Goal: Task Accomplishment & Management: Use online tool/utility

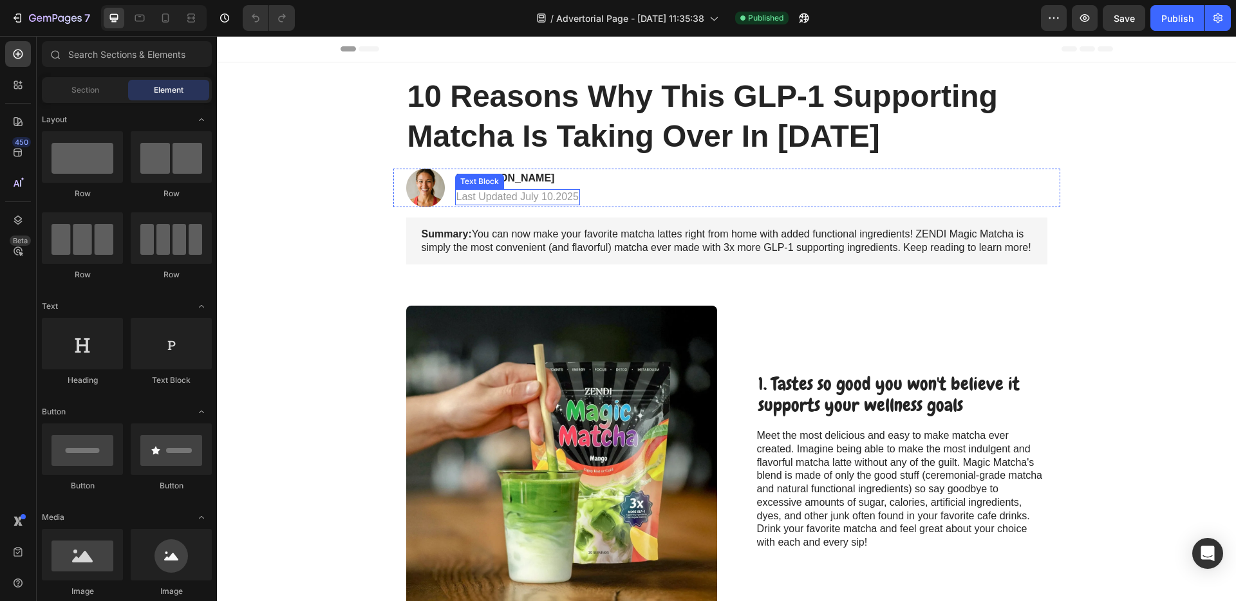
click at [517, 202] on p "Last Updated July 10.2025" at bounding box center [518, 198] width 122 height 14
click at [517, 203] on div at bounding box center [518, 204] width 26 height 3
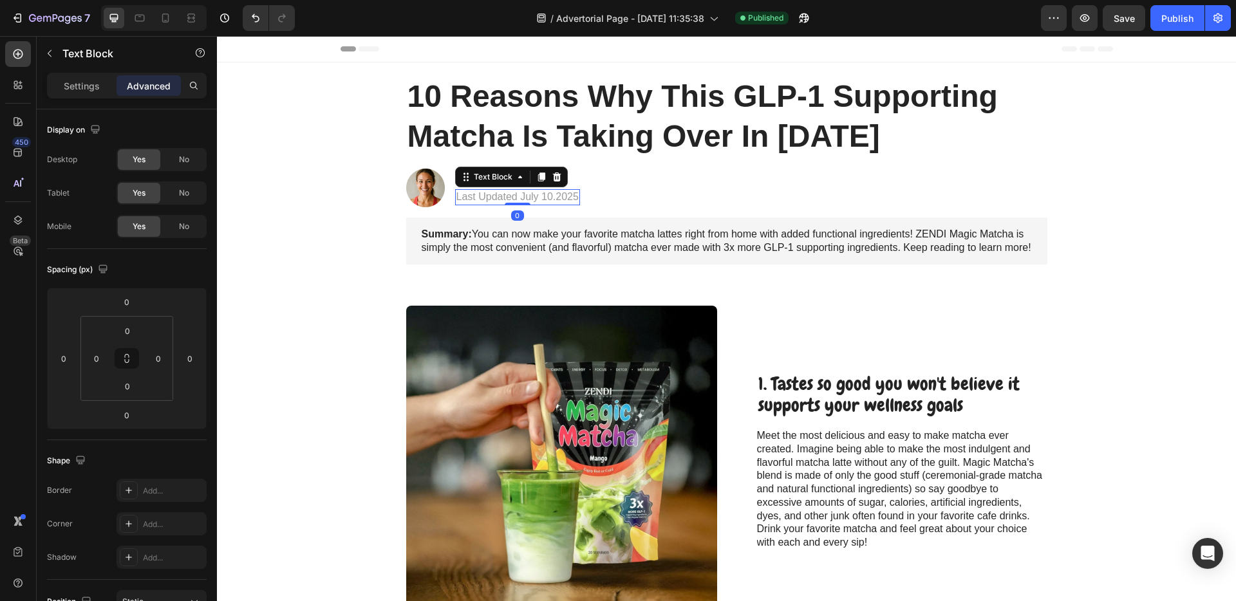
click at [517, 203] on div at bounding box center [518, 204] width 26 height 3
click at [534, 199] on p "Last Updated July 10.2025" at bounding box center [518, 198] width 122 height 14
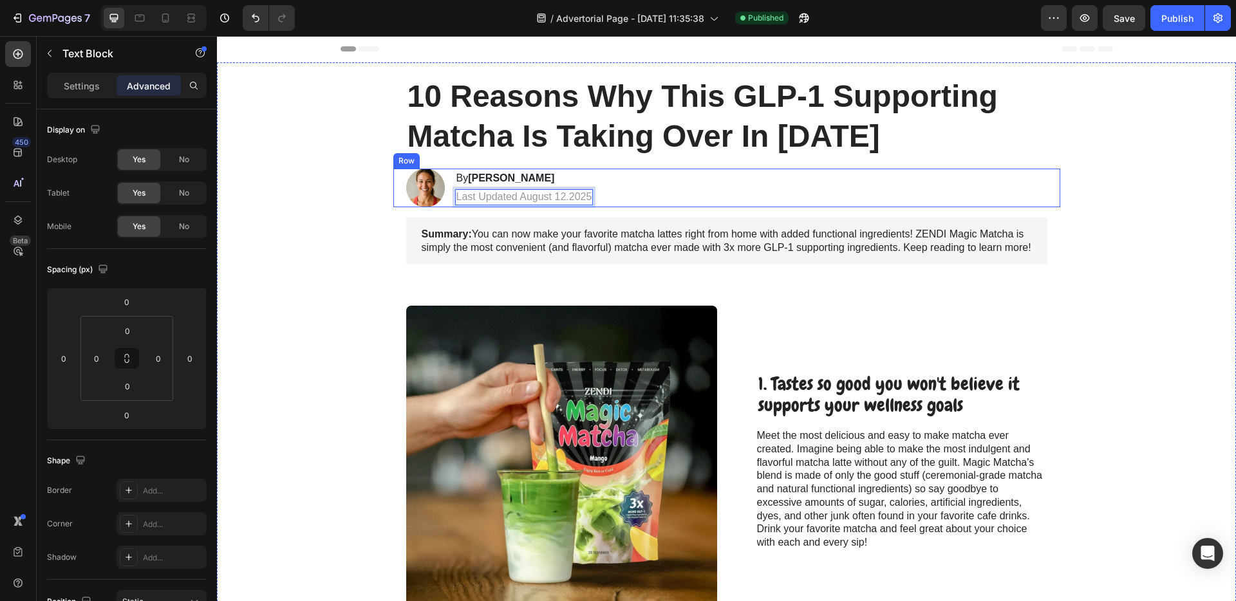
click at [747, 183] on div "Image By [PERSON_NAME] Heading Last Updated August 12.2025 Text Block 0 Row" at bounding box center [726, 188] width 667 height 39
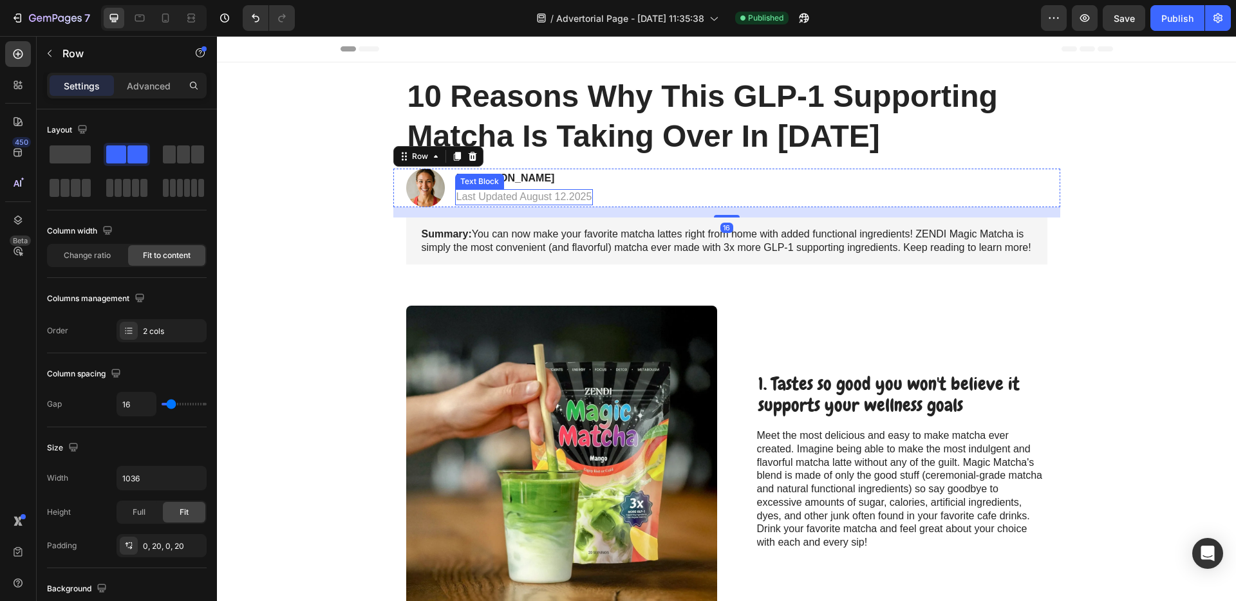
click at [591, 191] on p "Last Updated August 12.2025" at bounding box center [525, 198] width 136 height 14
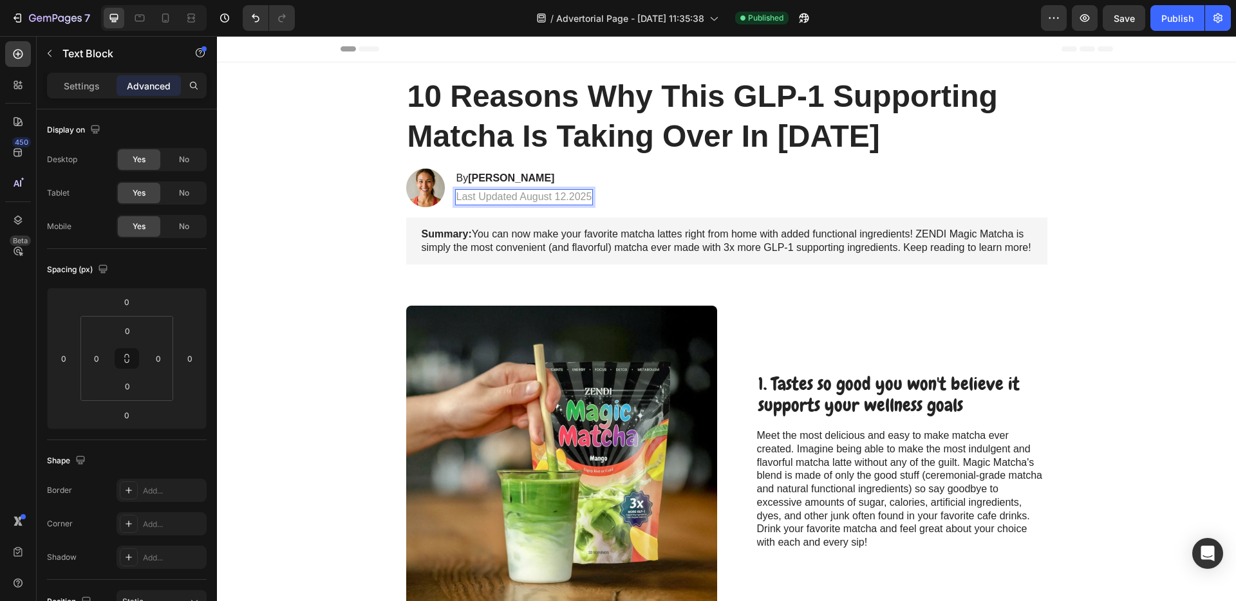
click at [578, 196] on p "Last Updated August 12.2025" at bounding box center [525, 198] width 136 height 14
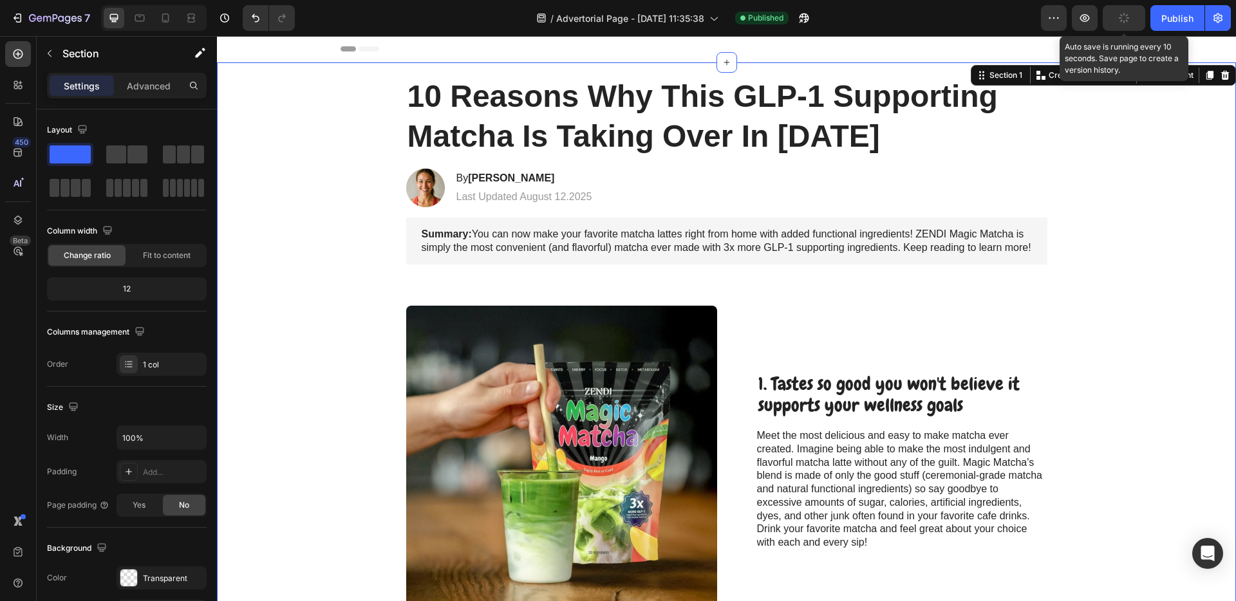
click at [1120, 15] on icon "button" at bounding box center [1125, 18] width 12 height 12
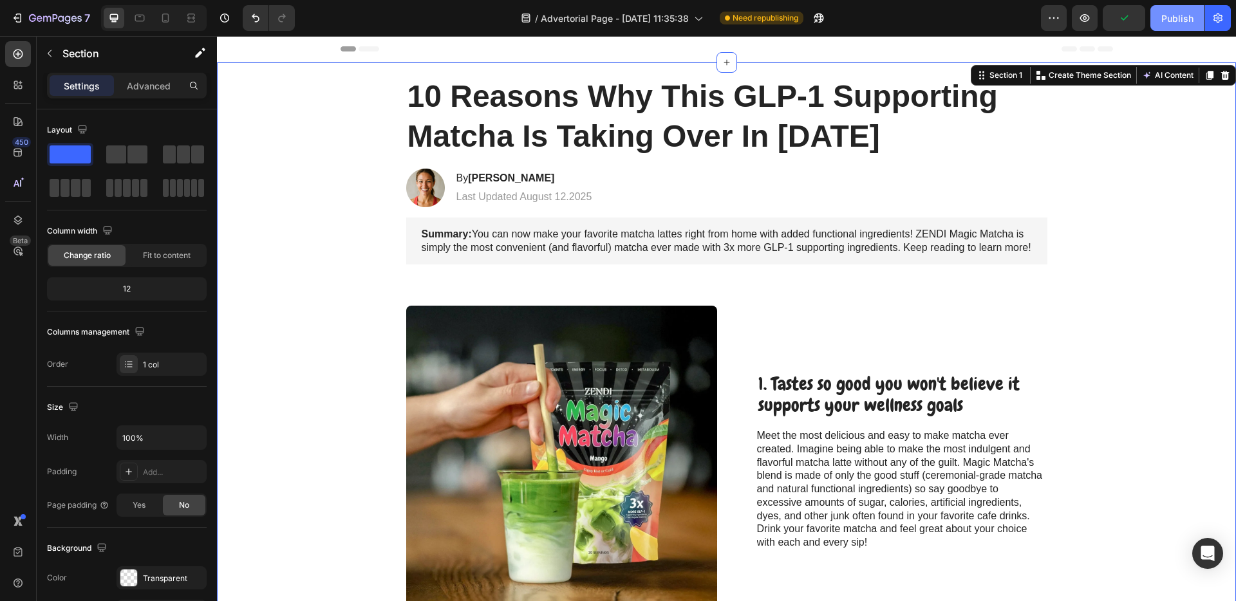
click at [1162, 17] on div "Publish" at bounding box center [1178, 19] width 32 height 14
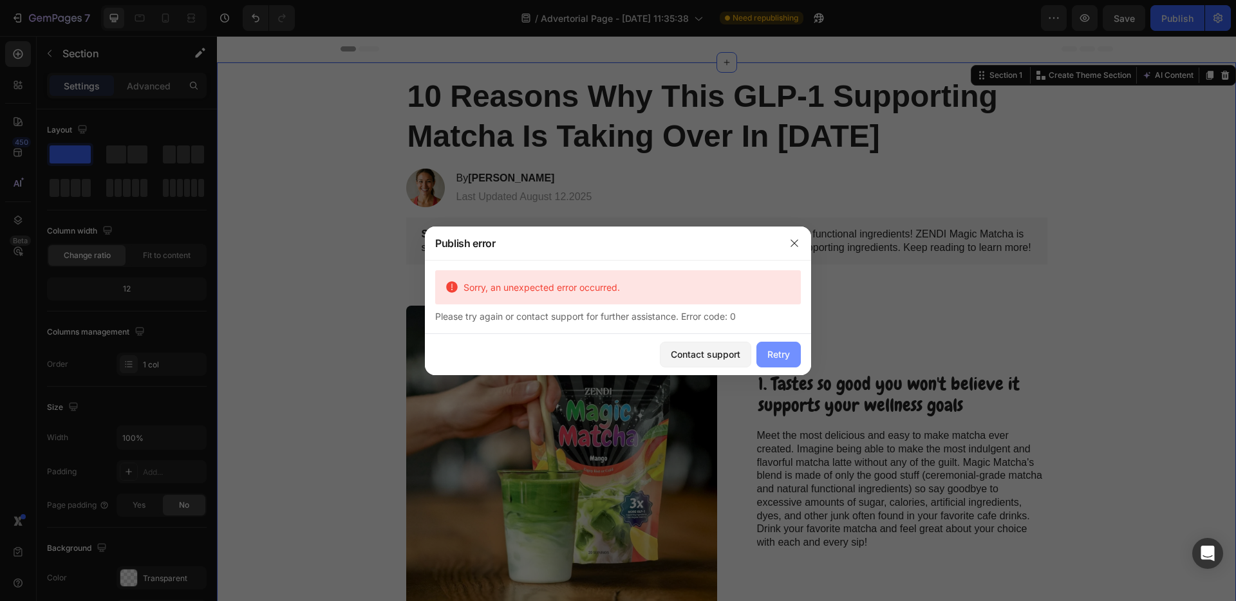
click at [773, 354] on div "Retry" at bounding box center [779, 355] width 23 height 14
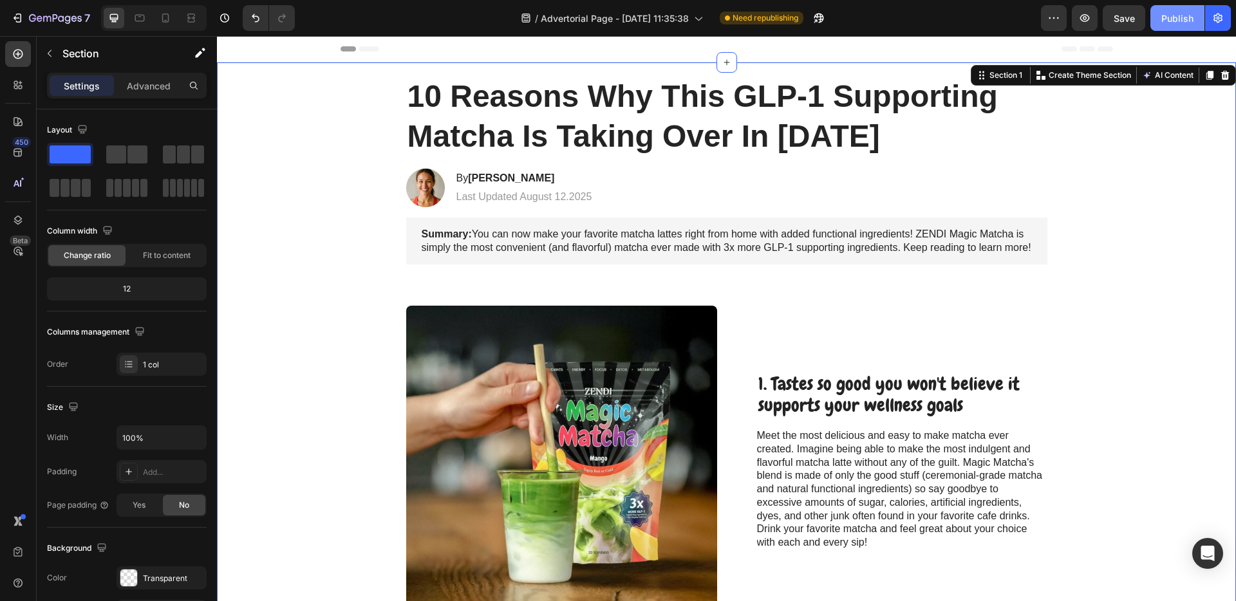
click at [1168, 12] on div "Publish" at bounding box center [1178, 19] width 32 height 14
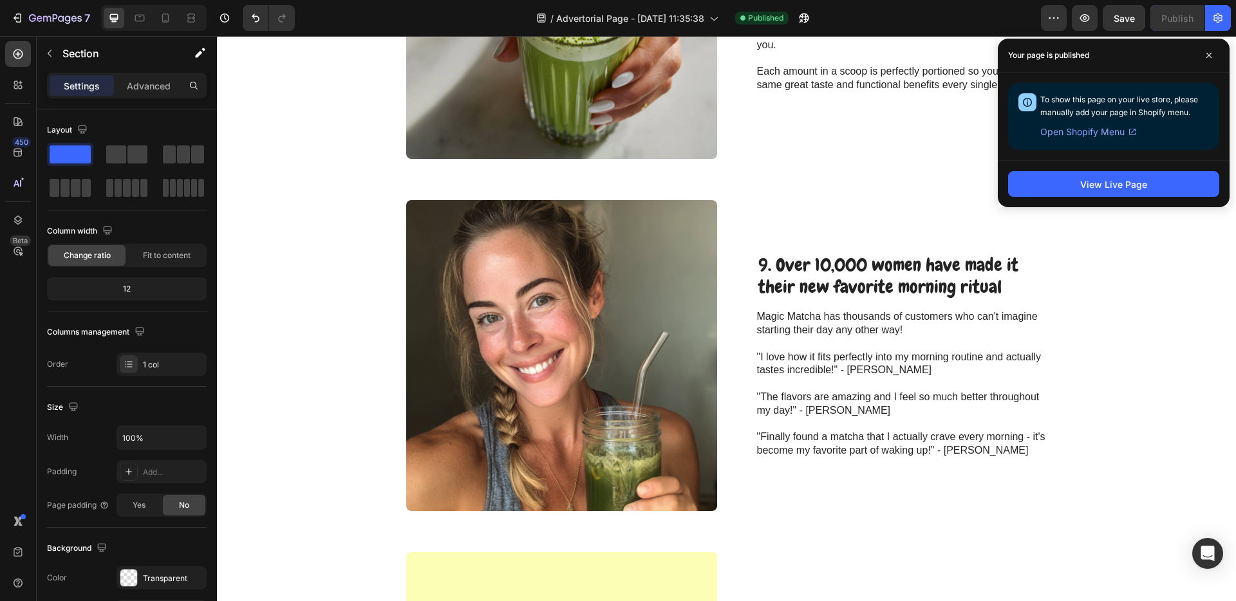
scroll to position [3647, 0]
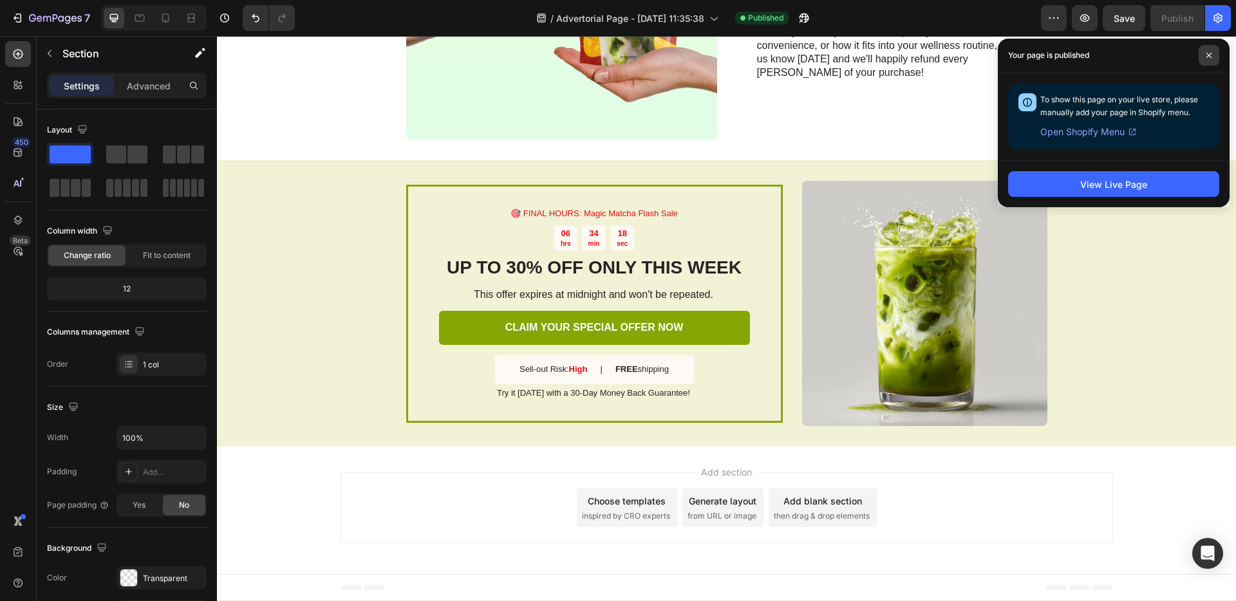
click at [1207, 56] on icon at bounding box center [1209, 55] width 6 height 6
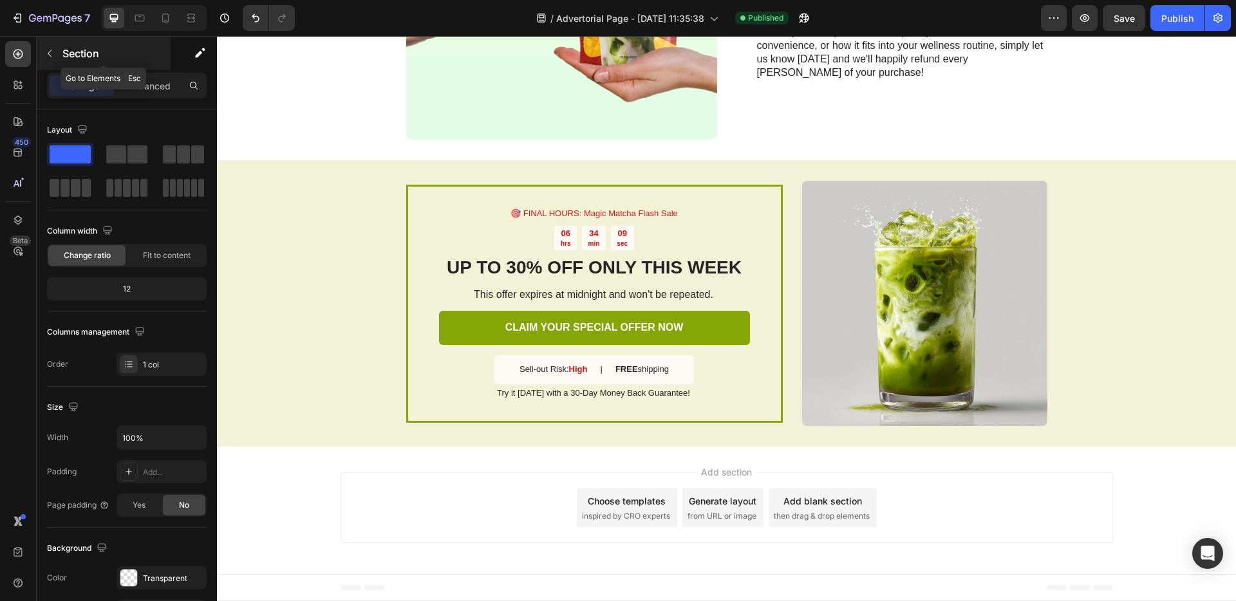
click at [50, 52] on icon "button" at bounding box center [49, 53] width 10 height 10
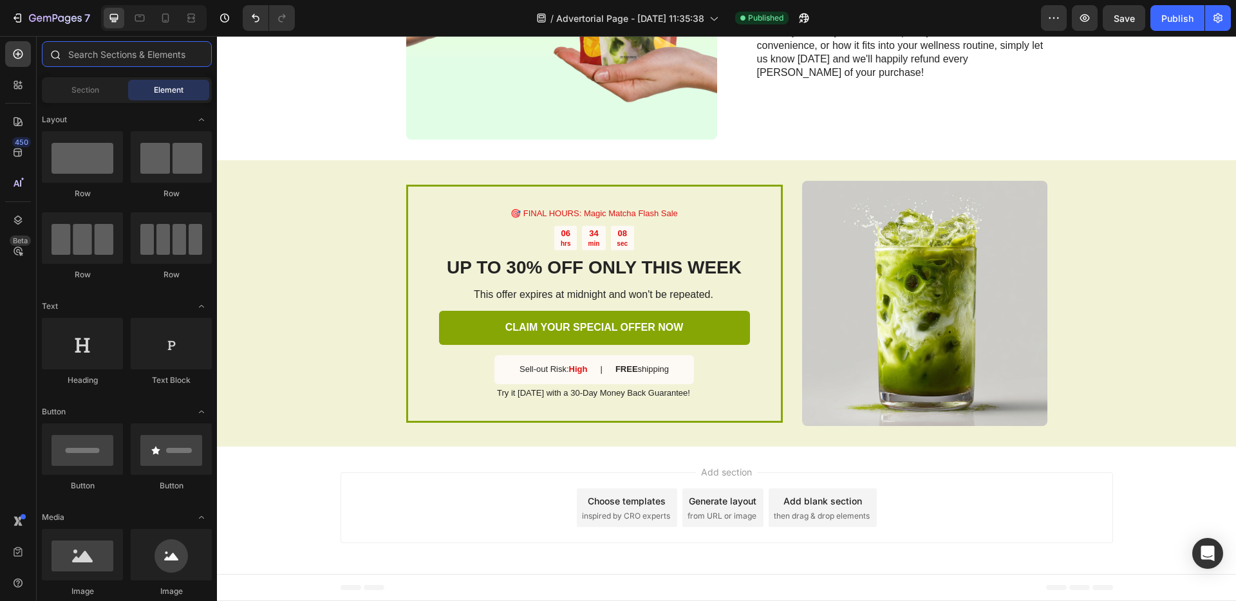
click at [111, 61] on input "text" at bounding box center [127, 54] width 170 height 26
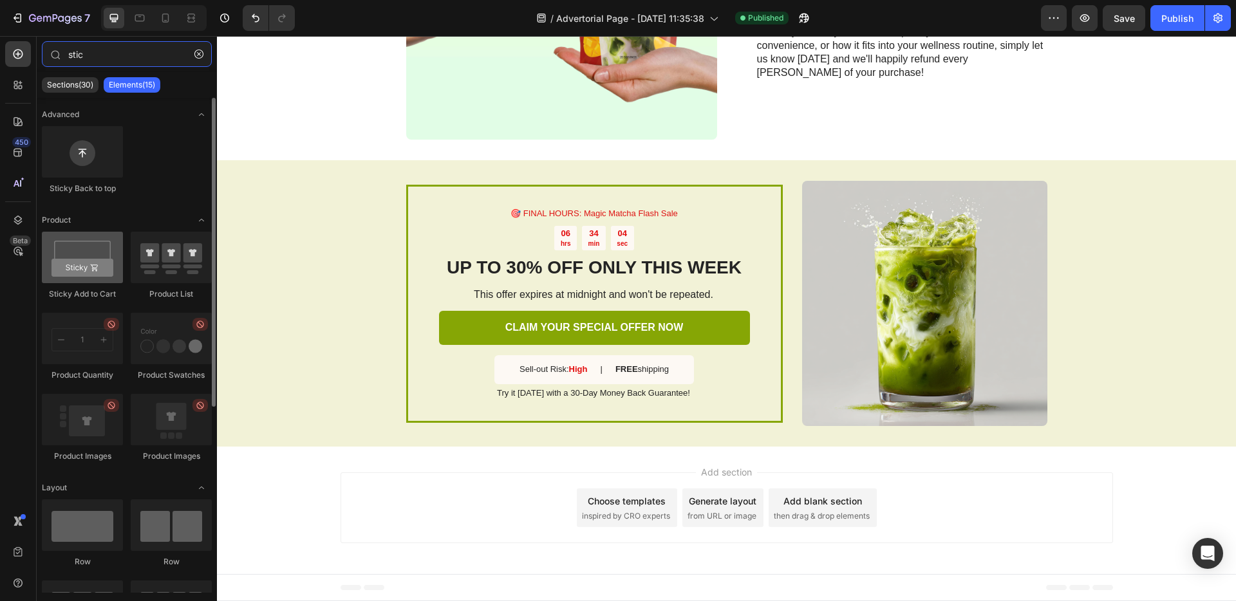
type input "stic"
click at [93, 264] on div at bounding box center [82, 258] width 81 height 52
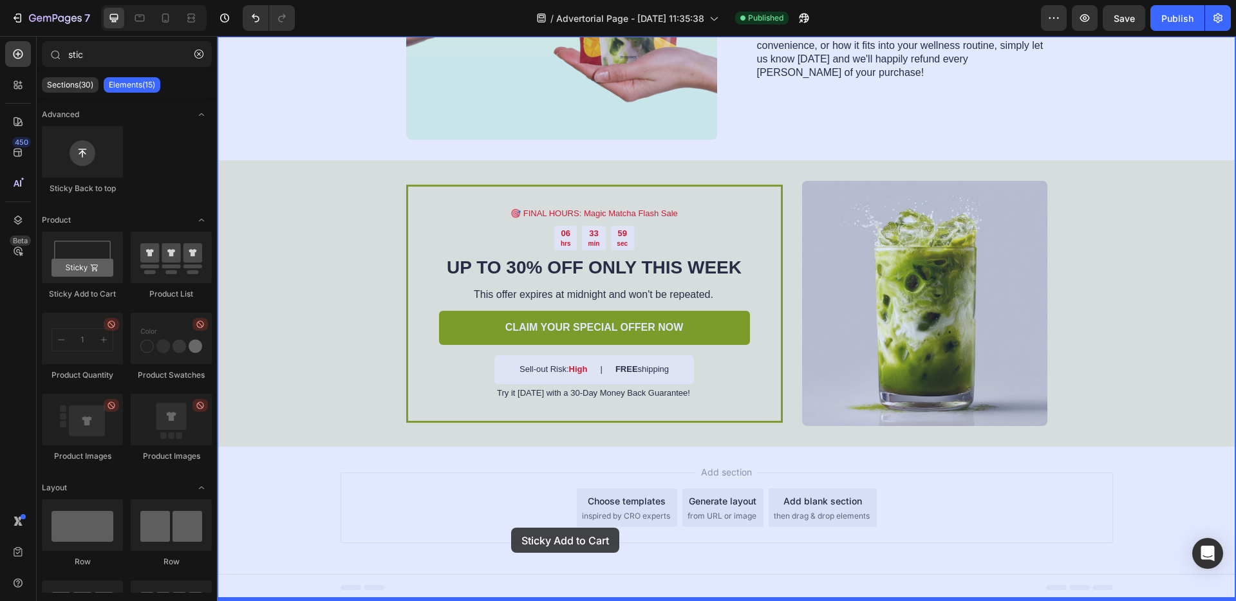
drag, startPoint x: 283, startPoint y: 285, endPoint x: 512, endPoint y: 527, distance: 333.5
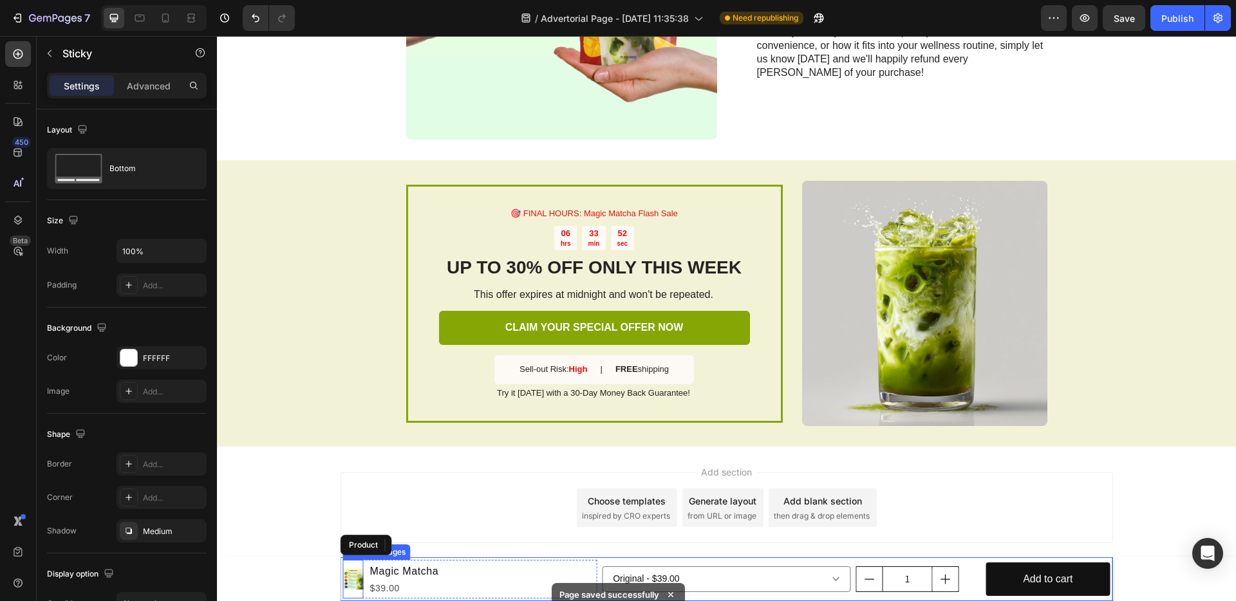
click at [354, 572] on img at bounding box center [353, 579] width 21 height 21
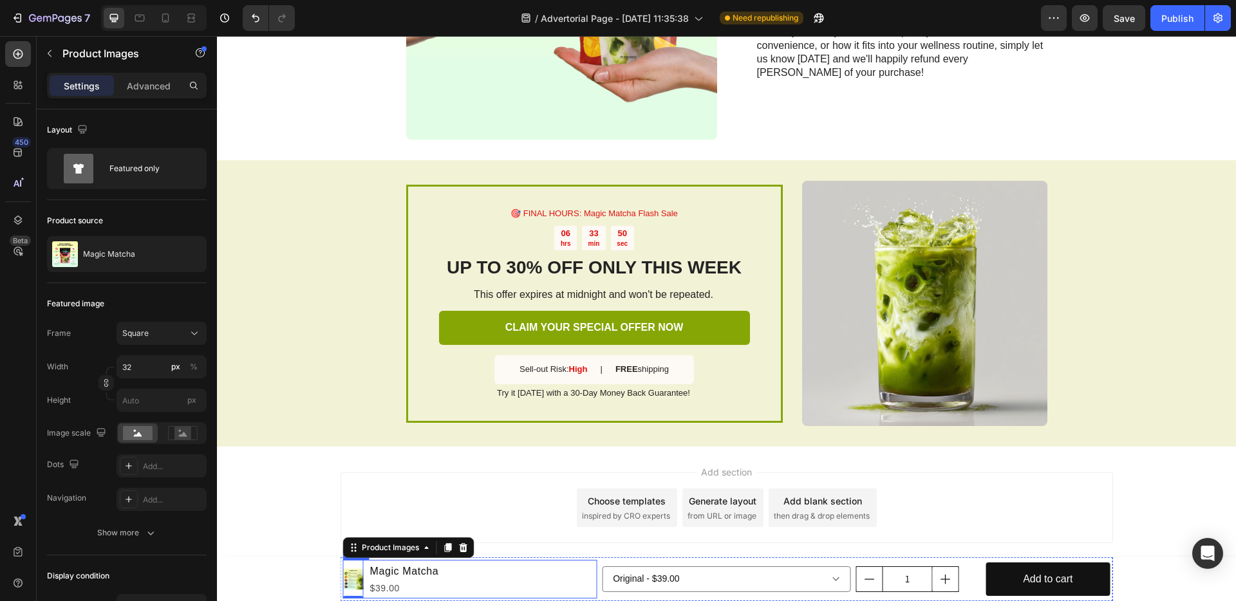
click at [449, 576] on div "Product Images 0 Magic Matcha Product Title $39.00 Product Price Product Price …" at bounding box center [470, 579] width 254 height 39
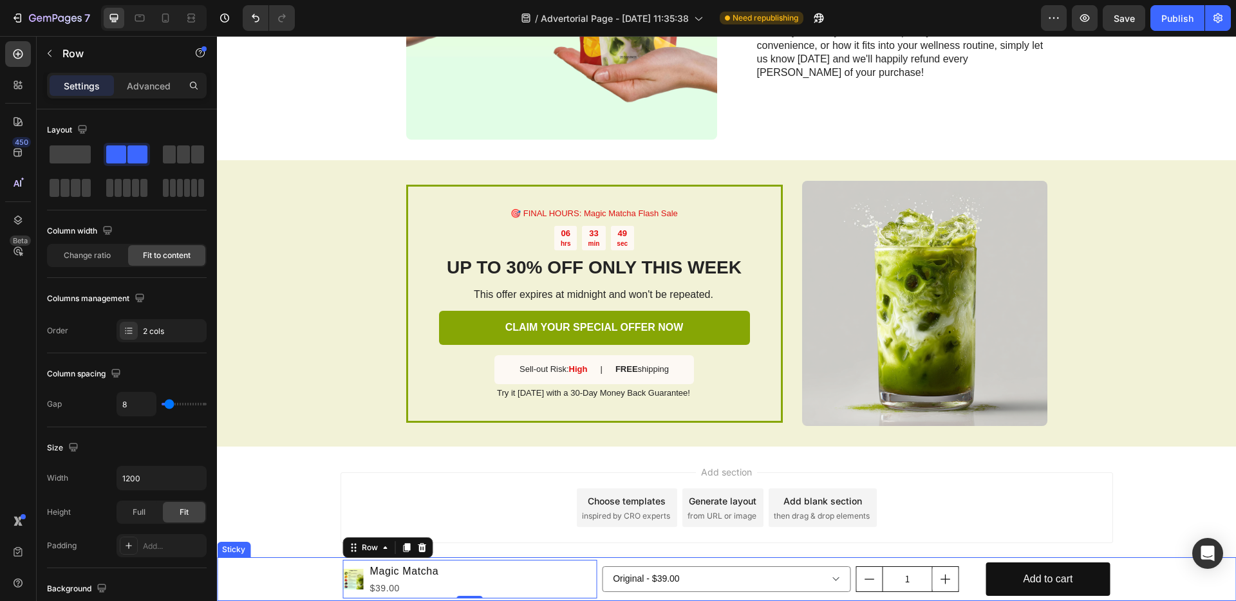
click at [281, 580] on div "Product Images Magic Matcha Product Title $39.00 Product Price Product Price Ro…" at bounding box center [726, 580] width 1019 height 44
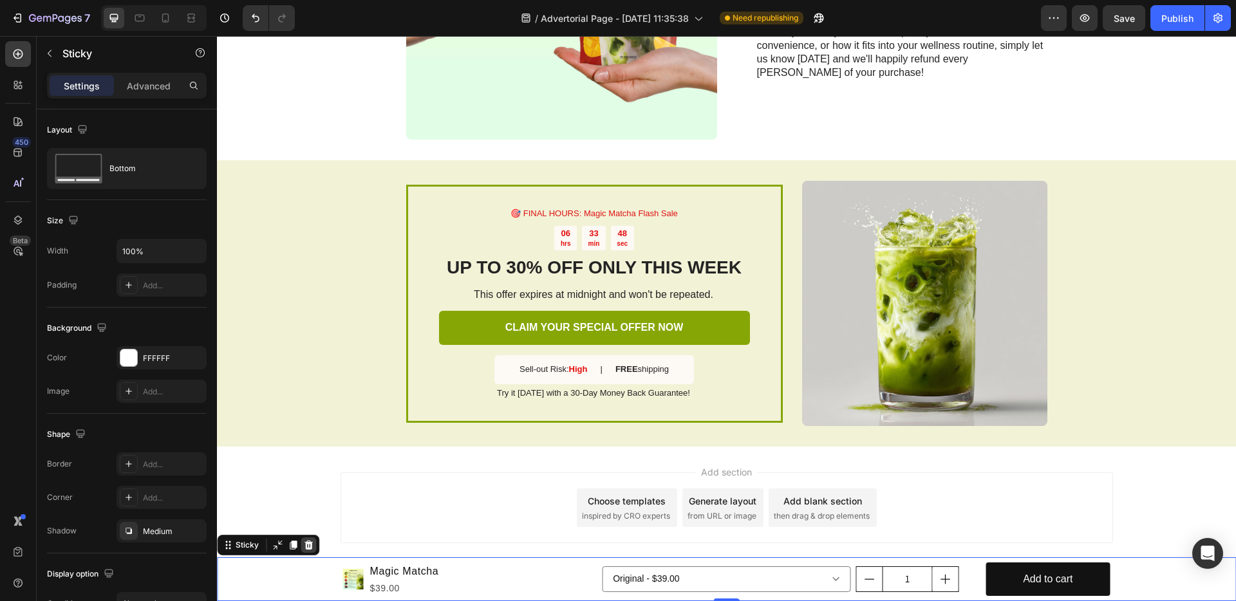
click at [308, 550] on icon at bounding box center [308, 545] width 10 height 10
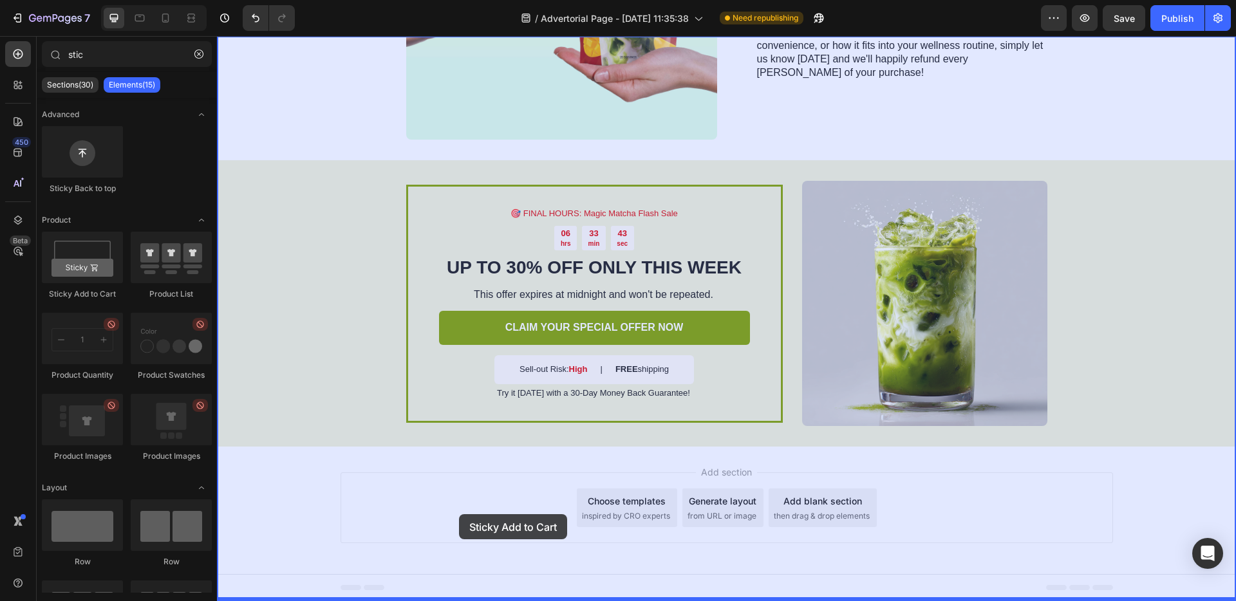
drag, startPoint x: 291, startPoint y: 290, endPoint x: 459, endPoint y: 515, distance: 280.1
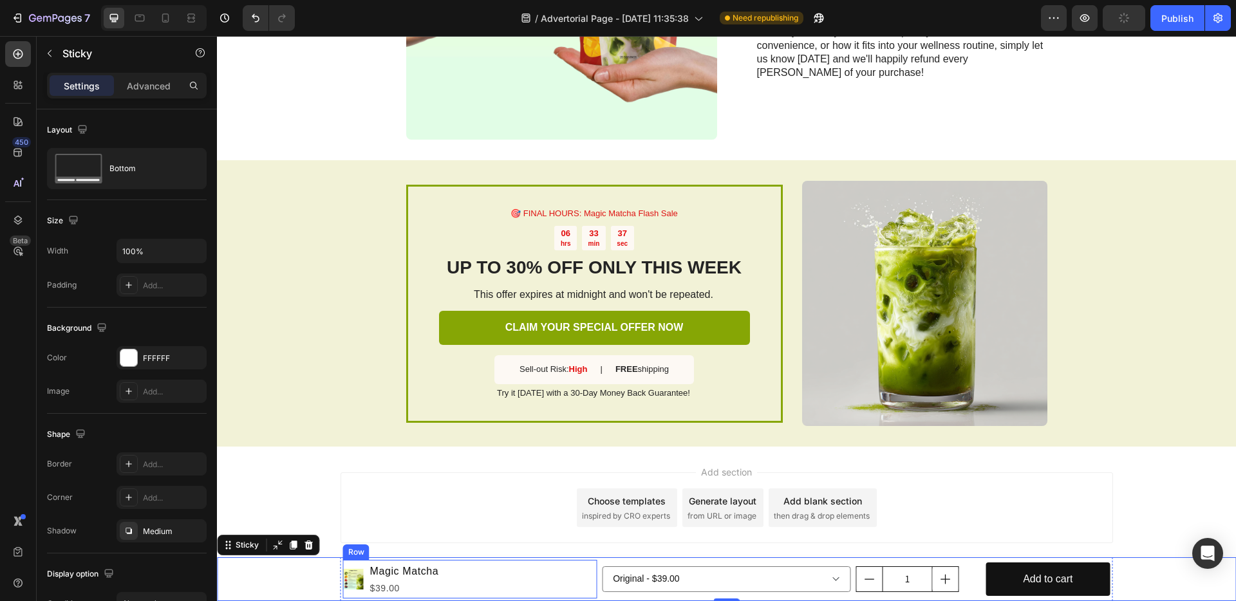
click at [480, 575] on div "Product Images Magic Matcha Product Title $39.00 Product Price Product Price Row" at bounding box center [470, 579] width 254 height 39
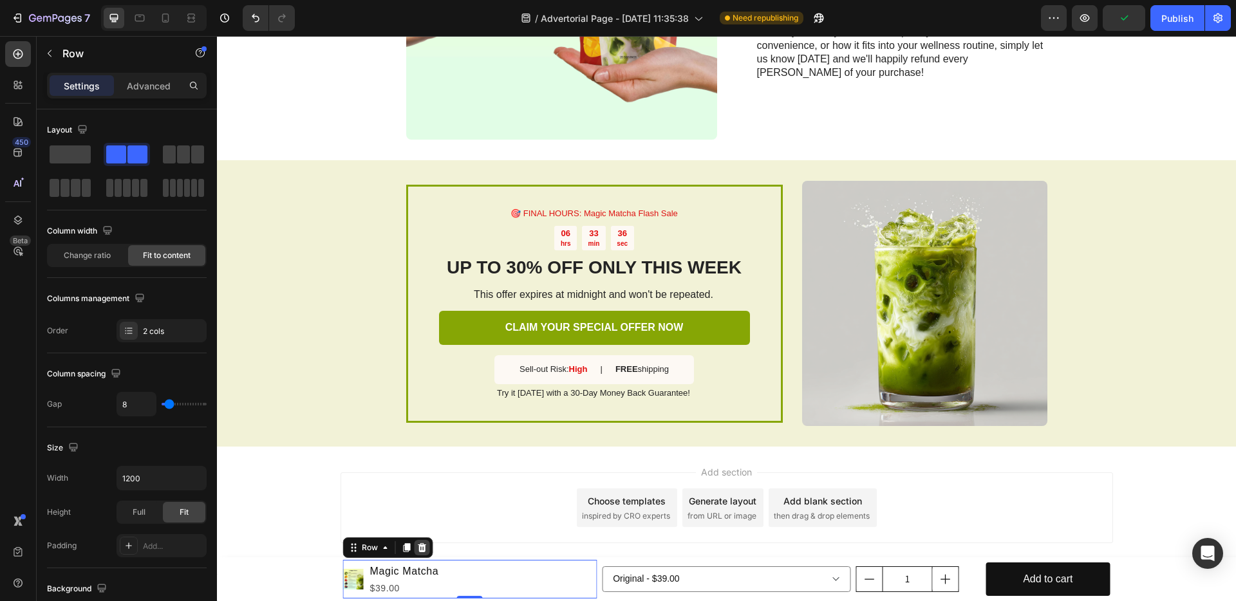
click at [426, 548] on icon at bounding box center [422, 548] width 10 height 10
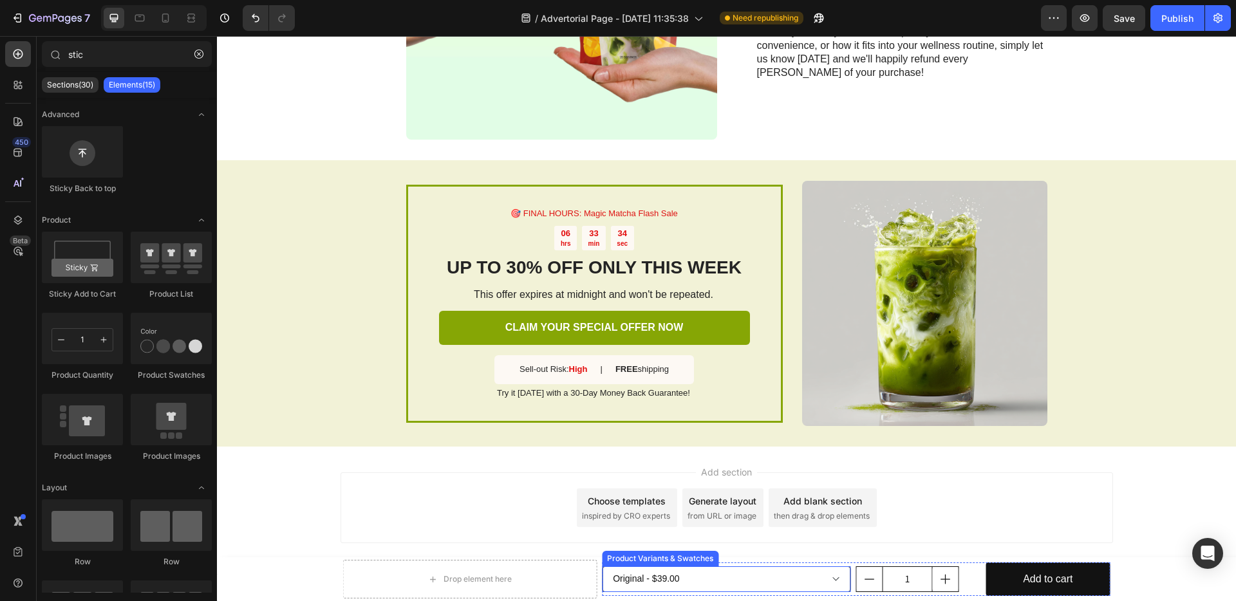
click at [638, 578] on select "Original - $39.00 Mango - $39.00 Dark Chocolate - $39.00 Strawberry - $39.00 Mi…" at bounding box center [726, 580] width 249 height 26
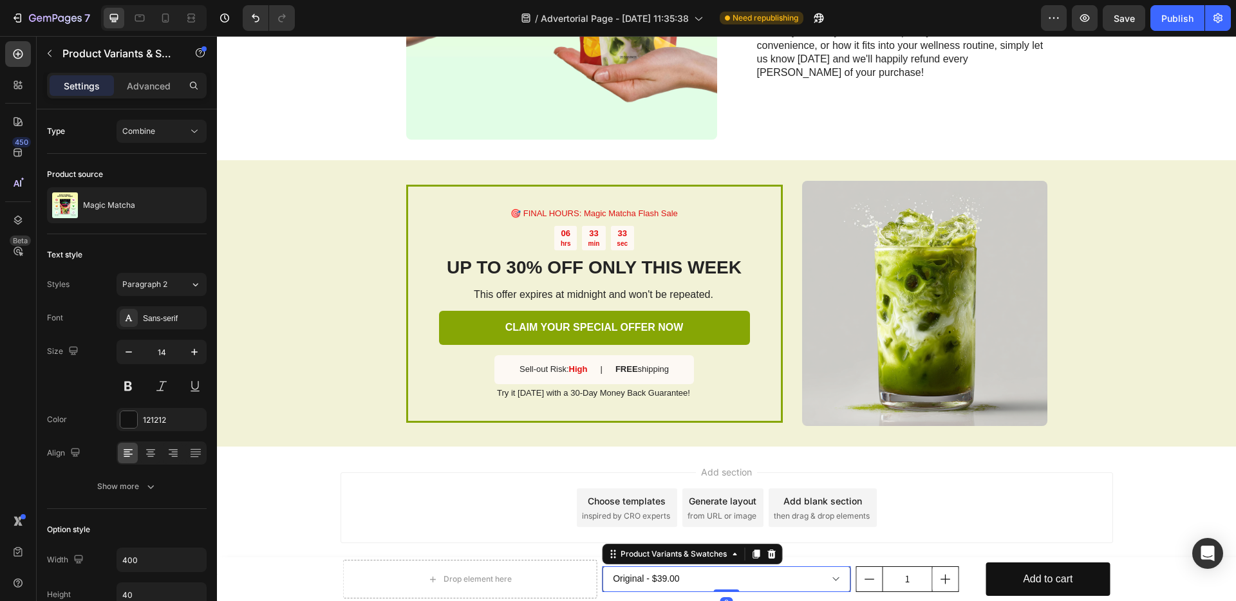
select select "574708864738657159"
click at [602, 567] on select "Original - $39.00 Mango - $39.00 Dark Chocolate - $39.00 Strawberry - $39.00 Mi…" at bounding box center [726, 580] width 249 height 26
click at [585, 578] on div "Drop element here" at bounding box center [470, 579] width 254 height 39
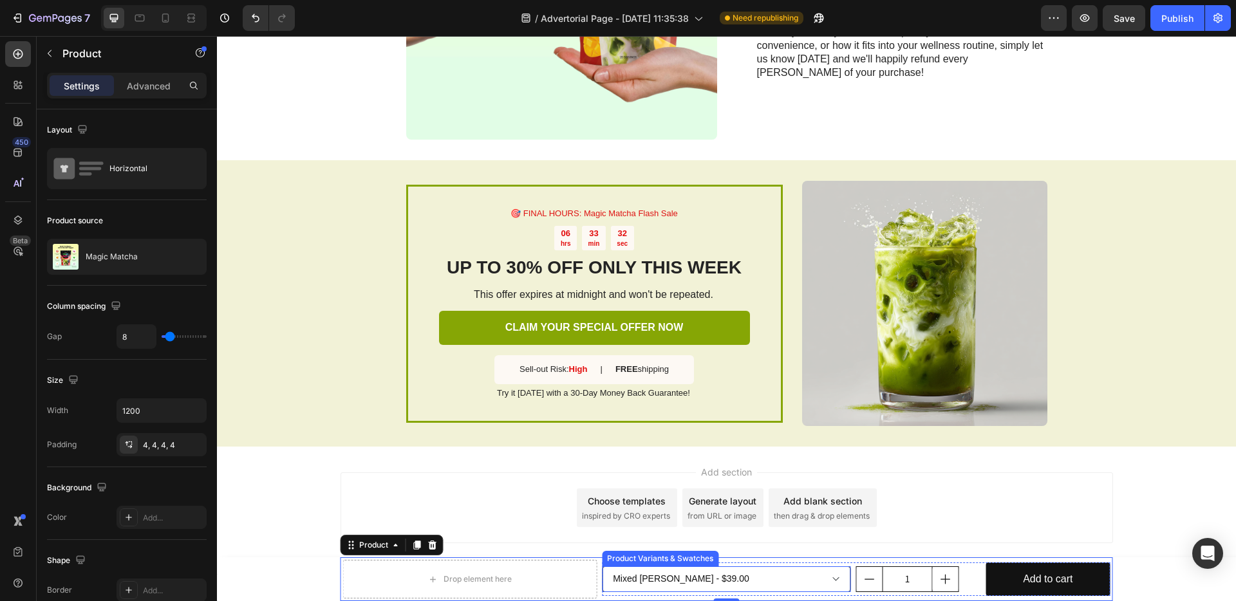
click at [726, 569] on select "Original - $39.00 Mango - $39.00 Dark Chocolate - $39.00 Strawberry - $39.00 Mi…" at bounding box center [726, 580] width 249 height 26
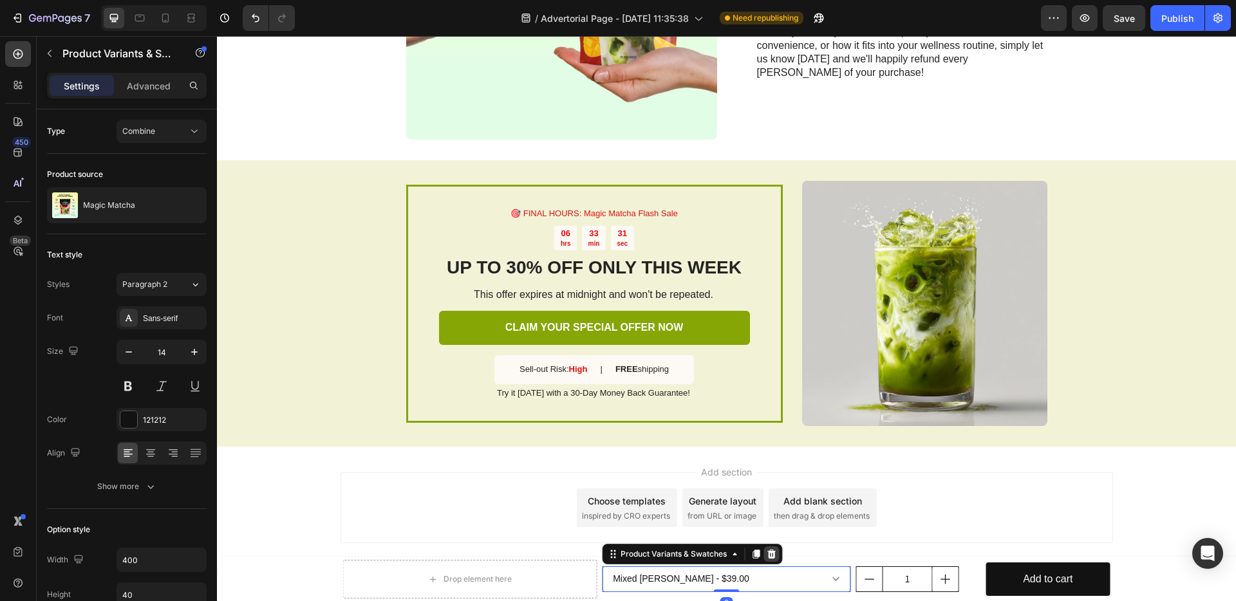
click at [771, 554] on icon at bounding box center [772, 554] width 8 height 9
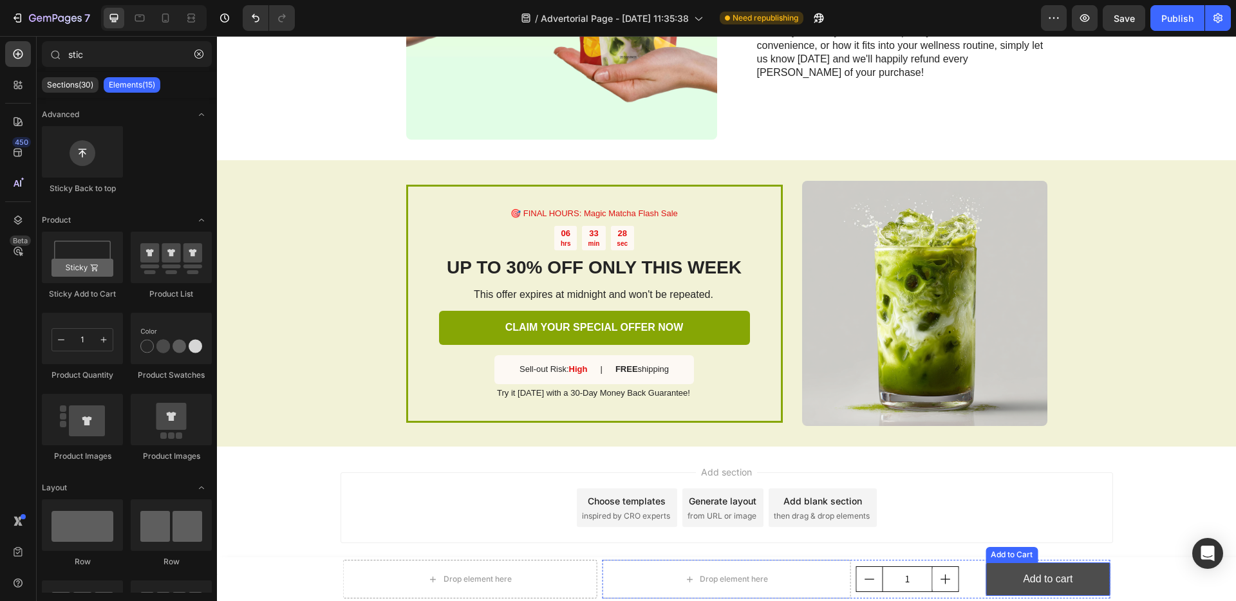
click at [987, 565] on button "Add to cart" at bounding box center [1048, 580] width 124 height 34
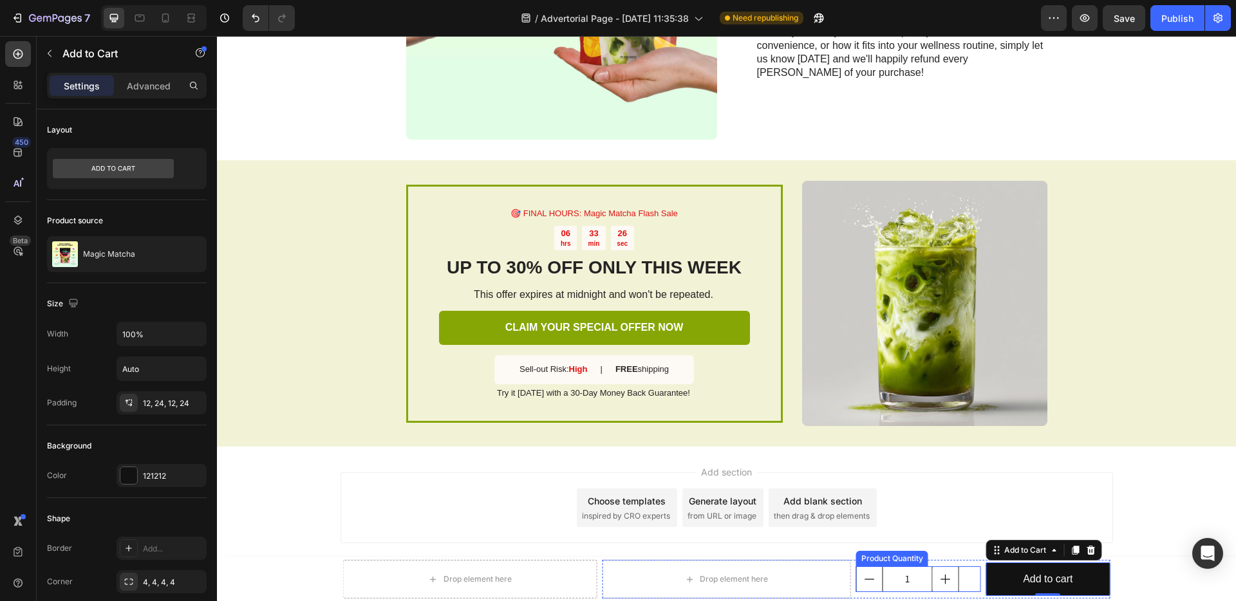
click at [967, 574] on div "1" at bounding box center [918, 580] width 124 height 26
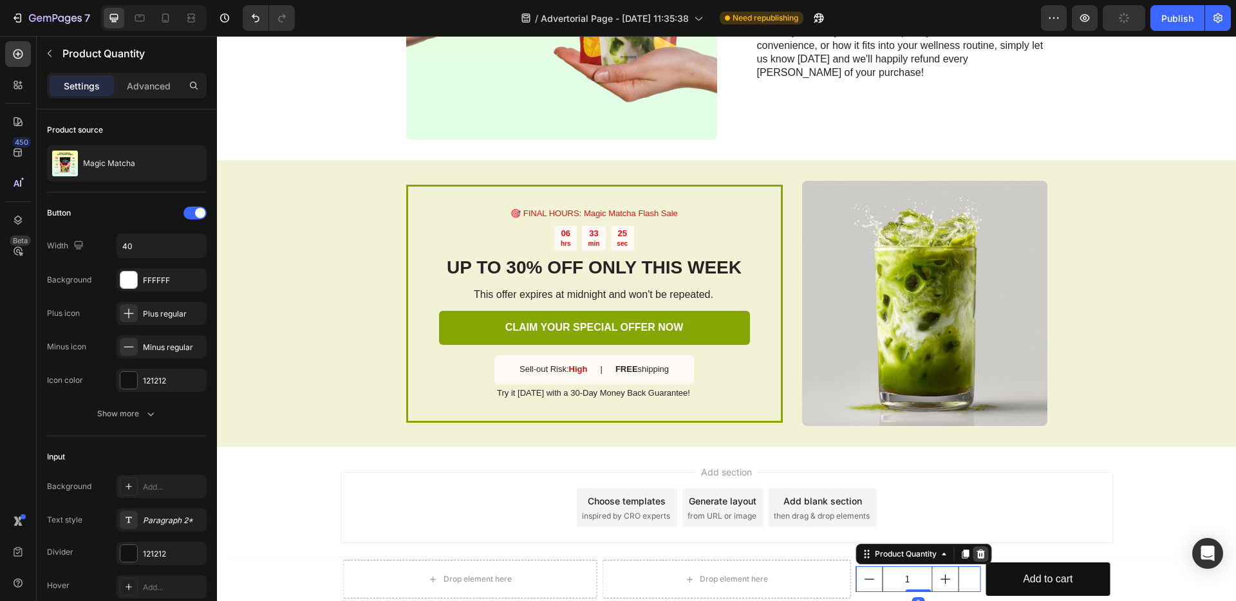
click at [985, 553] on icon at bounding box center [981, 554] width 8 height 9
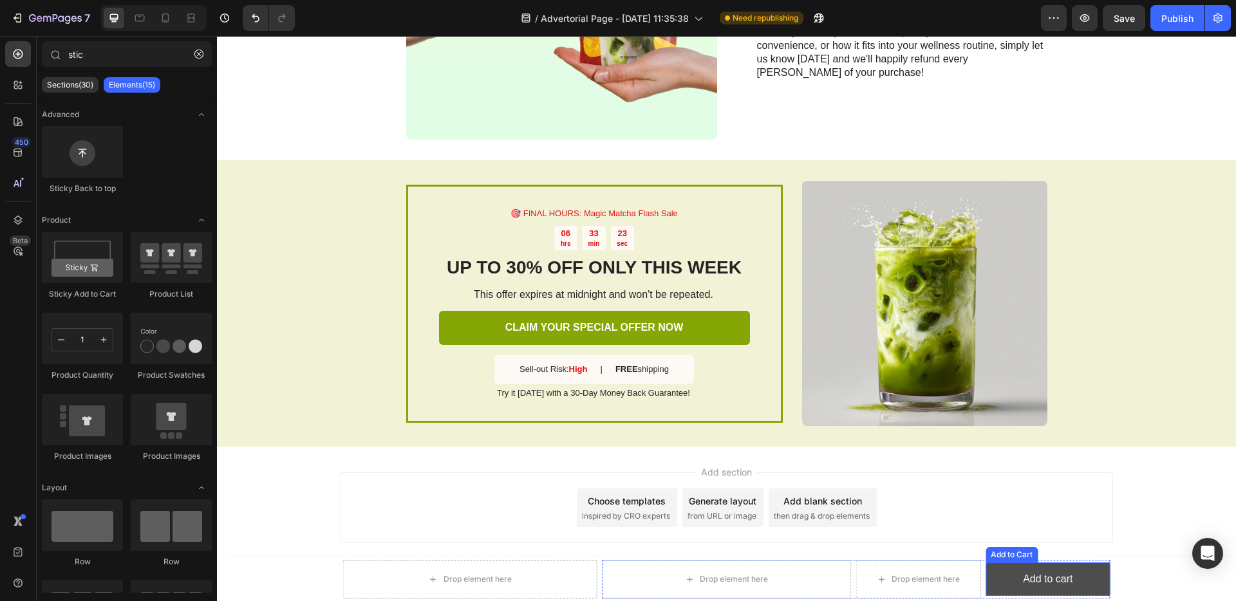
click at [1016, 582] on button "Add to cart" at bounding box center [1048, 580] width 124 height 34
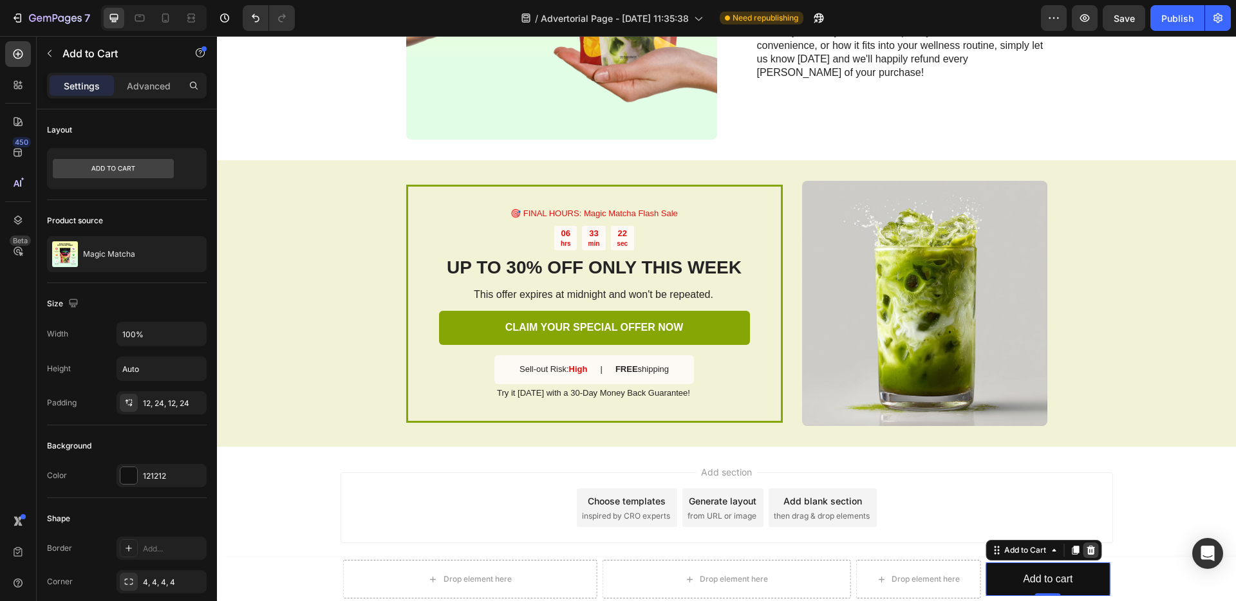
click at [1096, 547] on div at bounding box center [1090, 550] width 15 height 15
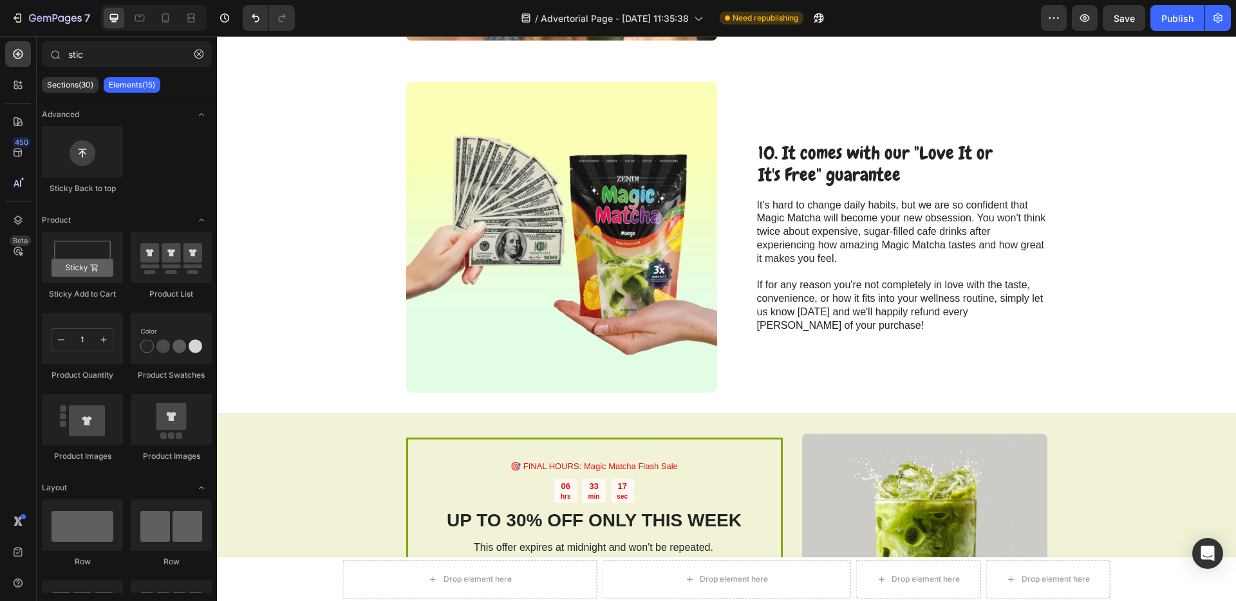
scroll to position [3393, 0]
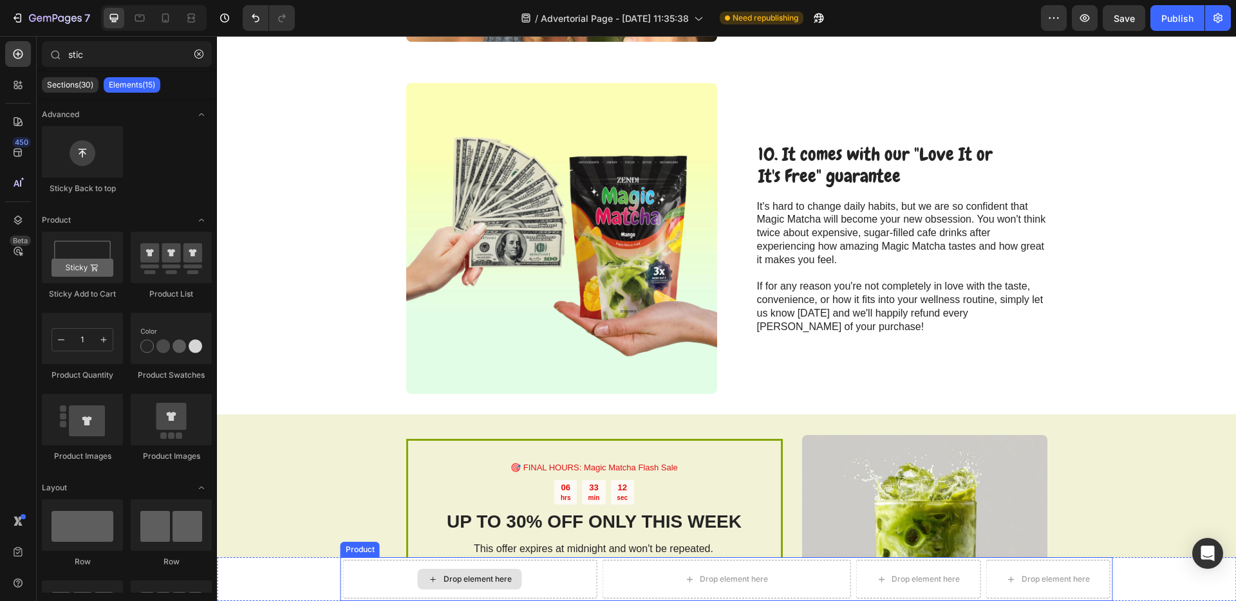
click at [401, 575] on div "Drop element here" at bounding box center [470, 579] width 254 height 39
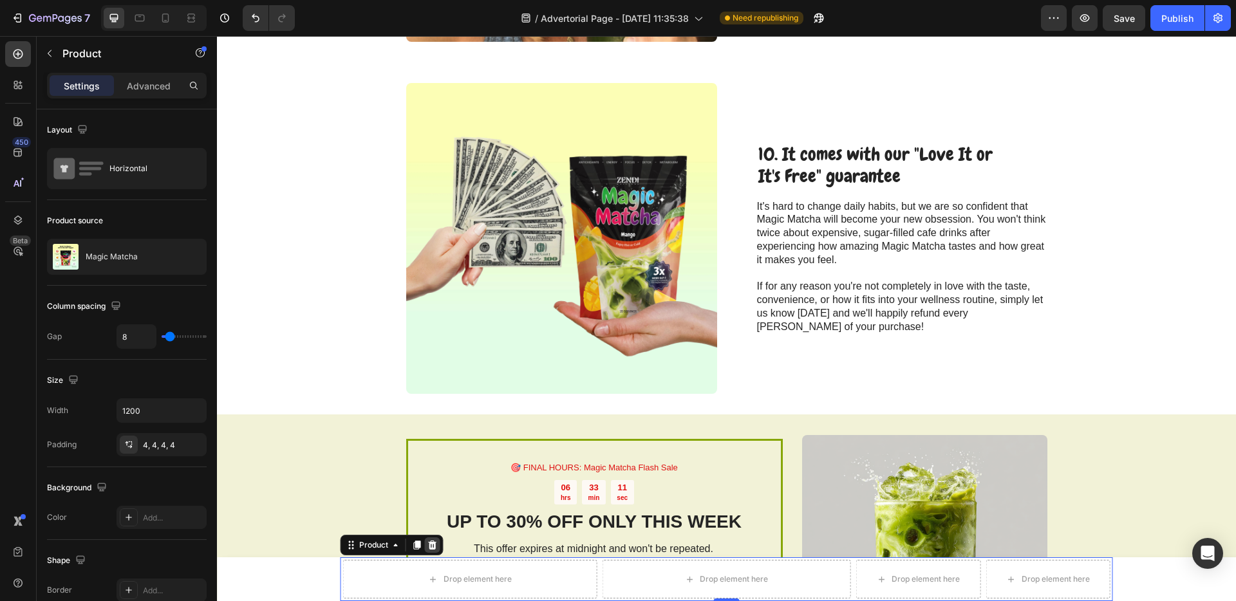
click at [433, 548] on icon at bounding box center [432, 545] width 8 height 9
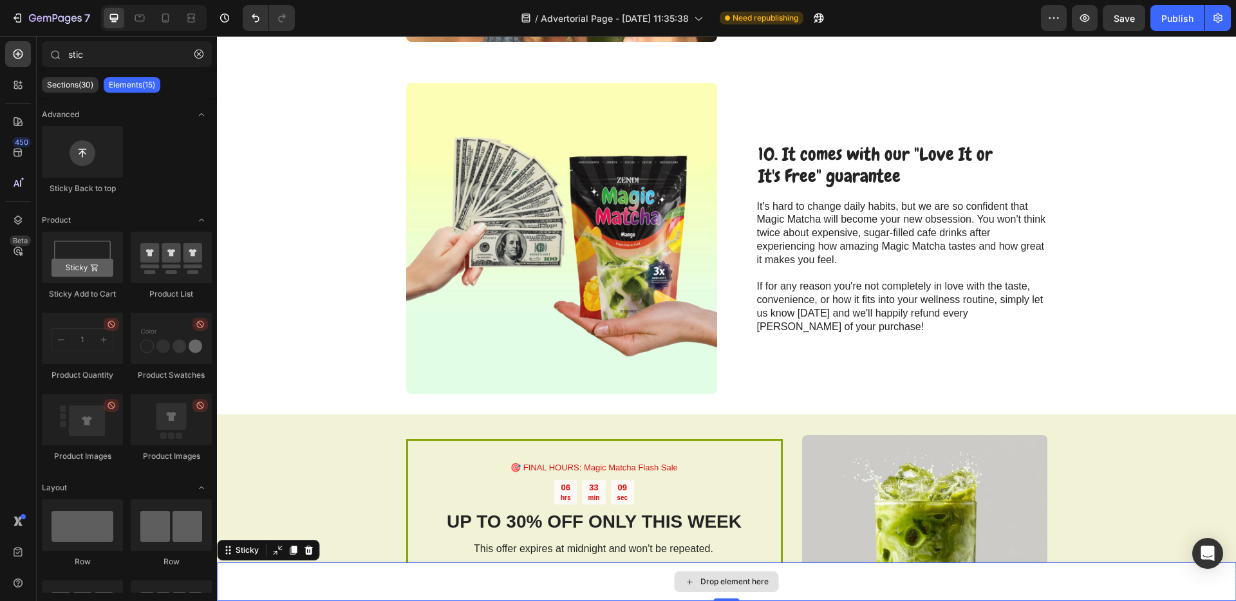
click at [632, 580] on div "Drop element here" at bounding box center [726, 582] width 1019 height 39
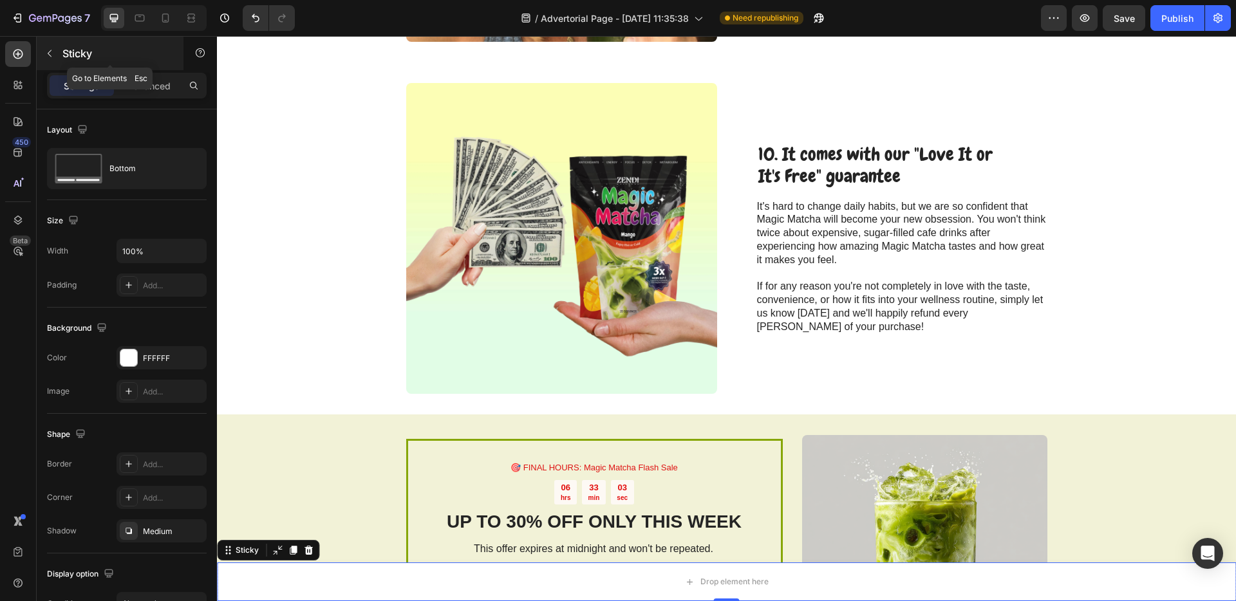
click at [53, 55] on icon "button" at bounding box center [49, 53] width 10 height 10
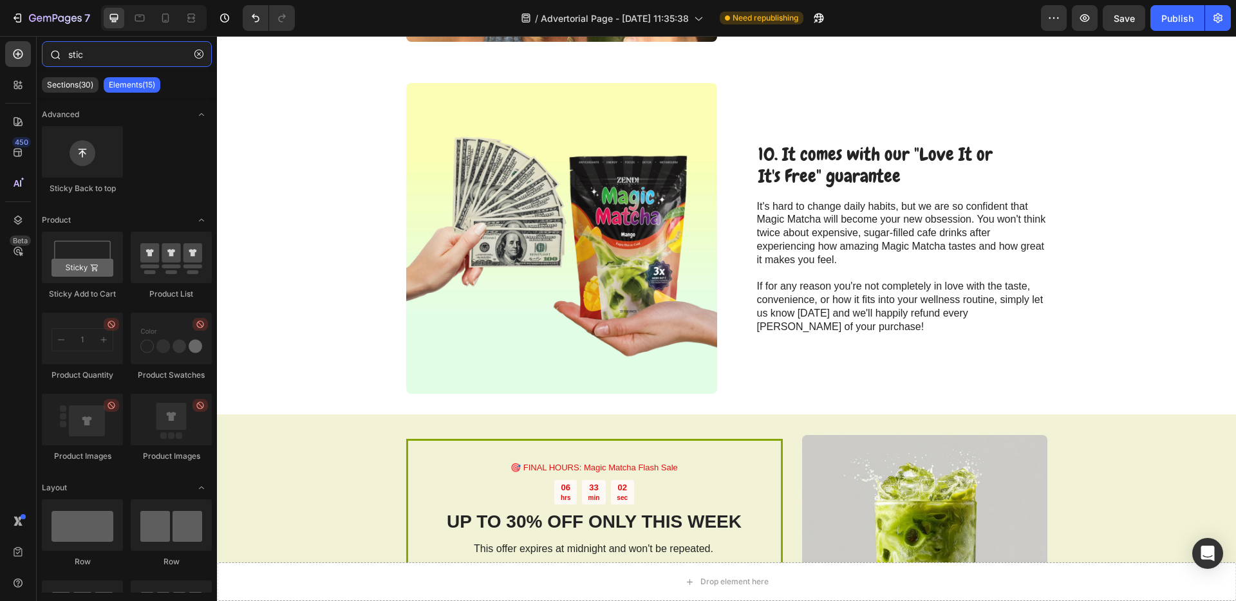
click at [106, 56] on input "stic" at bounding box center [127, 54] width 170 height 26
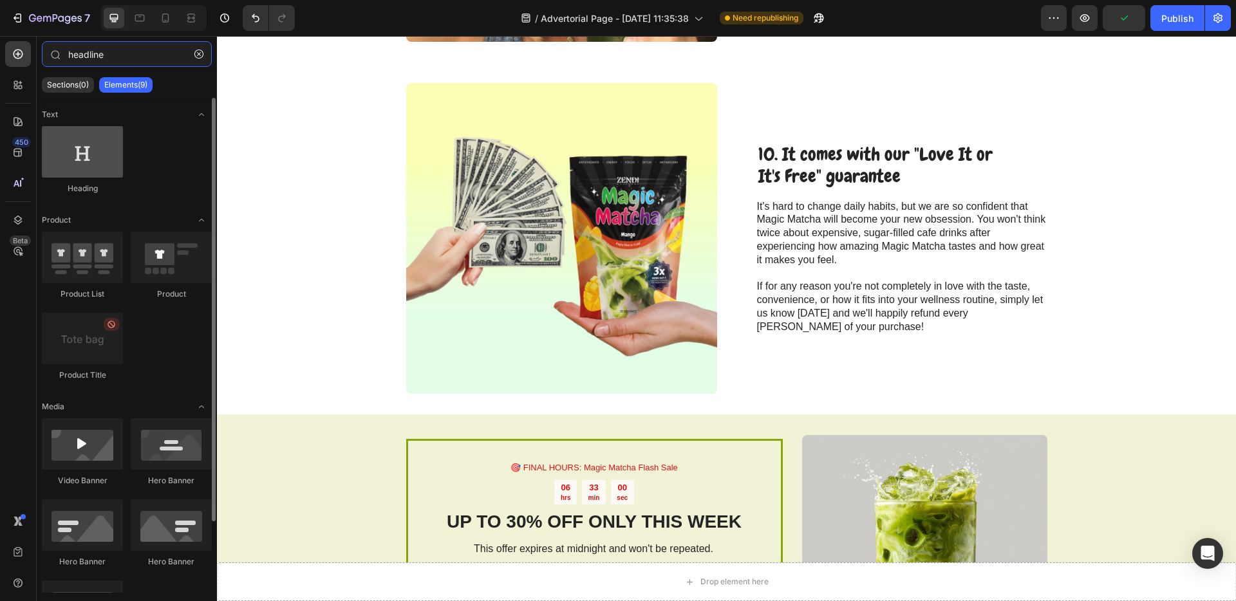
type input "headline"
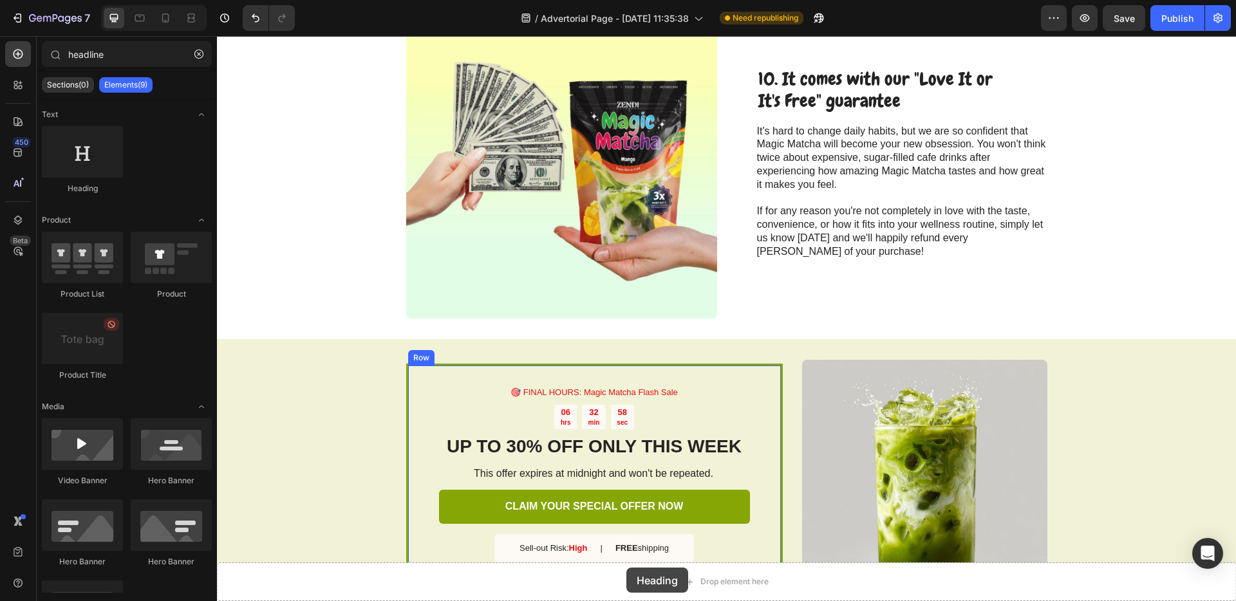
scroll to position [3515, 0]
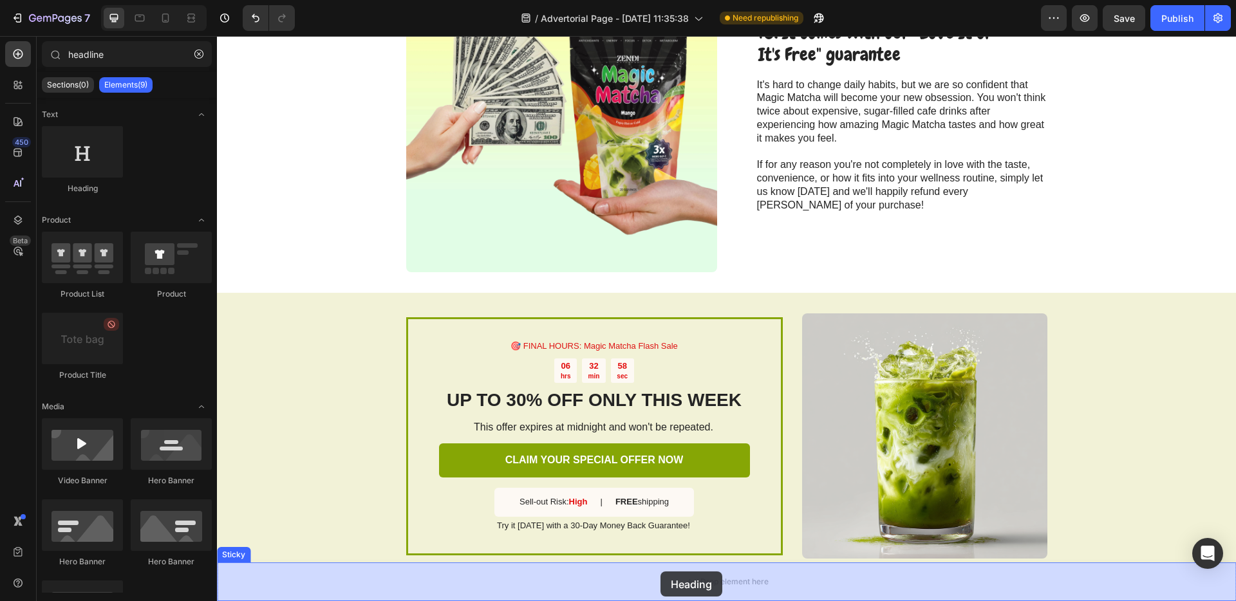
drag, startPoint x: 308, startPoint y: 180, endPoint x: 657, endPoint y: 571, distance: 524.0
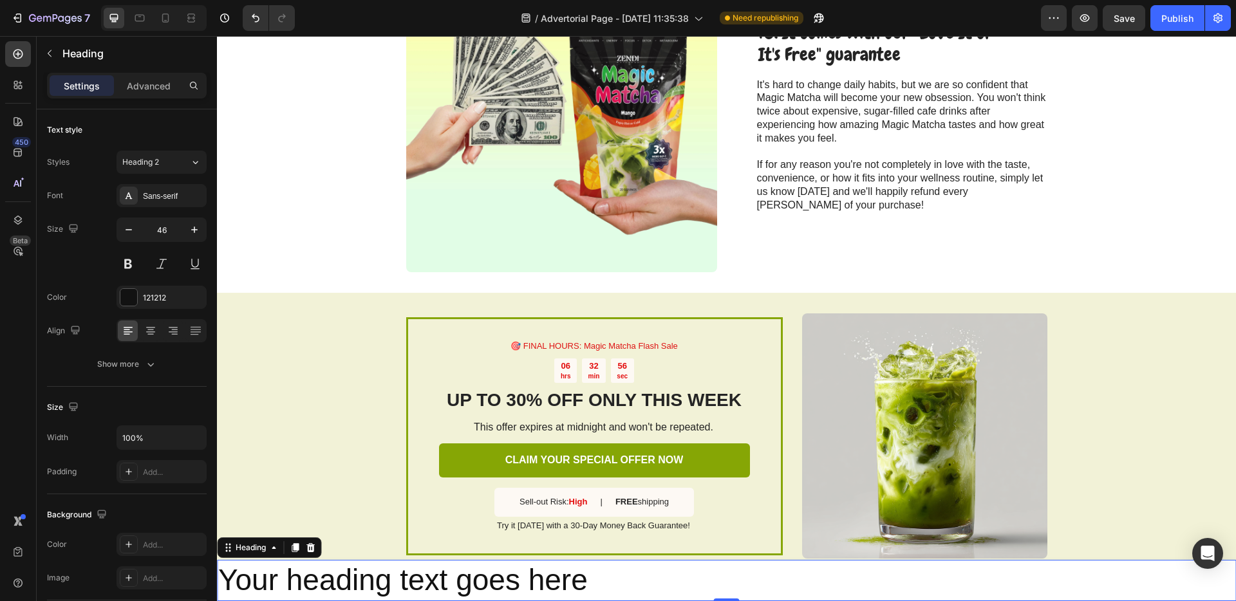
click at [454, 582] on h2 "Your heading text goes here" at bounding box center [726, 580] width 1019 height 41
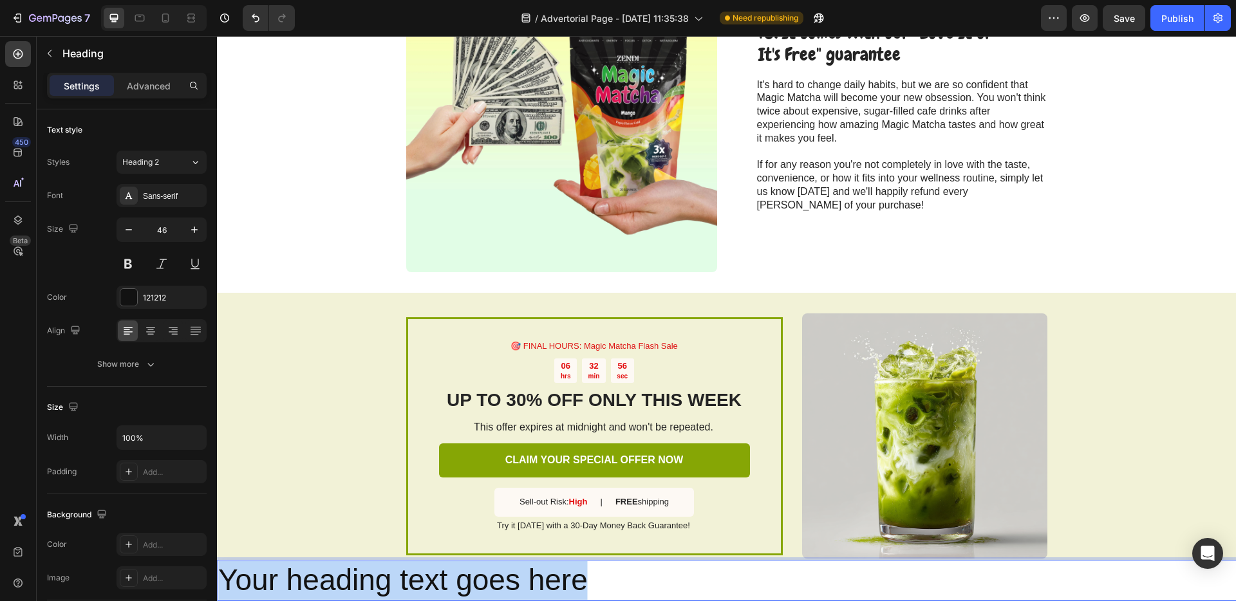
click at [454, 582] on p "Your heading text goes here" at bounding box center [726, 581] width 1017 height 39
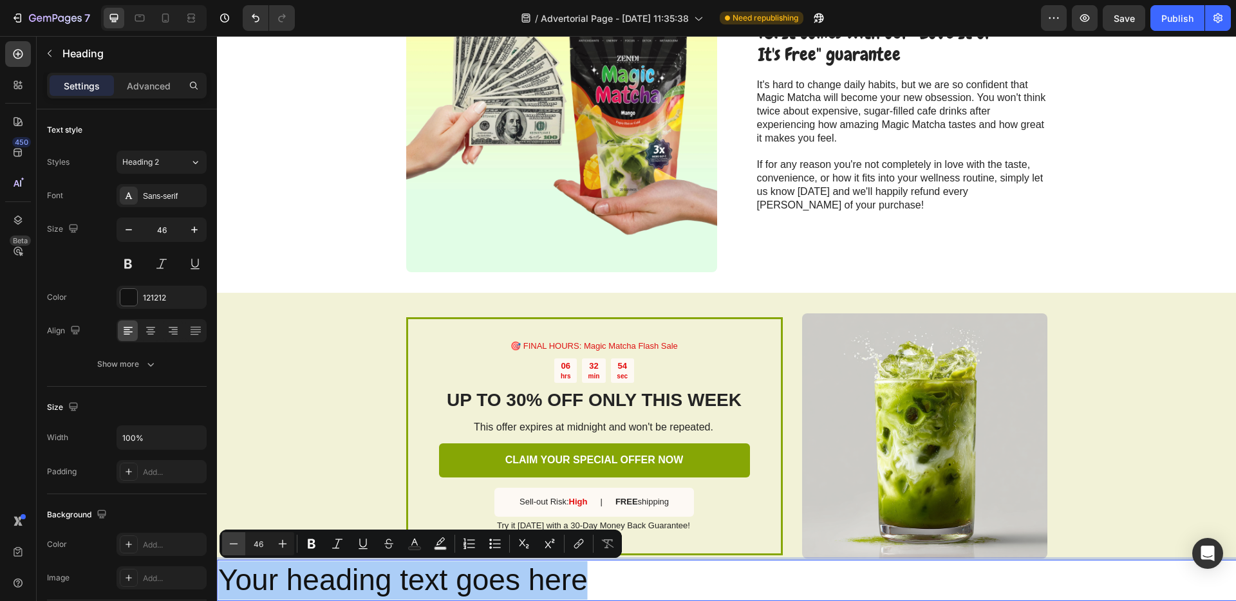
click at [234, 548] on icon "Editor contextual toolbar" at bounding box center [233, 544] width 13 height 13
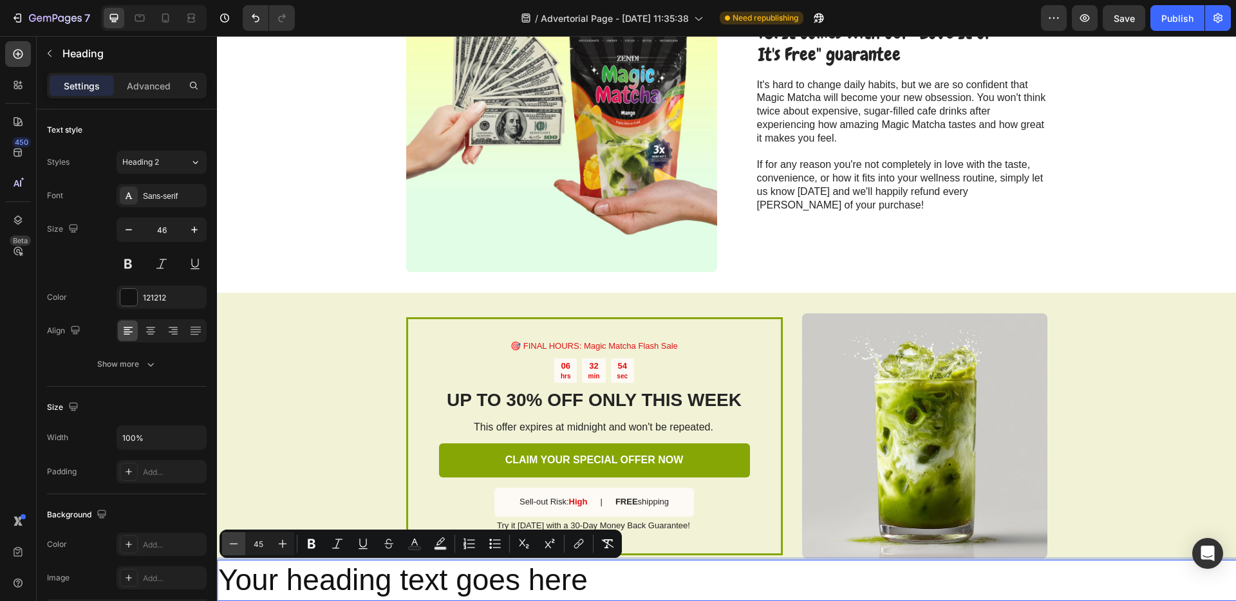
click at [234, 548] on icon "Editor contextual toolbar" at bounding box center [233, 544] width 13 height 13
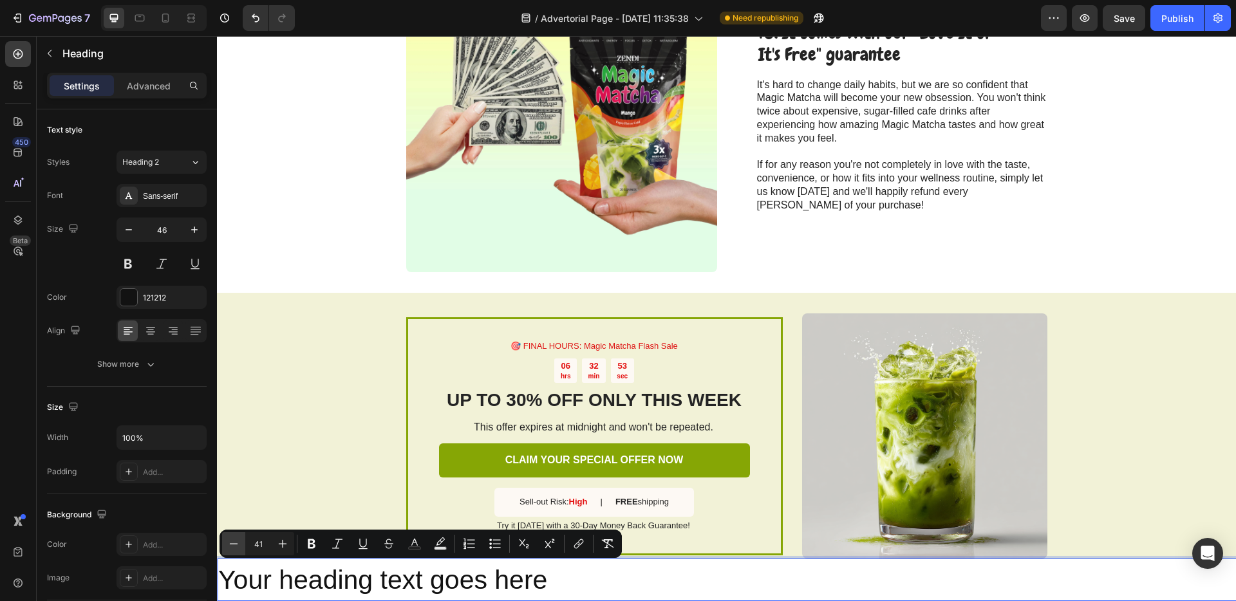
type input "40"
click at [103, 131] on div "Text style" at bounding box center [127, 130] width 160 height 21
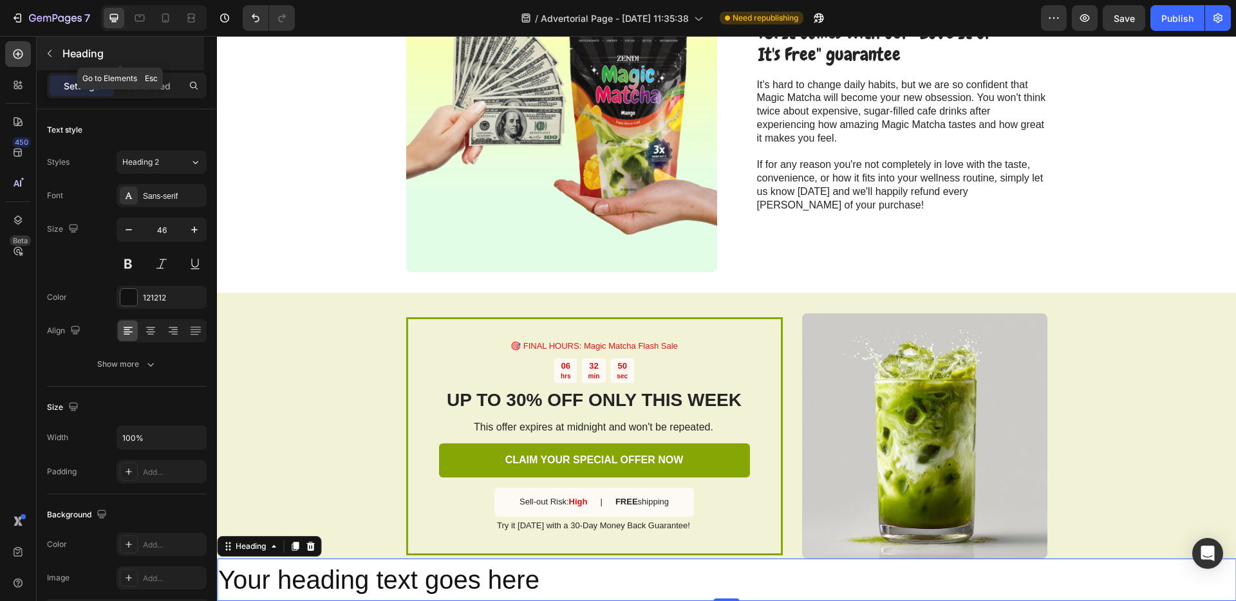
click at [55, 50] on button "button" at bounding box center [49, 53] width 21 height 21
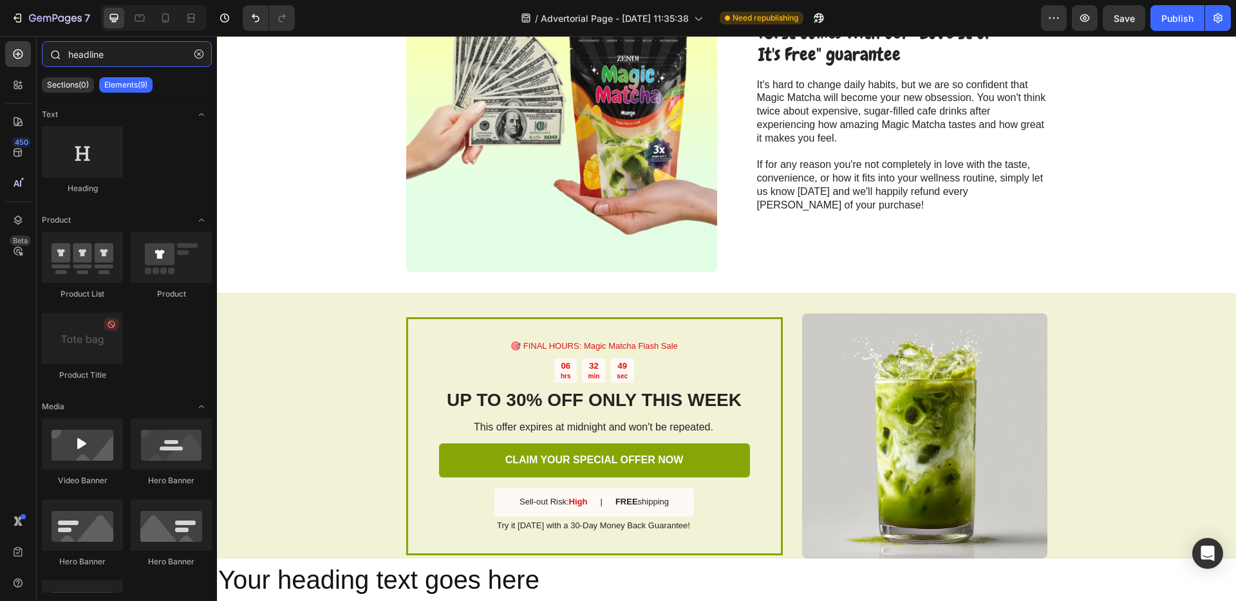
click at [97, 52] on input "headline" at bounding box center [127, 54] width 170 height 26
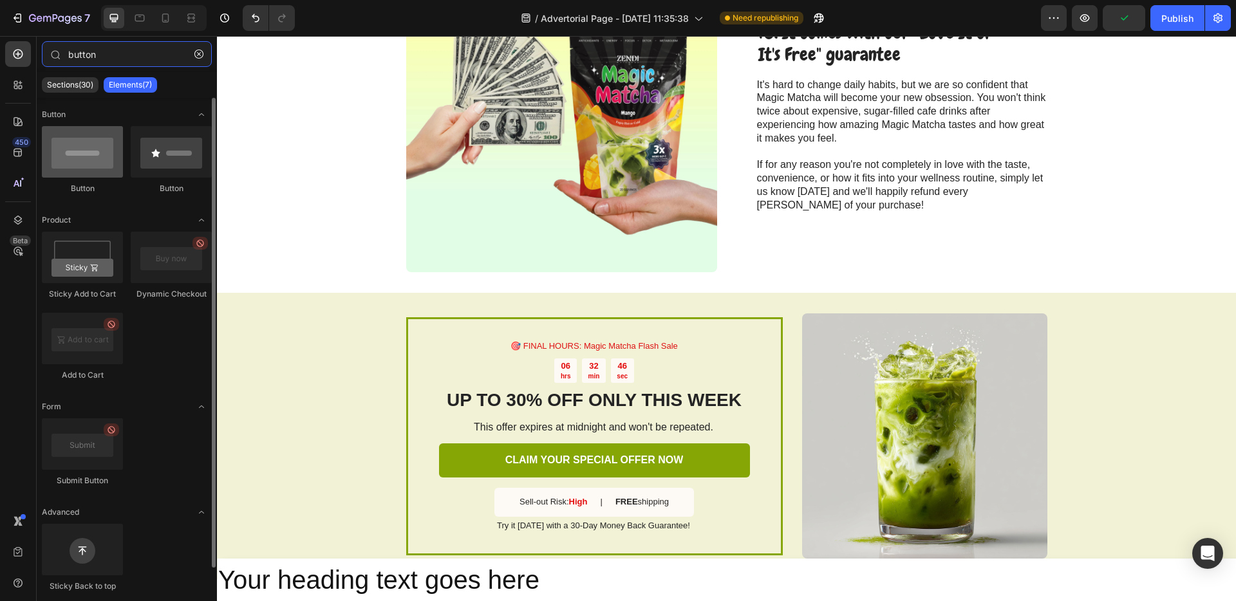
type input "button"
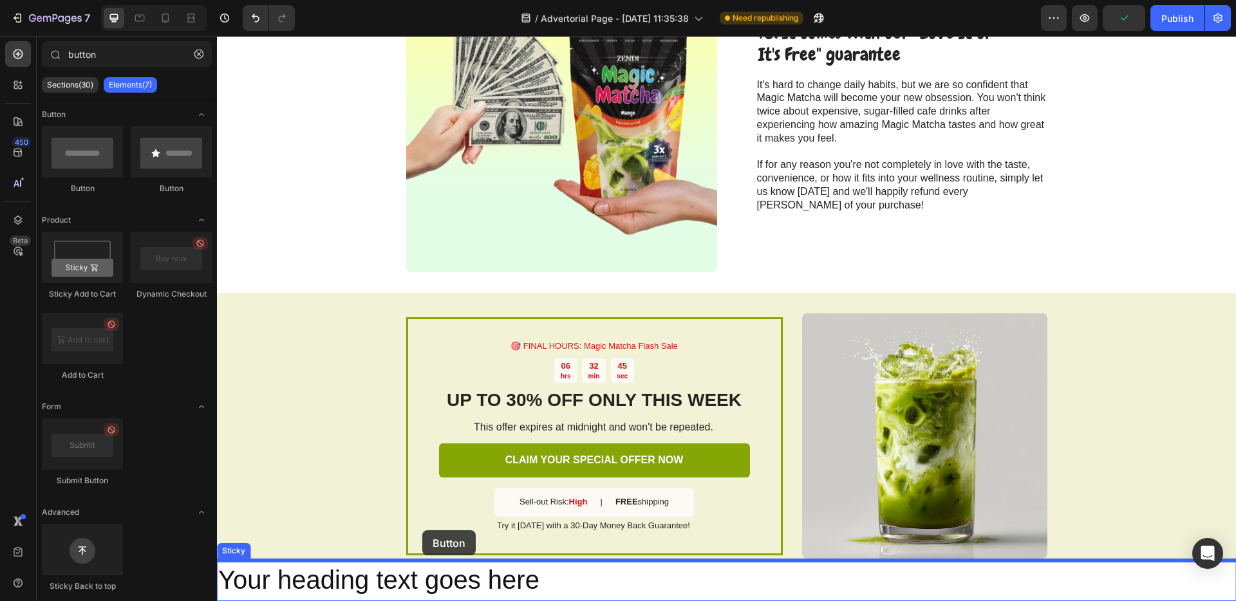
scroll to position [3517, 0]
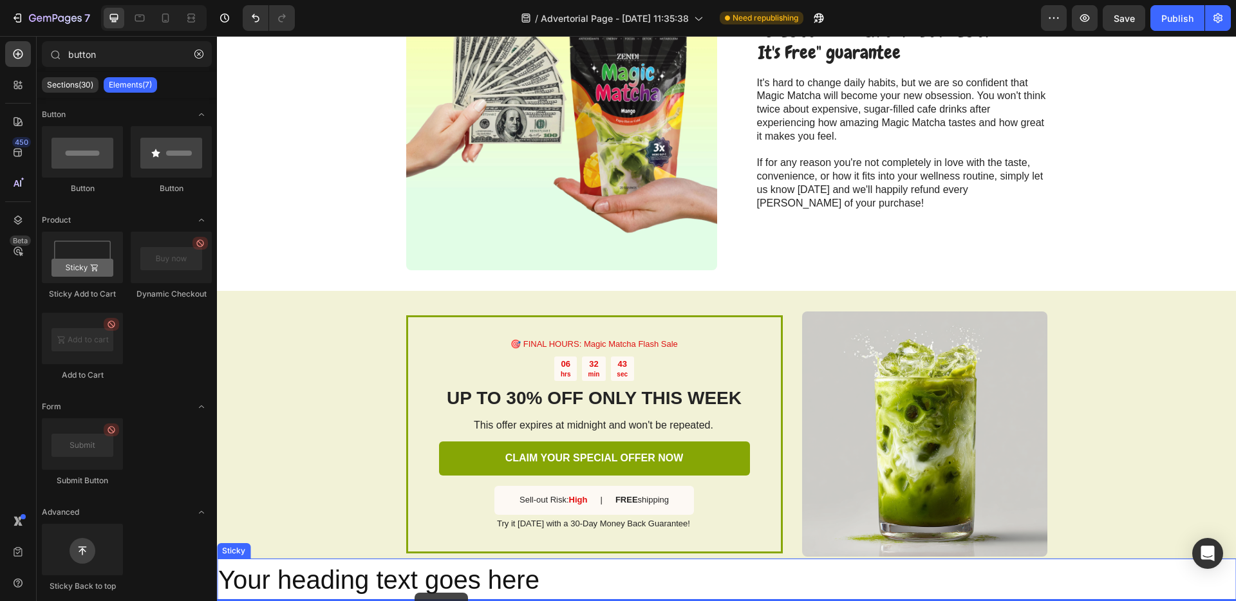
drag, startPoint x: 316, startPoint y: 176, endPoint x: 415, endPoint y: 593, distance: 428.3
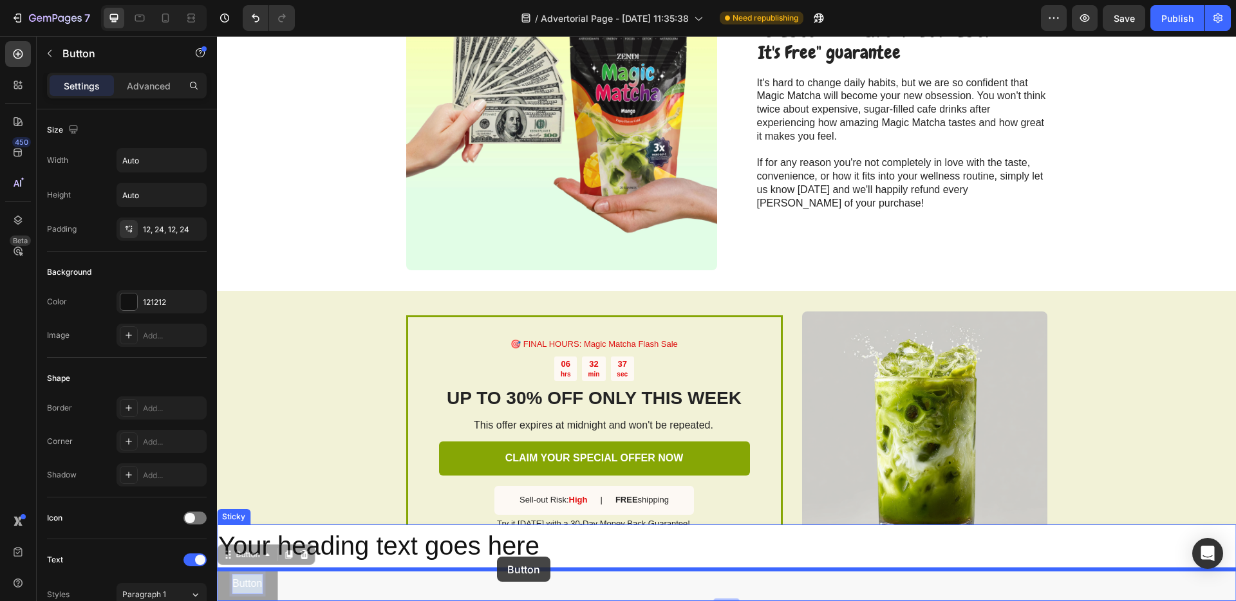
scroll to position [3519, 0]
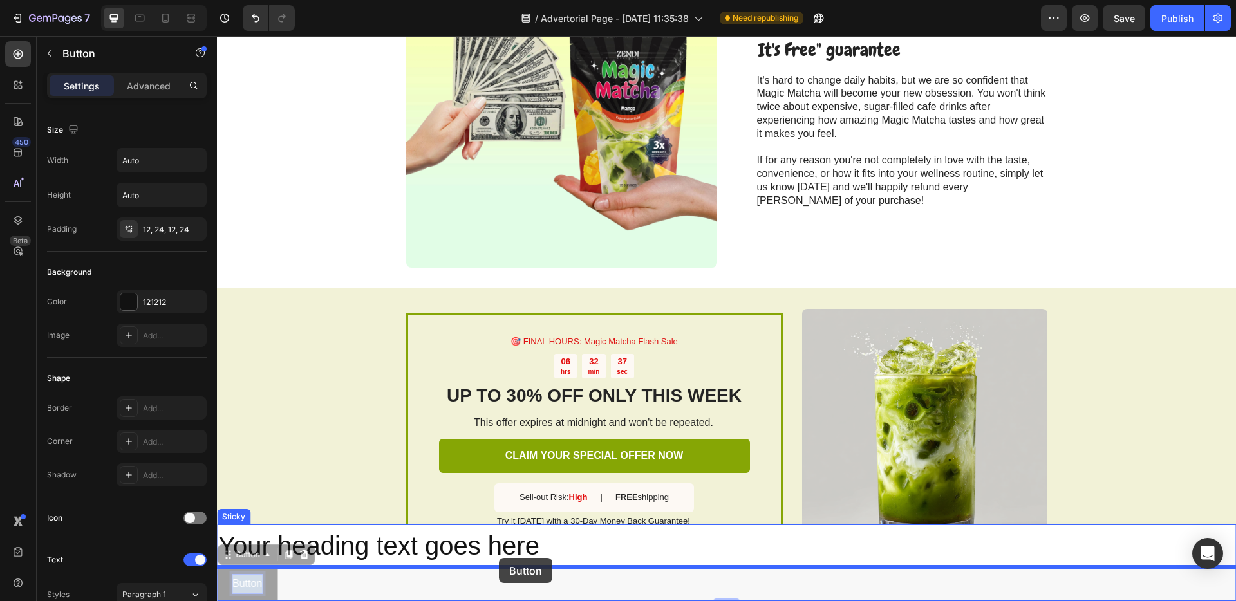
drag, startPoint x: 252, startPoint y: 587, endPoint x: 499, endPoint y: 558, distance: 248.3
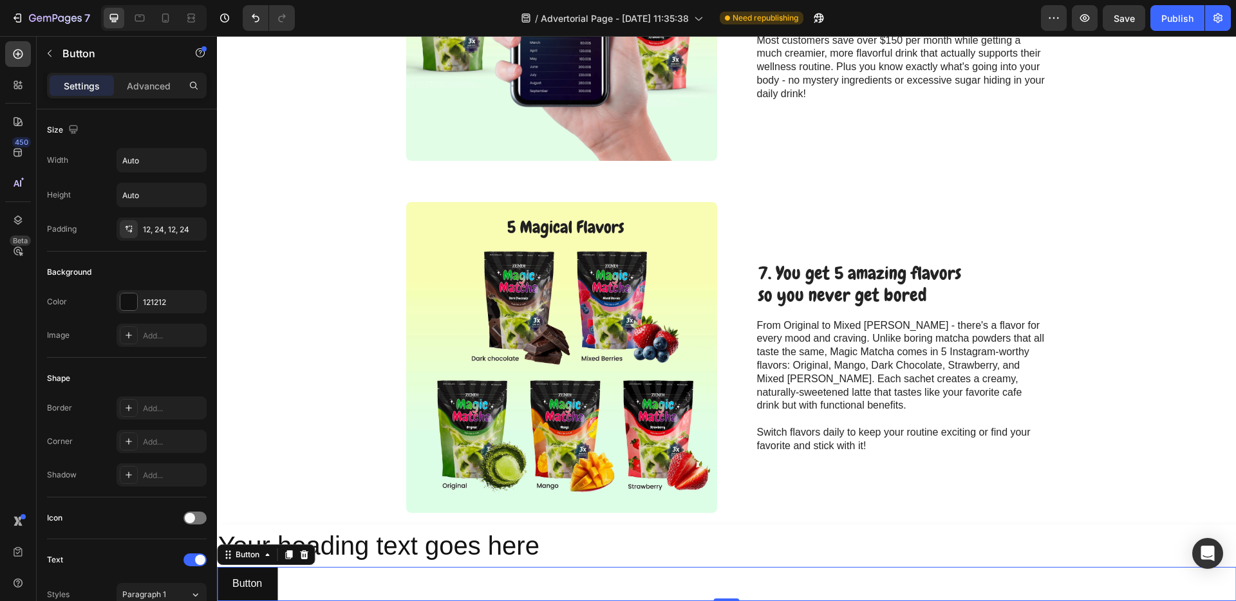
scroll to position [2435, 0]
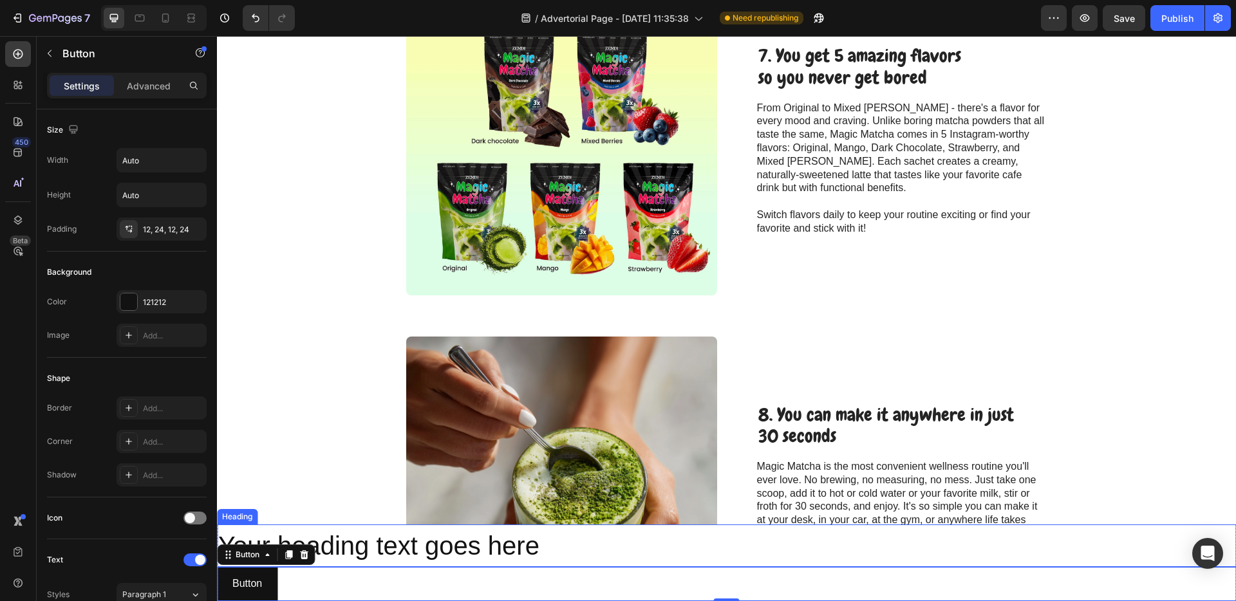
click at [448, 553] on span "Your heading text goes here" at bounding box center [378, 546] width 321 height 28
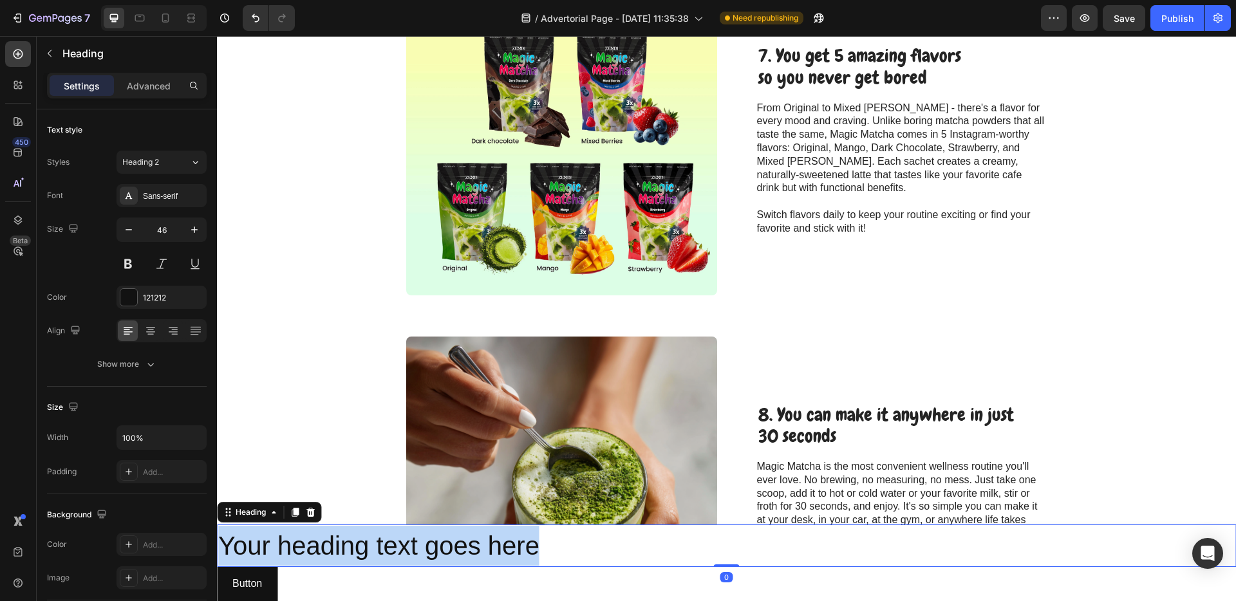
click at [448, 553] on span "Your heading text goes here" at bounding box center [378, 546] width 321 height 28
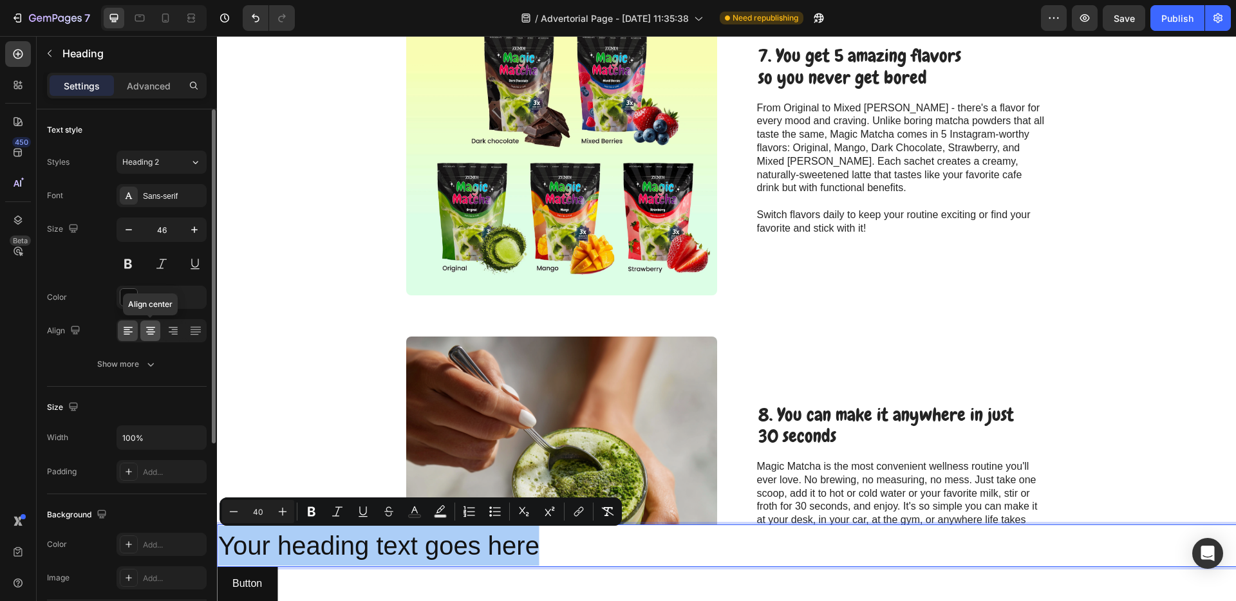
click at [148, 337] on div at bounding box center [150, 331] width 20 height 21
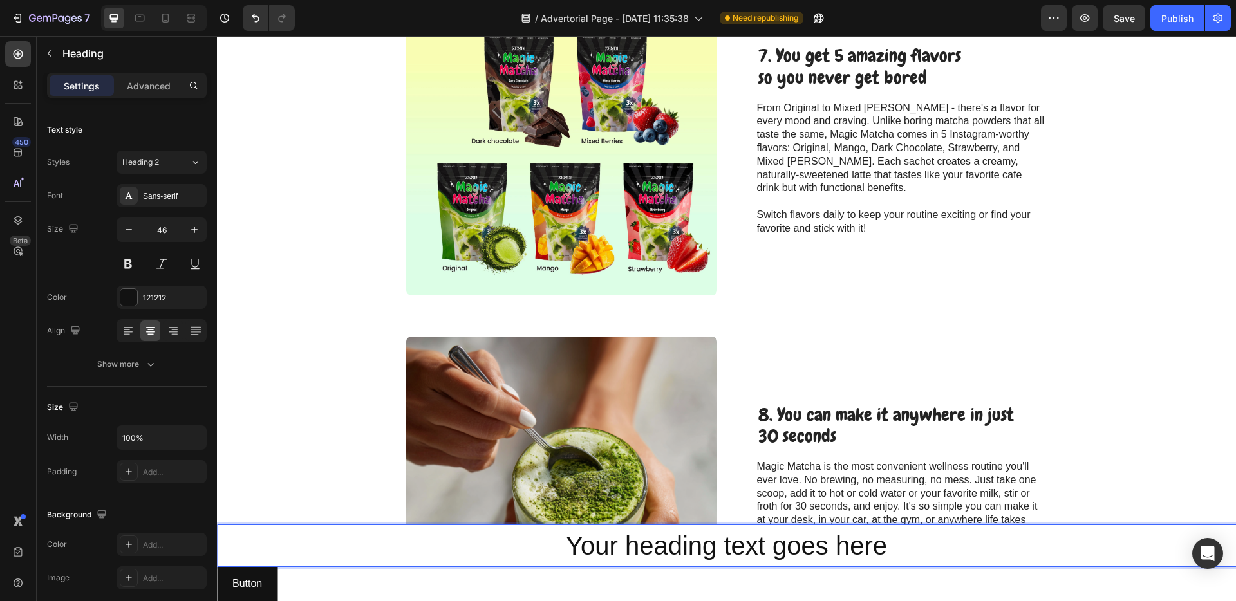
click at [652, 544] on span "Your heading text goes here" at bounding box center [726, 546] width 321 height 28
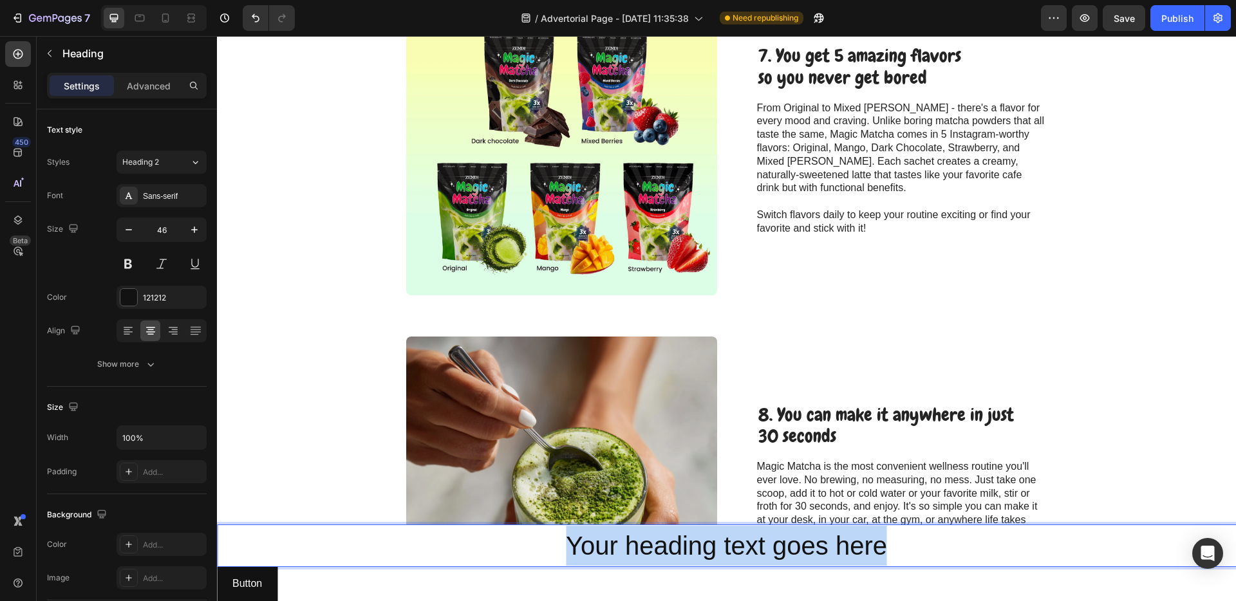
click at [652, 544] on span "Your heading text goes here" at bounding box center [726, 546] width 321 height 28
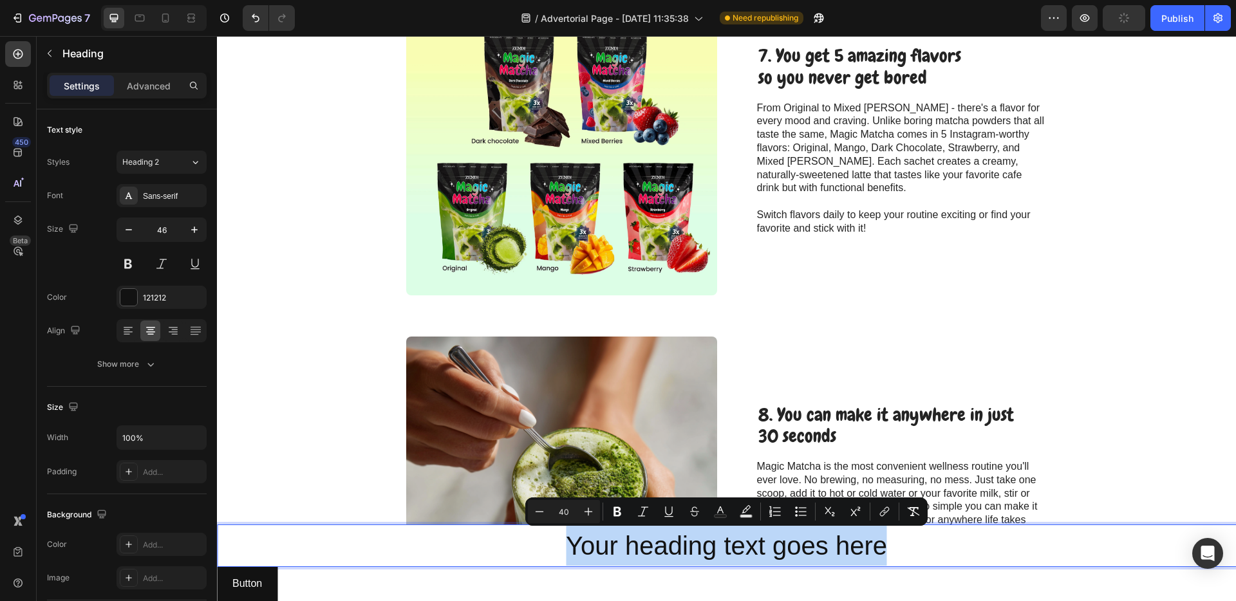
click at [584, 569] on div "Button Button" at bounding box center [726, 584] width 1019 height 34
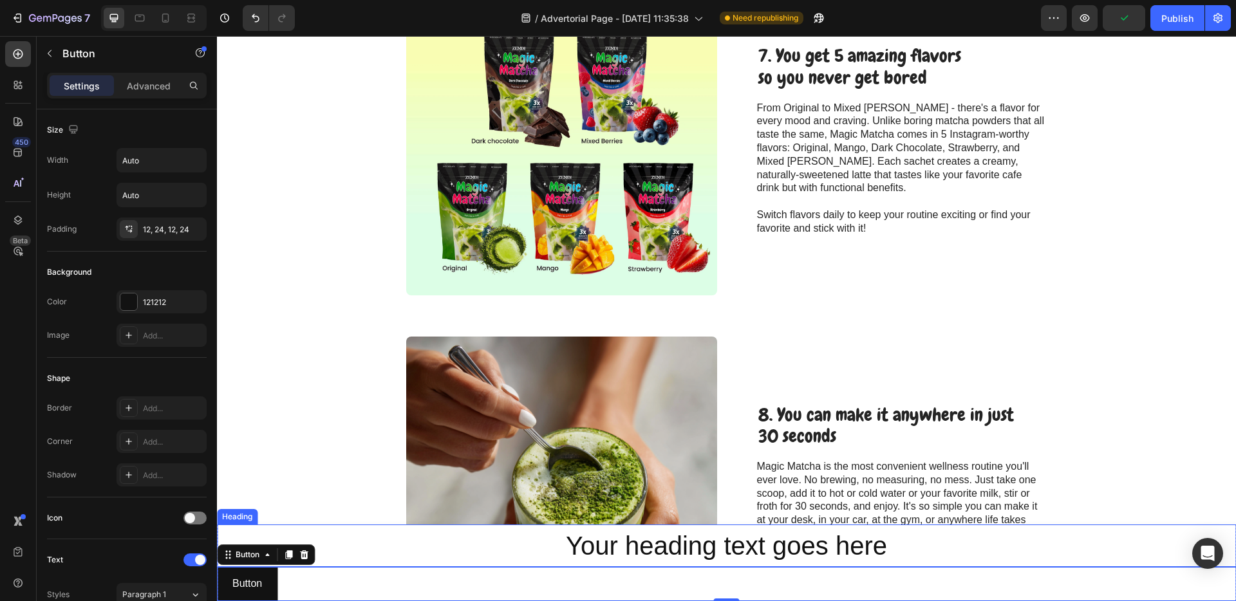
click at [524, 553] on p "⁠⁠⁠⁠⁠⁠⁠ Your heading text goes here" at bounding box center [726, 546] width 1017 height 40
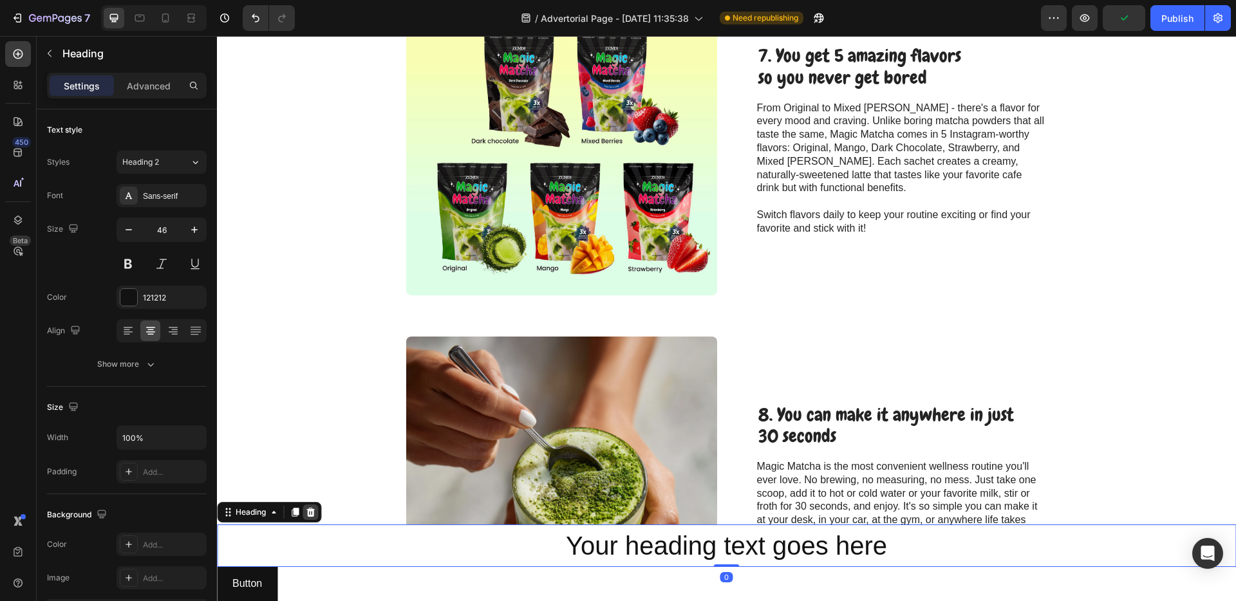
click at [312, 511] on icon at bounding box center [310, 512] width 10 height 10
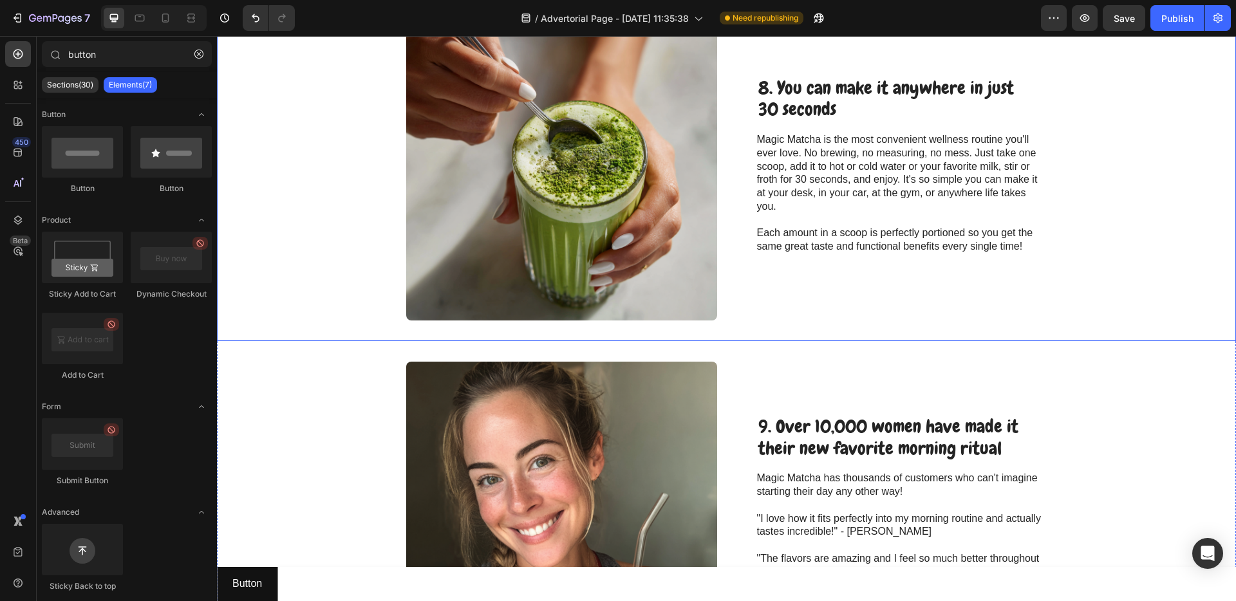
scroll to position [2532, 0]
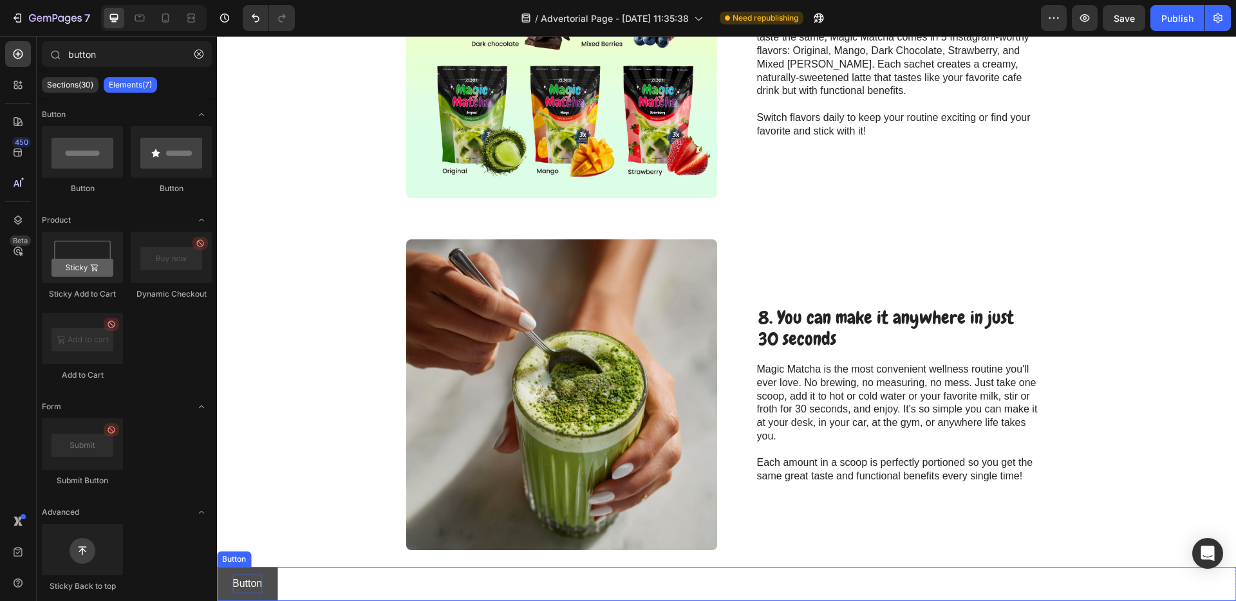
click at [236, 587] on p "Button" at bounding box center [247, 584] width 30 height 19
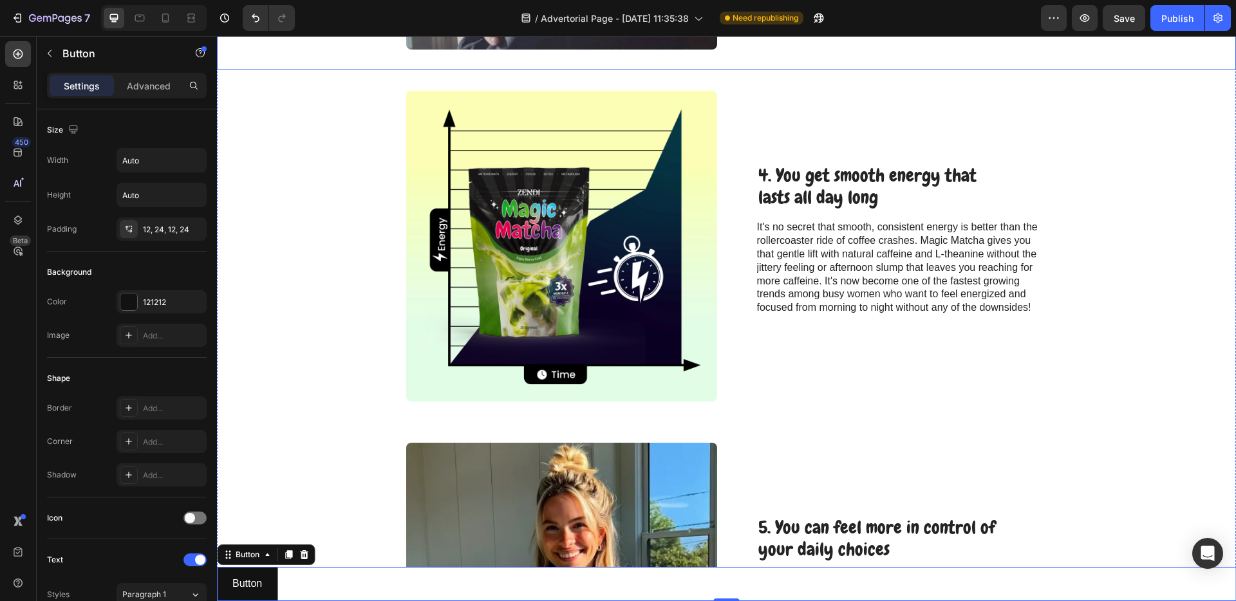
scroll to position [2211, 0]
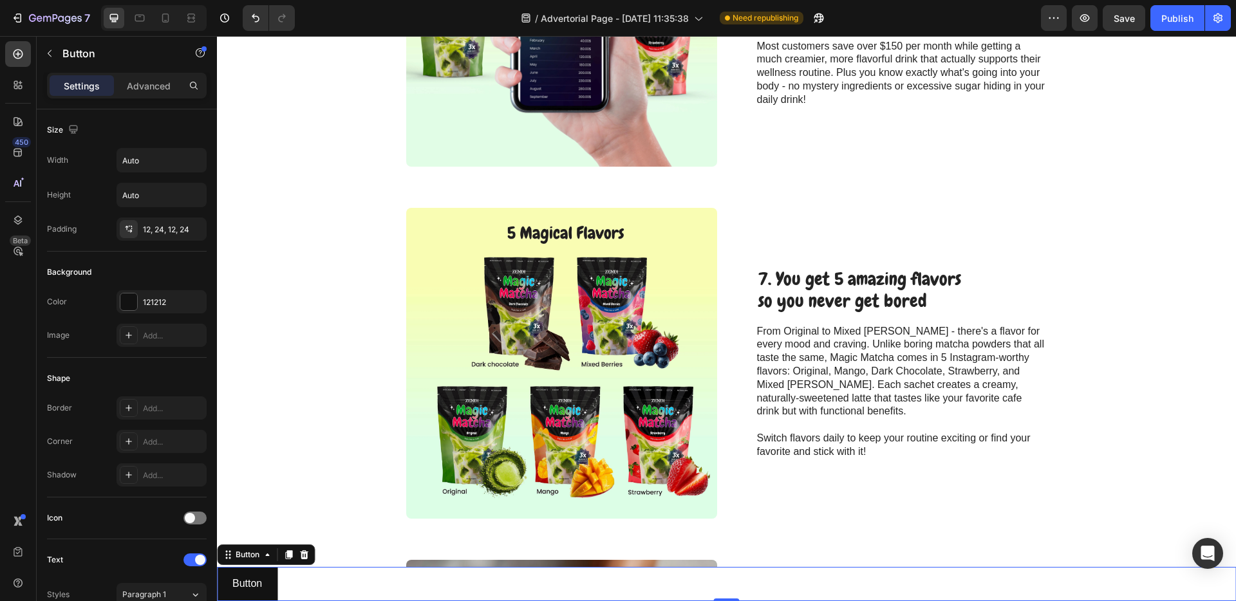
click at [299, 583] on div "Button Button 0" at bounding box center [726, 584] width 1019 height 34
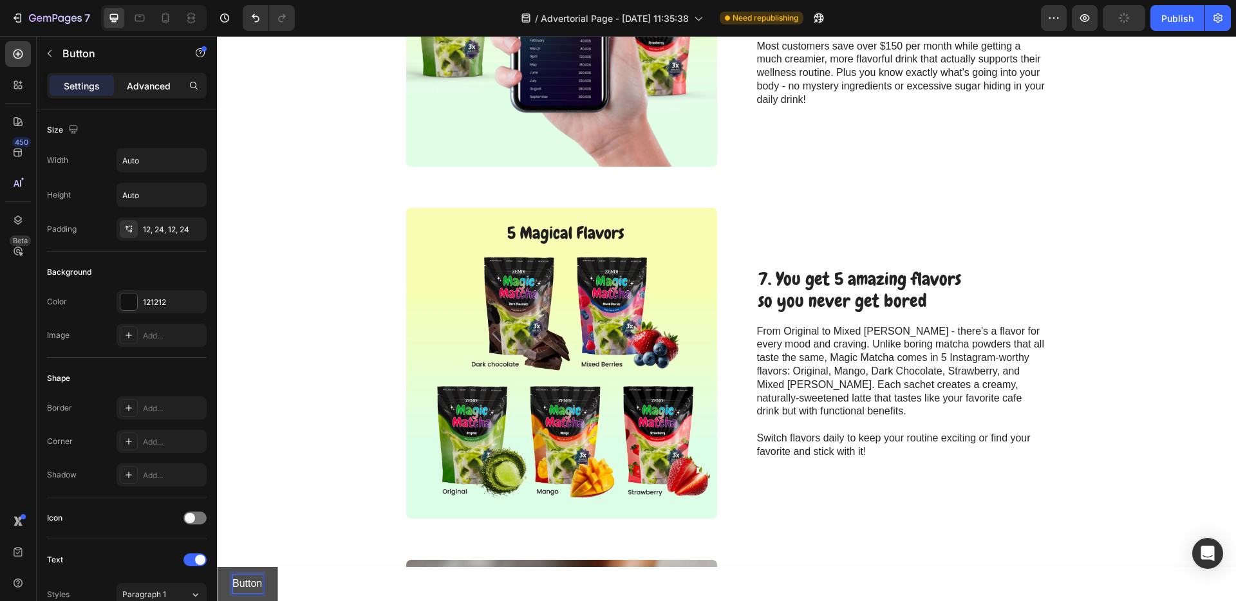
click at [144, 80] on p "Advanced" at bounding box center [149, 86] width 44 height 14
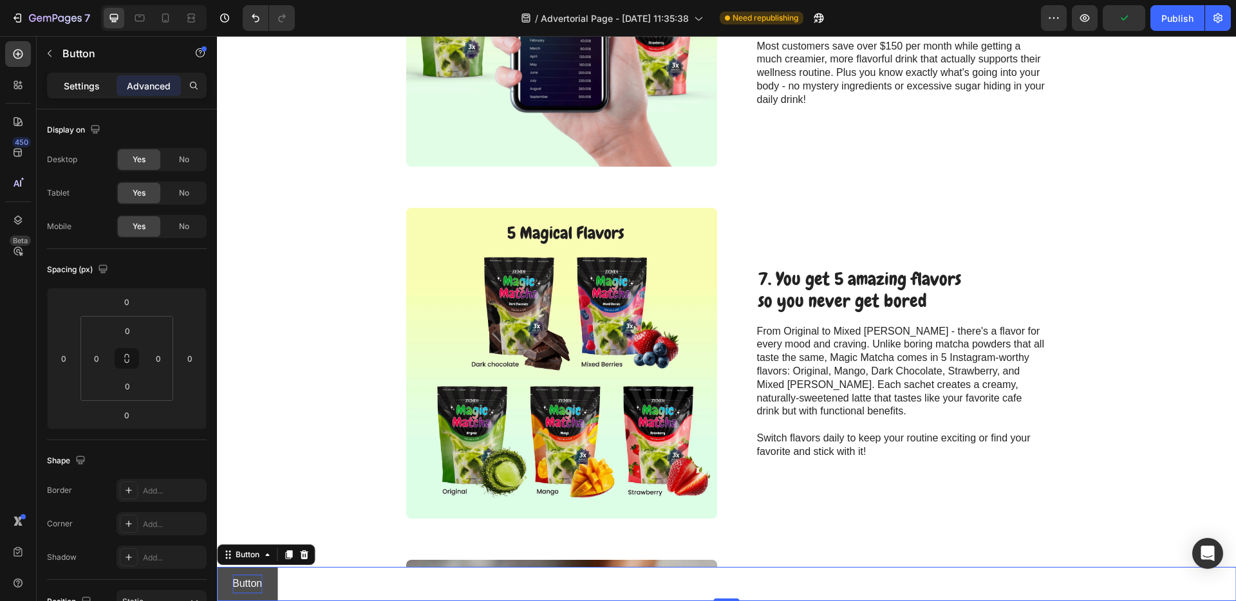
click at [91, 84] on p "Settings" at bounding box center [82, 86] width 36 height 14
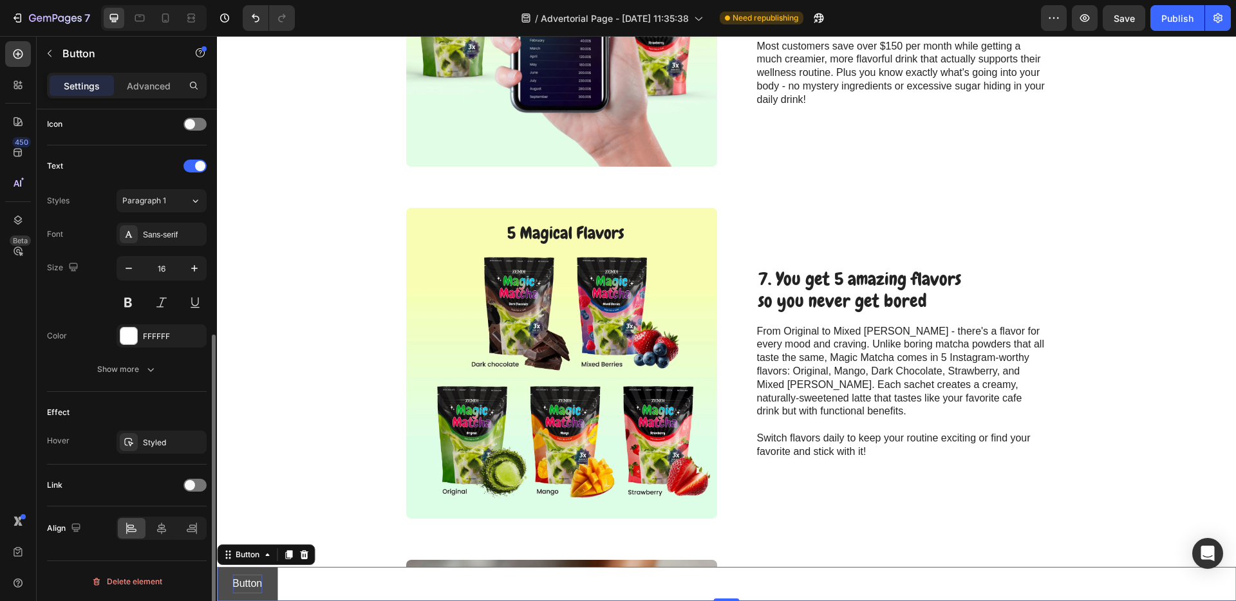
scroll to position [395, 0]
click at [158, 538] on div at bounding box center [162, 527] width 90 height 23
click at [161, 534] on div at bounding box center [162, 528] width 28 height 21
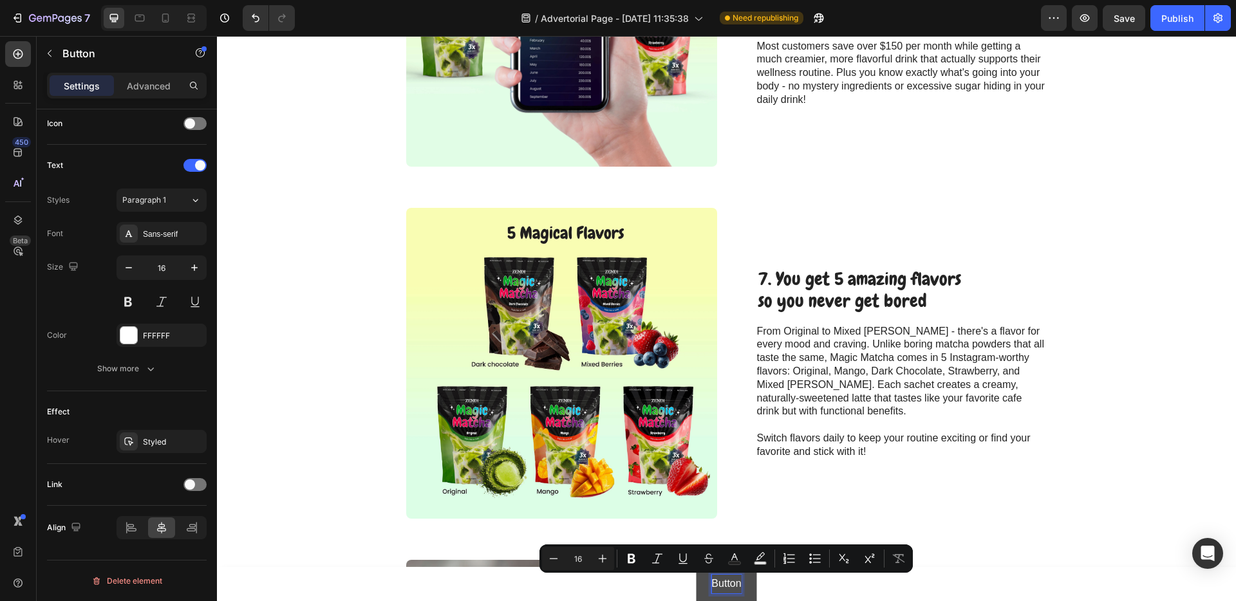
click at [732, 582] on p "Button" at bounding box center [727, 584] width 30 height 19
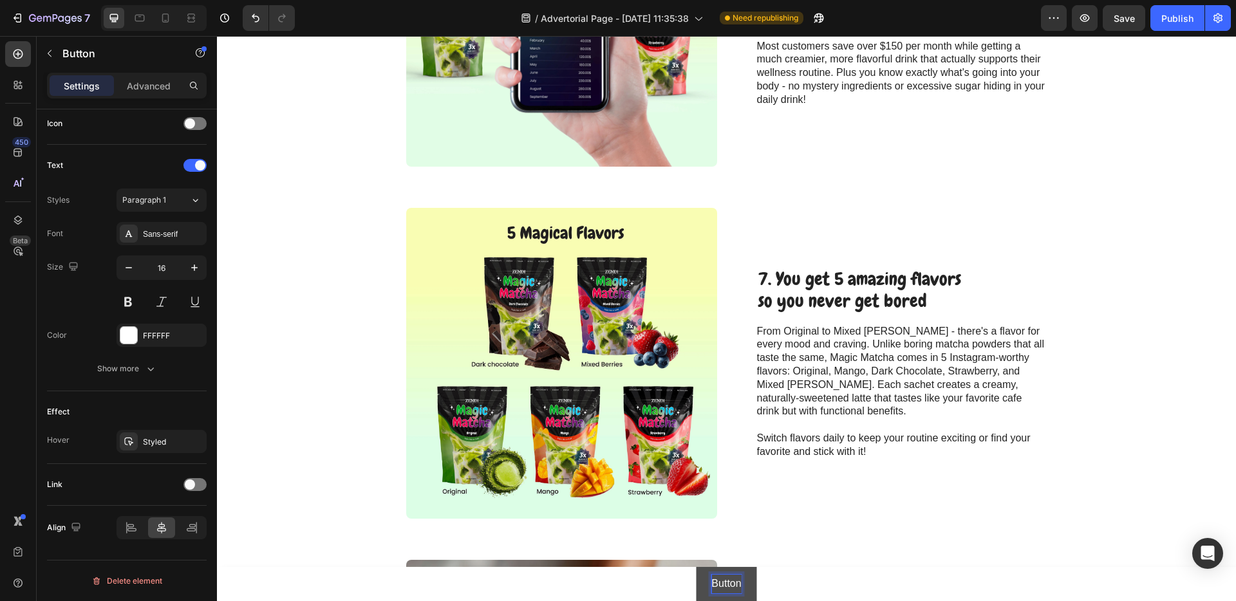
click at [732, 582] on p "Button" at bounding box center [727, 584] width 30 height 19
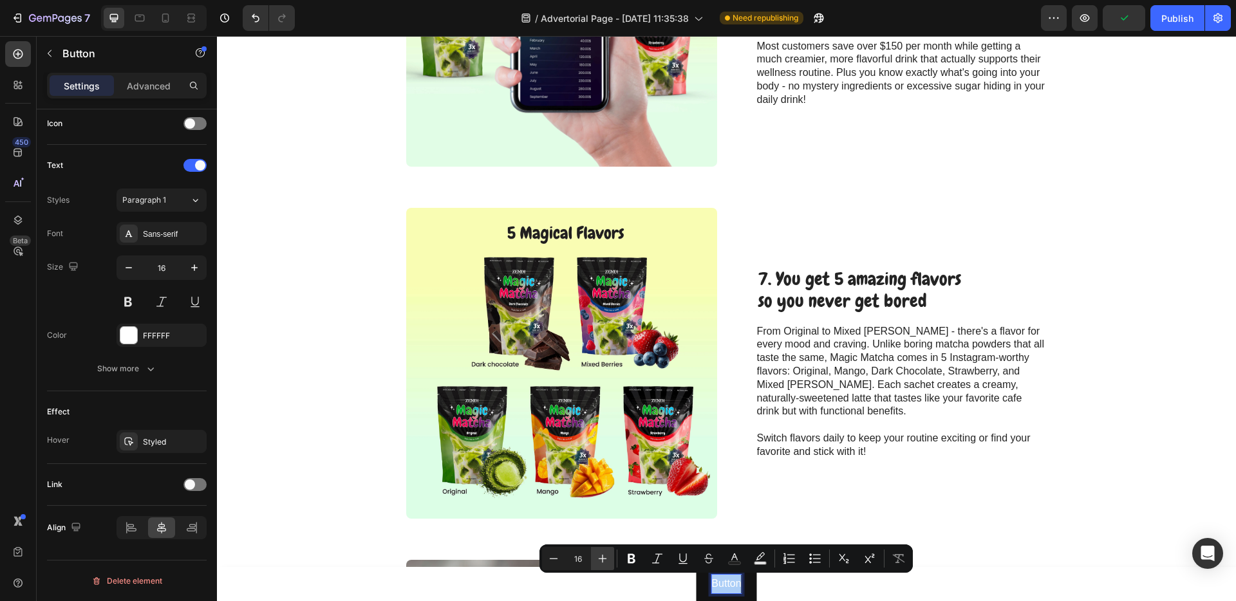
click at [607, 553] on icon "Editor contextual toolbar" at bounding box center [602, 559] width 13 height 13
type input "18"
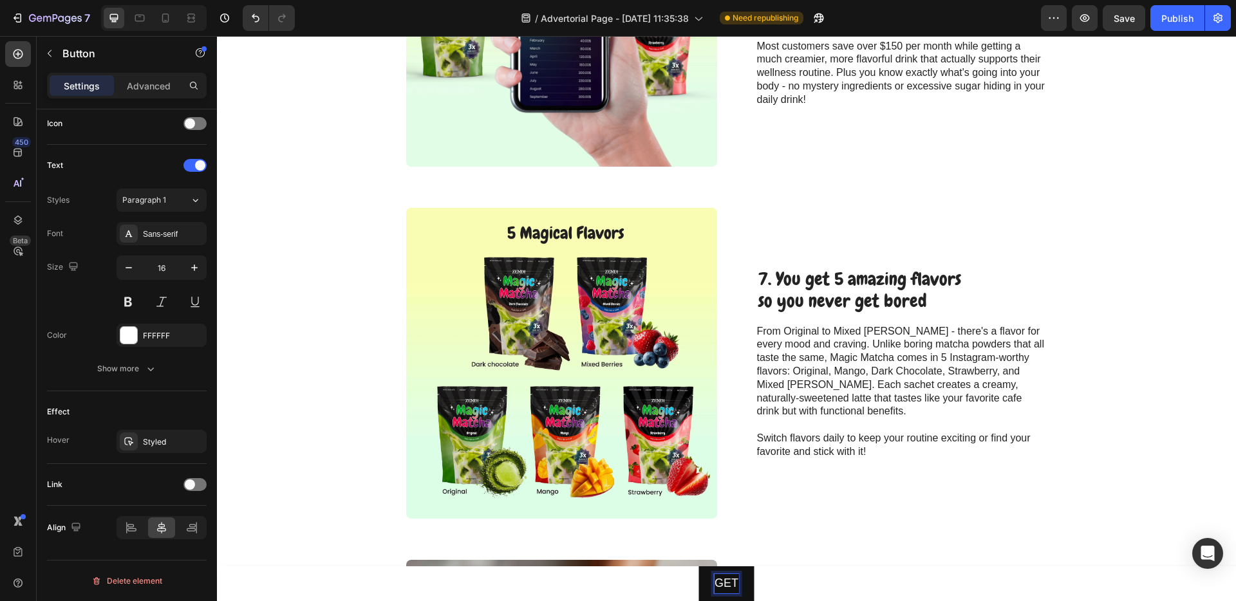
click at [699, 567] on button "GET" at bounding box center [726, 584] width 55 height 35
click at [686, 567] on button "GET 30%" at bounding box center [726, 584] width 81 height 35
click at [702, 580] on span "GET 30% OFF" at bounding box center [726, 583] width 77 height 13
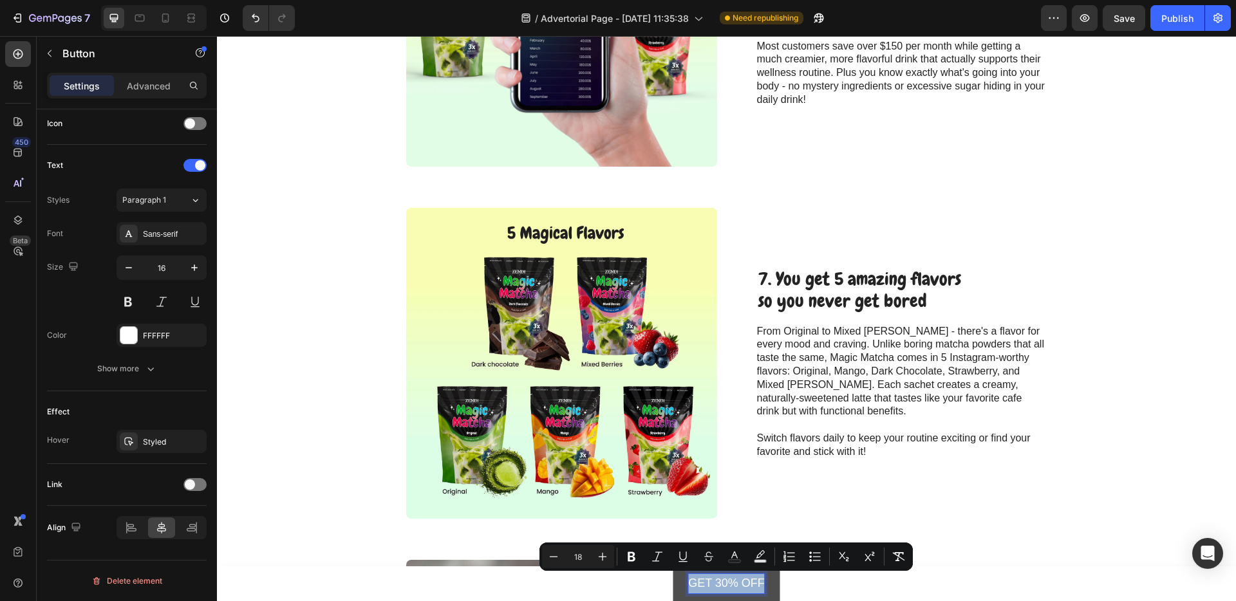
click at [702, 580] on span "GET 30% OFF" at bounding box center [726, 583] width 77 height 13
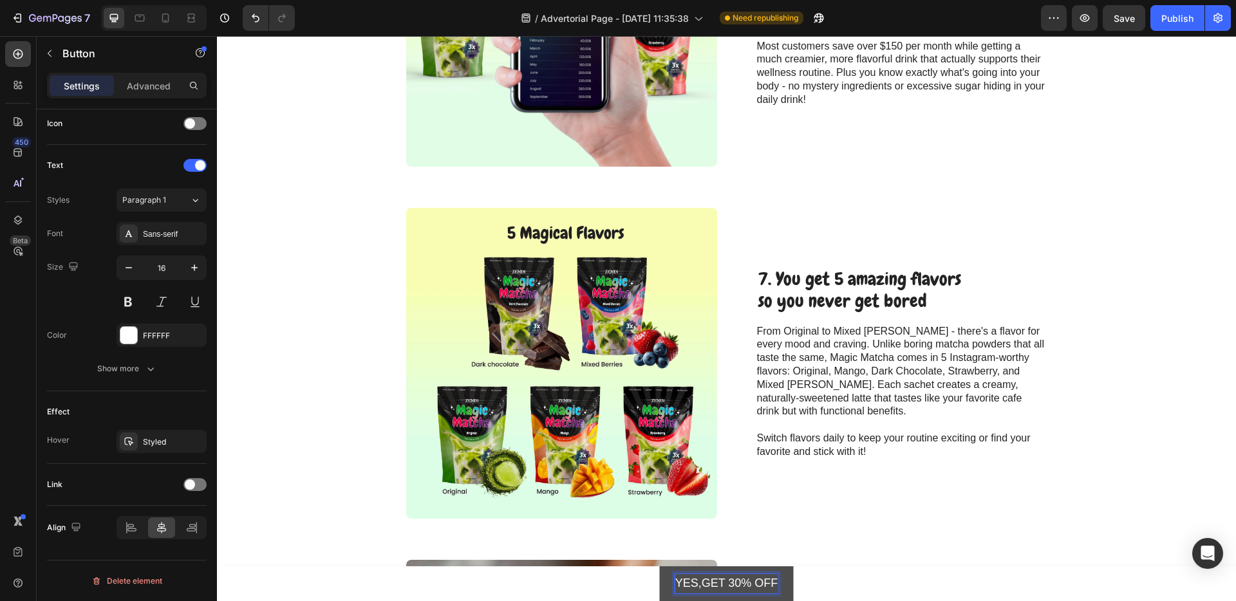
click at [660, 567] on button "YES,GET 30% OFF" at bounding box center [727, 584] width 134 height 35
click at [776, 589] on span "YES, GET 30% OFF" at bounding box center [727, 583] width 106 height 13
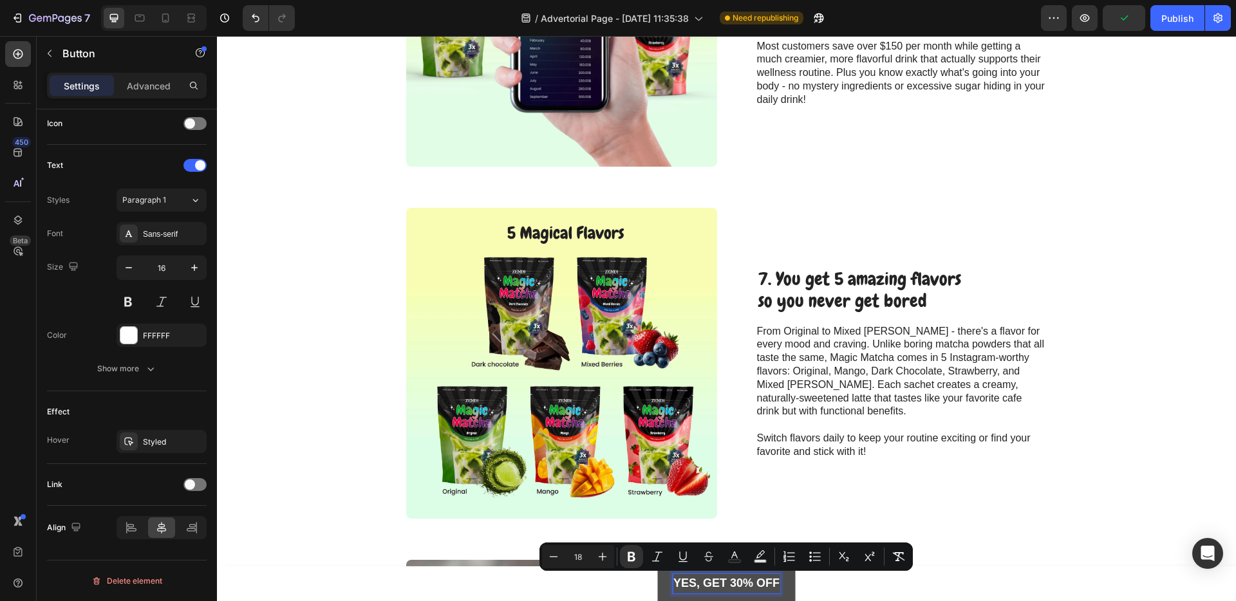
click at [750, 586] on strong "YES, GET 30% OFF" at bounding box center [727, 583] width 106 height 13
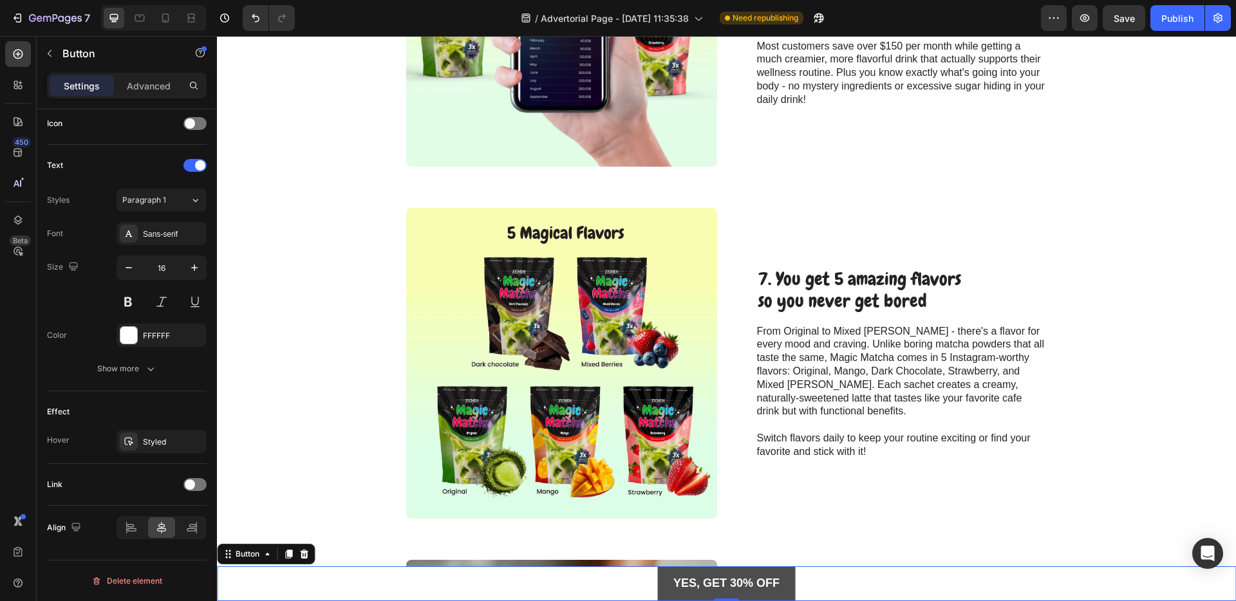
click at [729, 572] on button "YES, GET 30% OFF" at bounding box center [726, 584] width 137 height 35
click at [730, 579] on strong "YES, GET 30% OFF" at bounding box center [727, 583] width 106 height 13
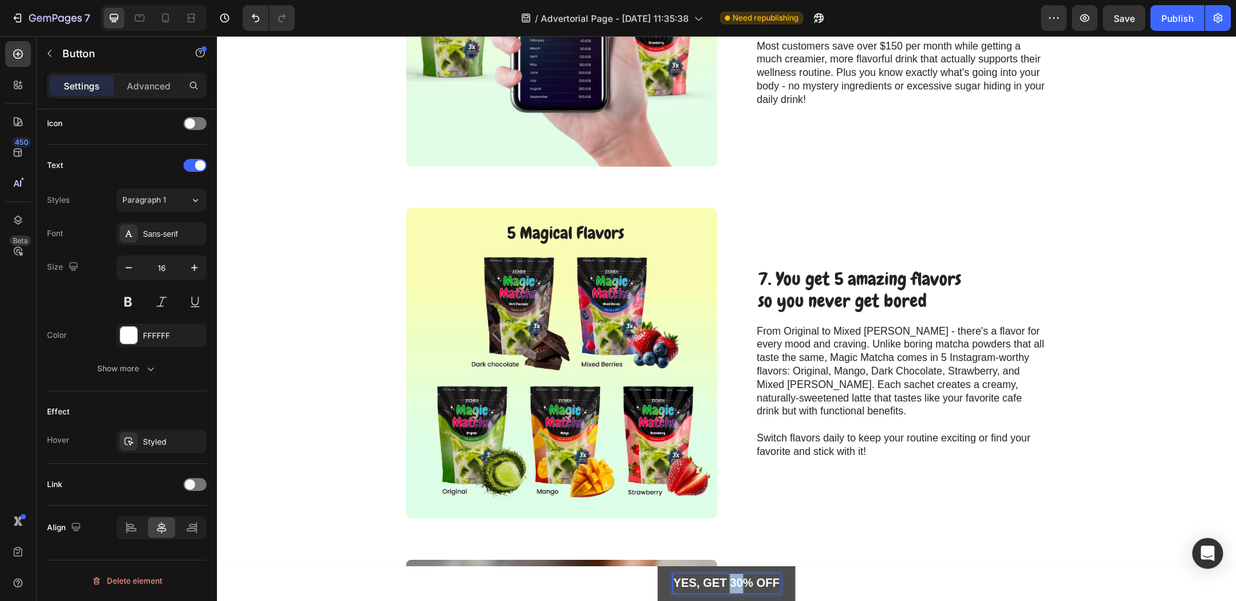
click at [730, 579] on strong "YES, GET 30% OFF" at bounding box center [727, 583] width 106 height 13
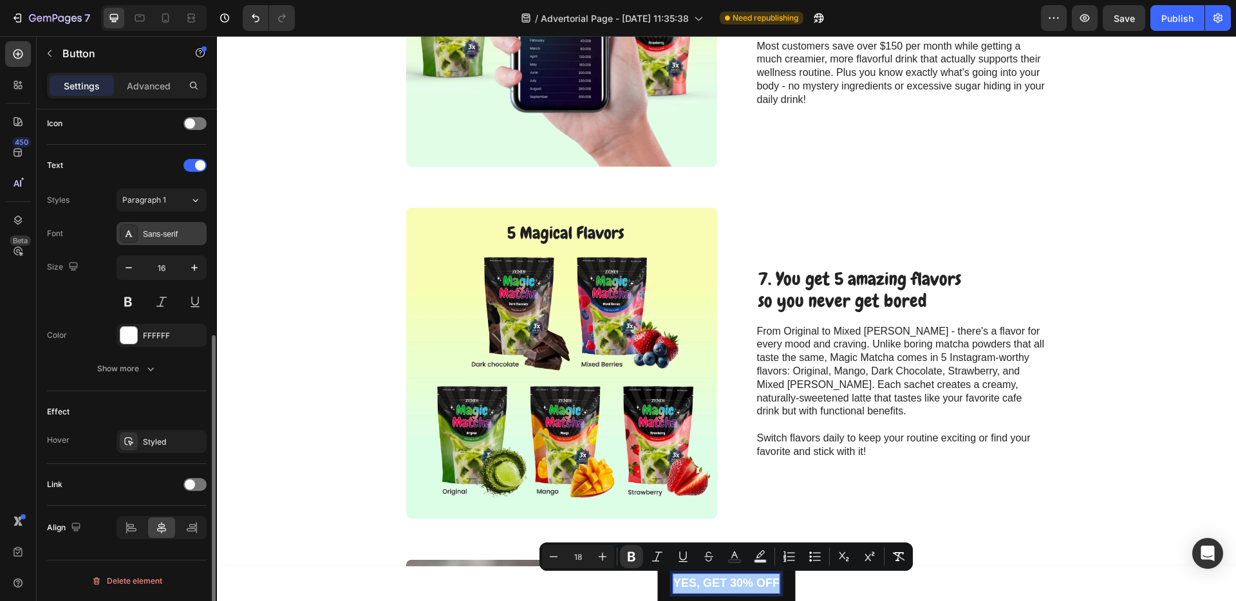
click at [166, 231] on div "Sans-serif" at bounding box center [173, 235] width 61 height 12
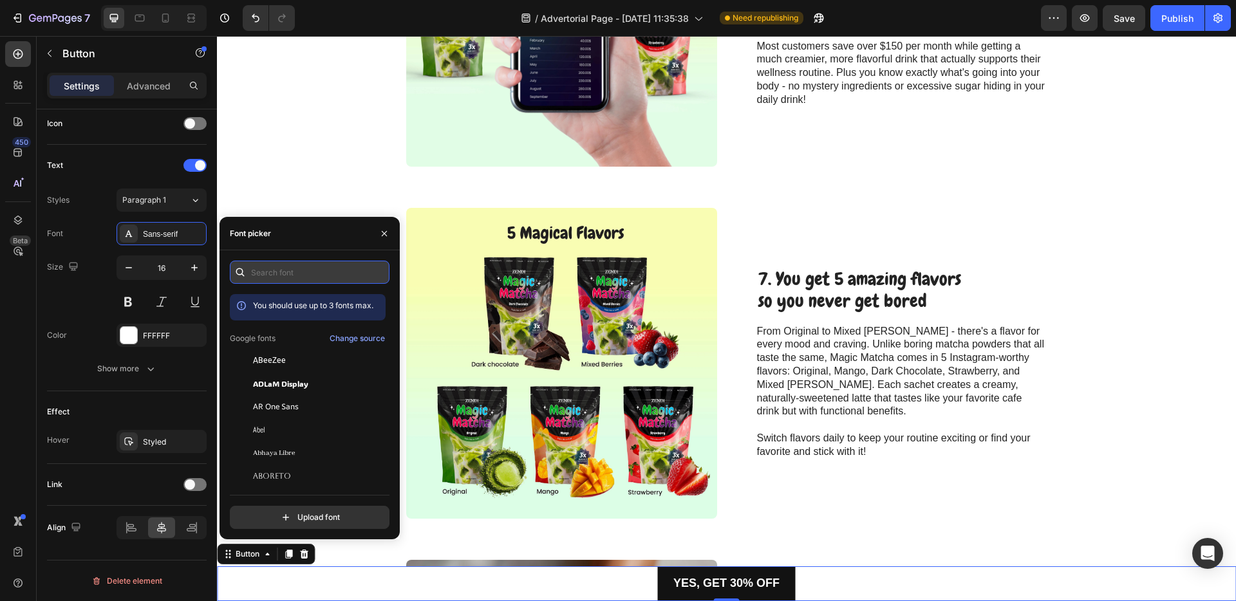
click at [263, 274] on input "text" at bounding box center [310, 272] width 160 height 23
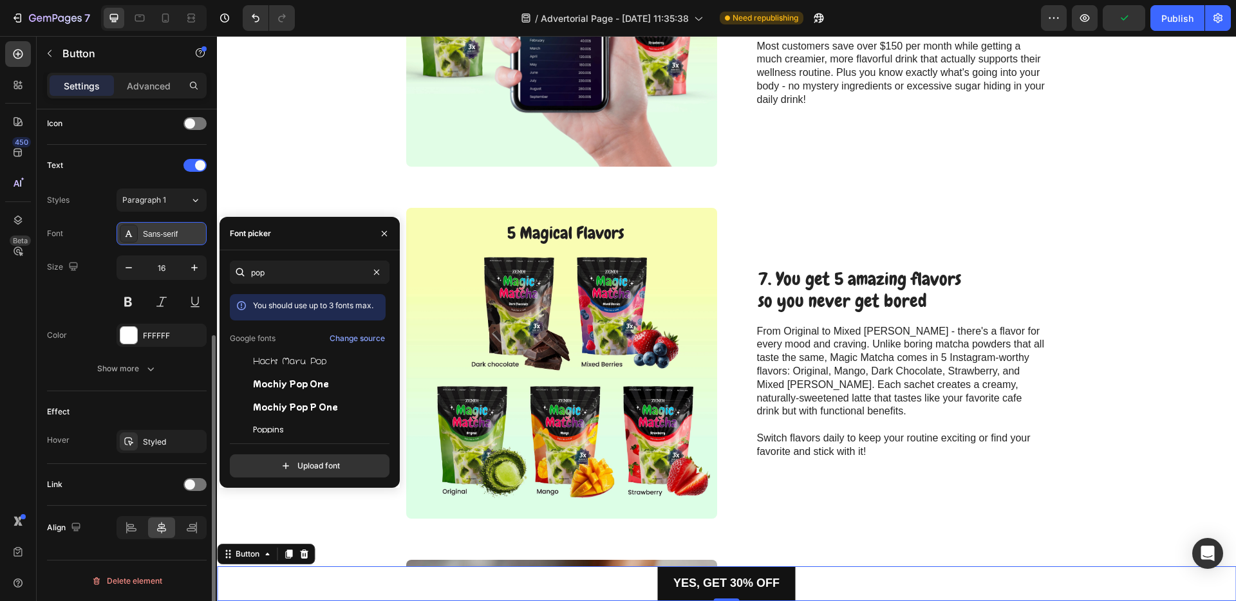
click at [176, 232] on div "Sans-serif" at bounding box center [173, 235] width 61 height 12
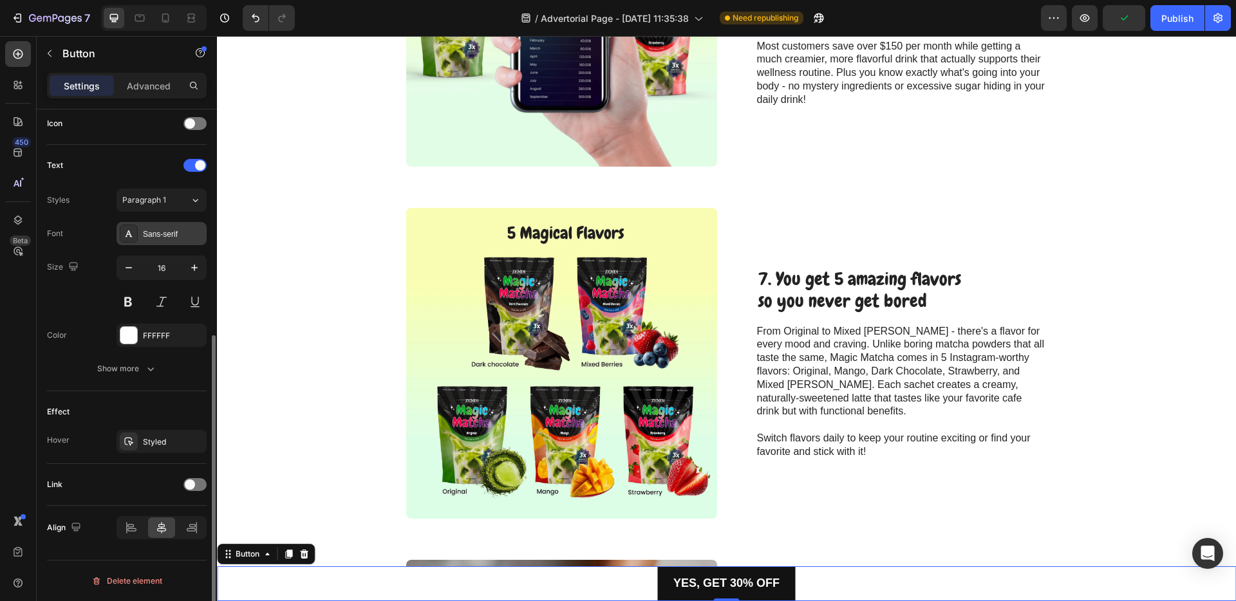
click at [176, 232] on div "Sans-serif" at bounding box center [173, 235] width 61 height 12
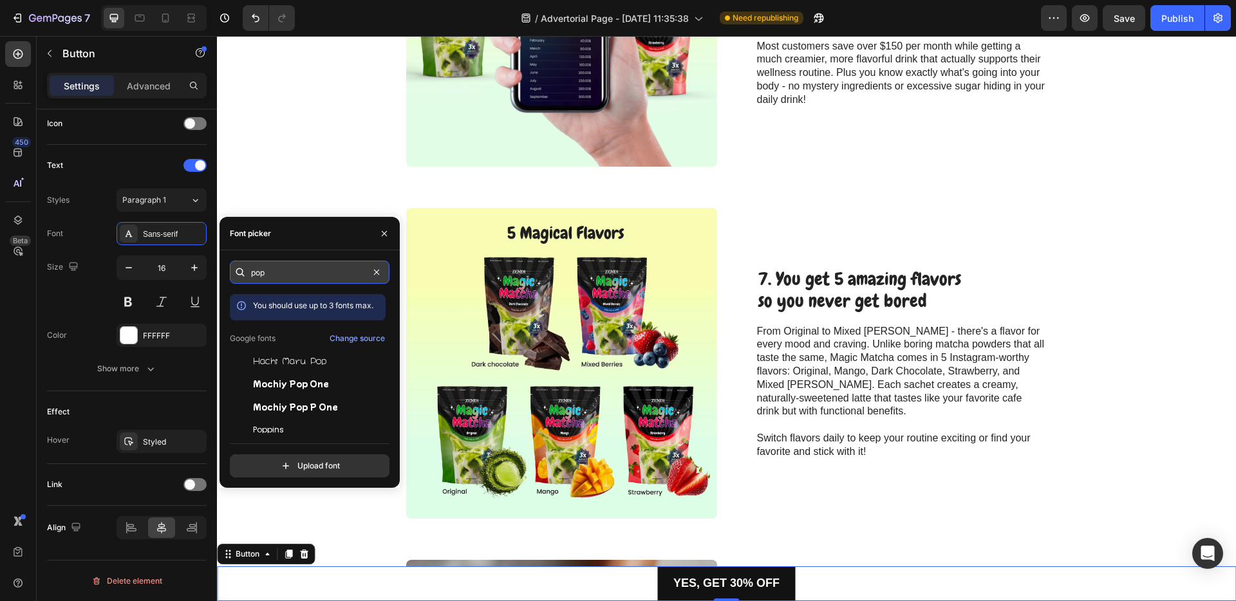
click at [270, 270] on input "pop" at bounding box center [310, 272] width 160 height 23
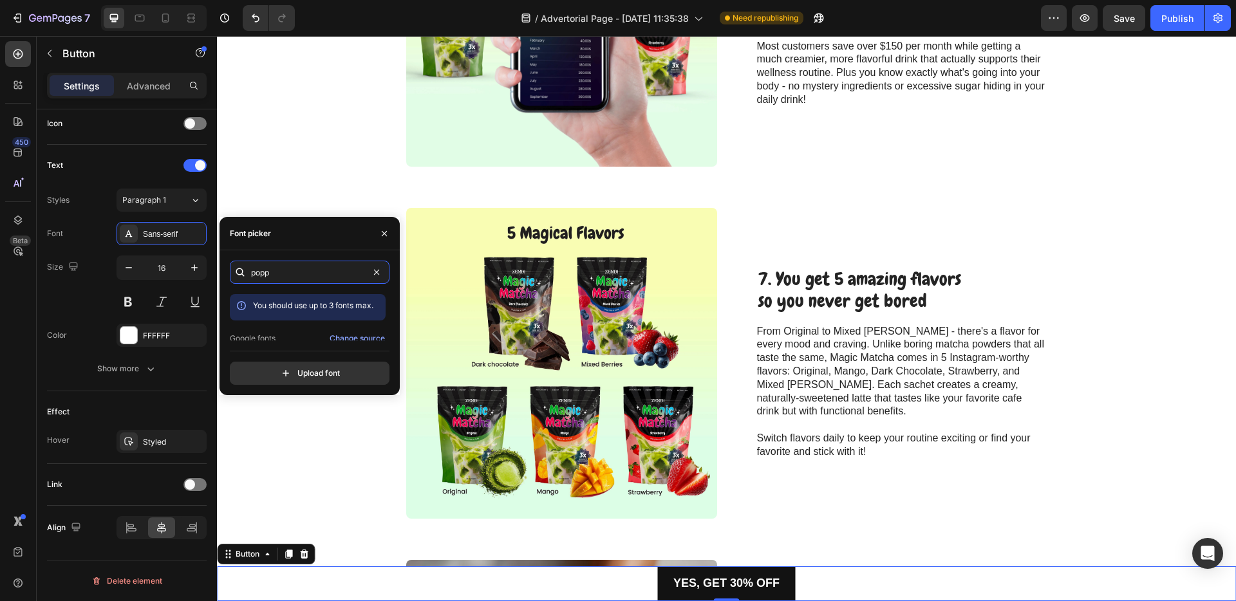
scroll to position [32, 0]
type input "popp"
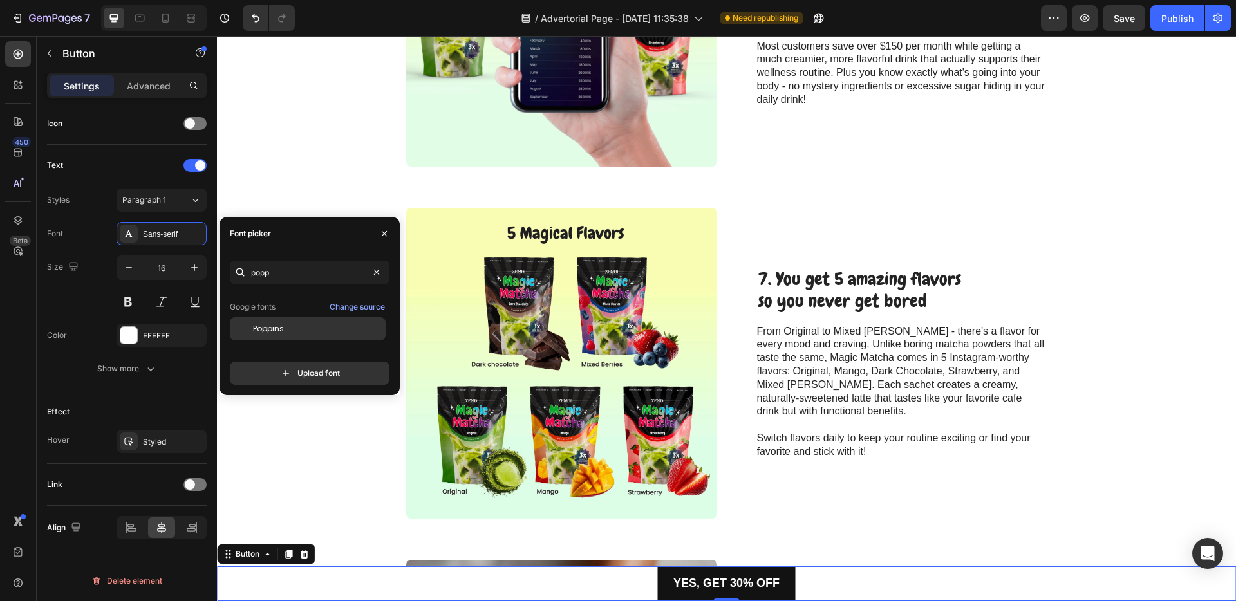
click at [287, 325] on div "Poppins" at bounding box center [318, 329] width 130 height 12
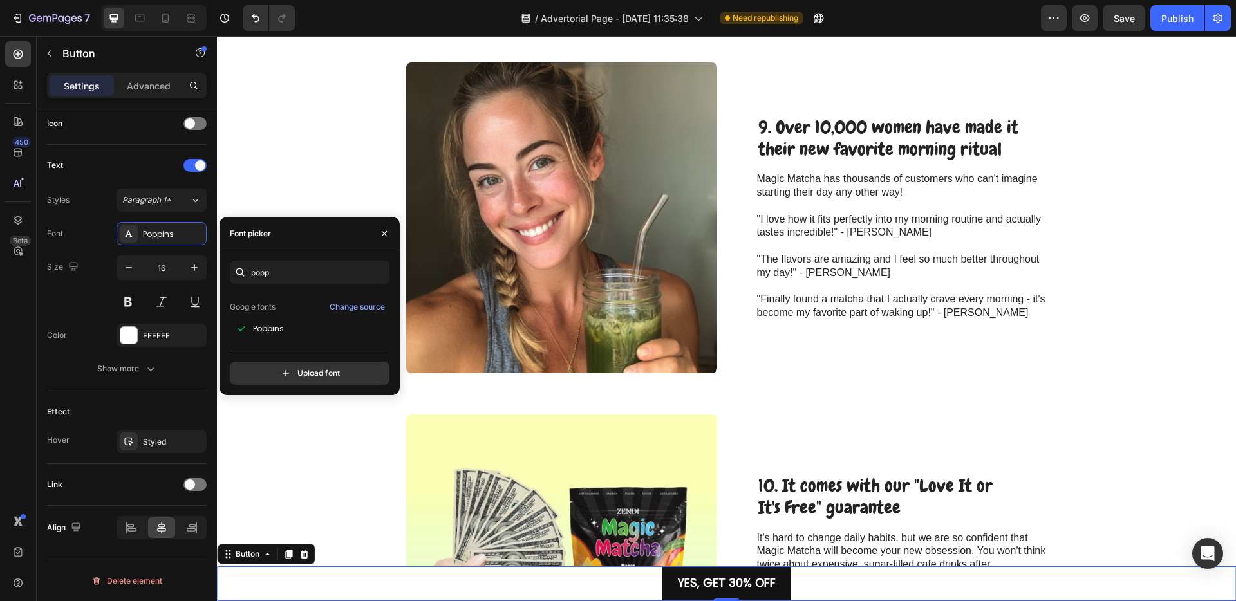
scroll to position [3063, 0]
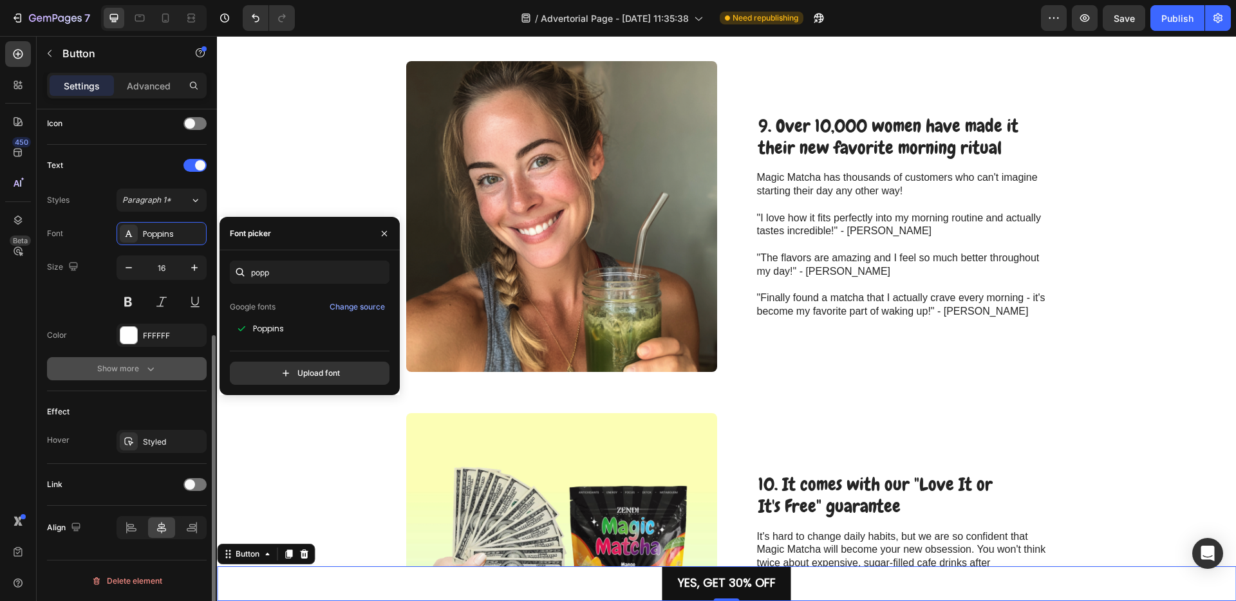
click at [141, 372] on div "Show more" at bounding box center [127, 369] width 60 height 13
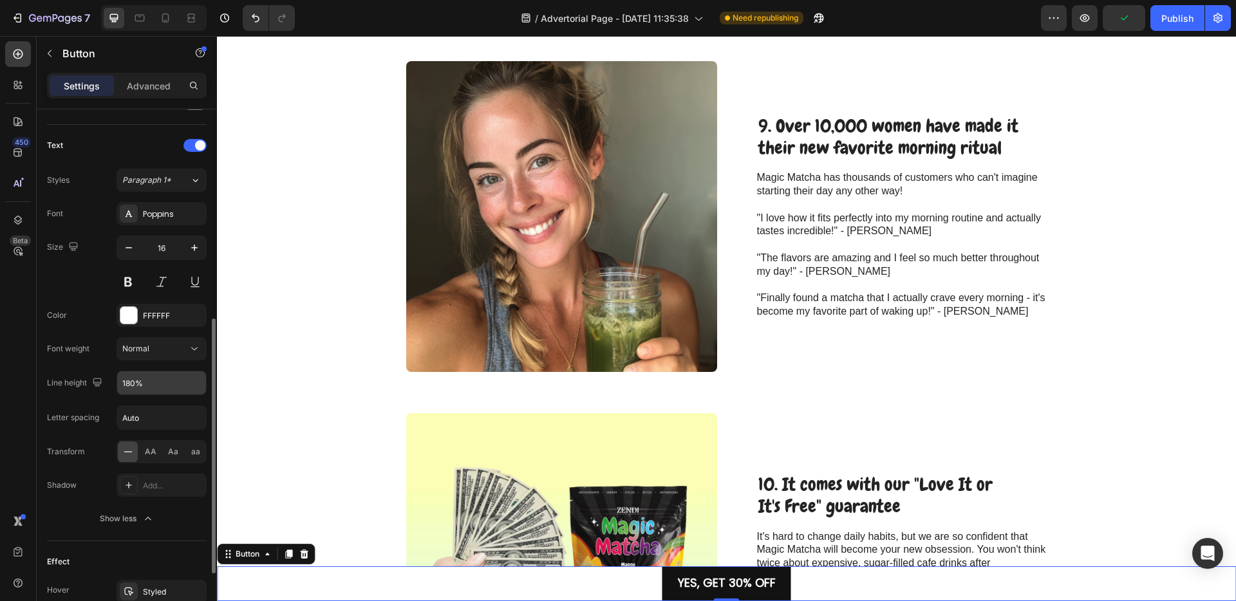
scroll to position [427, 0]
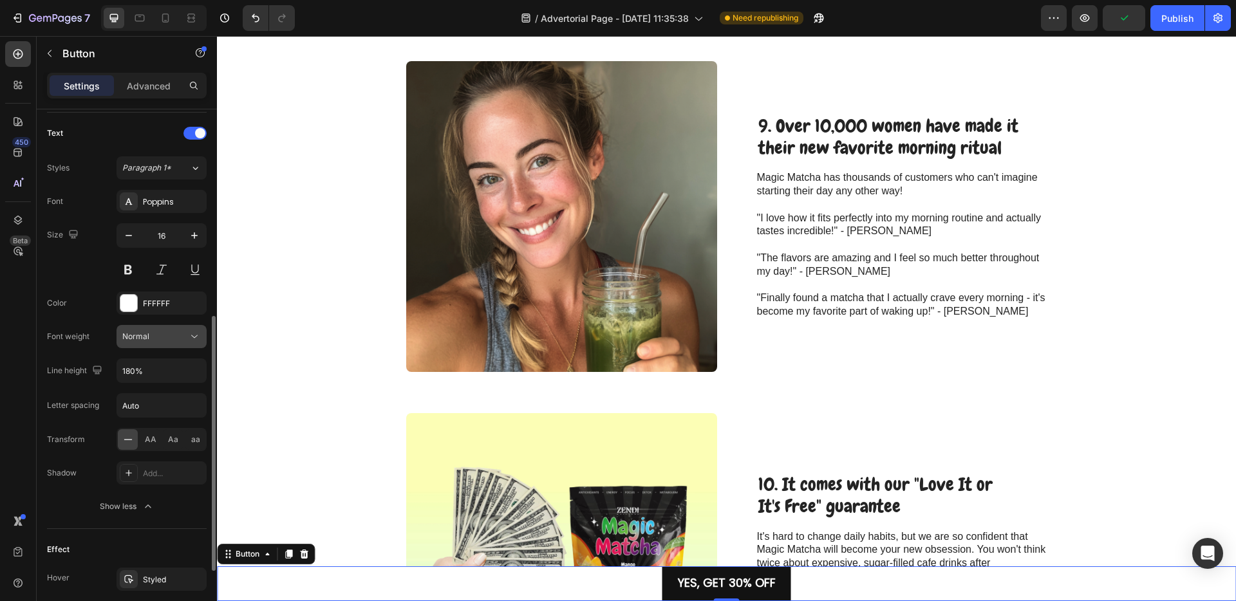
click at [182, 341] on div "Normal" at bounding box center [155, 337] width 66 height 12
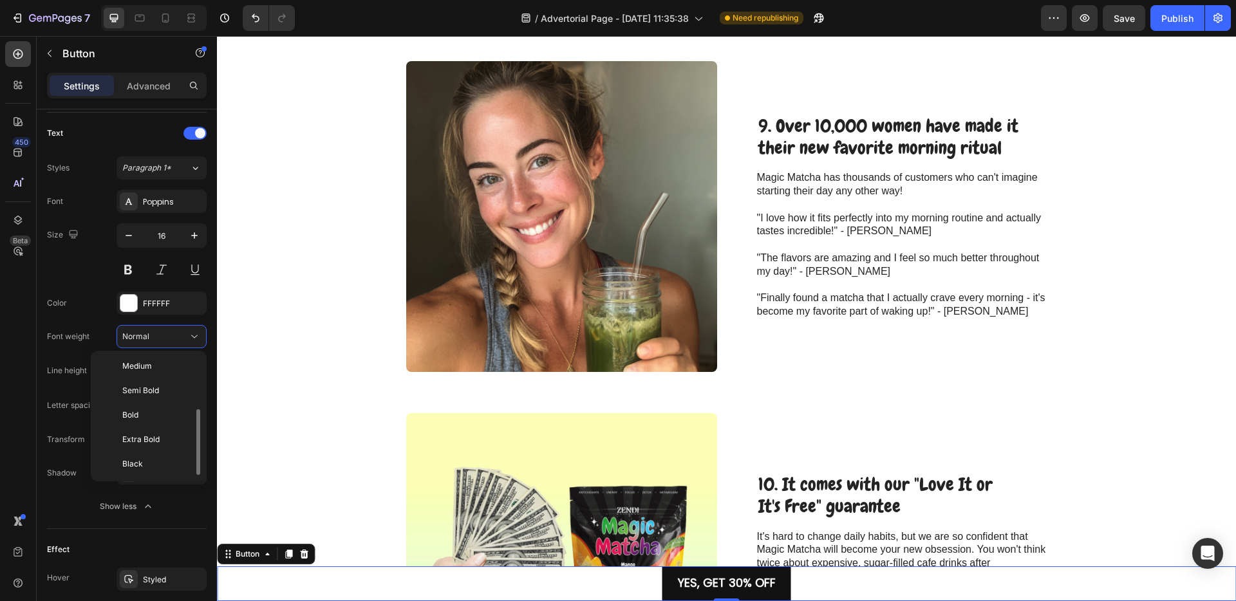
scroll to position [99, 0]
click at [144, 464] on p "Black" at bounding box center [156, 465] width 68 height 12
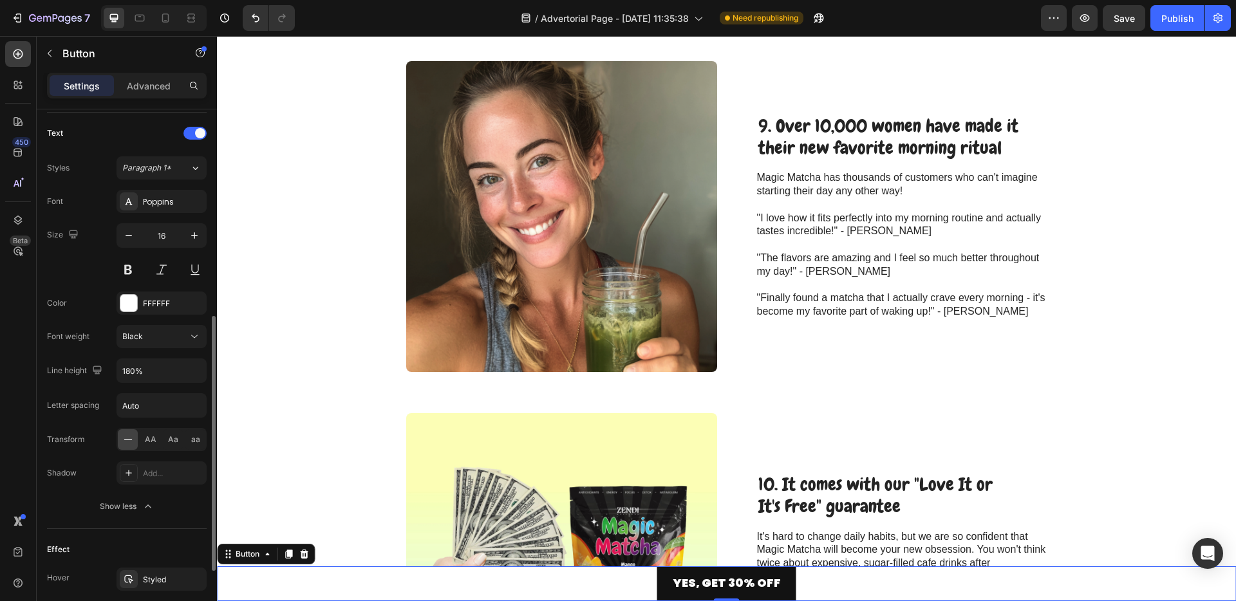
scroll to position [565, 0]
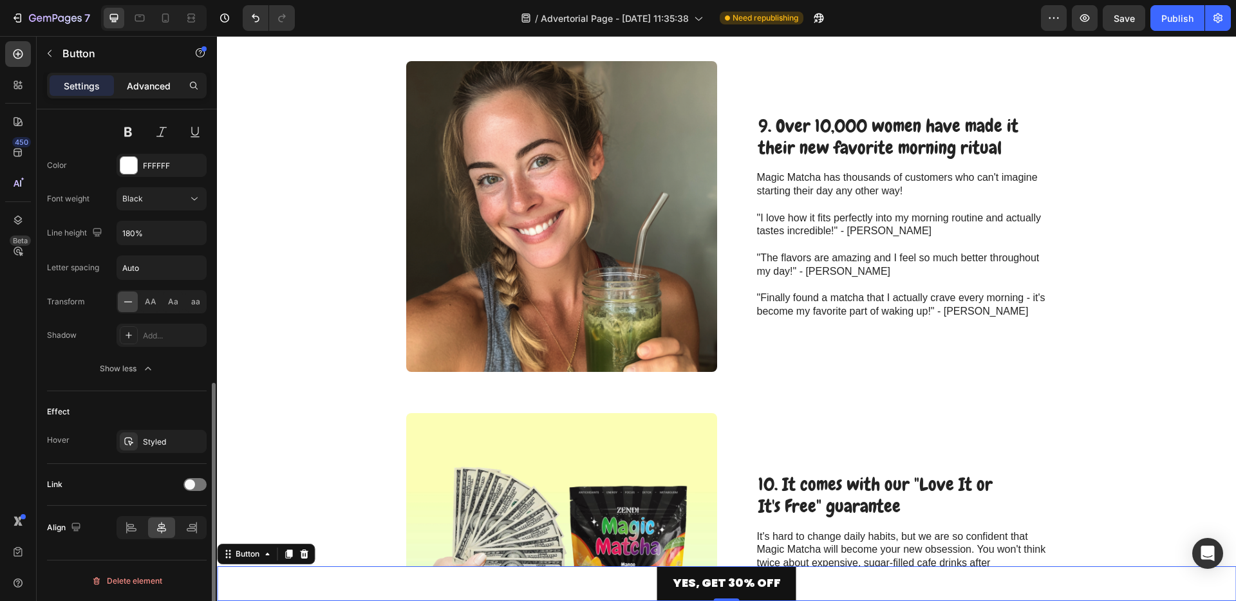
click at [144, 93] on div "Advanced" at bounding box center [149, 85] width 64 height 21
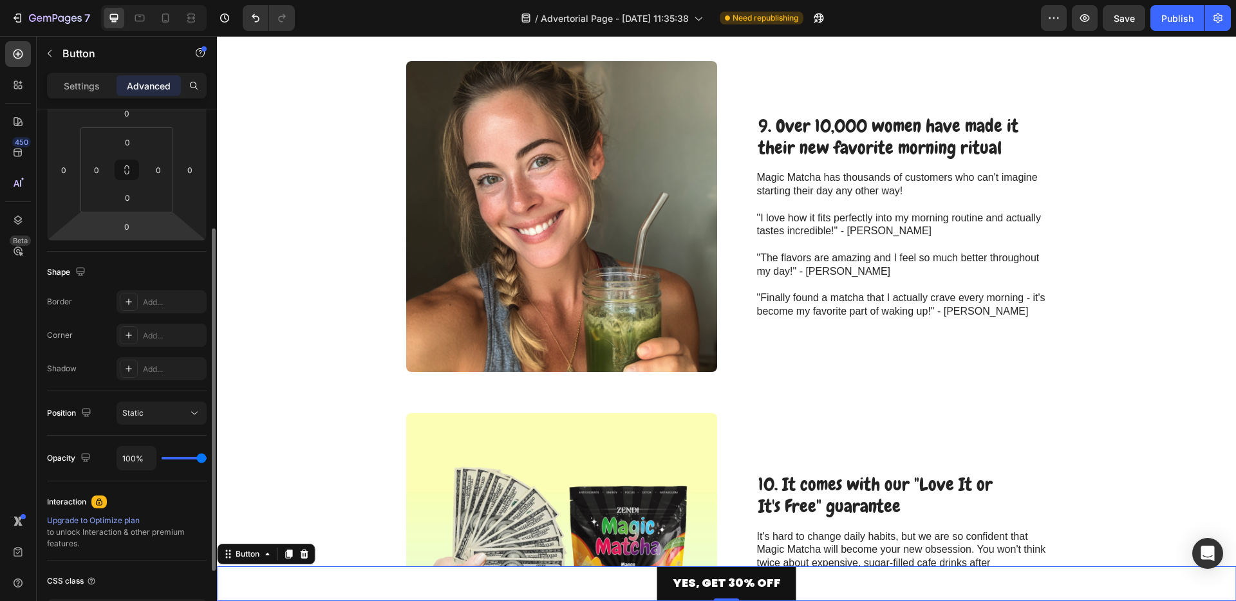
scroll to position [188, 0]
click at [161, 342] on div "Add..." at bounding box center [173, 337] width 61 height 12
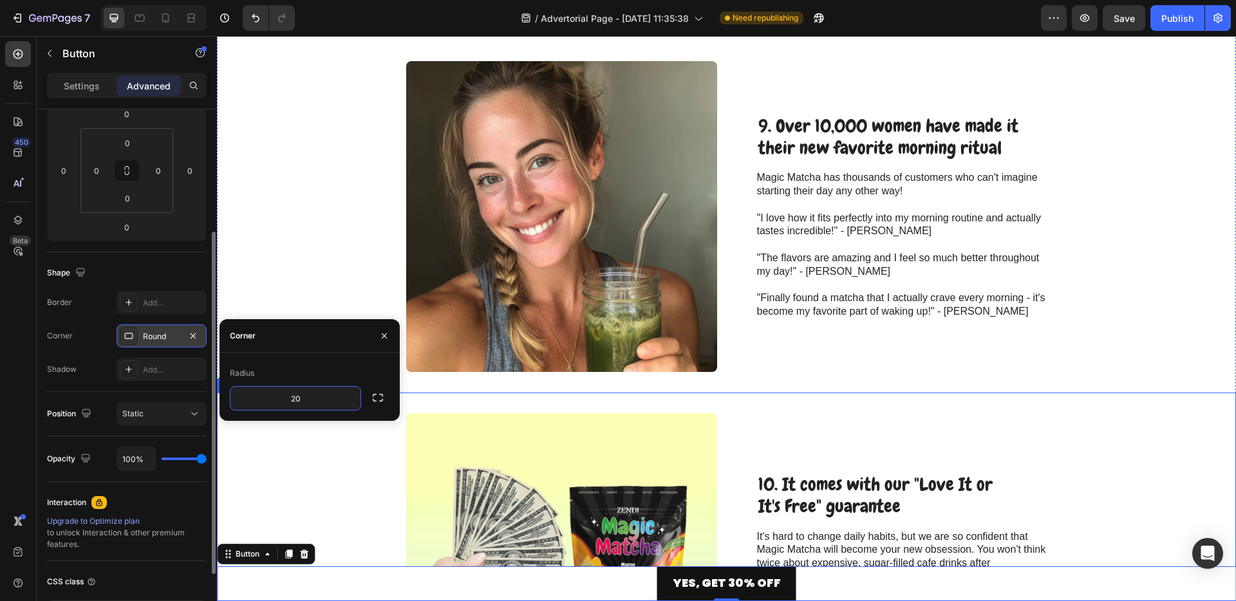
type input "20"
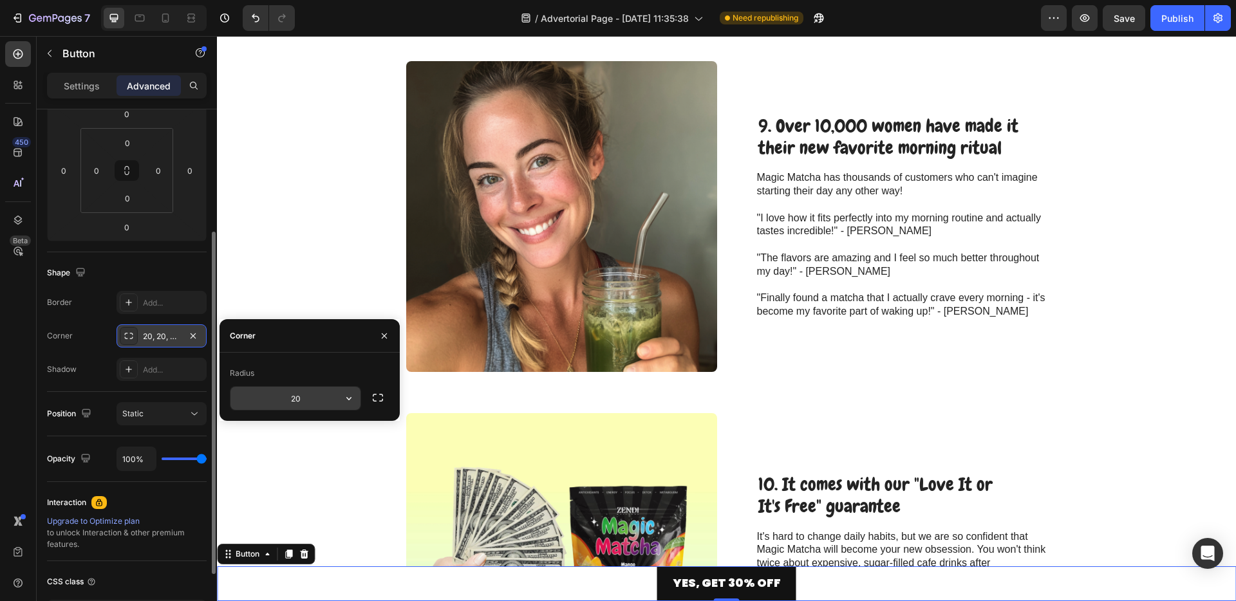
click at [315, 394] on input "20" at bounding box center [296, 398] width 130 height 23
click at [321, 398] on input "20" at bounding box center [296, 398] width 130 height 23
click at [375, 396] on icon "button" at bounding box center [378, 398] width 13 height 13
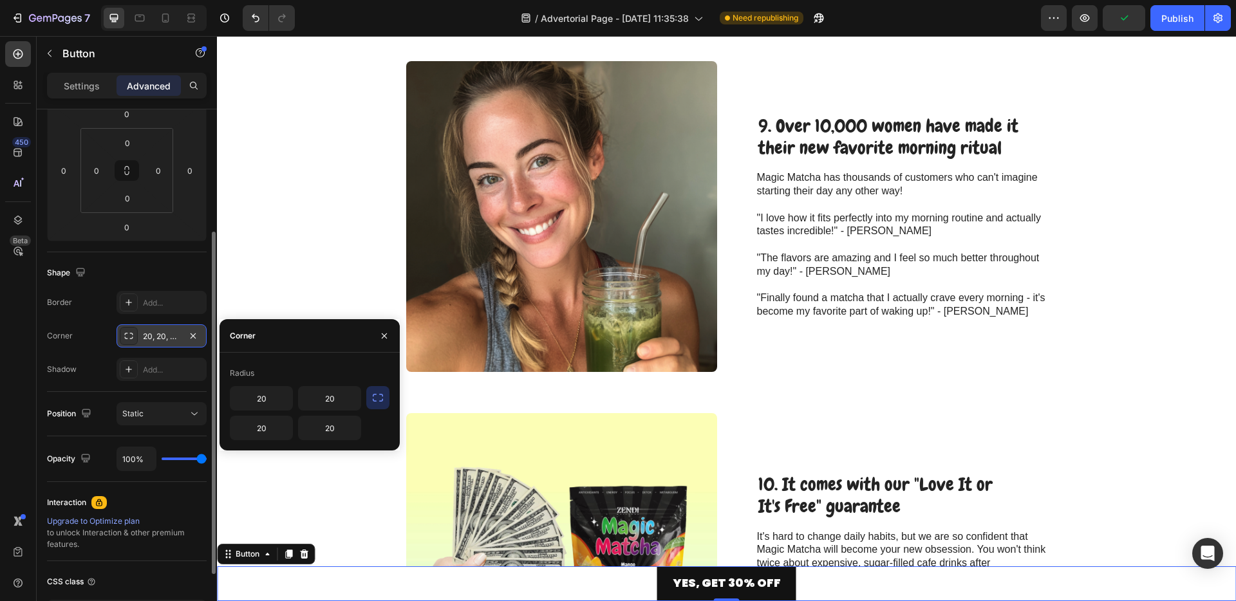
click at [375, 396] on icon "button" at bounding box center [378, 398] width 13 height 13
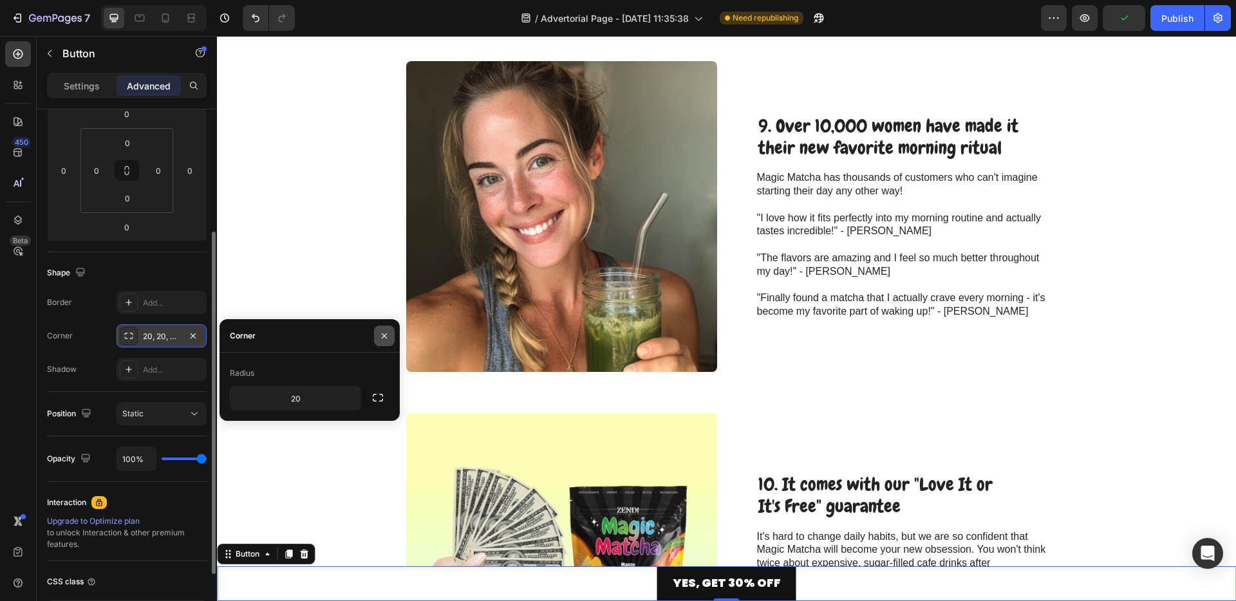
click at [381, 336] on icon "button" at bounding box center [384, 336] width 10 height 10
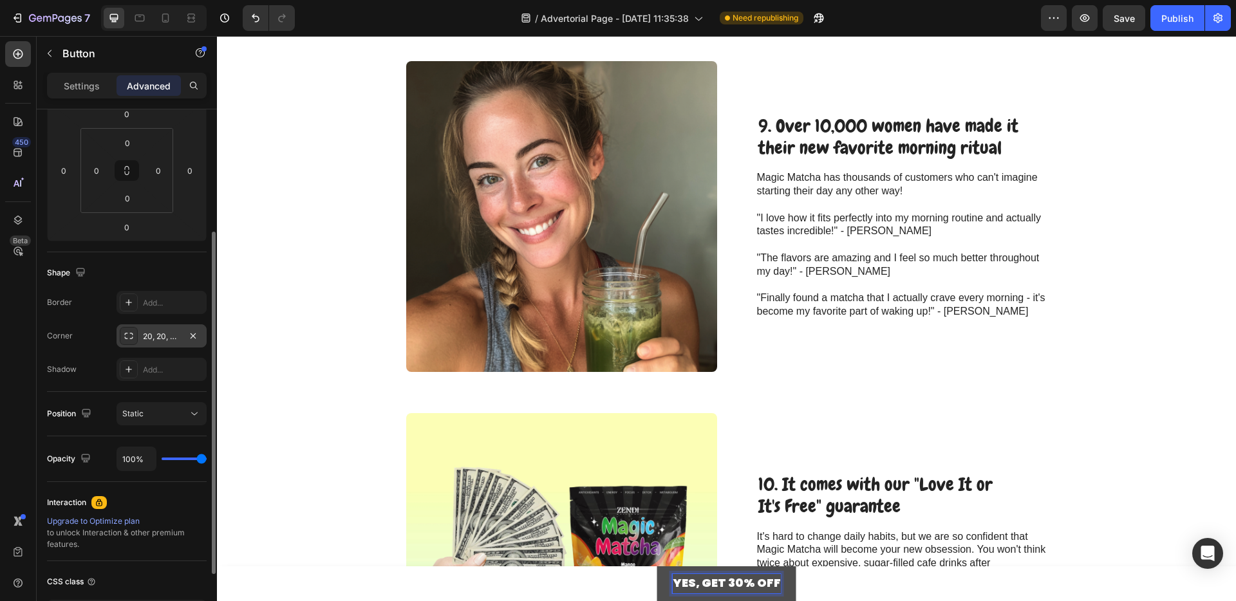
click at [616, 584] on div "YES, GET 30% OFF Button 0" at bounding box center [726, 584] width 1019 height 35
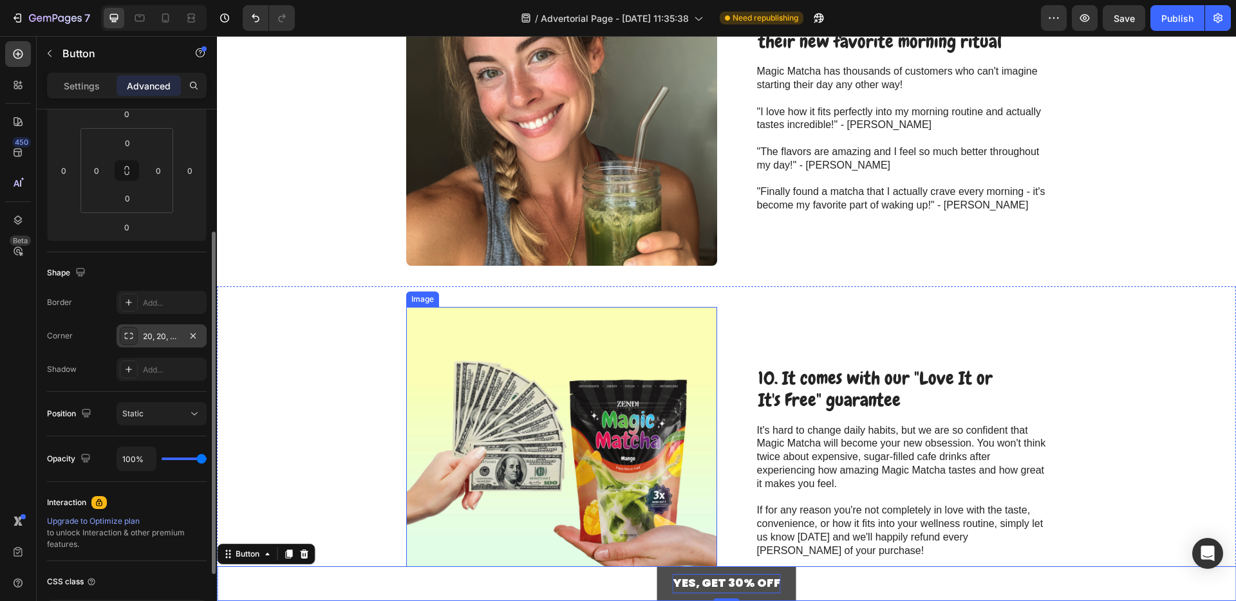
scroll to position [3263, 0]
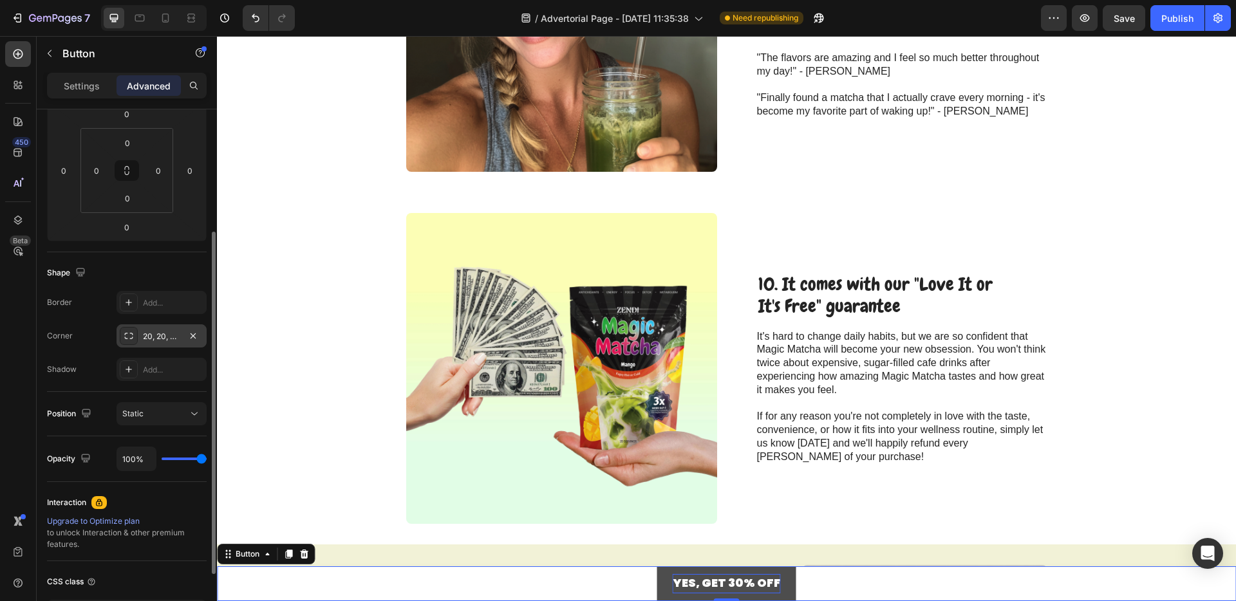
click at [675, 585] on strong "YES, GET 30% OFF" at bounding box center [727, 583] width 108 height 16
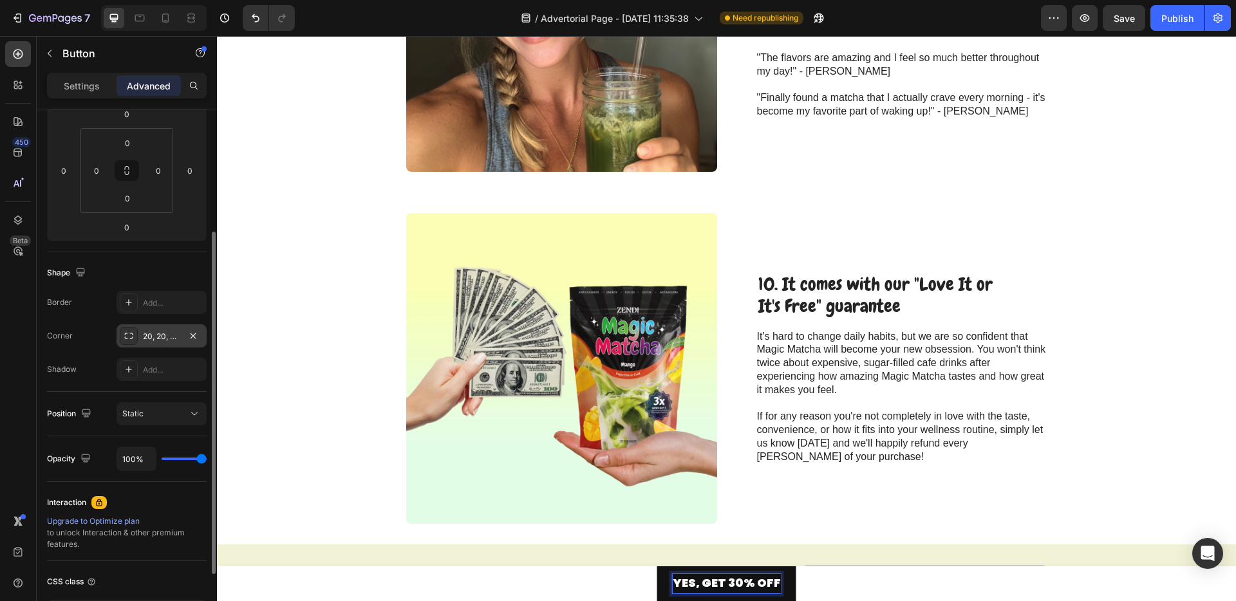
click at [133, 332] on icon at bounding box center [129, 336] width 10 height 10
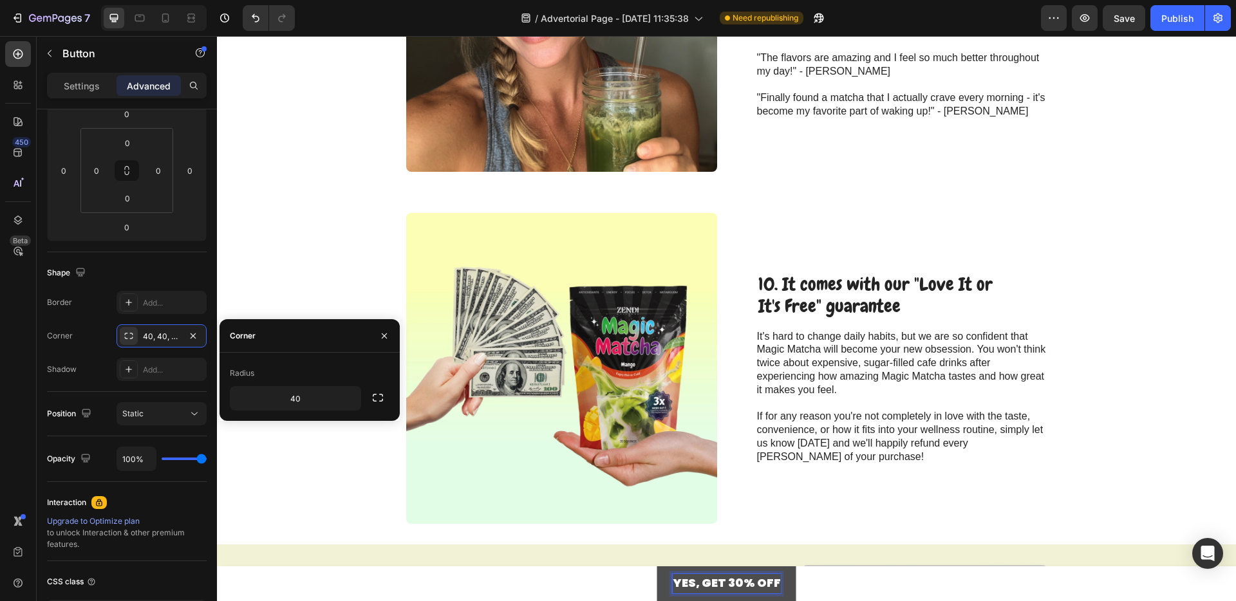
click at [625, 576] on div "YES, GET 30% OFF Button 0" at bounding box center [726, 584] width 1019 height 35
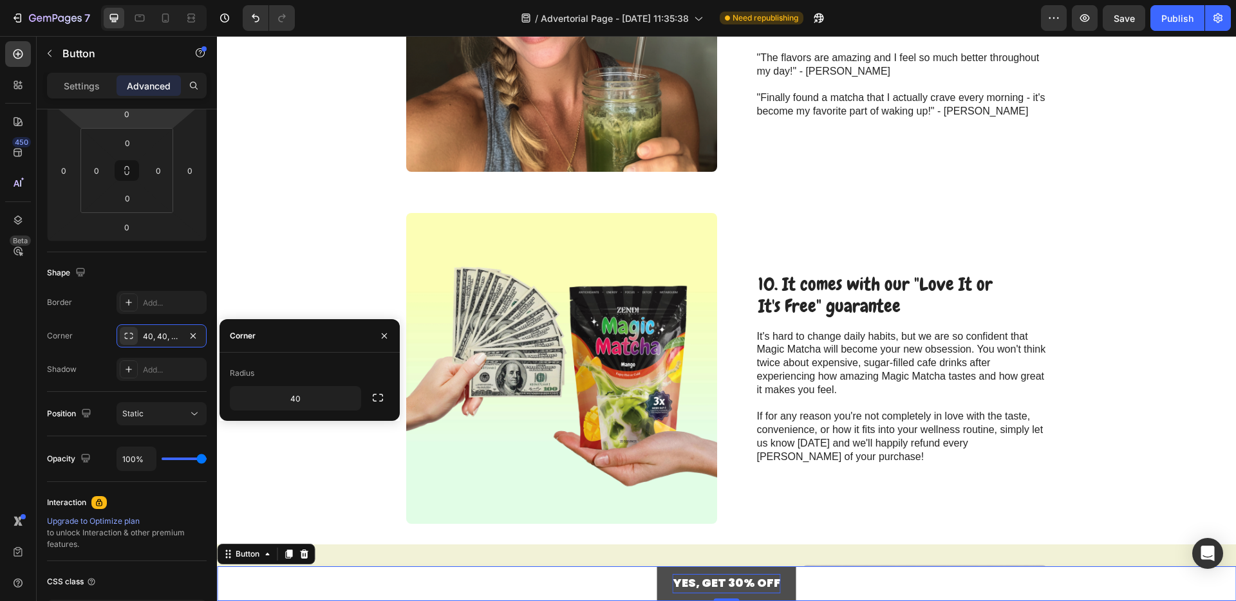
click at [97, 0] on html "7 Version history / Advertorial Page - [DATE] 11:35:38 Need republishing Previe…" at bounding box center [618, 0] width 1236 height 0
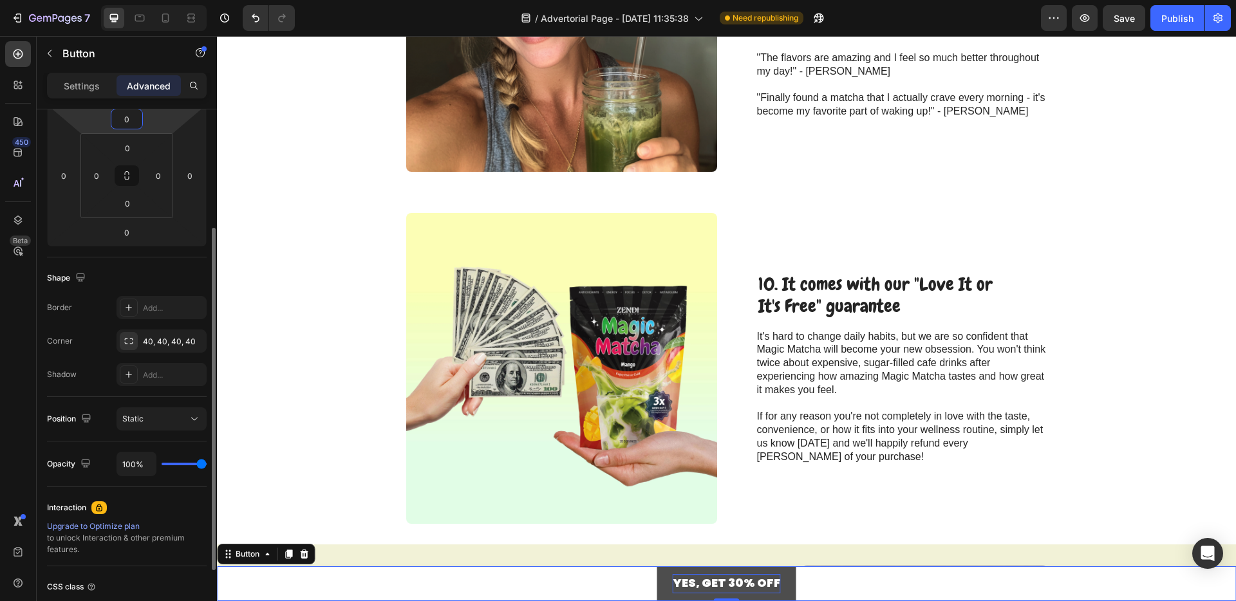
click at [93, 97] on div "Settings Advanced" at bounding box center [127, 86] width 160 height 26
click at [90, 88] on p "Settings" at bounding box center [82, 86] width 36 height 14
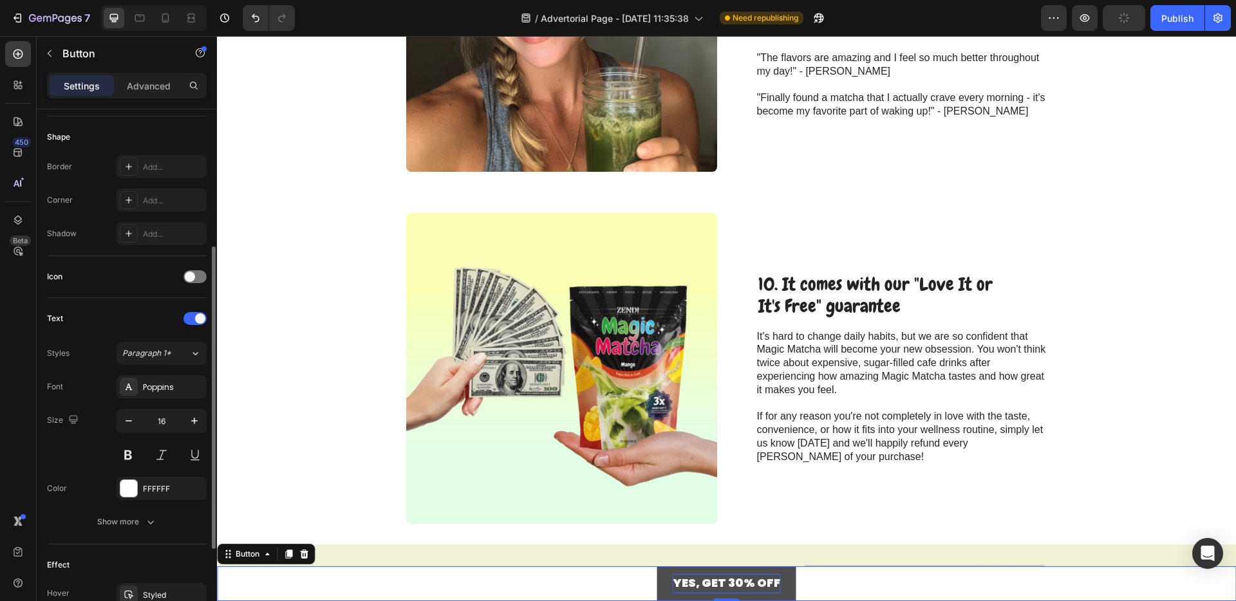
scroll to position [233, 0]
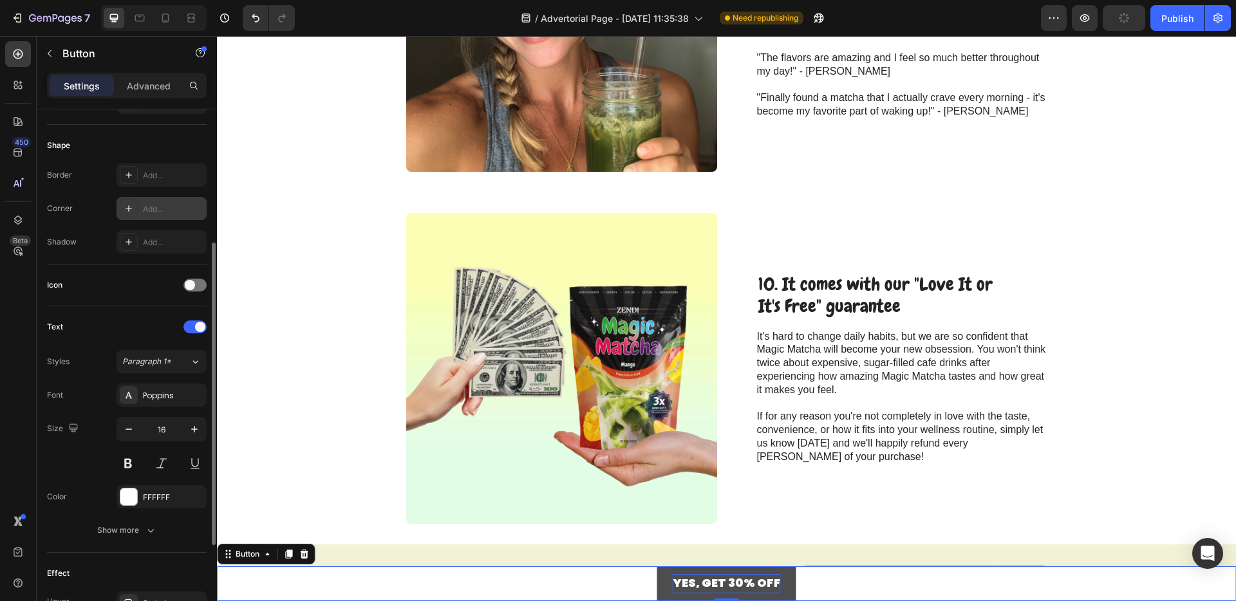
click at [176, 215] on div "Add..." at bounding box center [162, 208] width 90 height 23
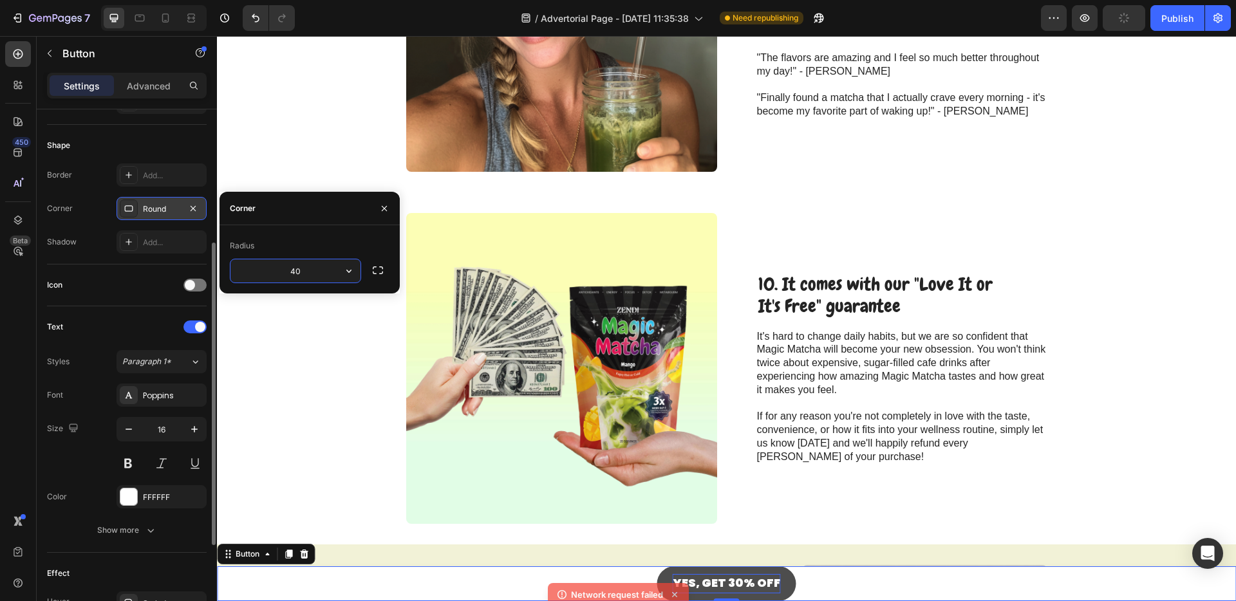
type input "4"
type input "2"
type input "3"
type input "2"
type input "10"
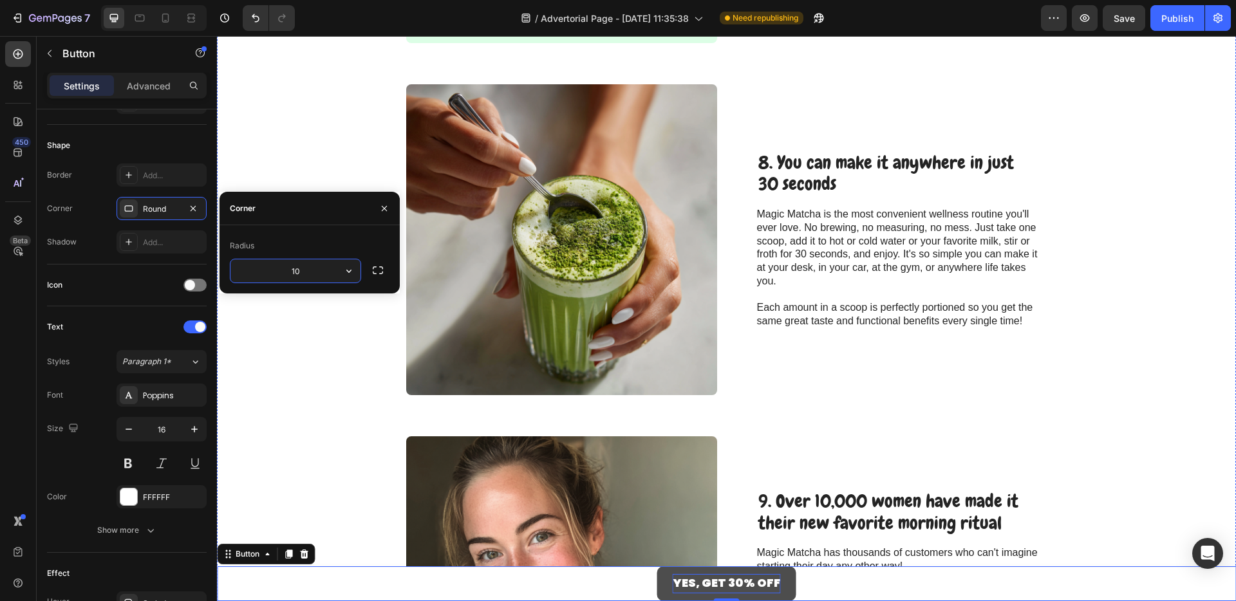
scroll to position [2147, 0]
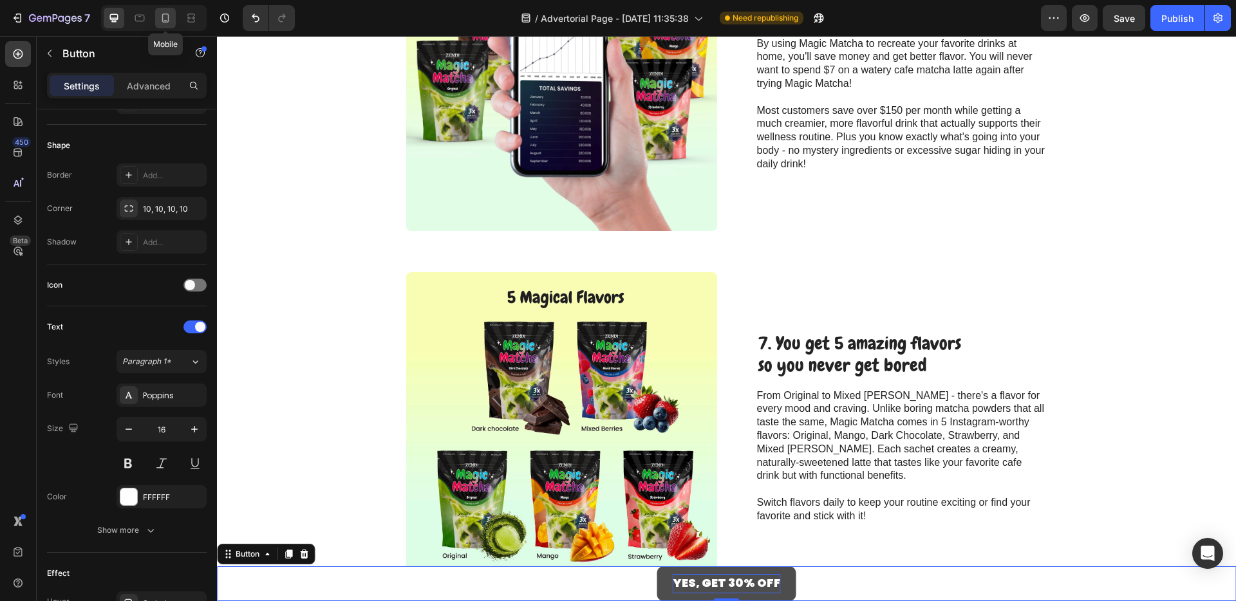
click at [162, 15] on icon at bounding box center [165, 18] width 7 height 9
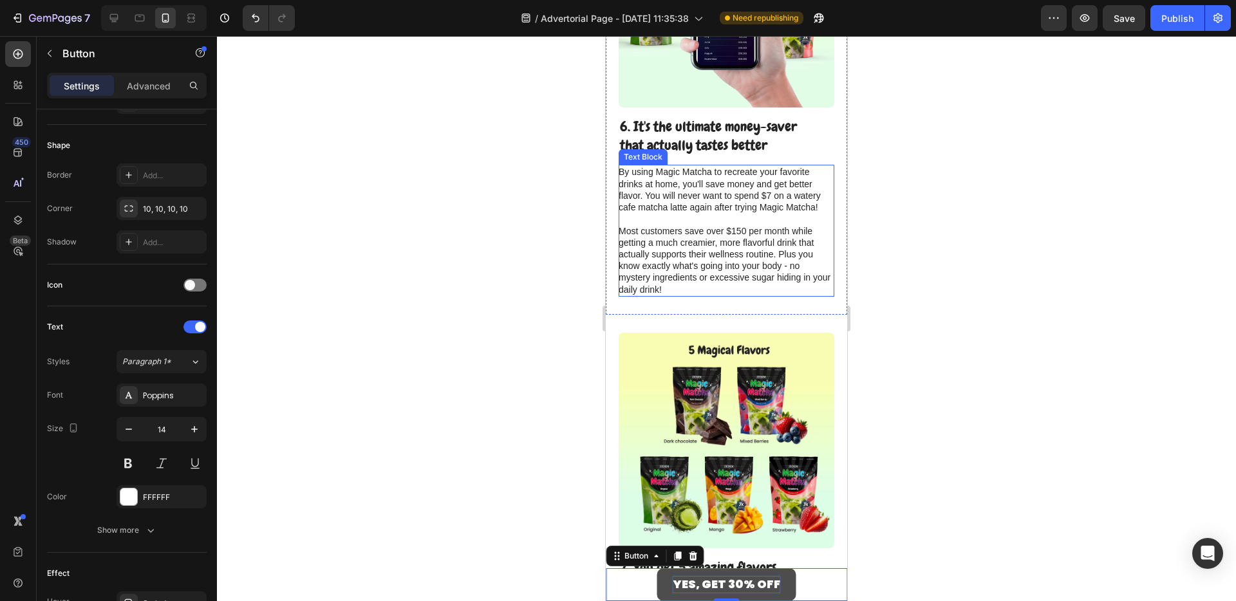
scroll to position [1489, 0]
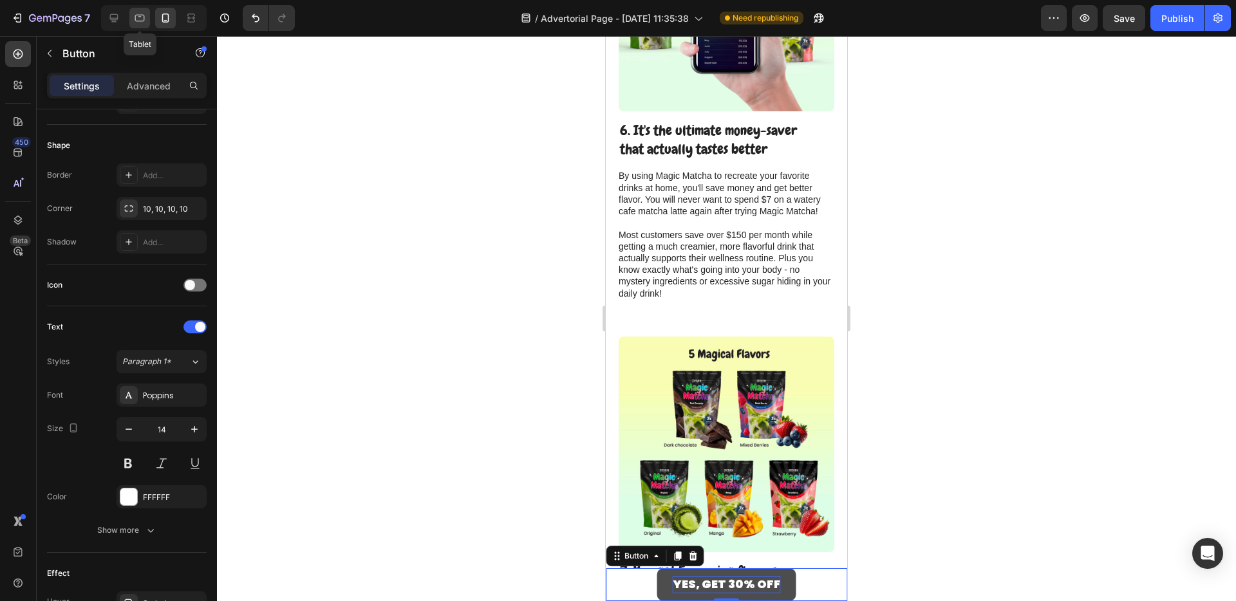
click at [146, 21] on div at bounding box center [139, 18] width 21 height 21
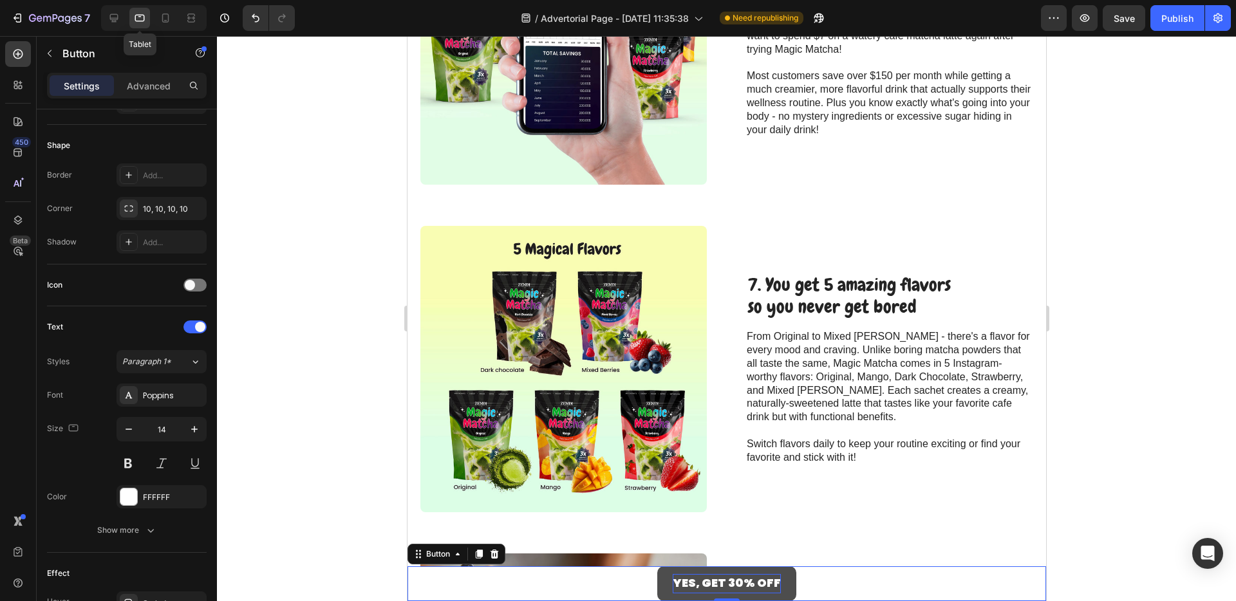
type input "16"
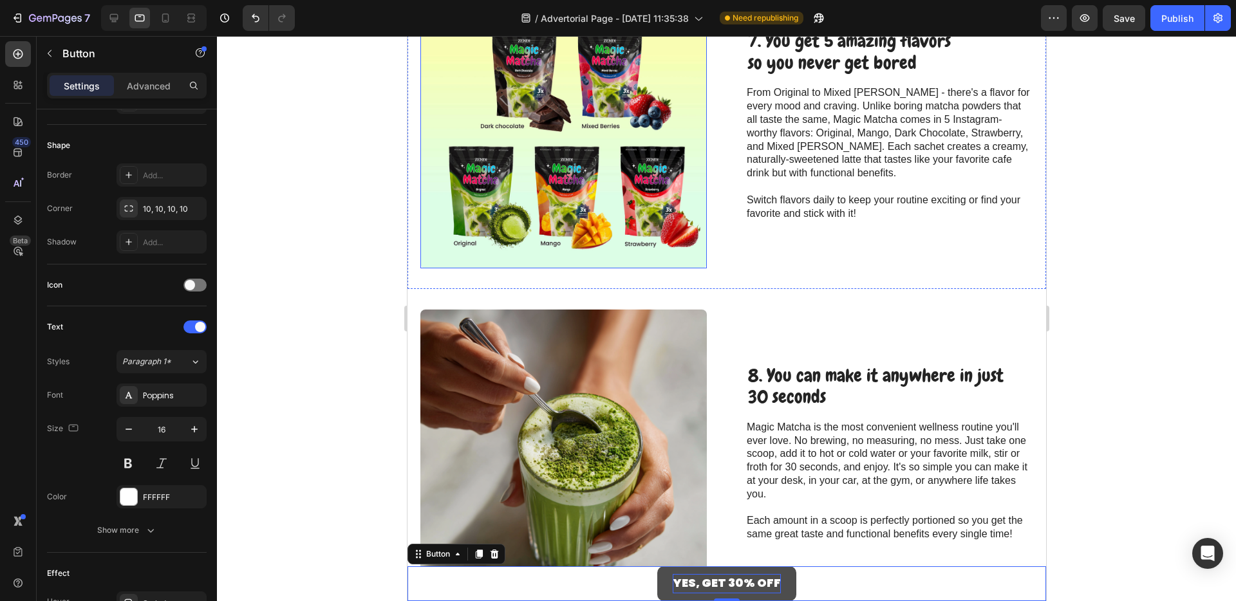
scroll to position [1967, 0]
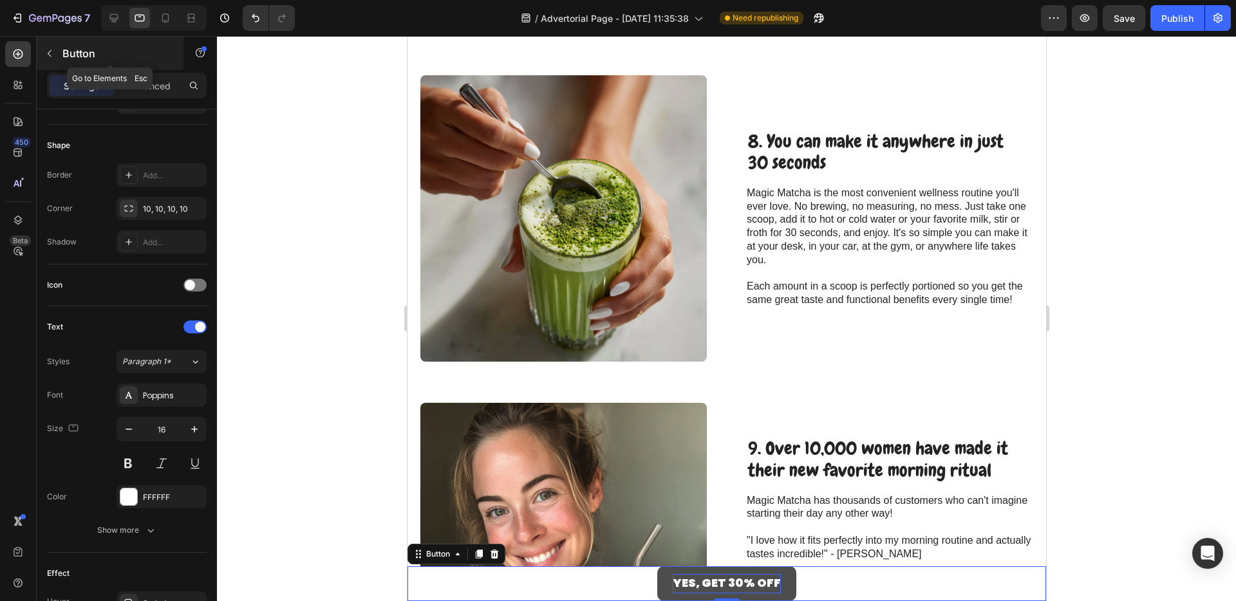
click at [53, 56] on icon "button" at bounding box center [49, 53] width 10 height 10
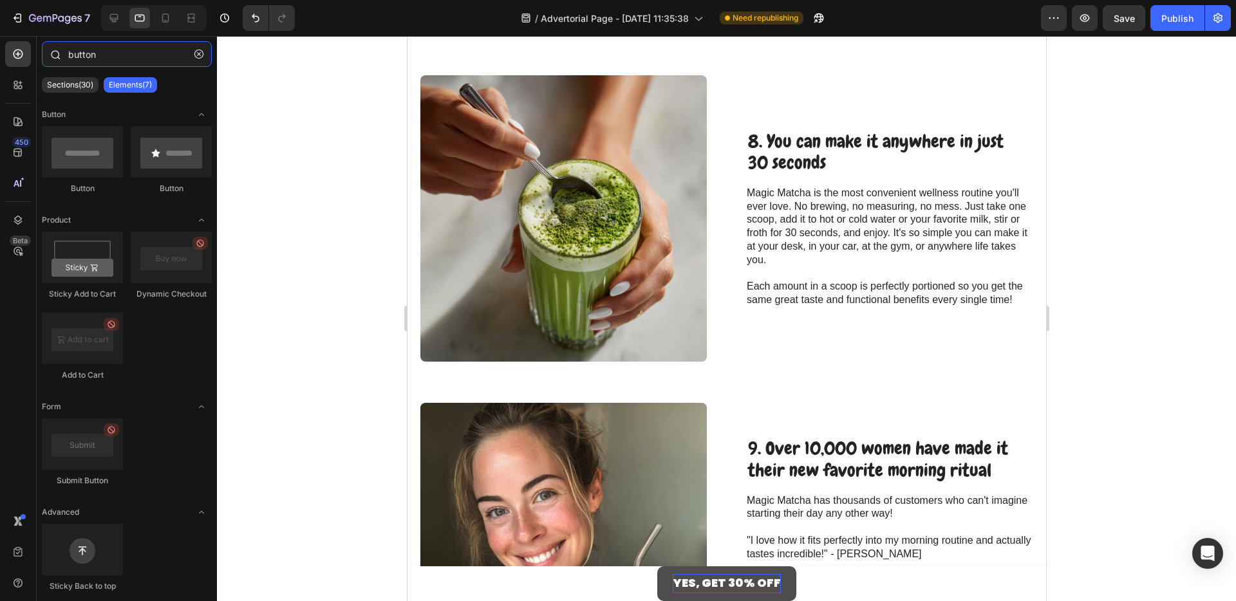
click at [101, 50] on input "button" at bounding box center [127, 54] width 170 height 26
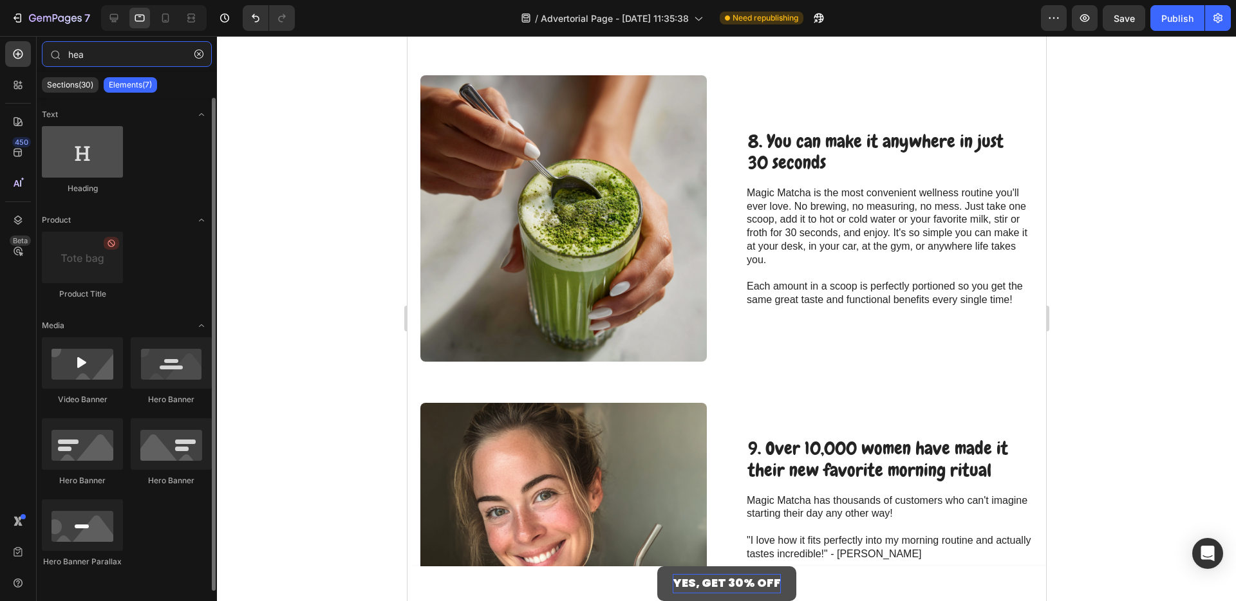
type input "hea"
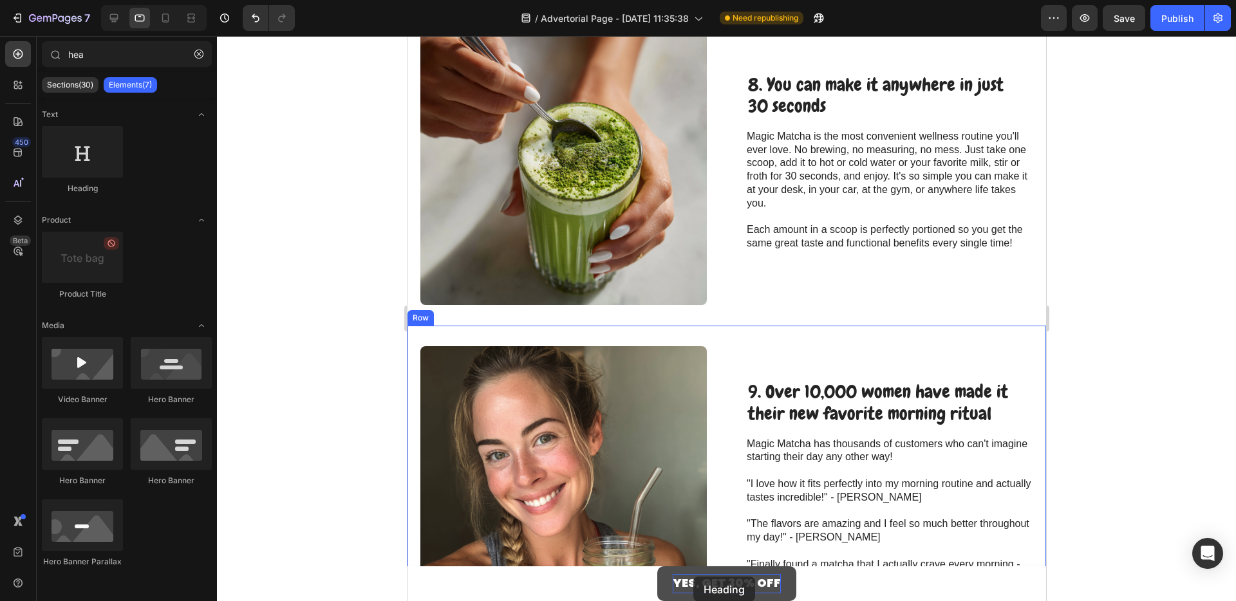
scroll to position [2089, 0]
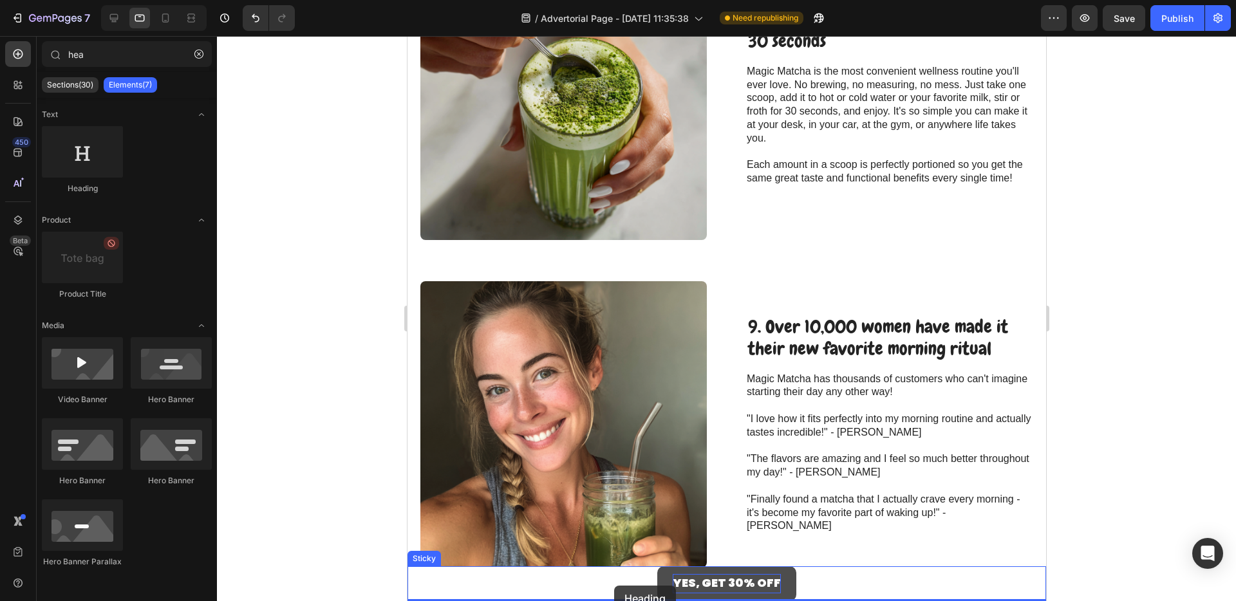
drag, startPoint x: 493, startPoint y: 187, endPoint x: 614, endPoint y: 586, distance: 417.0
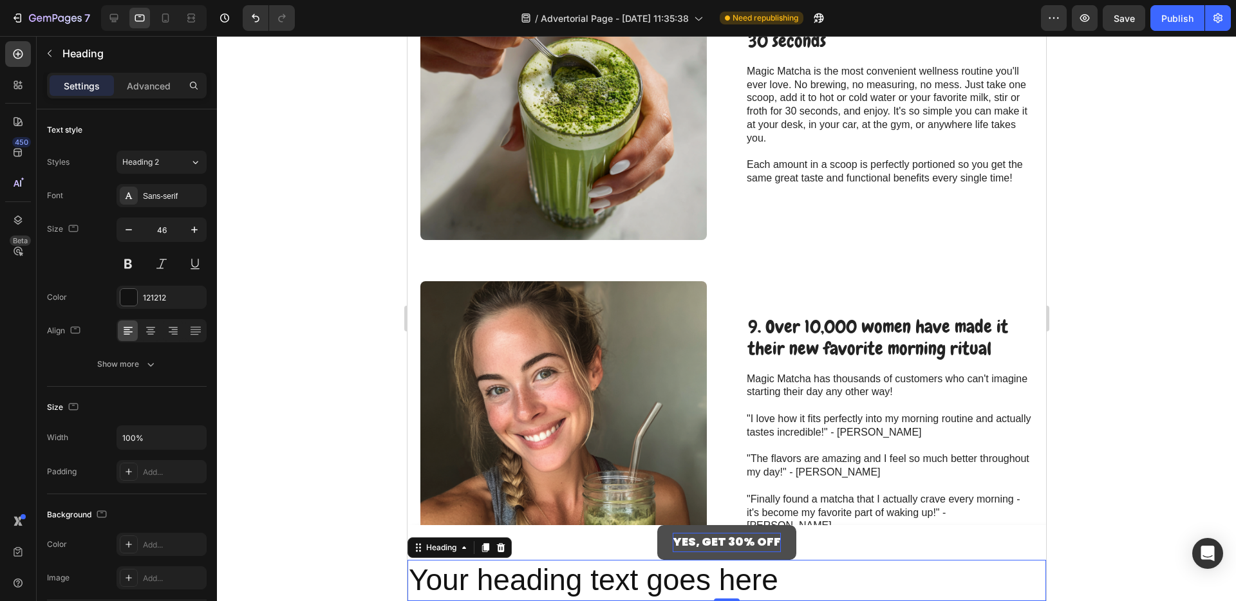
click at [587, 576] on h2 "Your heading text goes here" at bounding box center [726, 580] width 639 height 41
click at [587, 576] on p "Your heading text goes here" at bounding box center [726, 581] width 636 height 39
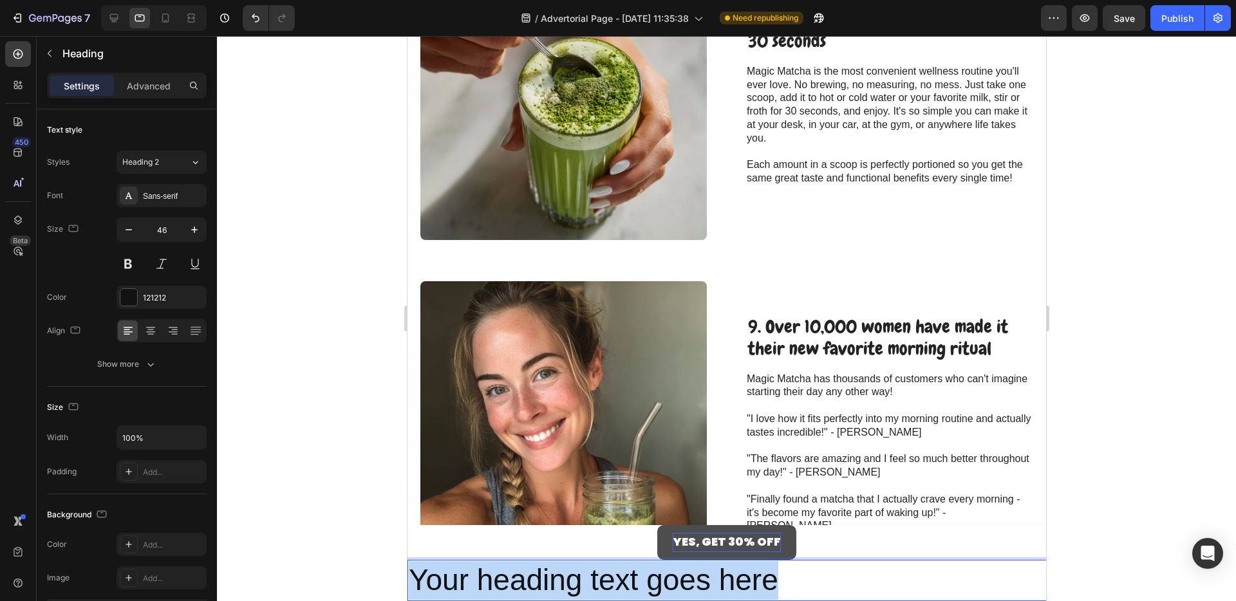
click at [587, 576] on p "Your heading text goes here" at bounding box center [726, 581] width 636 height 39
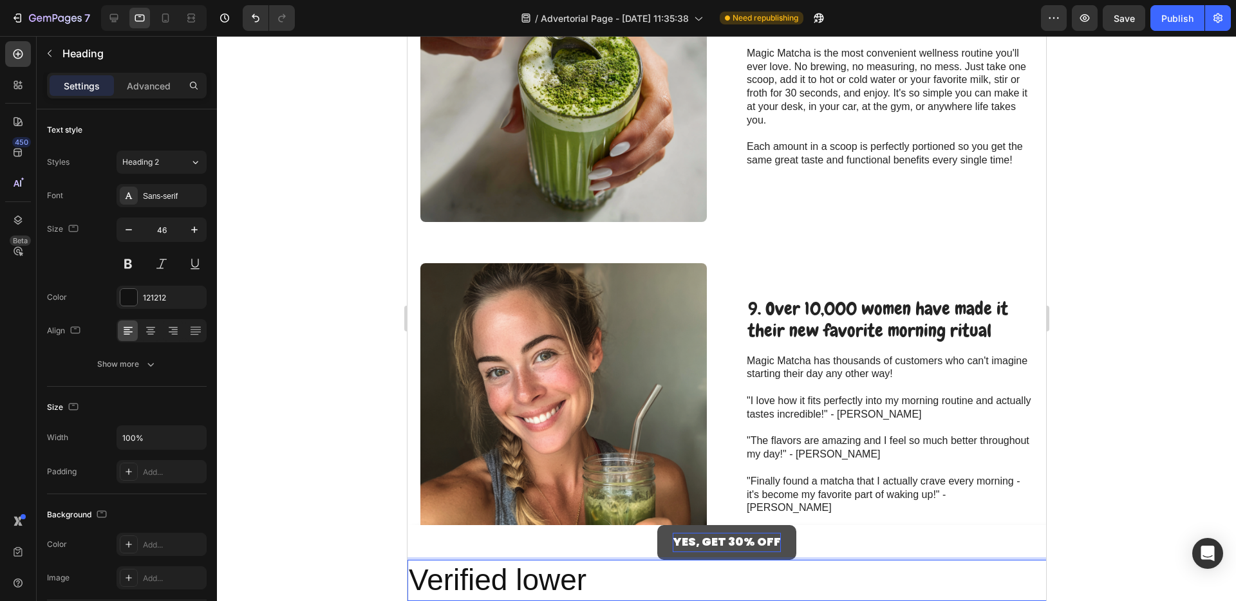
scroll to position [2125, 0]
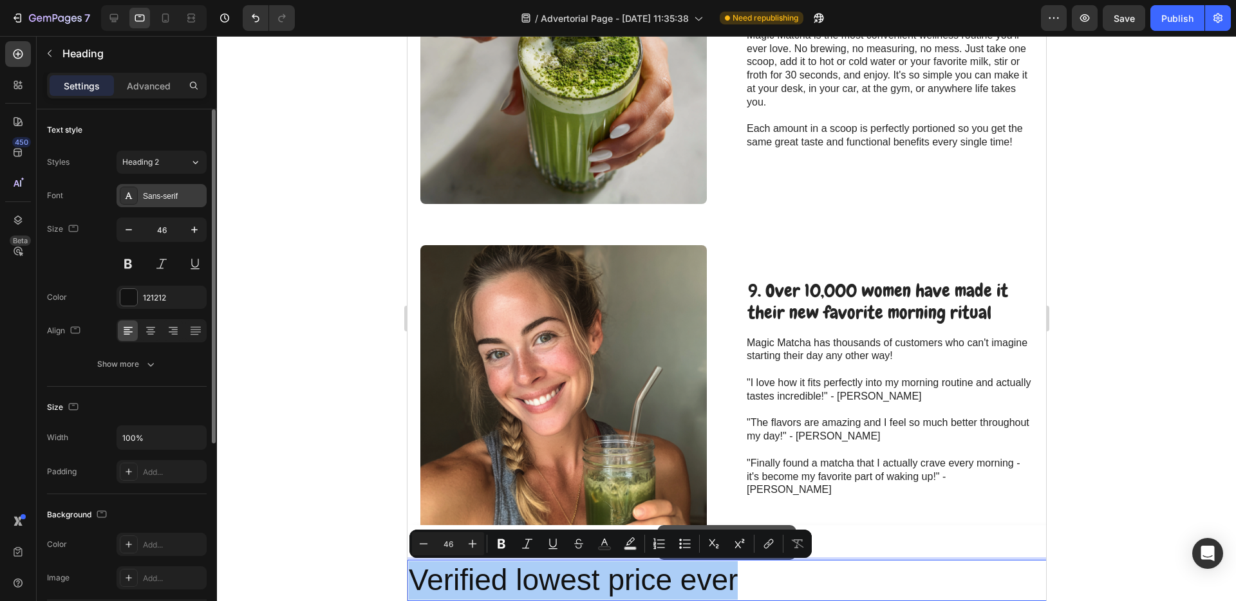
click at [166, 194] on div "Sans-serif" at bounding box center [173, 197] width 61 height 12
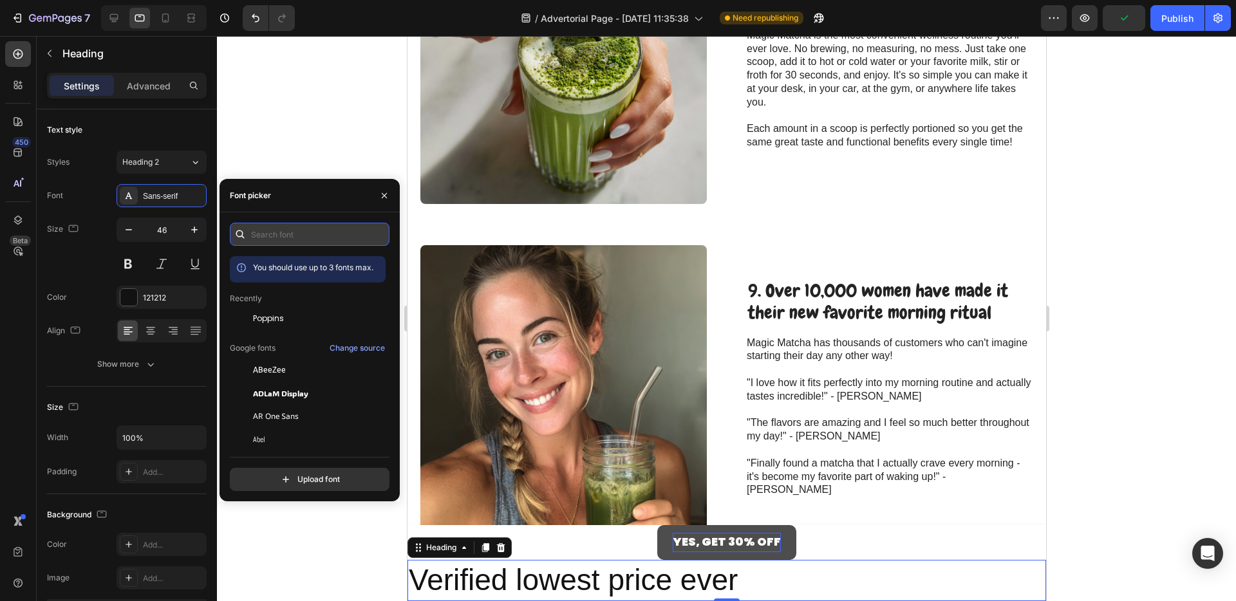
click at [265, 236] on input "text" at bounding box center [310, 234] width 160 height 23
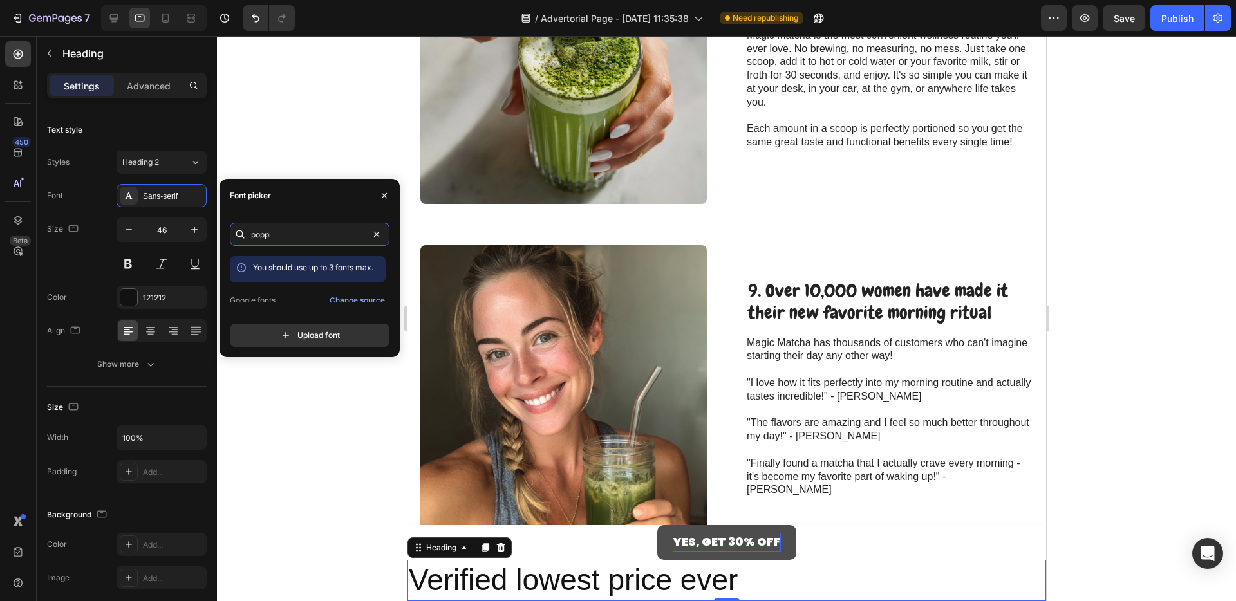
scroll to position [32, 0]
type input "poppi"
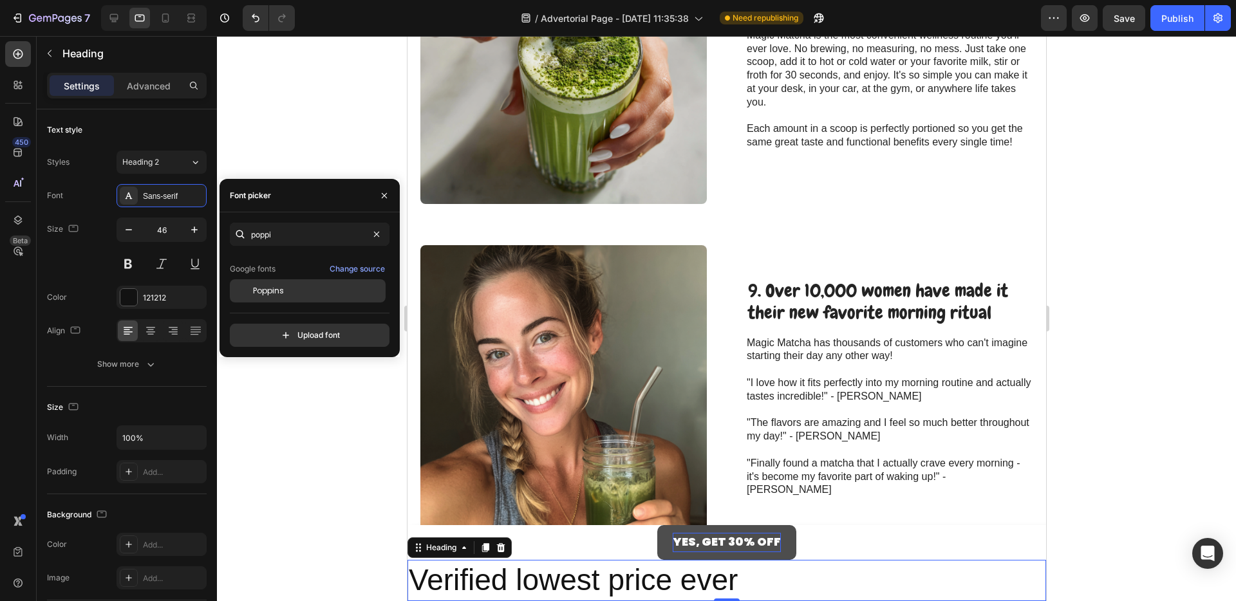
click at [289, 286] on div "Poppins" at bounding box center [318, 291] width 130 height 12
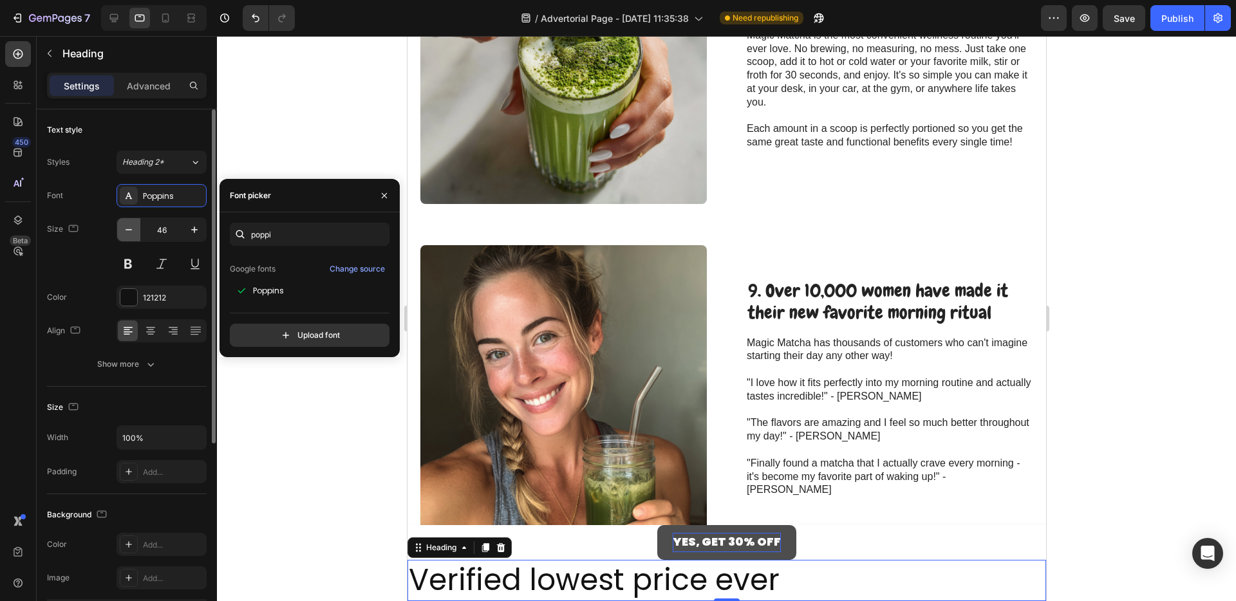
click at [134, 234] on icon "button" at bounding box center [128, 229] width 13 height 13
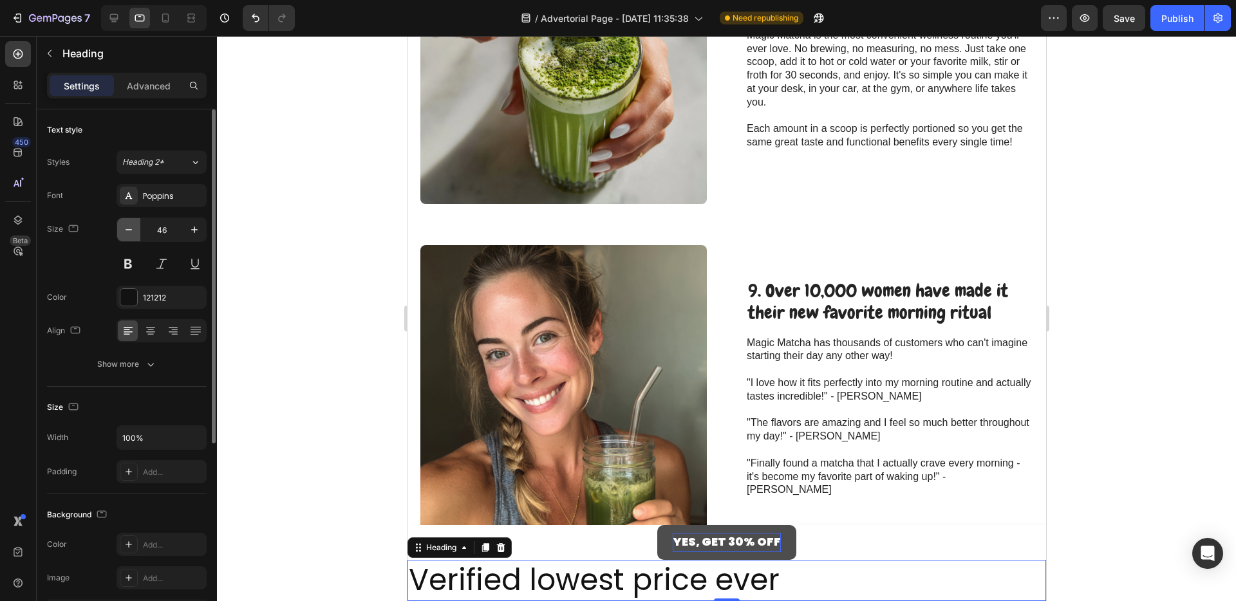
click at [134, 234] on icon "button" at bounding box center [128, 229] width 13 height 13
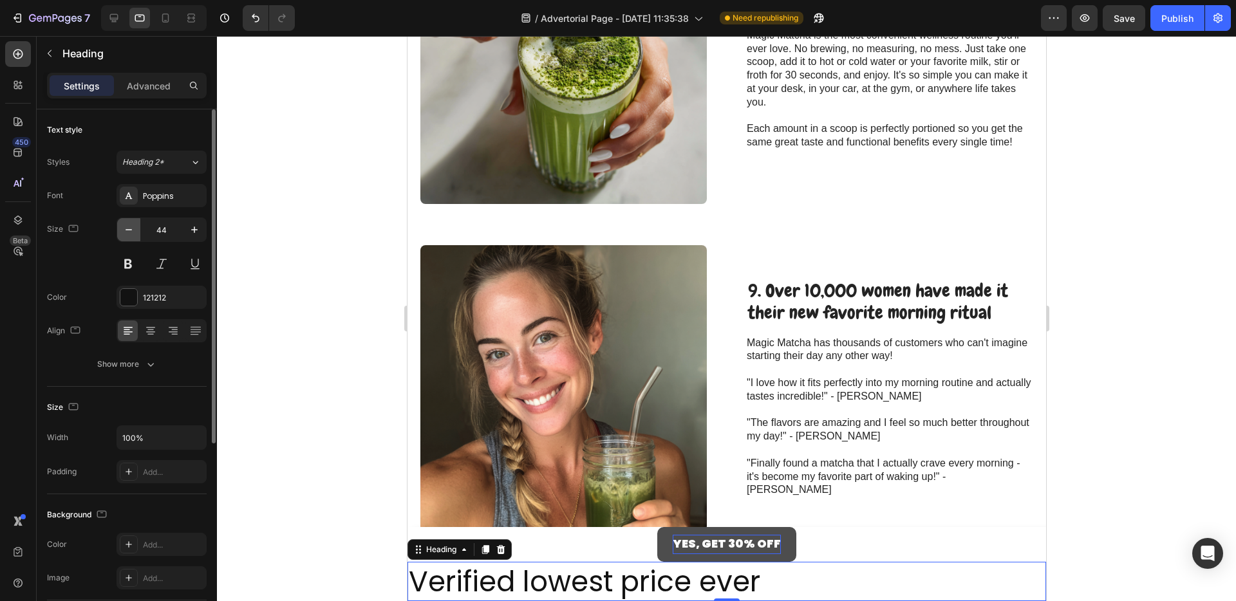
click at [134, 234] on icon "button" at bounding box center [128, 229] width 13 height 13
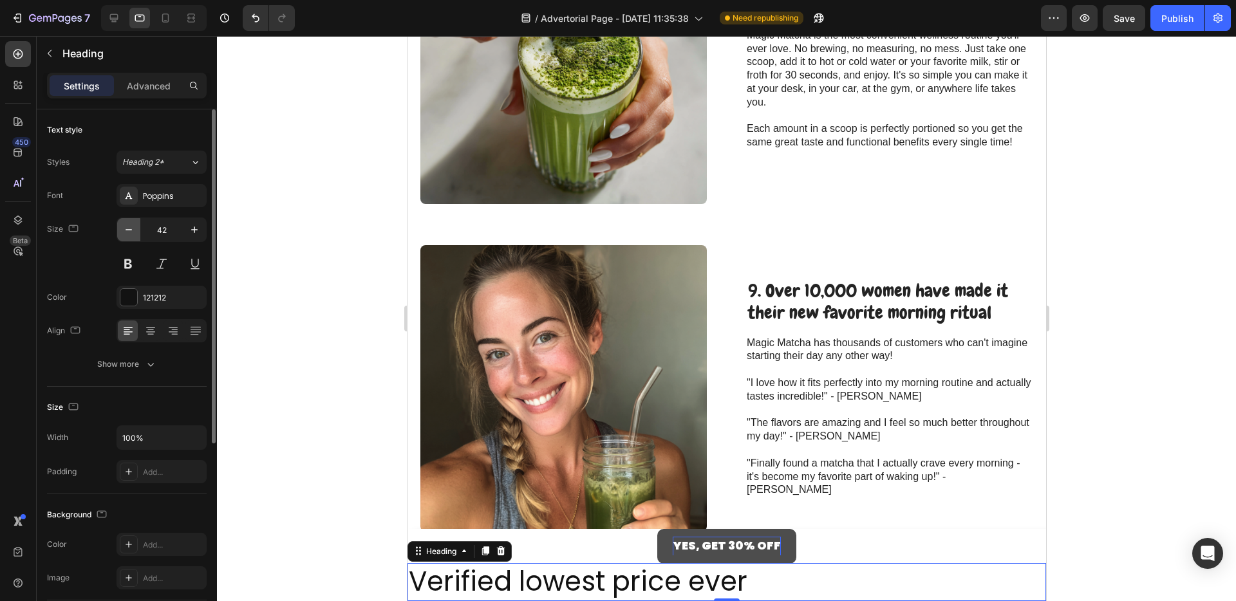
click at [134, 234] on icon "button" at bounding box center [128, 229] width 13 height 13
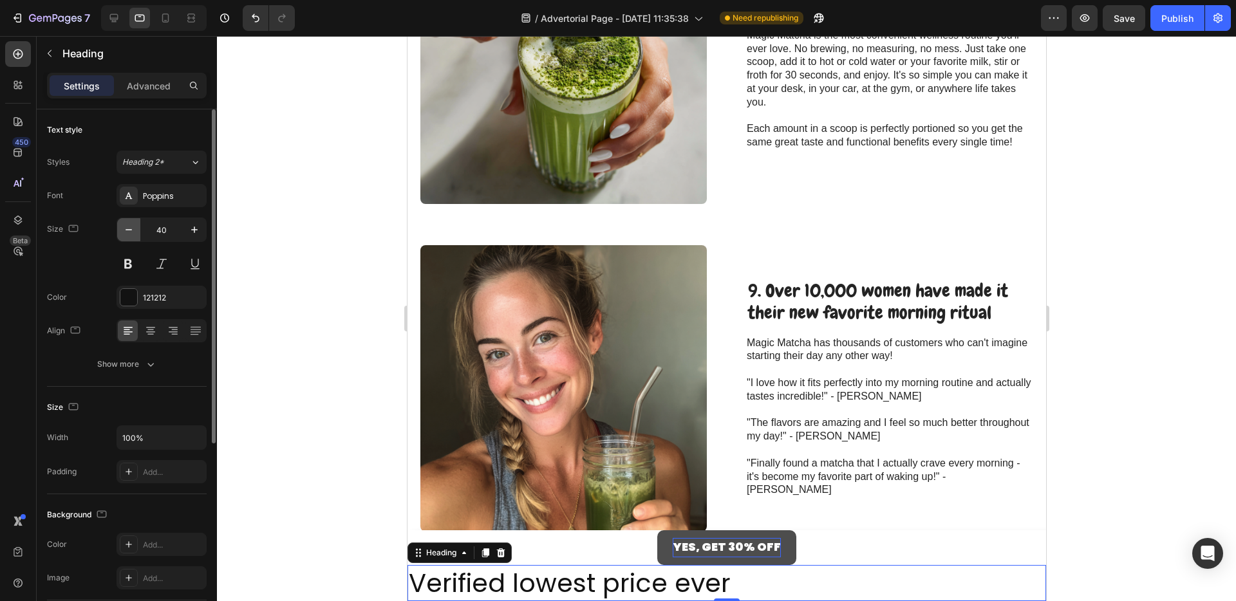
click at [134, 234] on icon "button" at bounding box center [128, 229] width 13 height 13
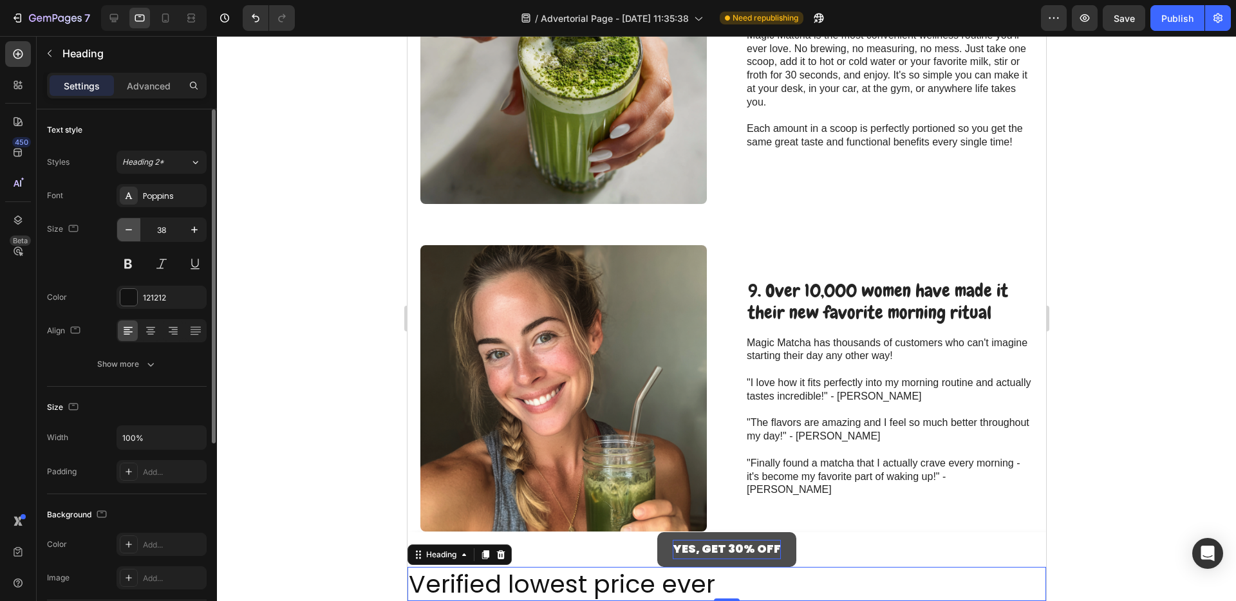
click at [134, 234] on icon "button" at bounding box center [128, 229] width 13 height 13
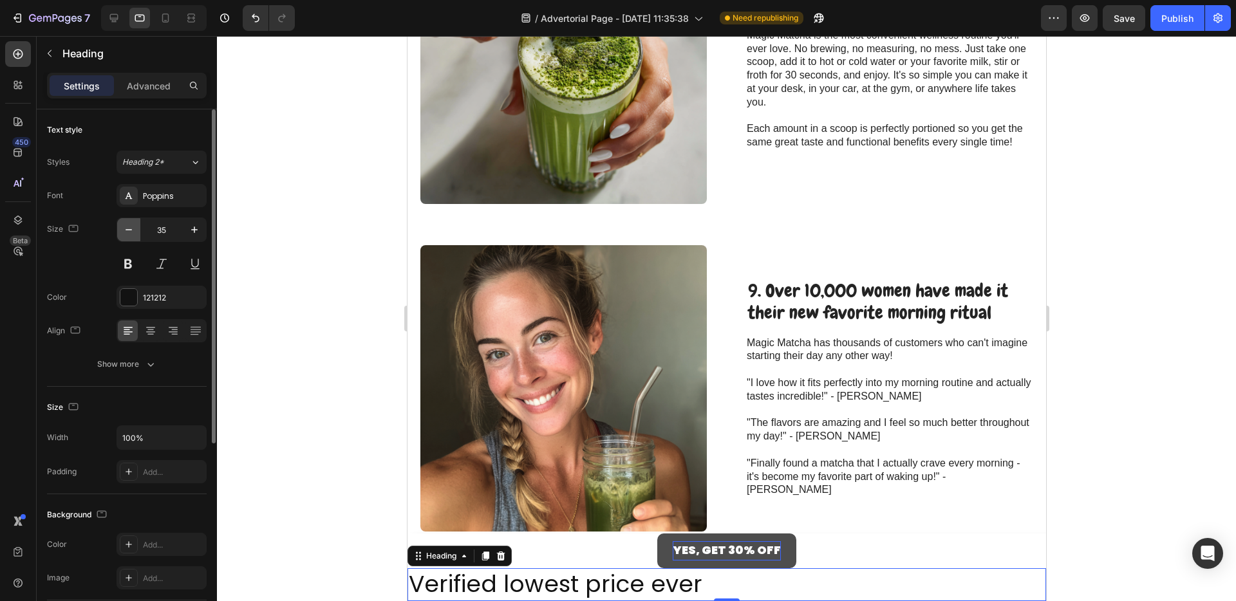
click at [134, 234] on icon "button" at bounding box center [128, 229] width 13 height 13
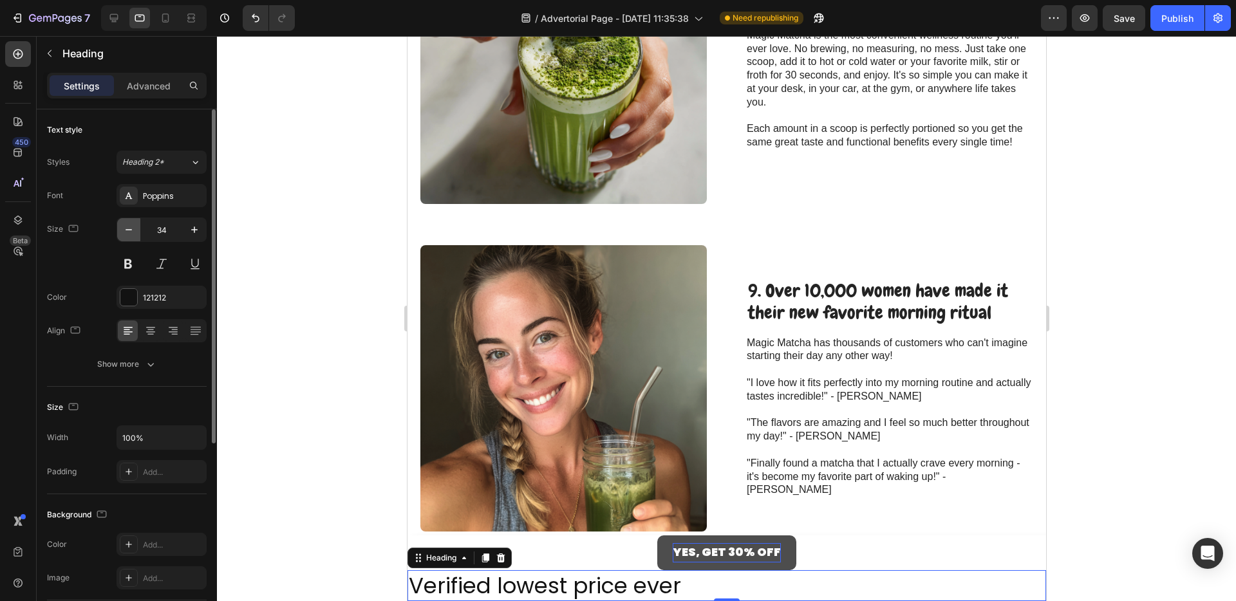
click at [134, 234] on icon "button" at bounding box center [128, 229] width 13 height 13
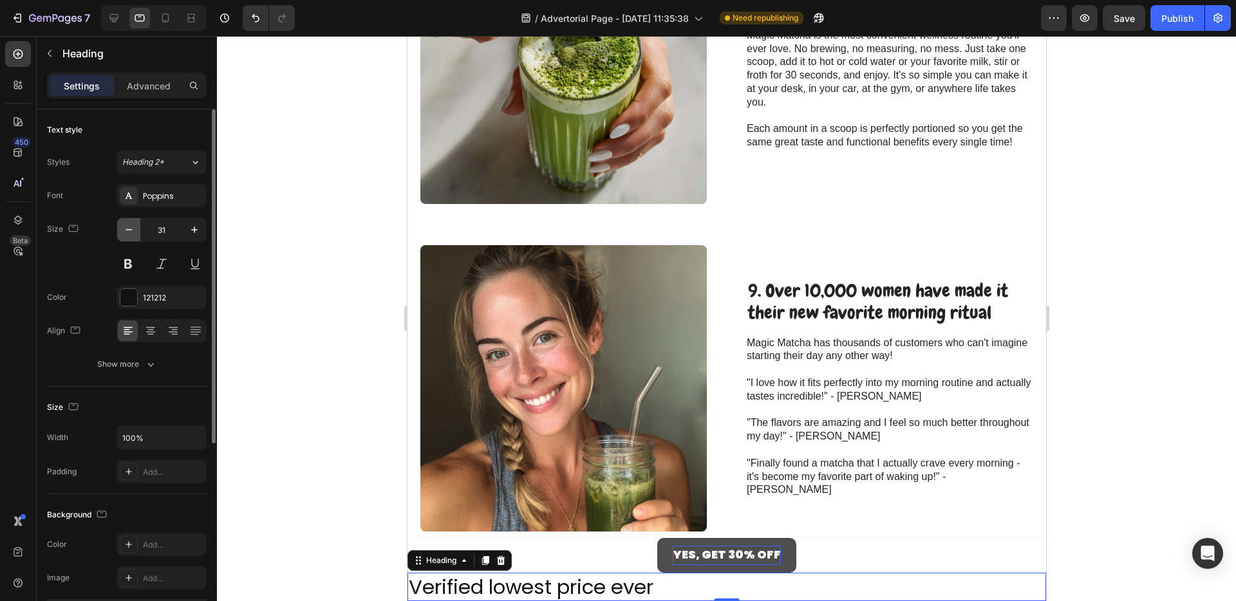
click at [134, 234] on icon "button" at bounding box center [128, 229] width 13 height 13
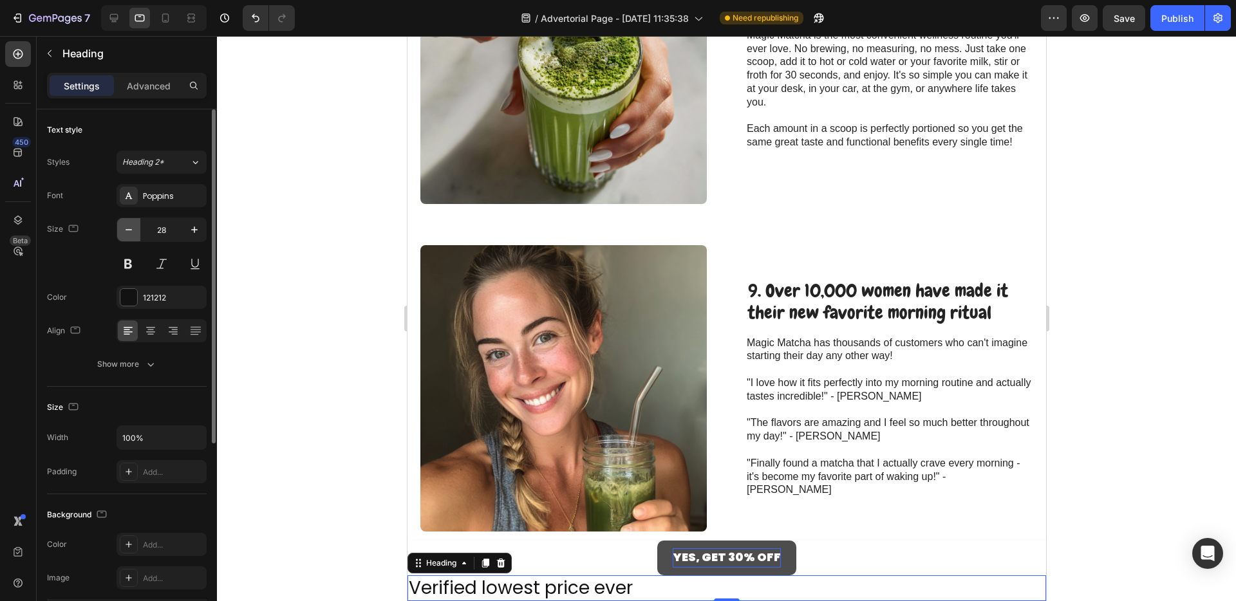
click at [134, 234] on icon "button" at bounding box center [128, 229] width 13 height 13
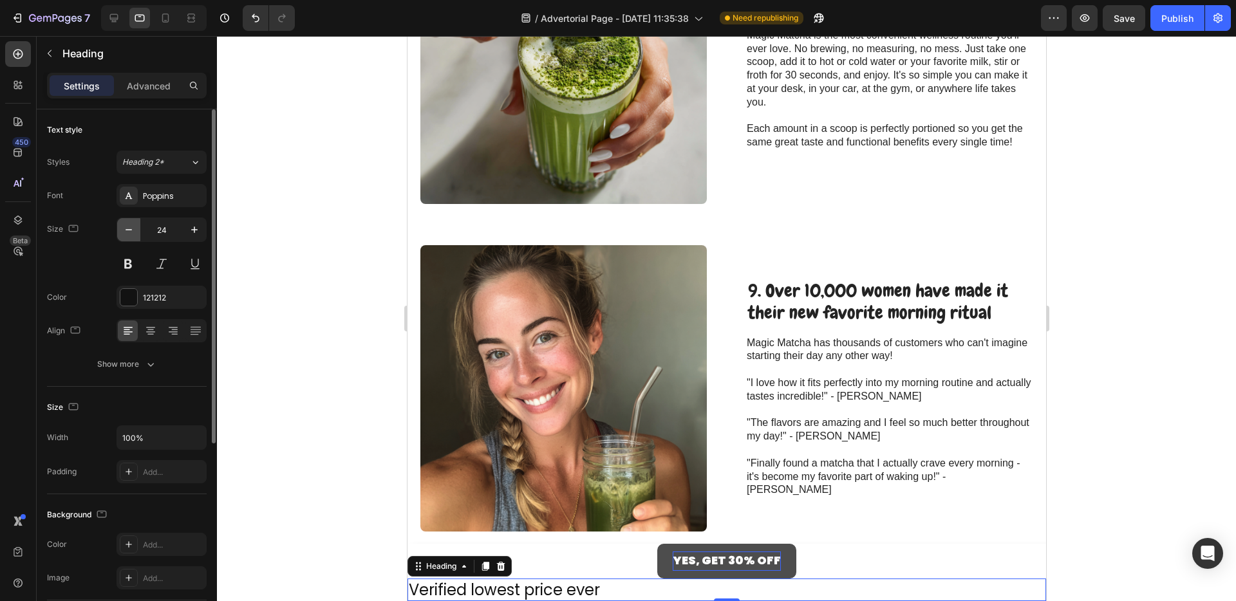
click at [134, 234] on icon "button" at bounding box center [128, 229] width 13 height 13
type input "22"
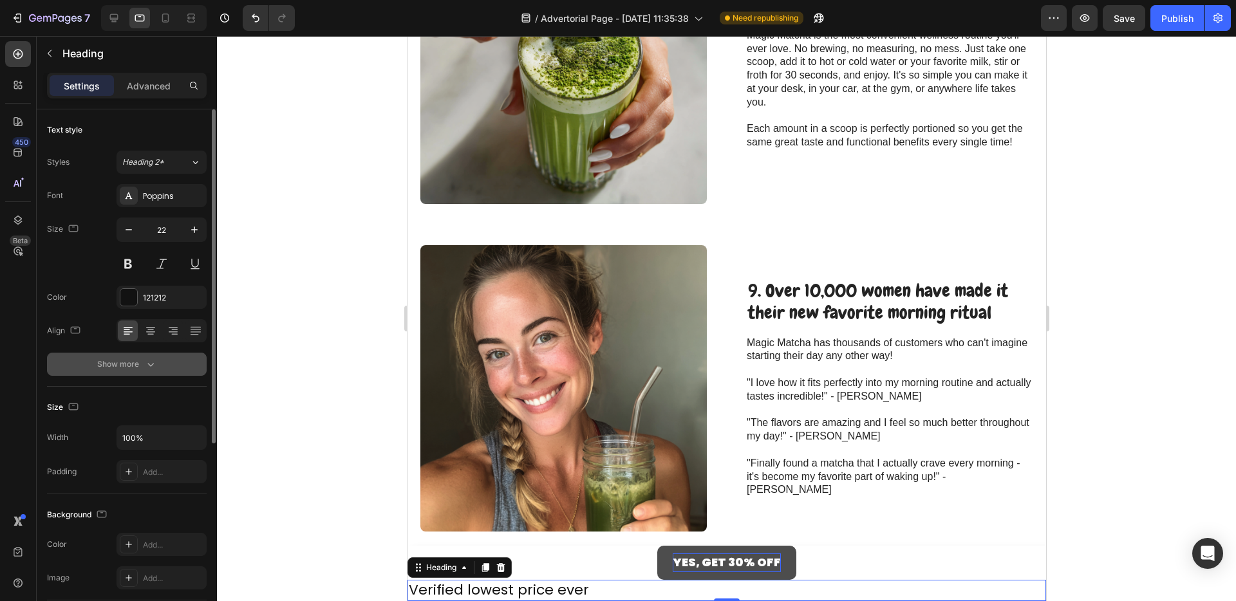
click at [106, 359] on div "Show more" at bounding box center [127, 364] width 60 height 13
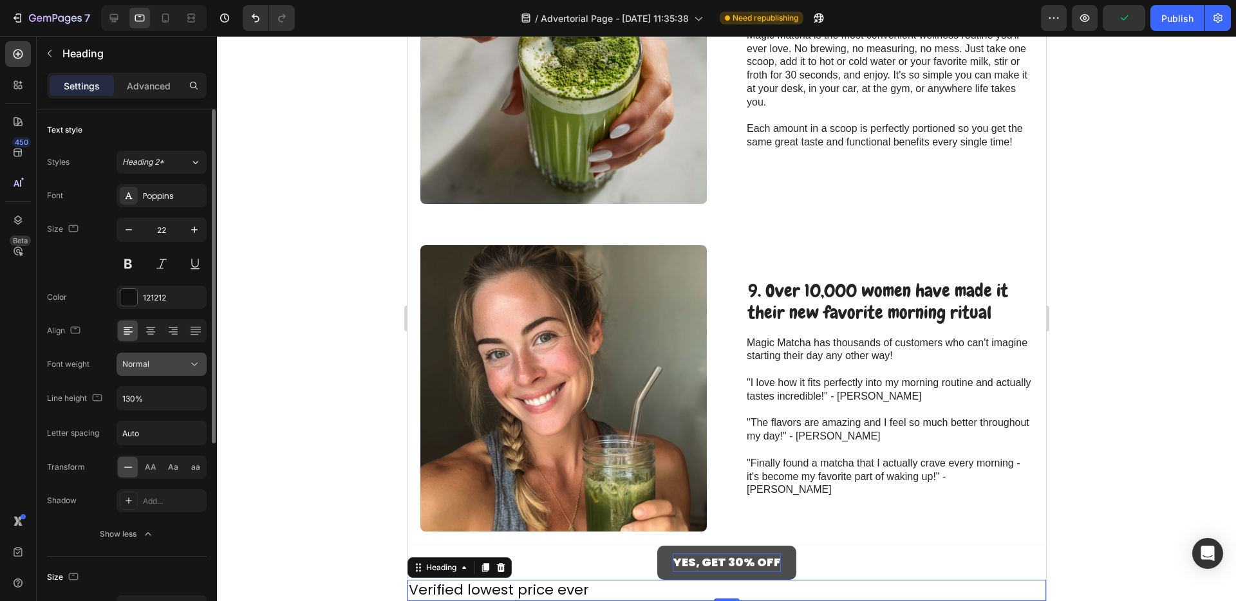
click at [159, 370] on div "Normal" at bounding box center [155, 365] width 66 height 12
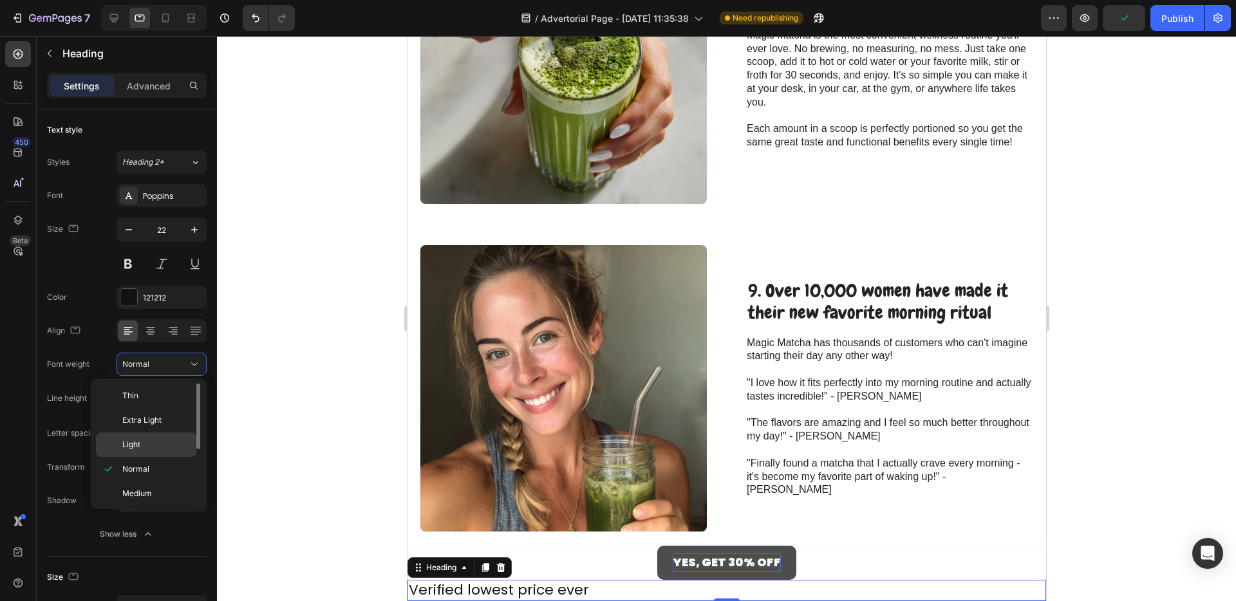
scroll to position [100, 0]
click at [137, 494] on span "Black" at bounding box center [132, 492] width 21 height 12
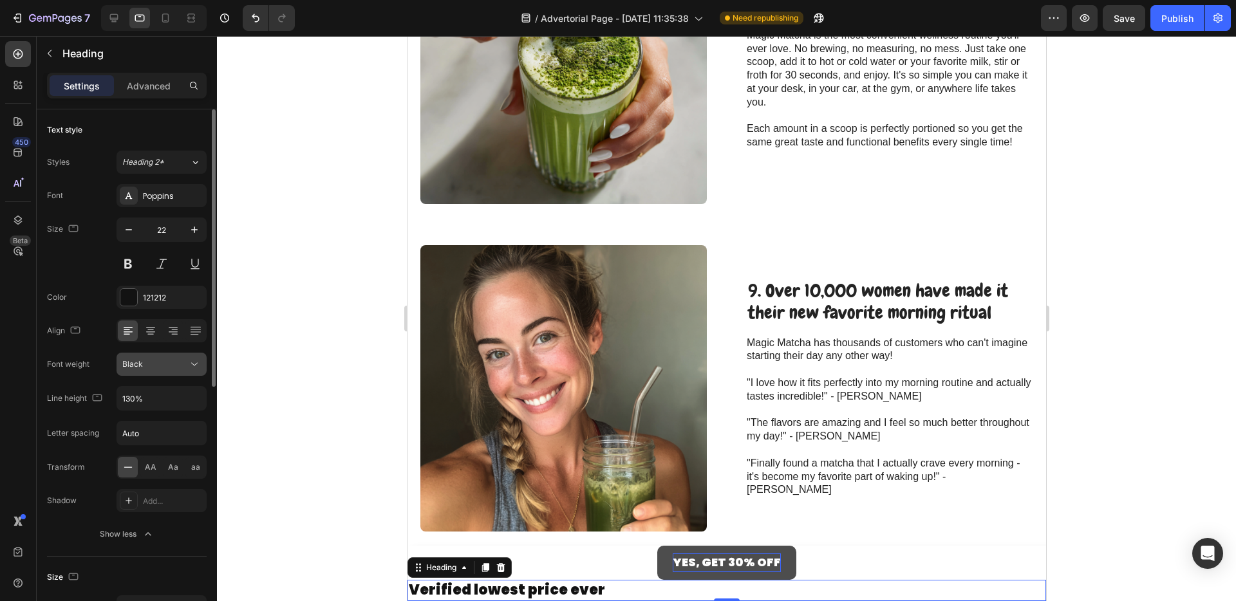
click at [152, 368] on div "Black" at bounding box center [155, 365] width 66 height 12
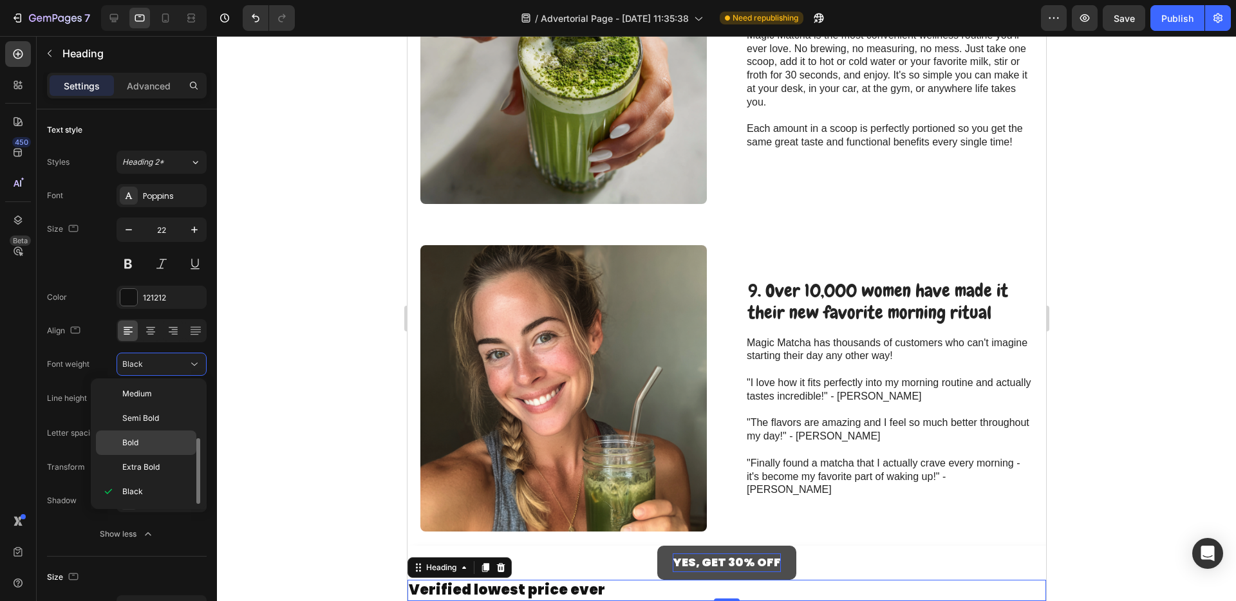
click at [148, 437] on p "Bold" at bounding box center [156, 443] width 68 height 12
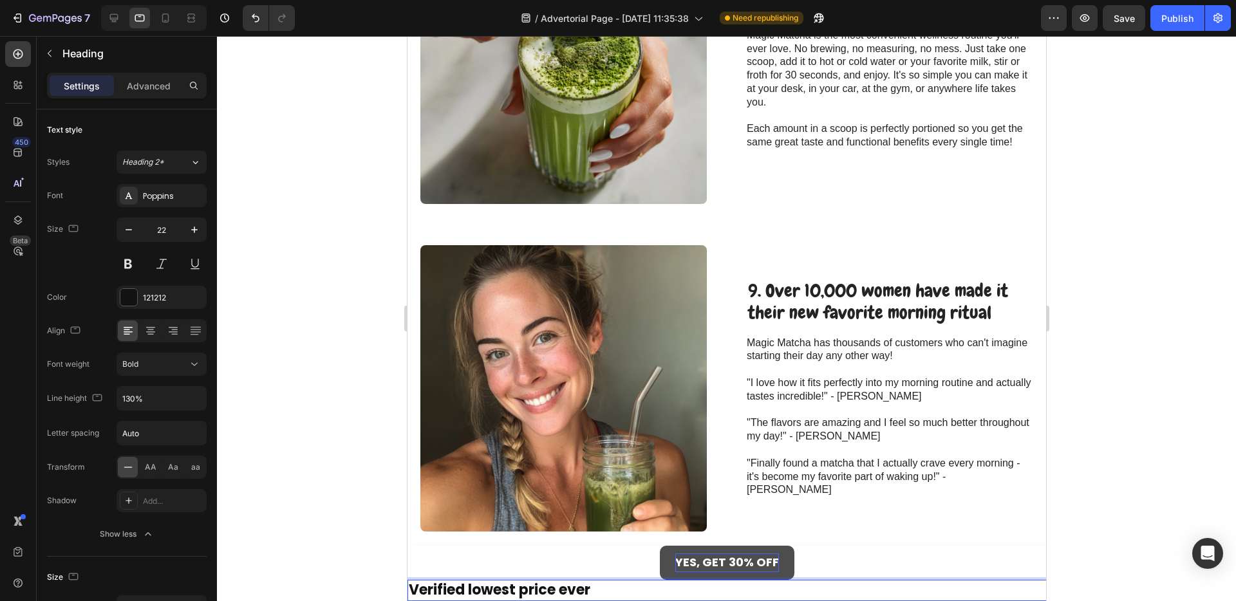
click at [422, 585] on p "Verified lowest price ever" at bounding box center [726, 591] width 636 height 19
click at [581, 585] on p "✅ Verified lowest price ever" at bounding box center [726, 591] width 636 height 19
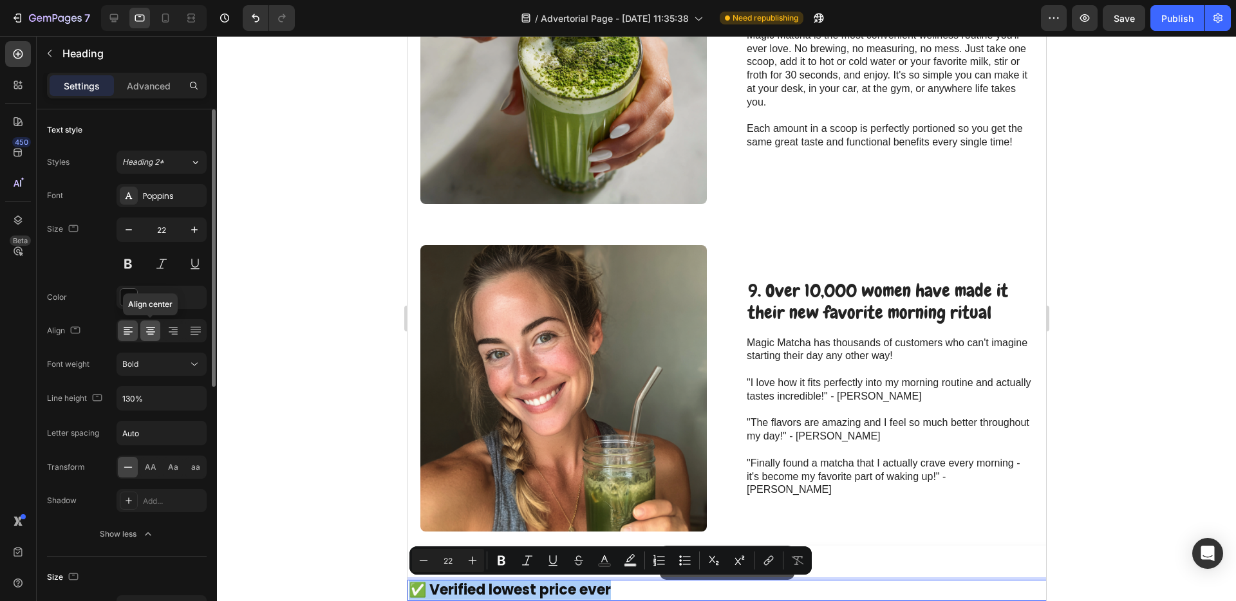
click at [152, 331] on icon at bounding box center [150, 331] width 13 height 13
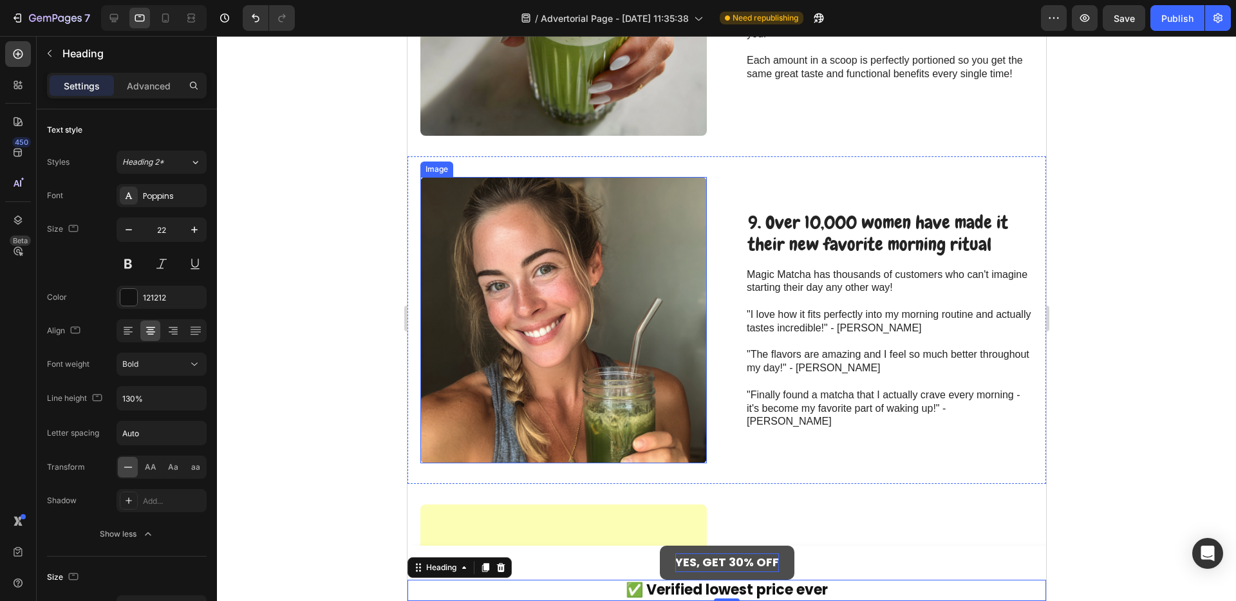
scroll to position [2270, 0]
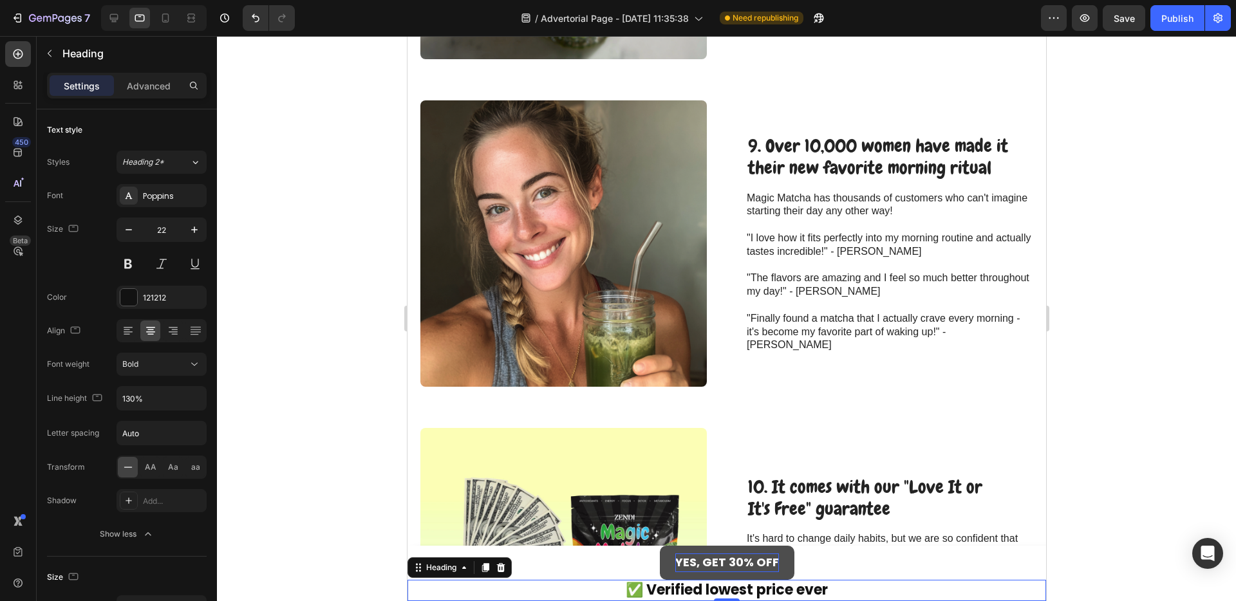
click at [644, 587] on p "✅ Verified lowest price ever" at bounding box center [726, 591] width 636 height 19
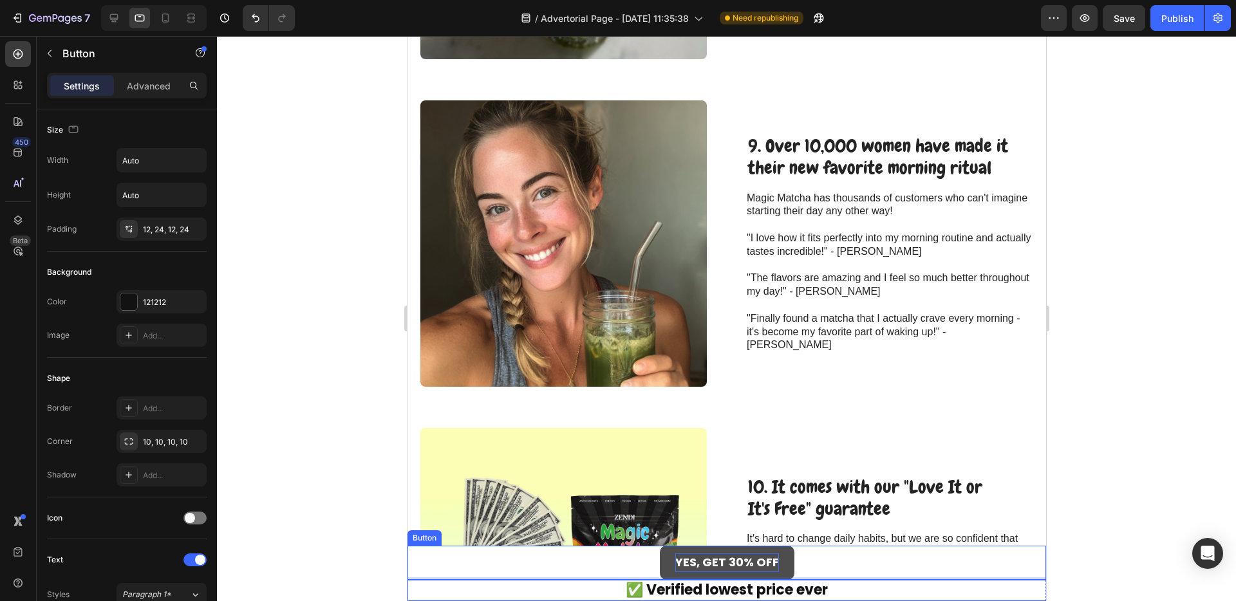
click at [779, 567] on button "YES, GET 30% OFF" at bounding box center [726, 563] width 135 height 35
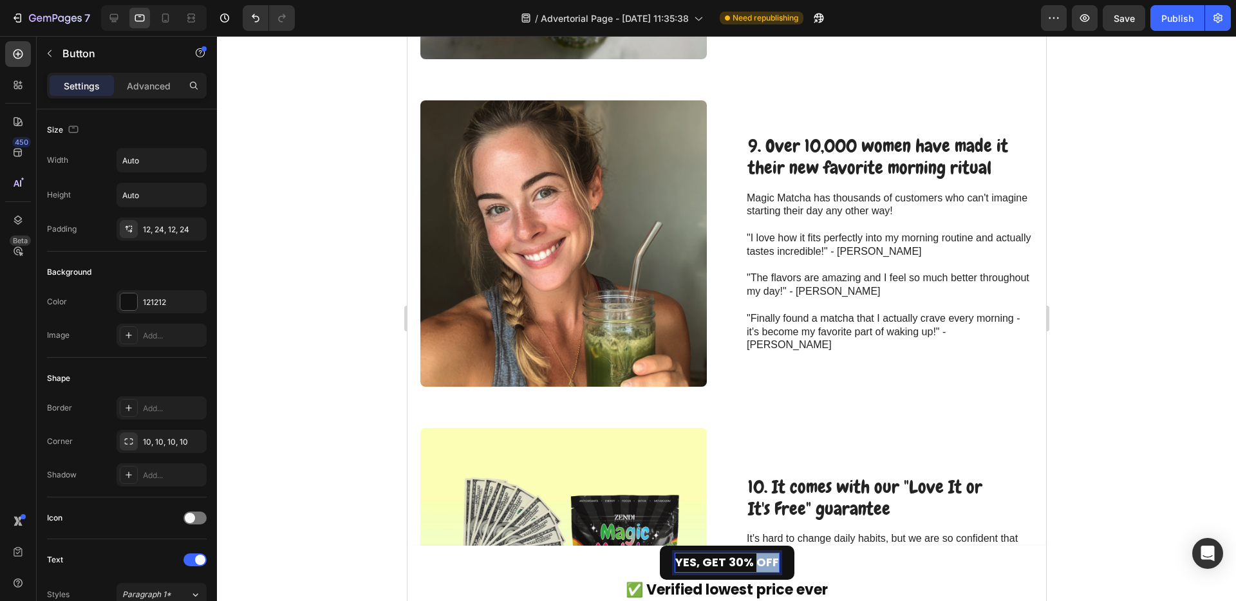
click at [762, 566] on strong "YES, GET 30% OFF" at bounding box center [727, 562] width 104 height 16
click at [659, 546] on button "YES, GET 30% OFF" at bounding box center [726, 563] width 135 height 35
click at [928, 565] on div "YES, GET 30% OFF → Button 0" at bounding box center [726, 563] width 639 height 35
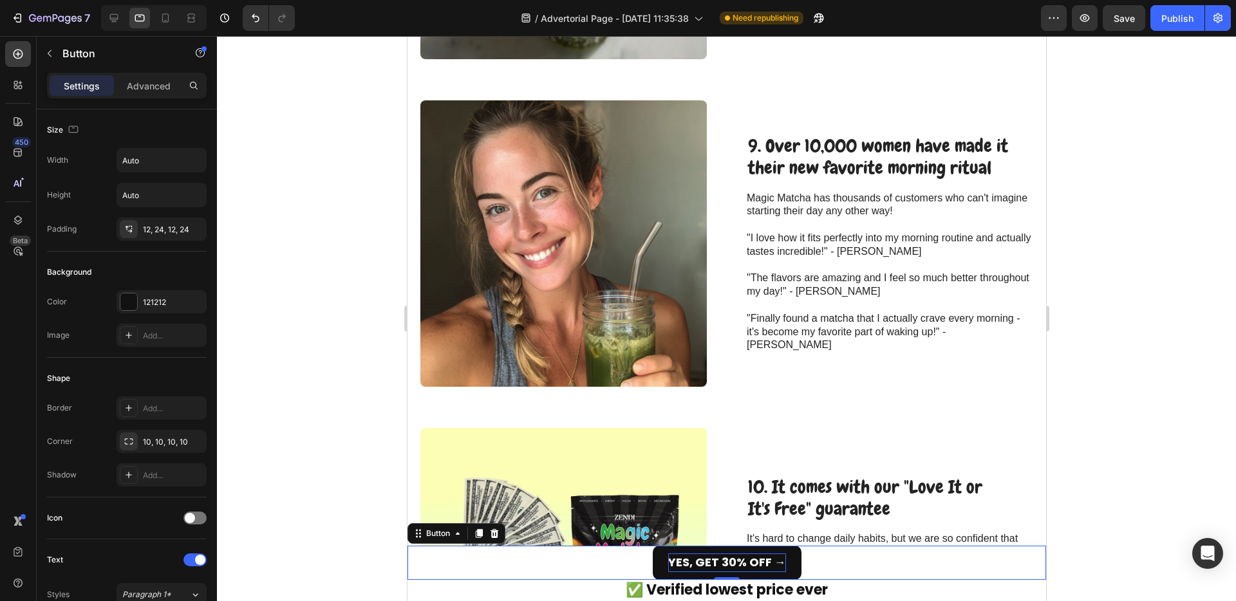
click at [907, 591] on p "✅ Verified lowest price ever" at bounding box center [726, 591] width 636 height 19
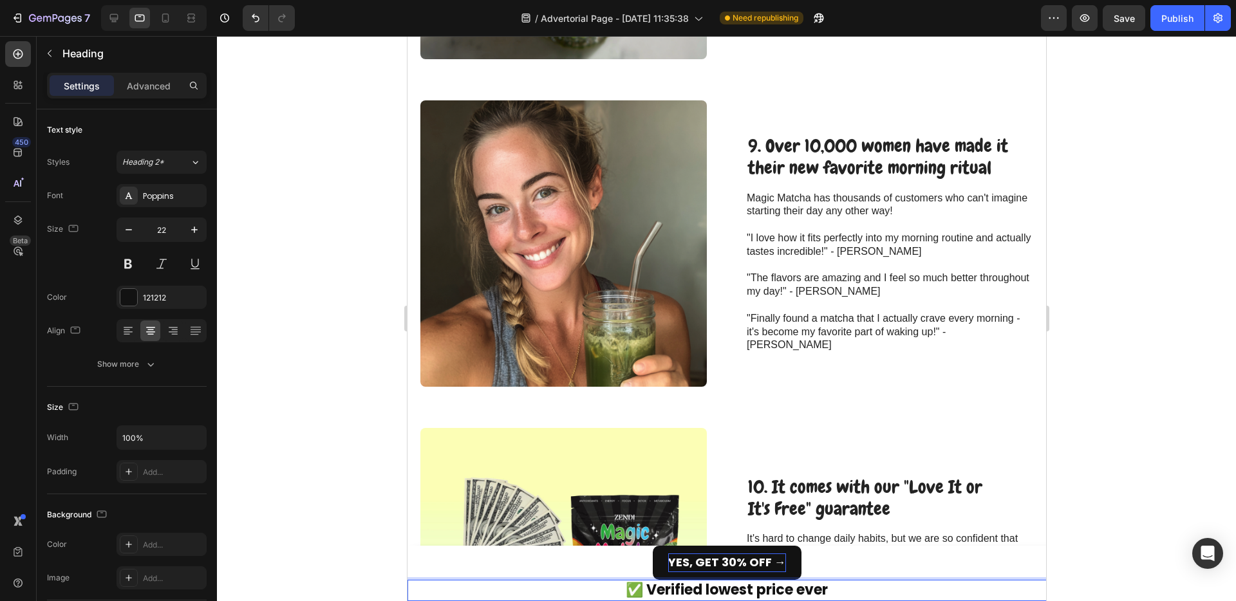
click at [737, 583] on p "✅ Verified lowest price ever" at bounding box center [726, 591] width 636 height 19
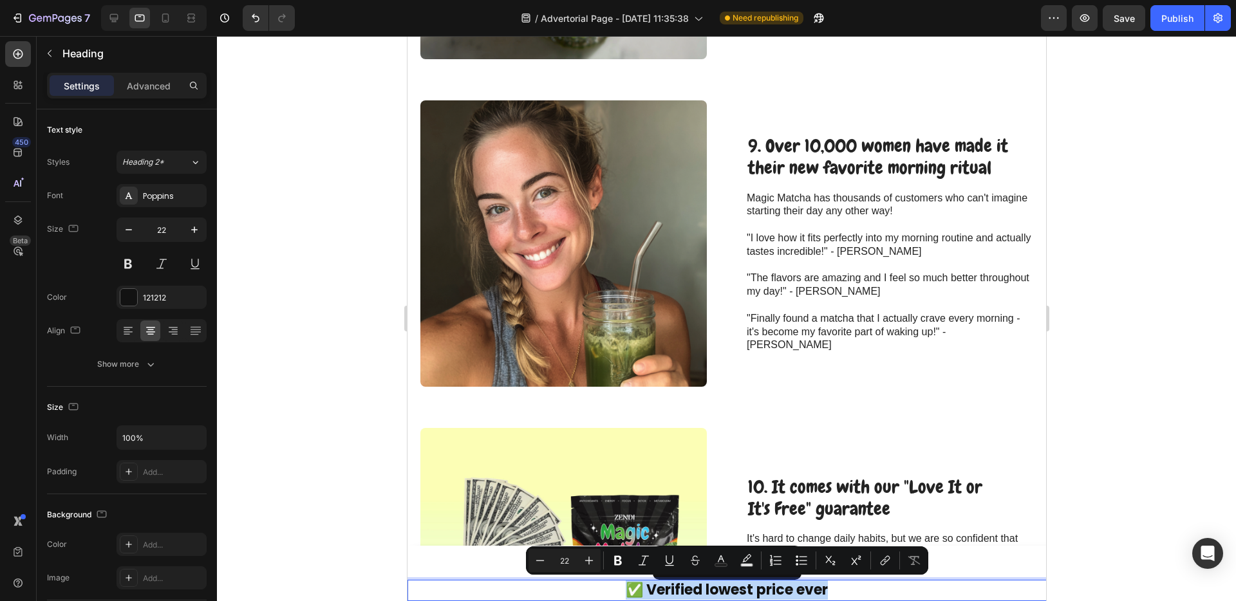
click at [737, 583] on p "✅ Verified lowest price ever" at bounding box center [726, 591] width 636 height 19
click at [730, 592] on p "✅ Verified lowest price ever" at bounding box center [726, 591] width 636 height 19
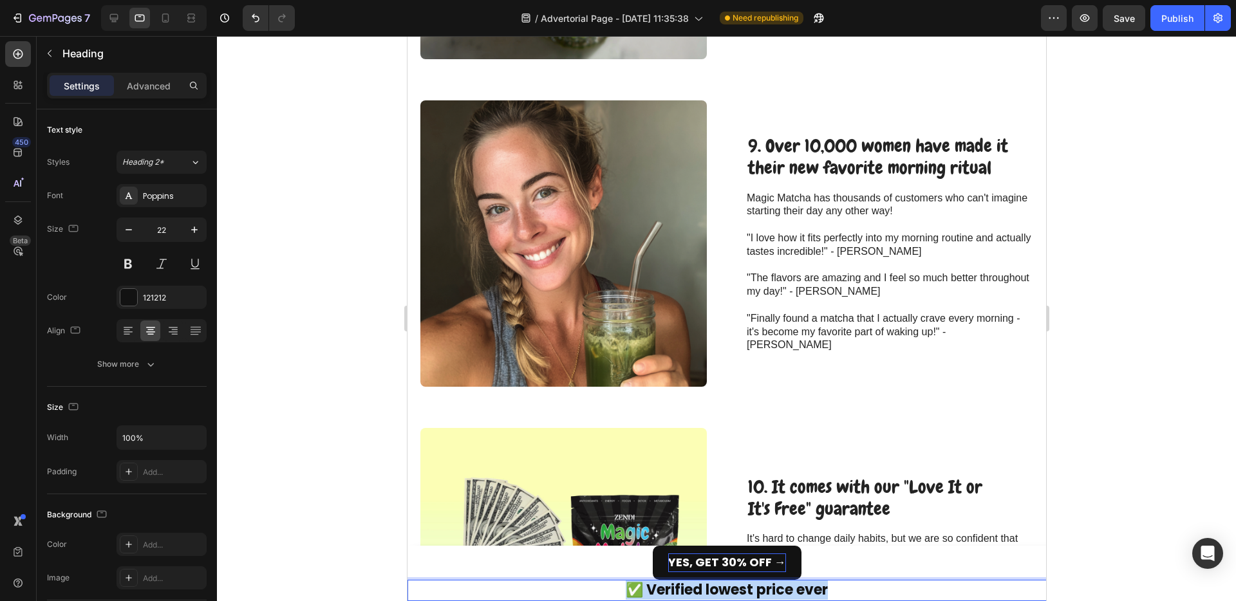
click at [730, 592] on p "✅ Verified lowest price ever" at bounding box center [726, 591] width 636 height 19
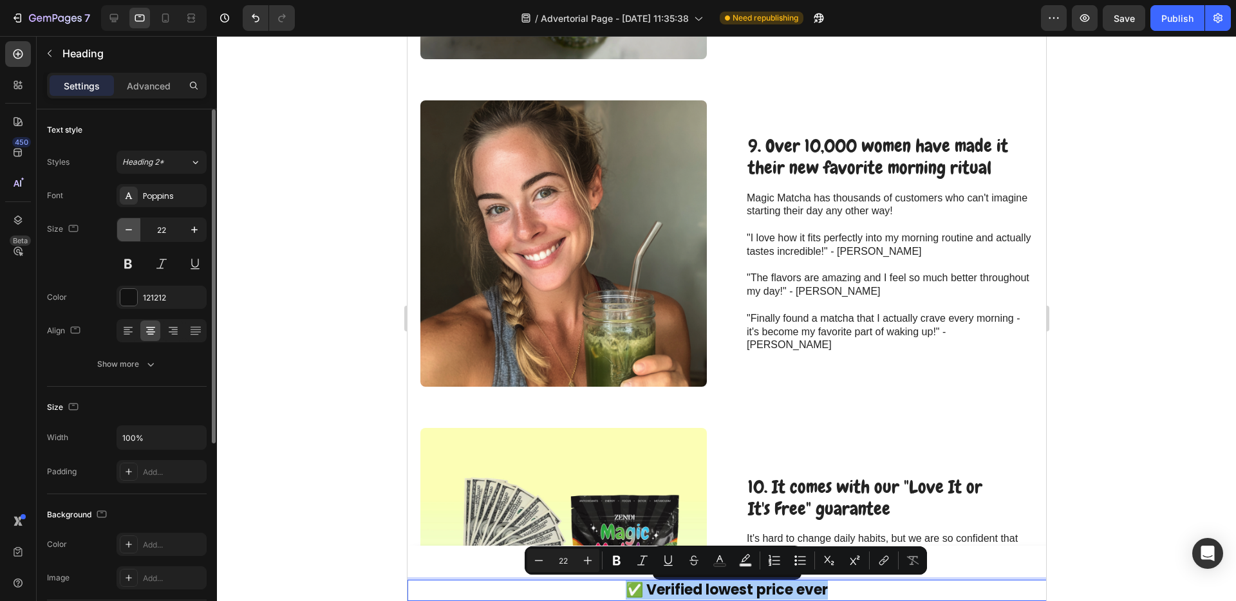
click at [127, 225] on icon "button" at bounding box center [128, 229] width 13 height 13
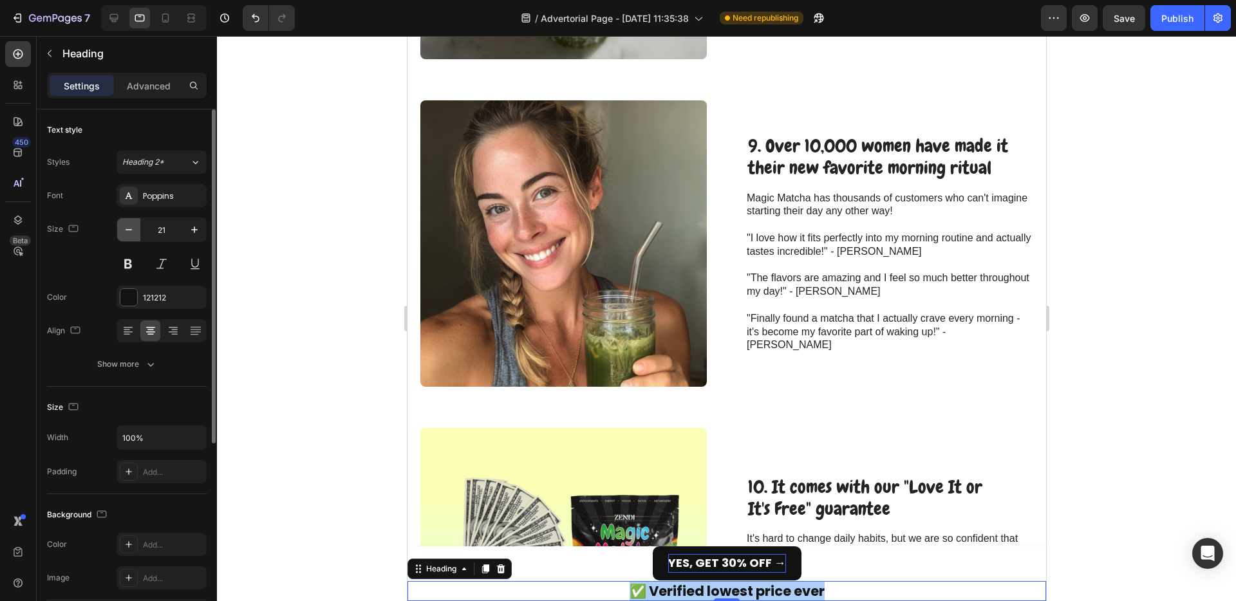
click at [127, 225] on icon "button" at bounding box center [128, 229] width 13 height 13
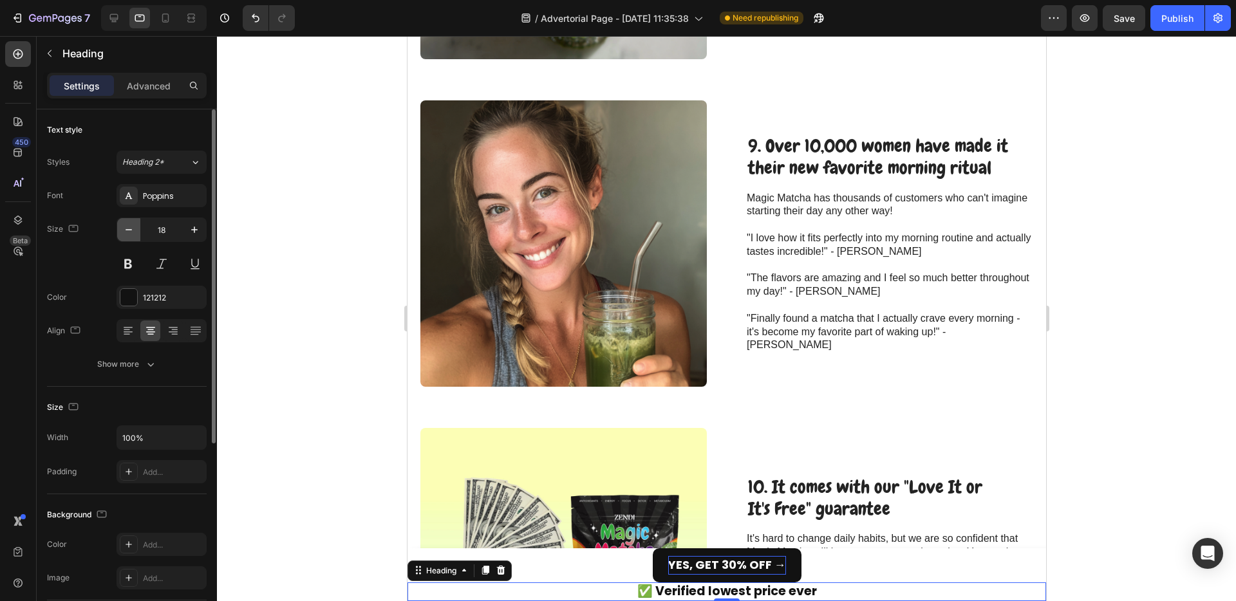
click at [127, 225] on icon "button" at bounding box center [128, 229] width 13 height 13
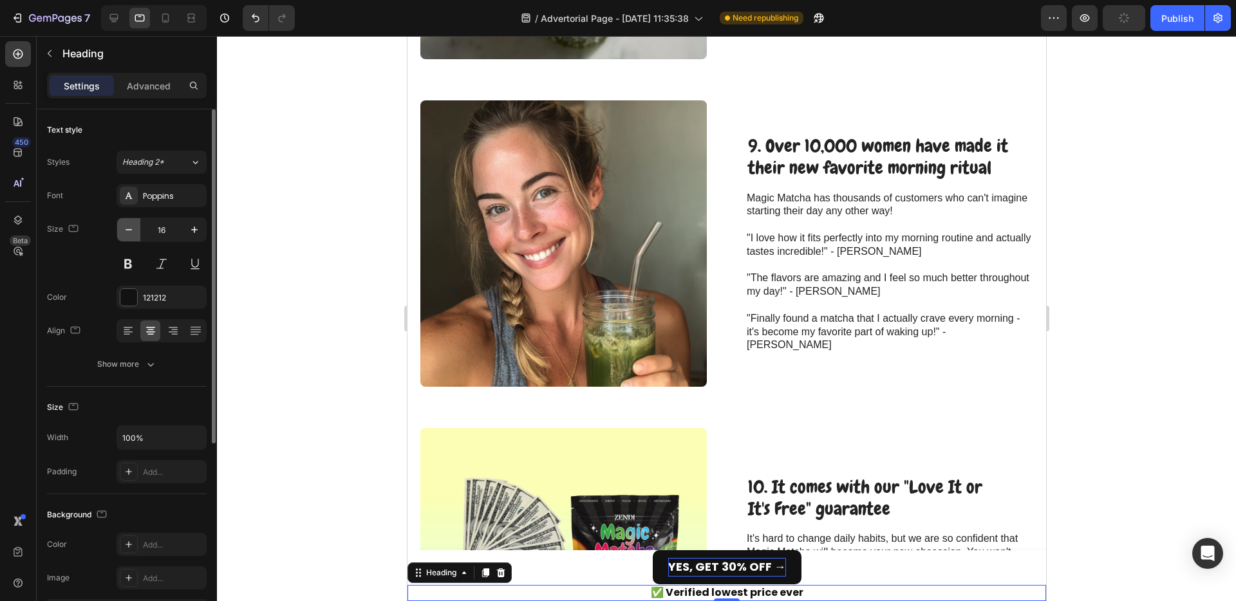
click at [127, 225] on icon "button" at bounding box center [128, 229] width 13 height 13
type input "15"
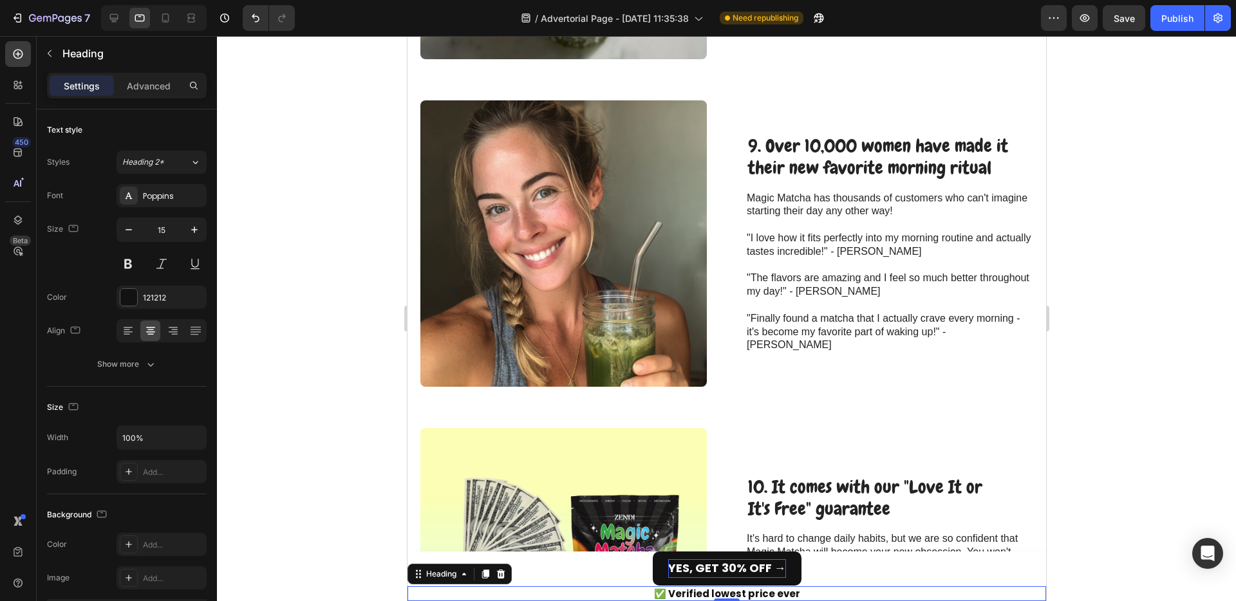
click at [307, 265] on div at bounding box center [726, 318] width 1019 height 565
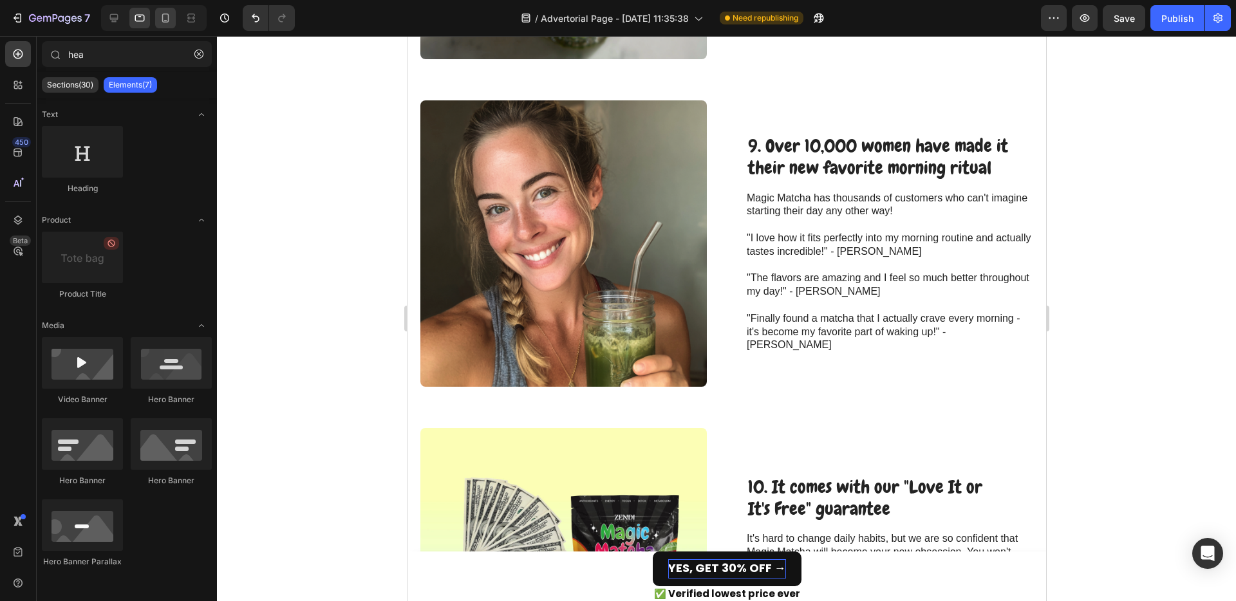
click at [175, 23] on div at bounding box center [165, 18] width 21 height 21
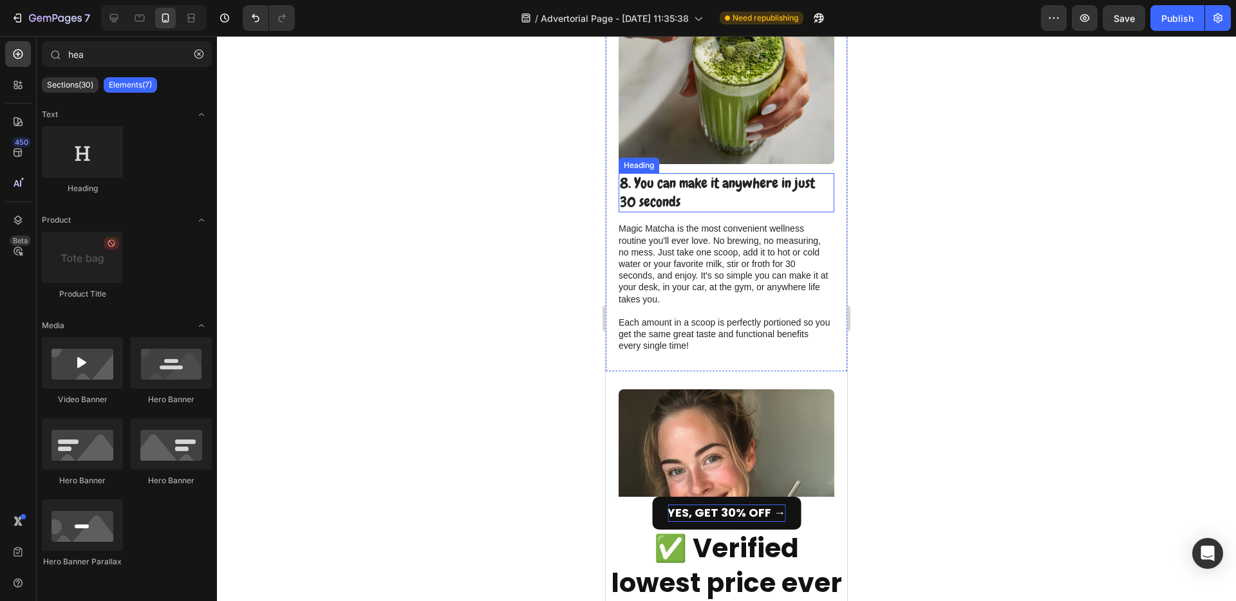
scroll to position [3374, 0]
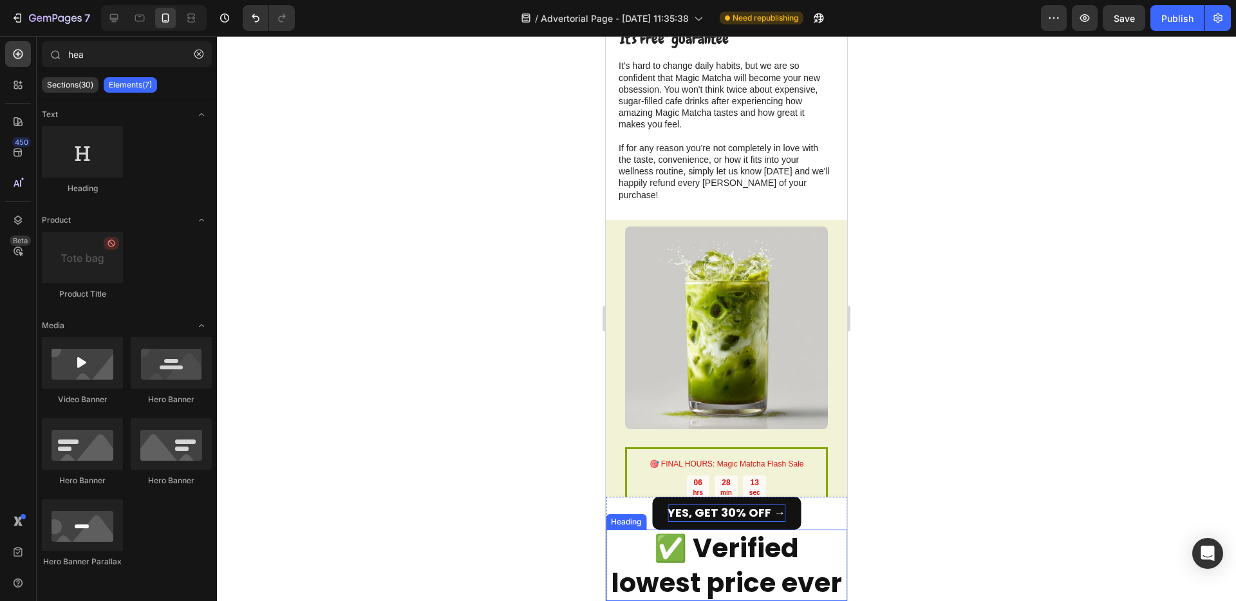
click at [698, 556] on p "✅ Verified lowest price ever" at bounding box center [726, 565] width 239 height 69
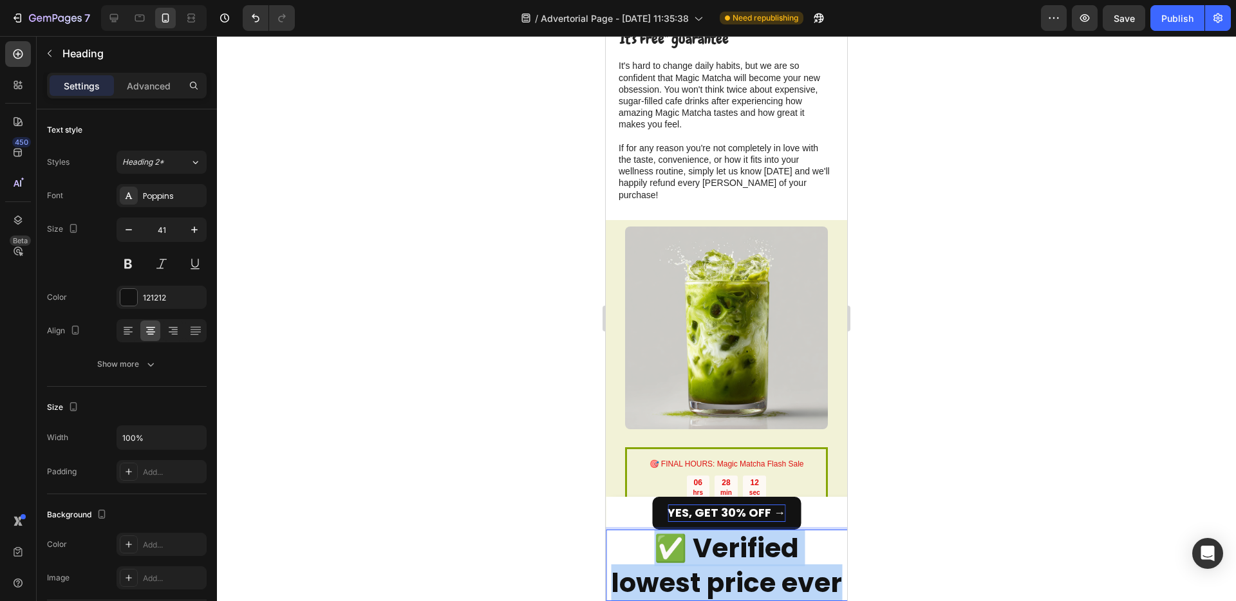
click at [698, 556] on p "✅ Verified lowest price ever" at bounding box center [726, 565] width 239 height 69
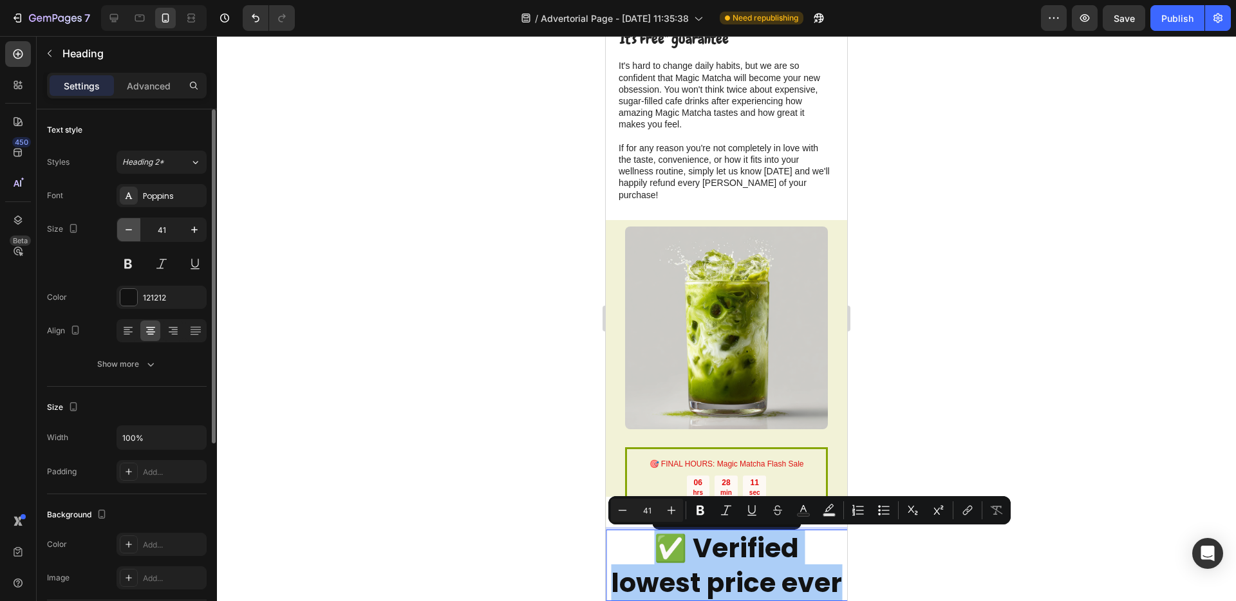
click at [131, 231] on icon "button" at bounding box center [128, 229] width 13 height 13
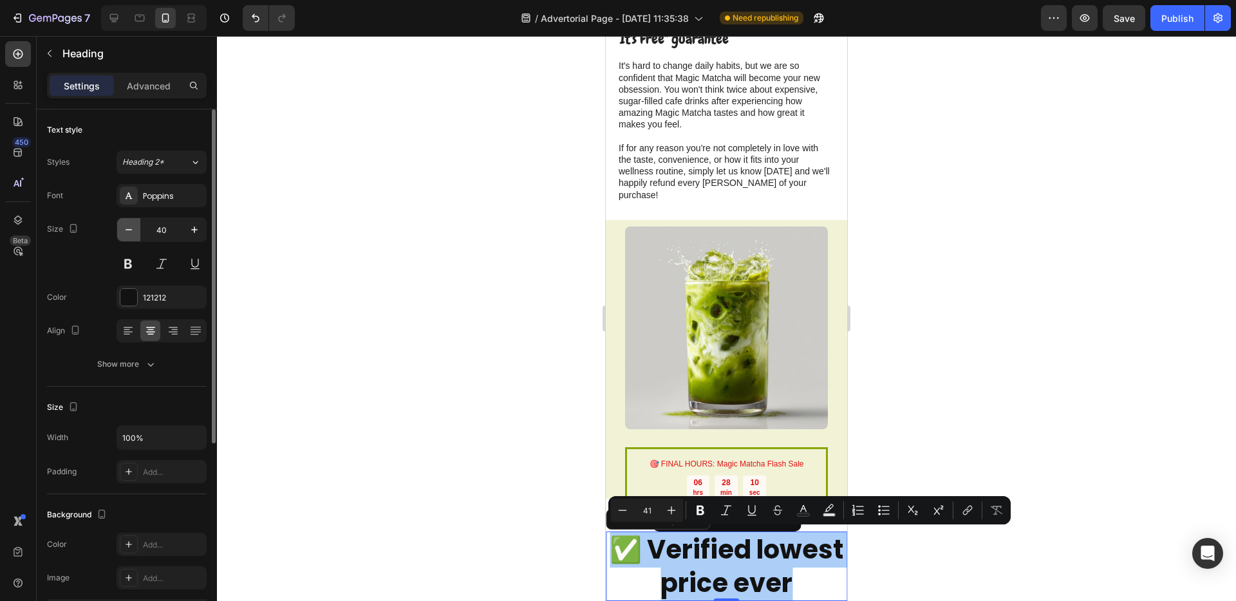
click at [131, 231] on icon "button" at bounding box center [128, 229] width 13 height 13
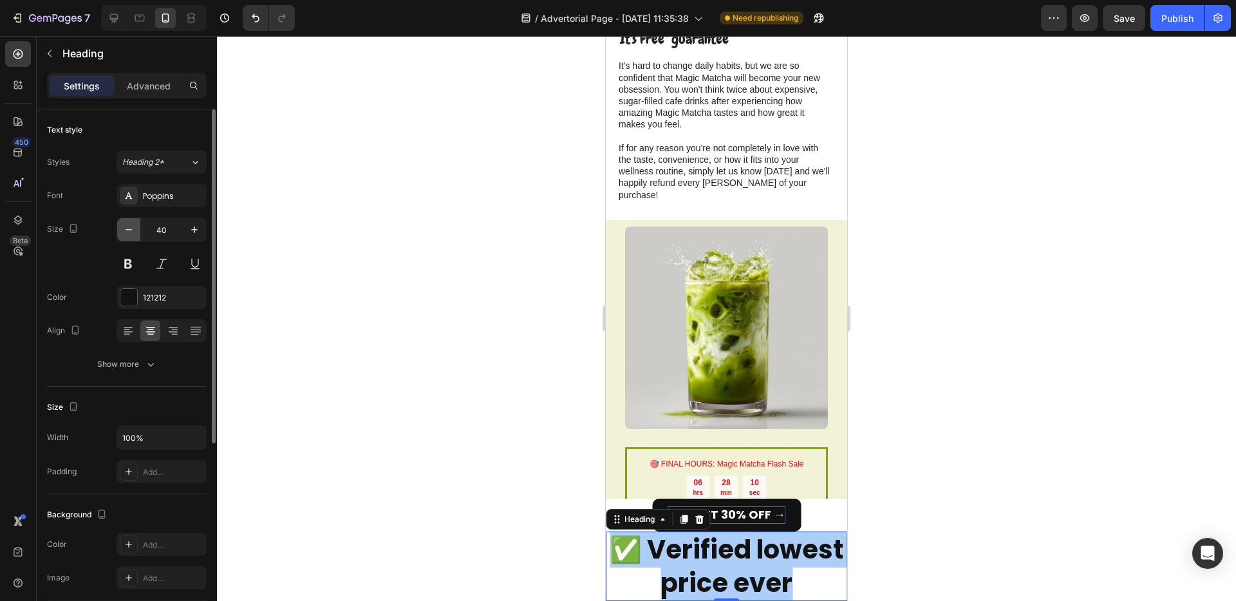
click at [131, 231] on icon "button" at bounding box center [128, 229] width 13 height 13
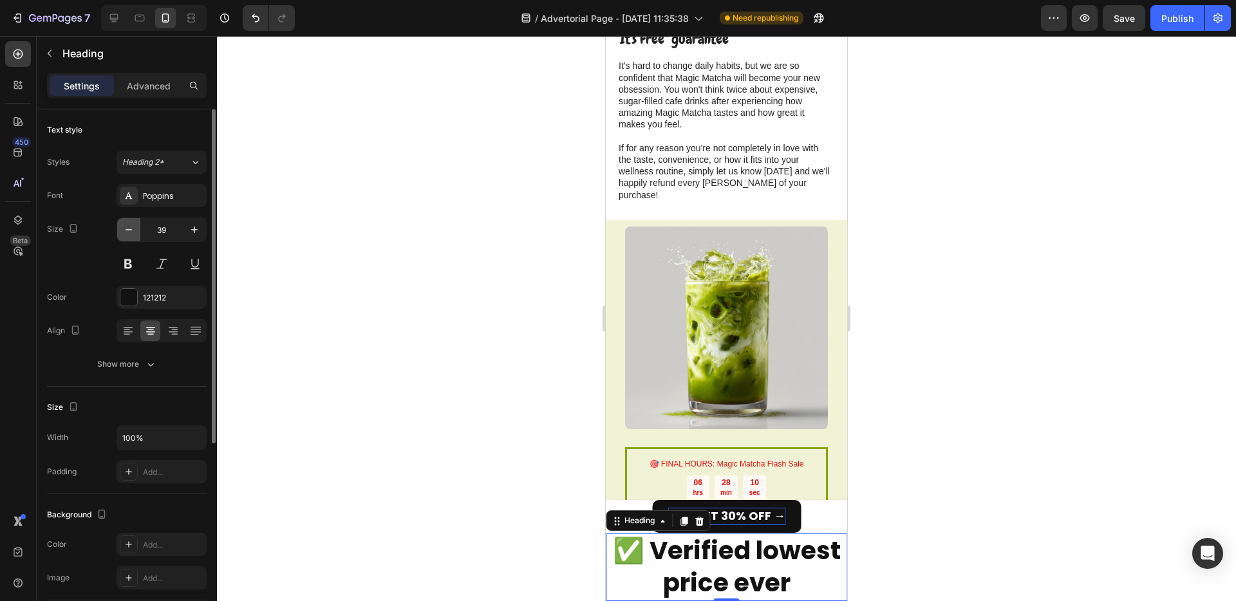
click at [131, 231] on icon "button" at bounding box center [128, 229] width 13 height 13
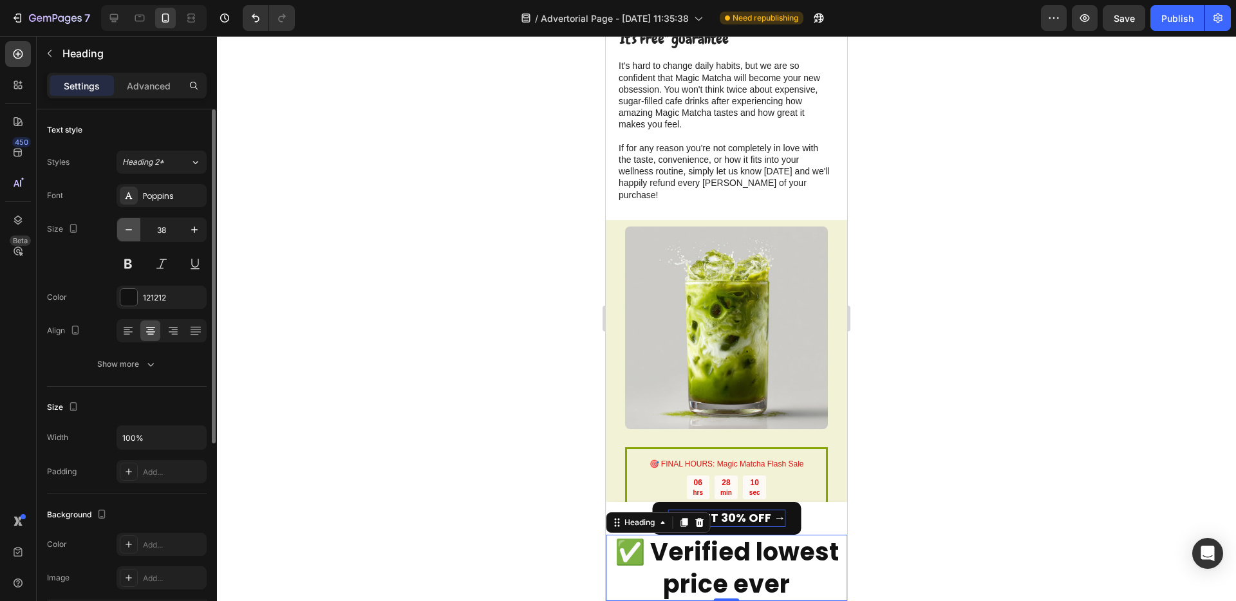
click at [131, 231] on icon "button" at bounding box center [128, 229] width 13 height 13
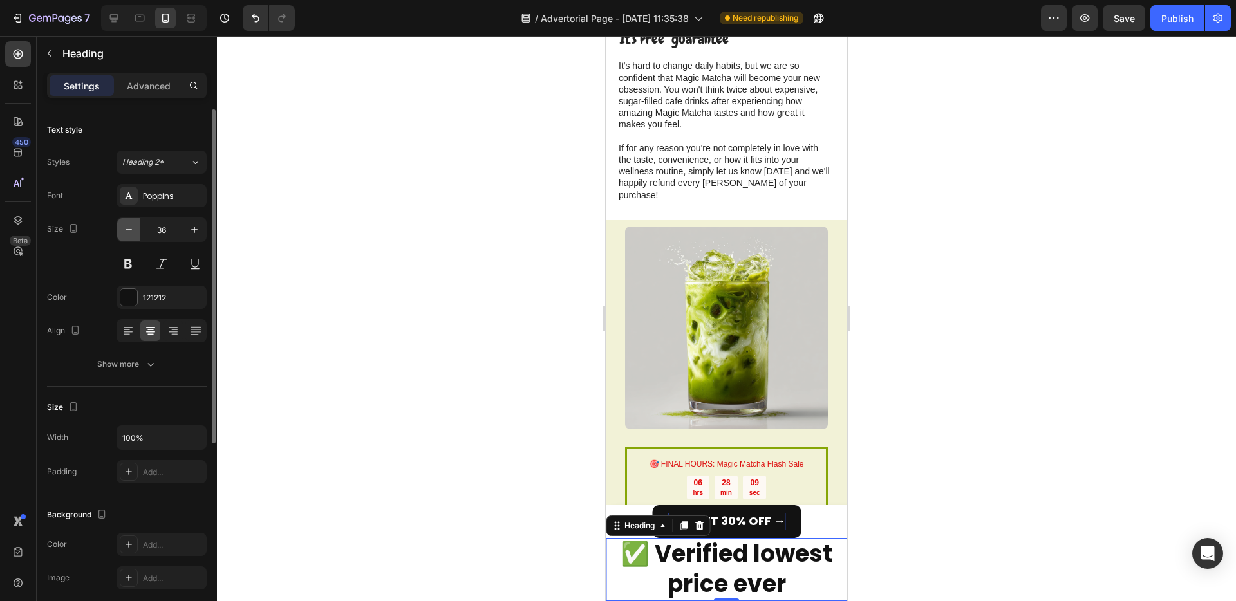
click at [131, 231] on icon "button" at bounding box center [128, 229] width 13 height 13
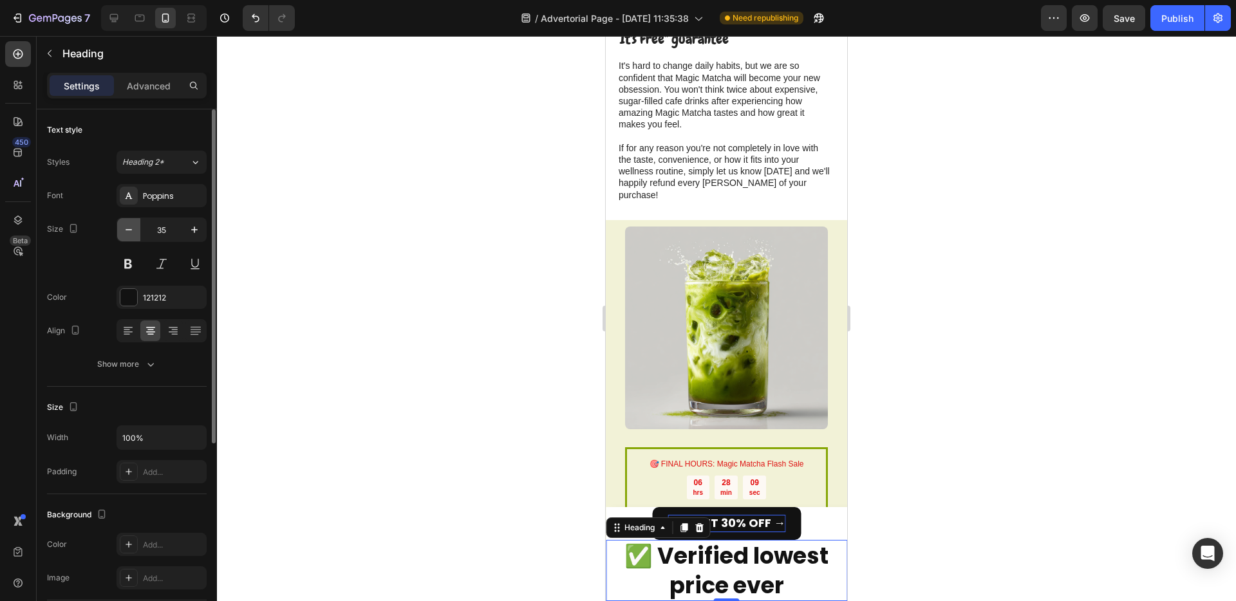
click at [131, 231] on icon "button" at bounding box center [128, 229] width 13 height 13
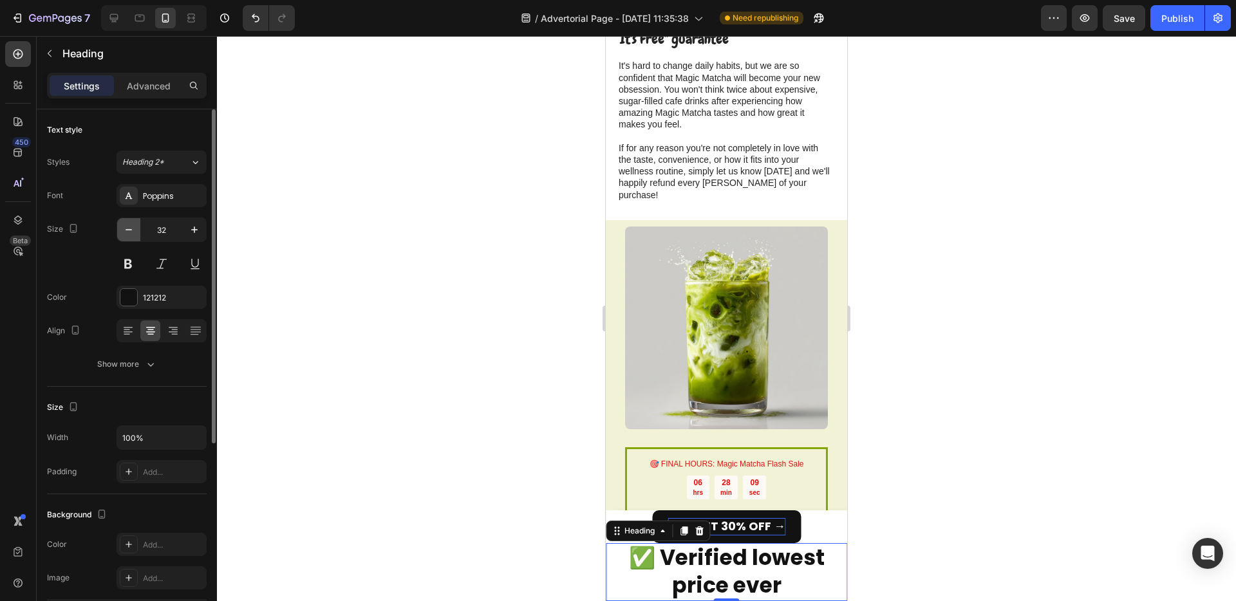
click at [131, 231] on icon "button" at bounding box center [128, 229] width 13 height 13
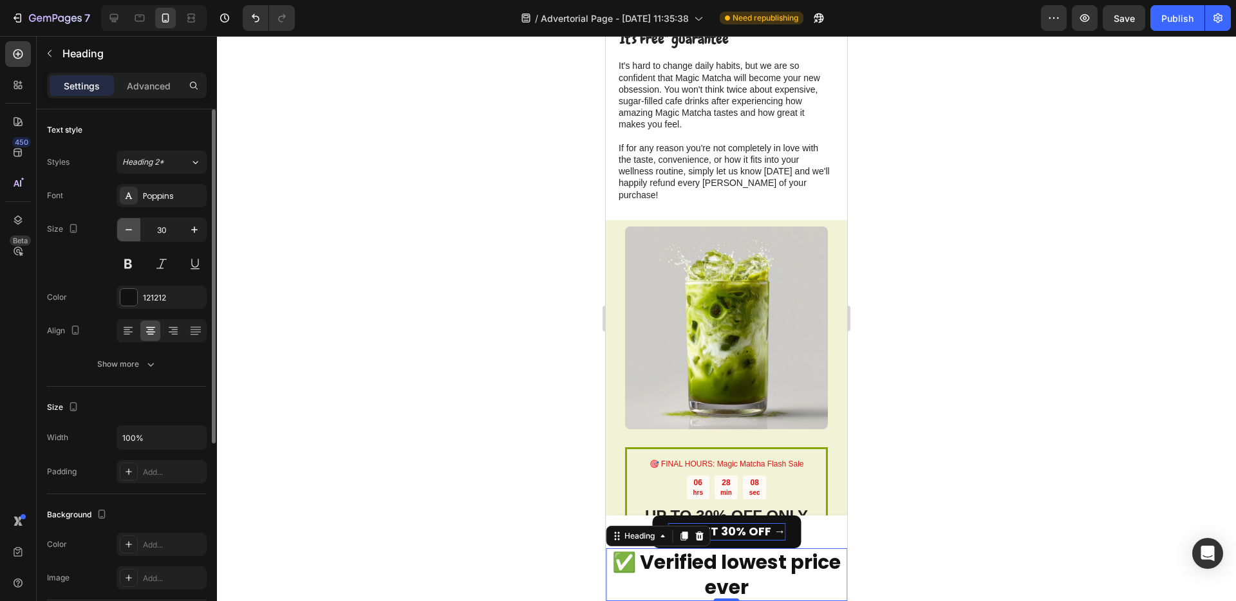
click at [131, 231] on icon "button" at bounding box center [128, 229] width 13 height 13
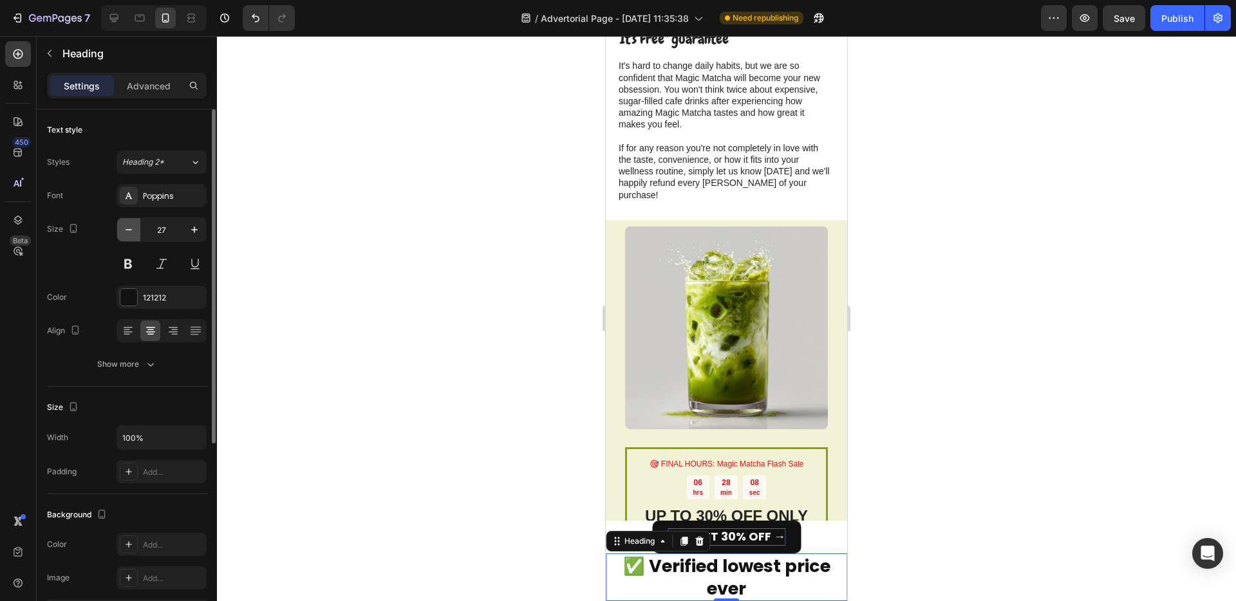
click at [131, 231] on icon "button" at bounding box center [128, 229] width 13 height 13
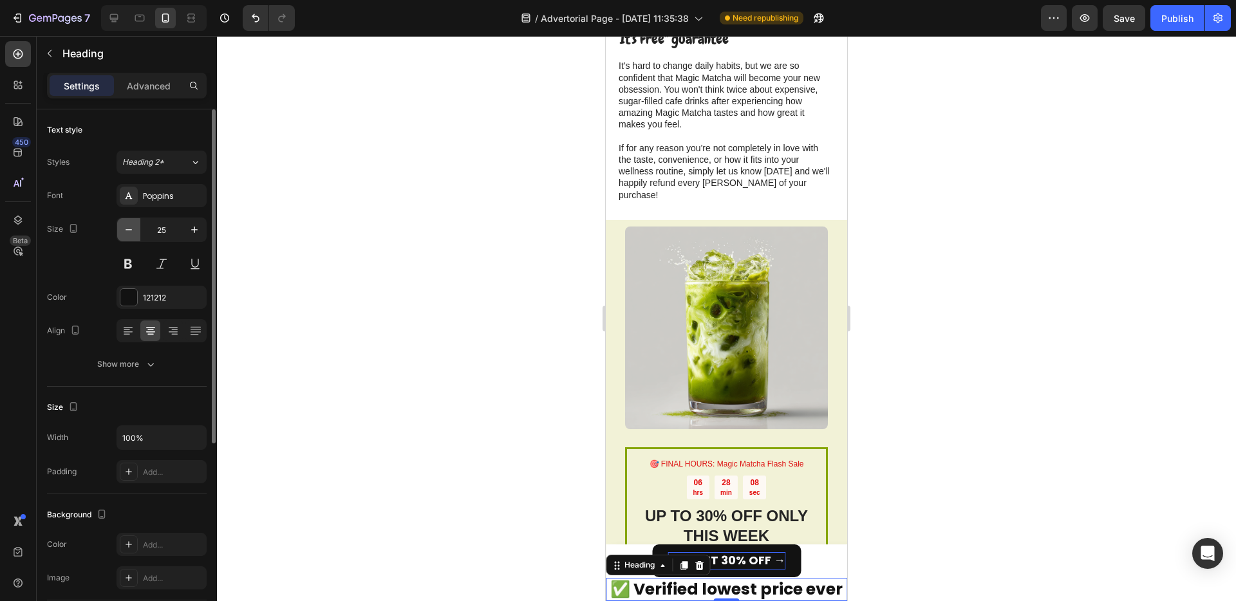
click at [131, 231] on icon "button" at bounding box center [128, 229] width 13 height 13
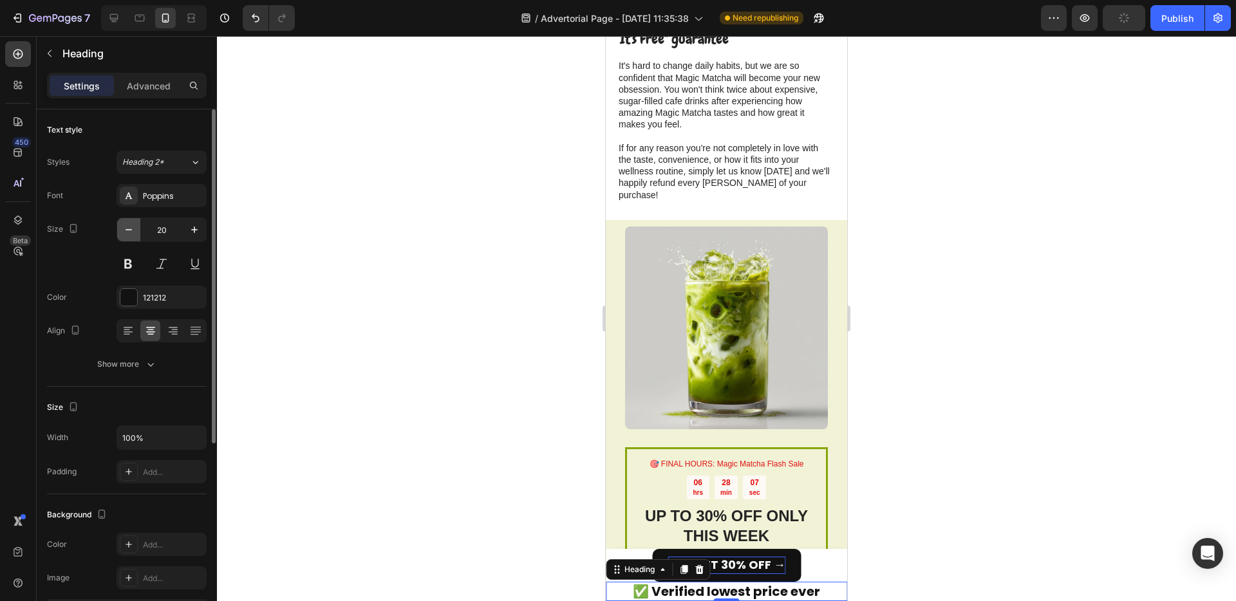
click at [131, 231] on icon "button" at bounding box center [128, 229] width 13 height 13
type input "16"
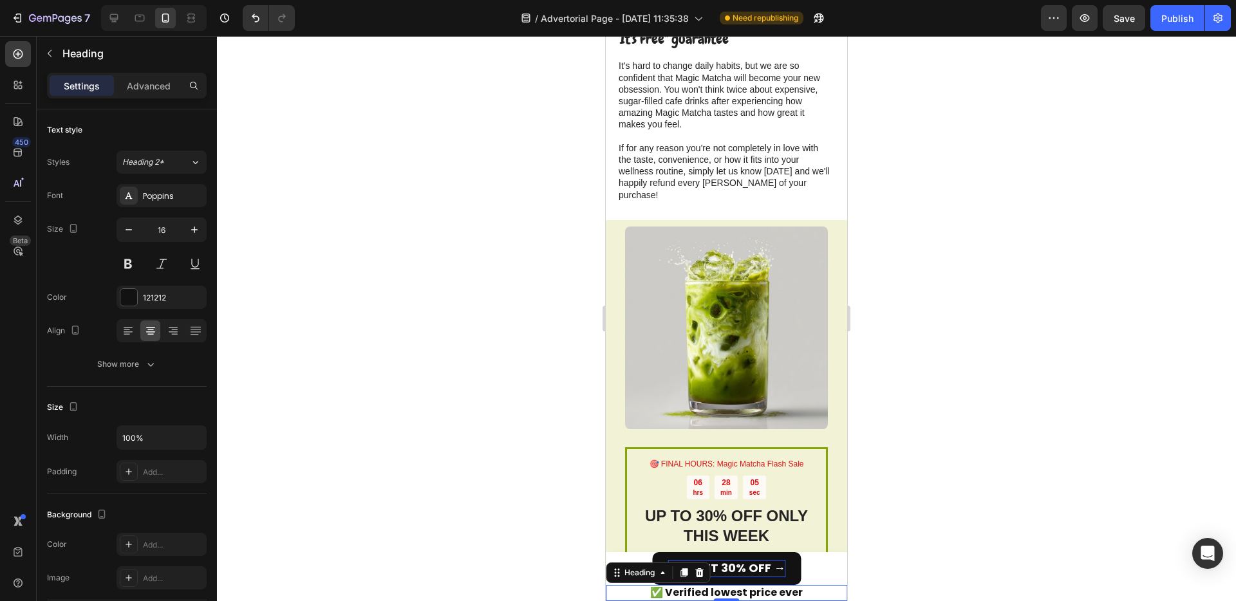
click at [387, 347] on div at bounding box center [726, 318] width 1019 height 565
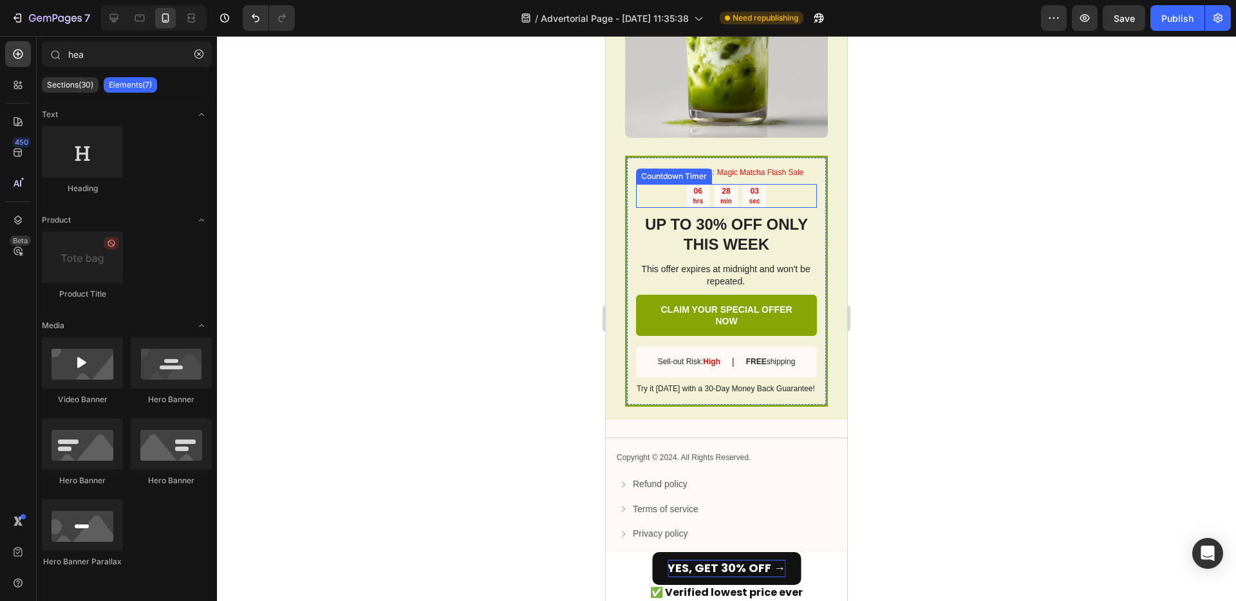
scroll to position [3730, 0]
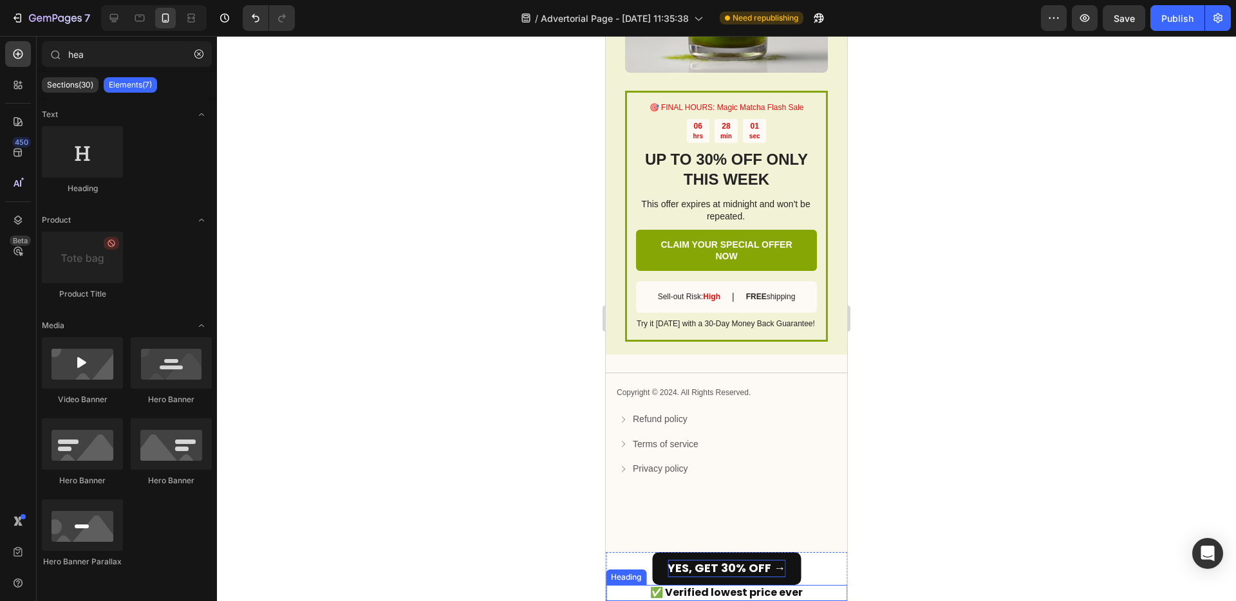
click at [755, 595] on p "✅ Verified lowest price ever" at bounding box center [726, 594] width 239 height 14
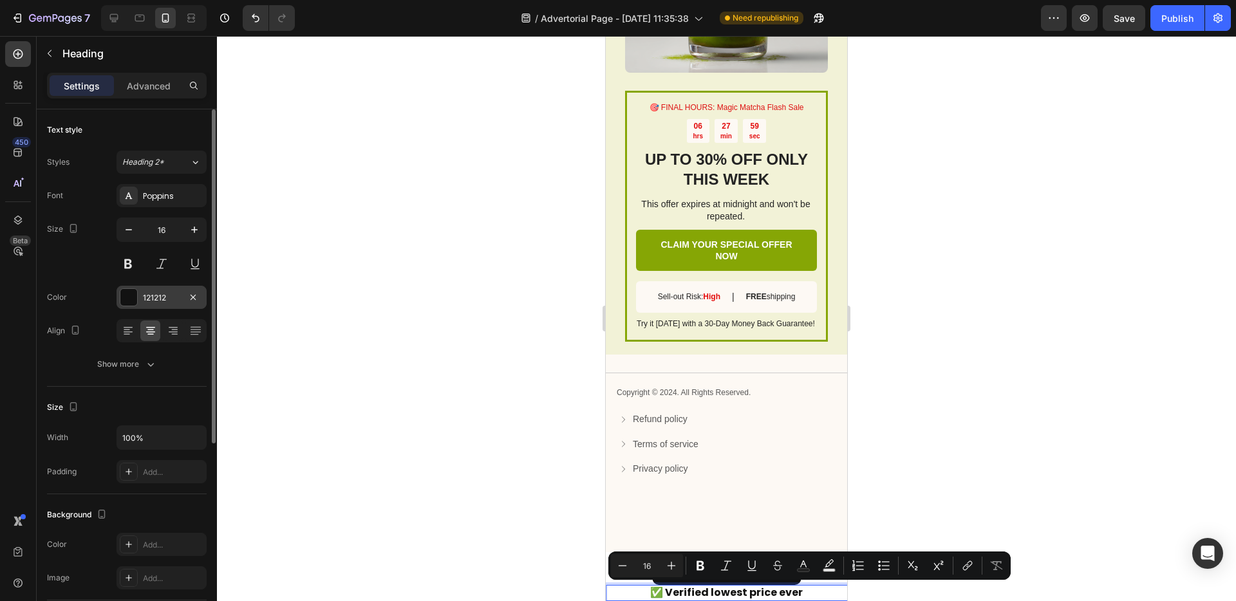
click at [135, 293] on div at bounding box center [128, 297] width 17 height 17
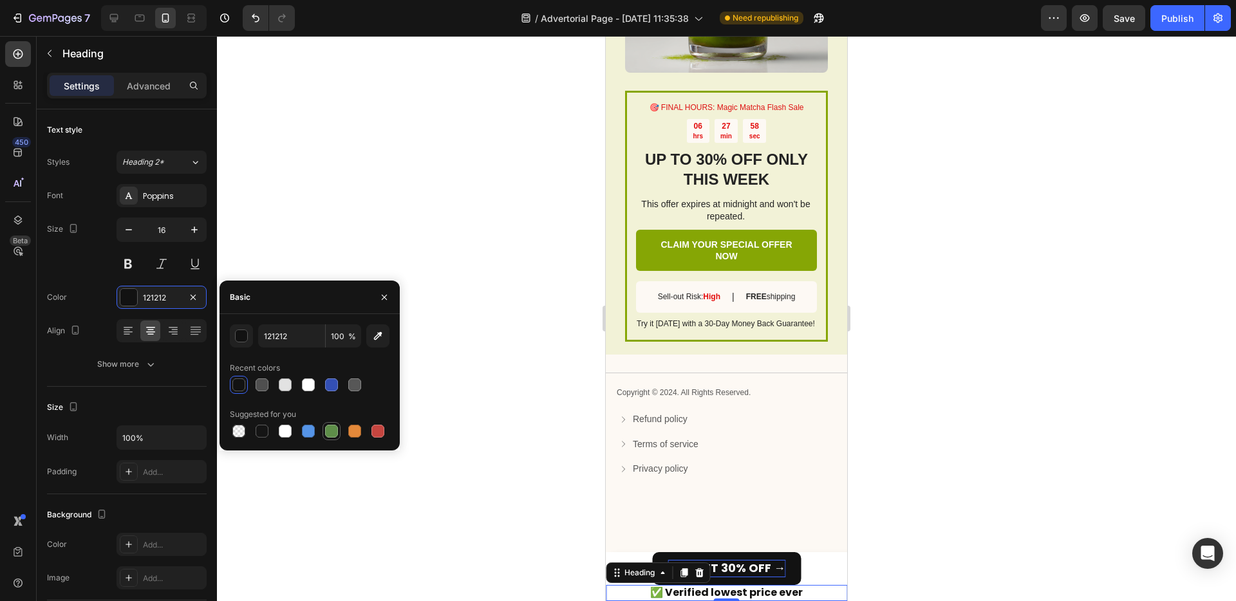
click at [334, 430] on div at bounding box center [331, 431] width 13 height 13
type input "5E8E49"
click at [537, 478] on div at bounding box center [726, 318] width 1019 height 565
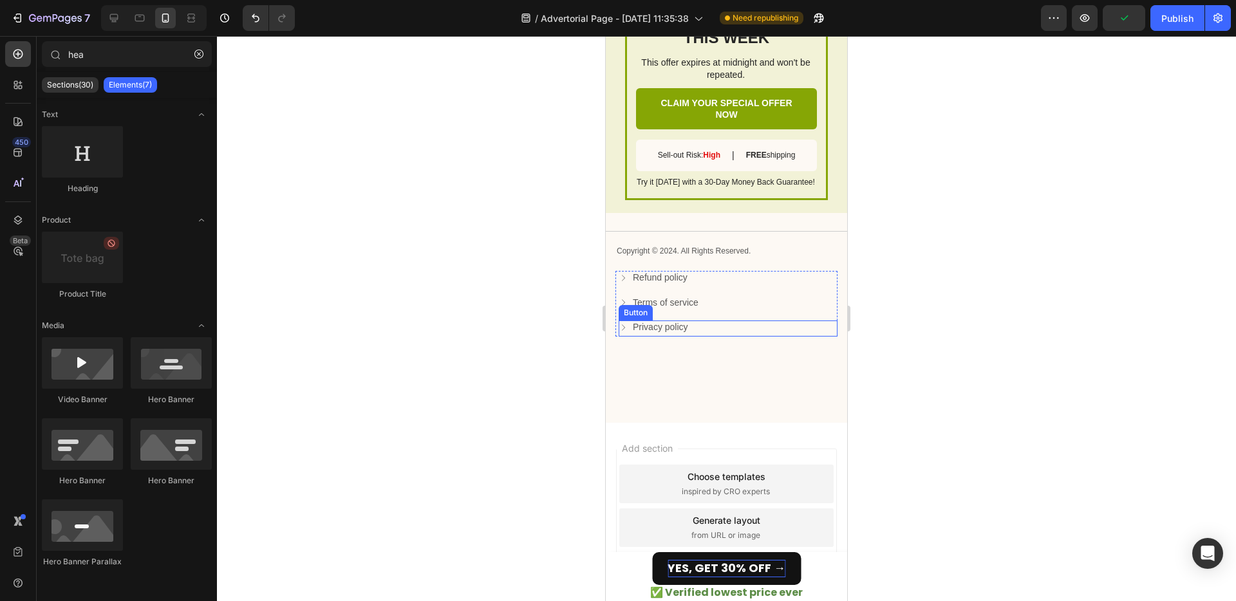
scroll to position [3936, 0]
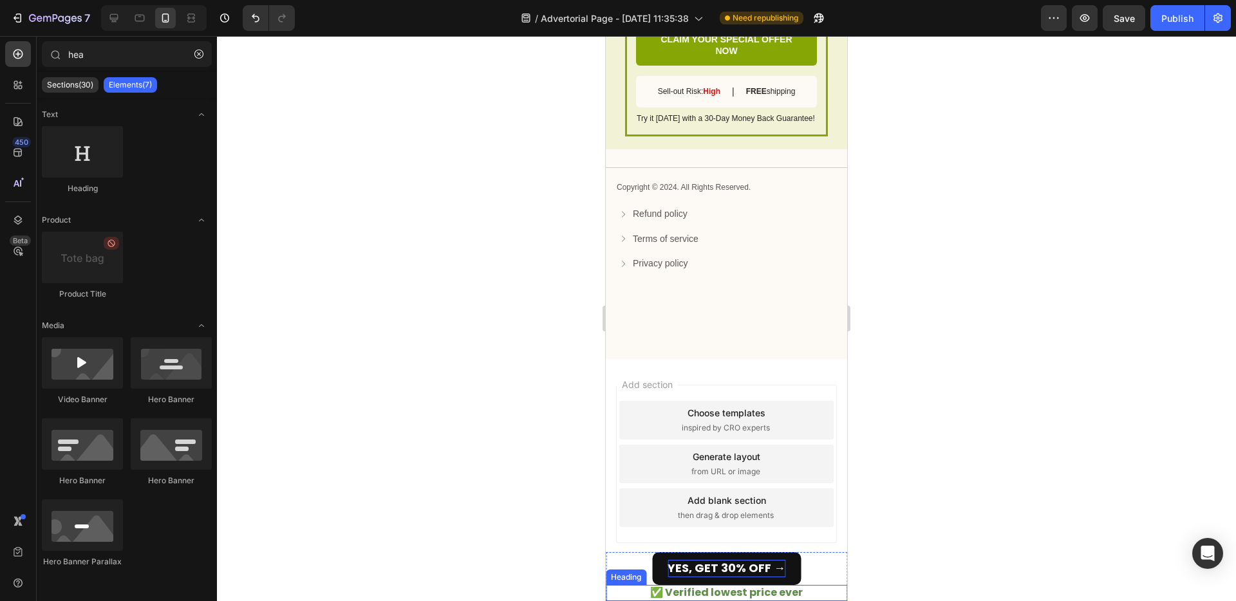
click at [740, 591] on p "✅ Verified lowest price ever" at bounding box center [726, 594] width 239 height 14
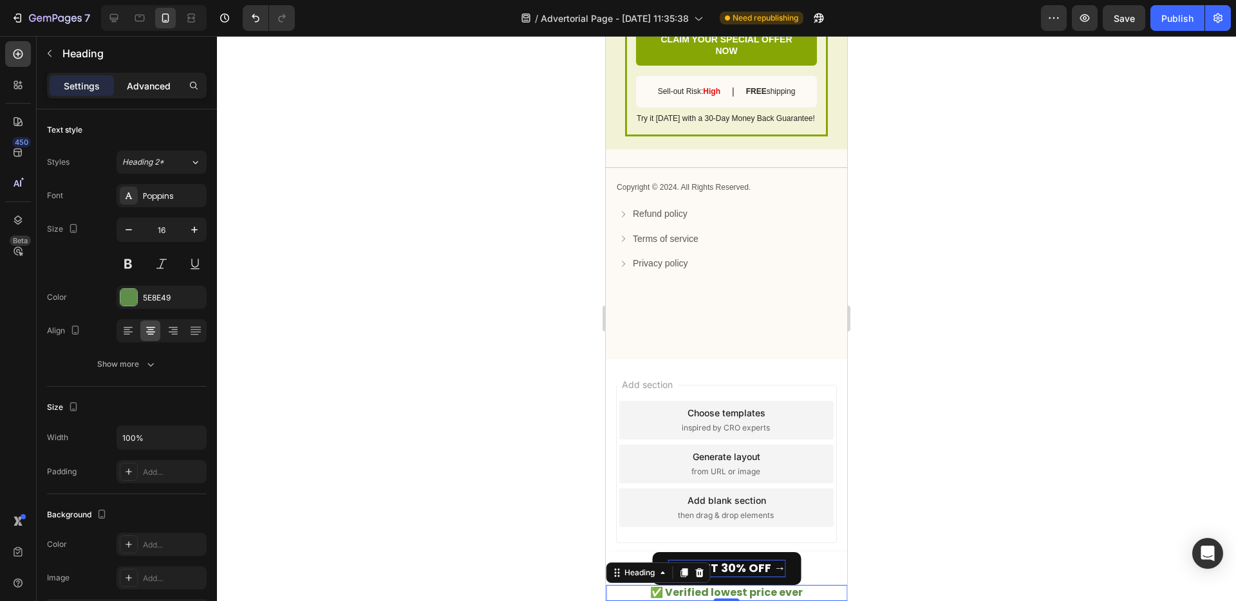
click at [151, 84] on p "Advanced" at bounding box center [149, 86] width 44 height 14
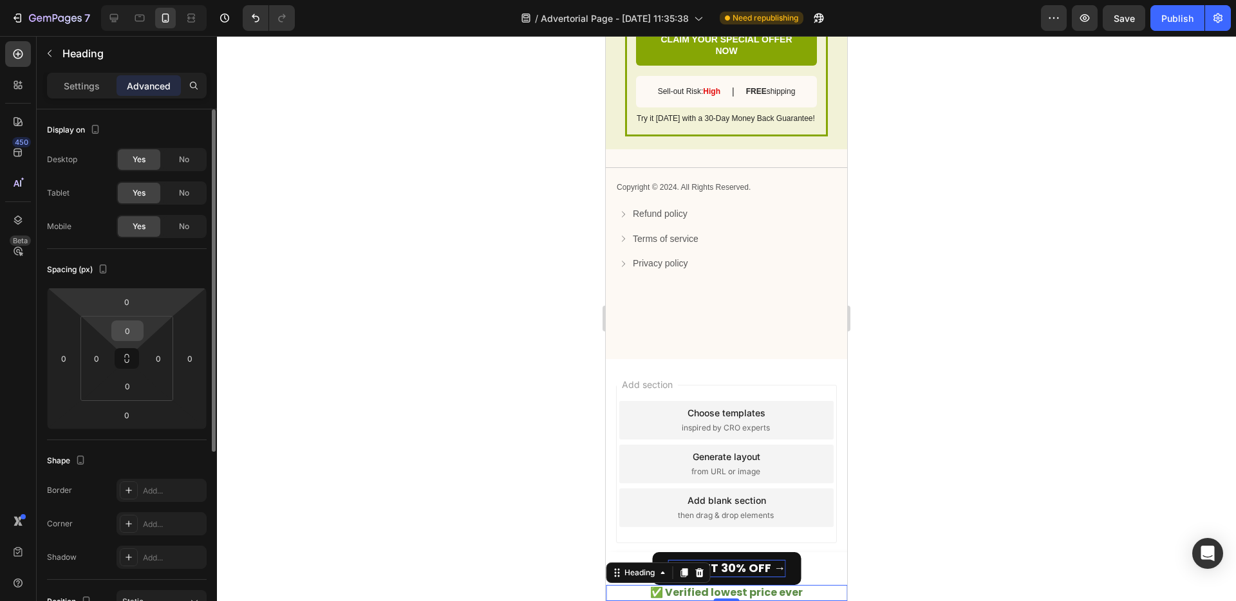
click at [128, 328] on input "0" at bounding box center [128, 330] width 26 height 19
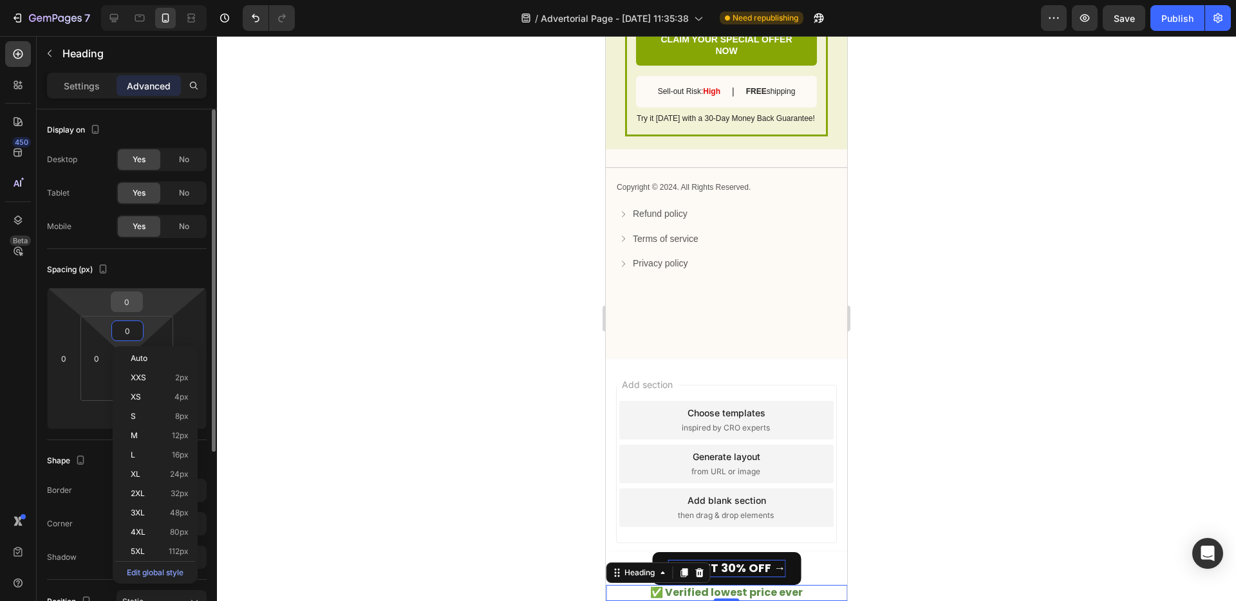
click at [128, 292] on input "0" at bounding box center [127, 301] width 26 height 19
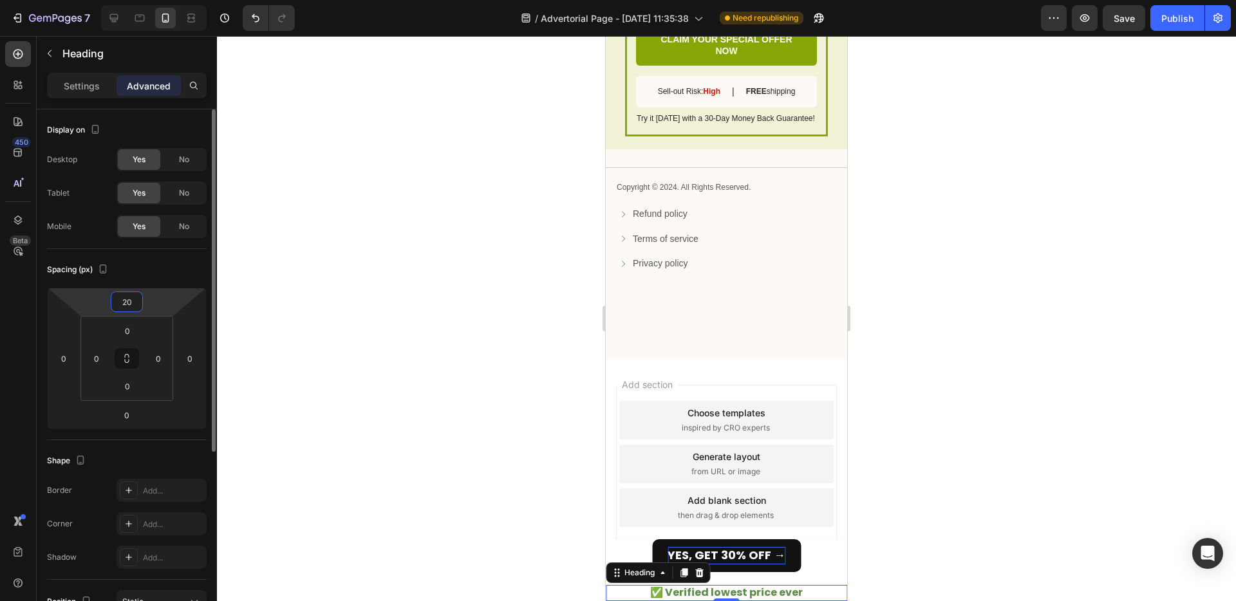
type input "2"
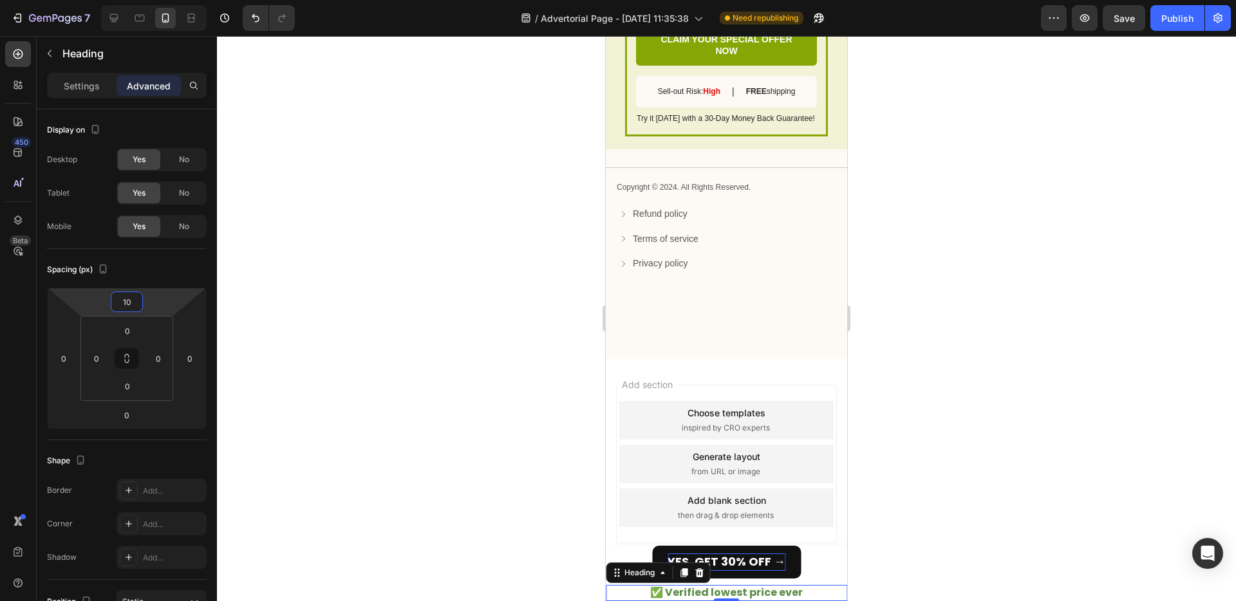
type input "1"
type input "5"
click at [750, 443] on div "Add section Choose templates inspired by CRO experts Generate layout from URL o…" at bounding box center [726, 464] width 221 height 158
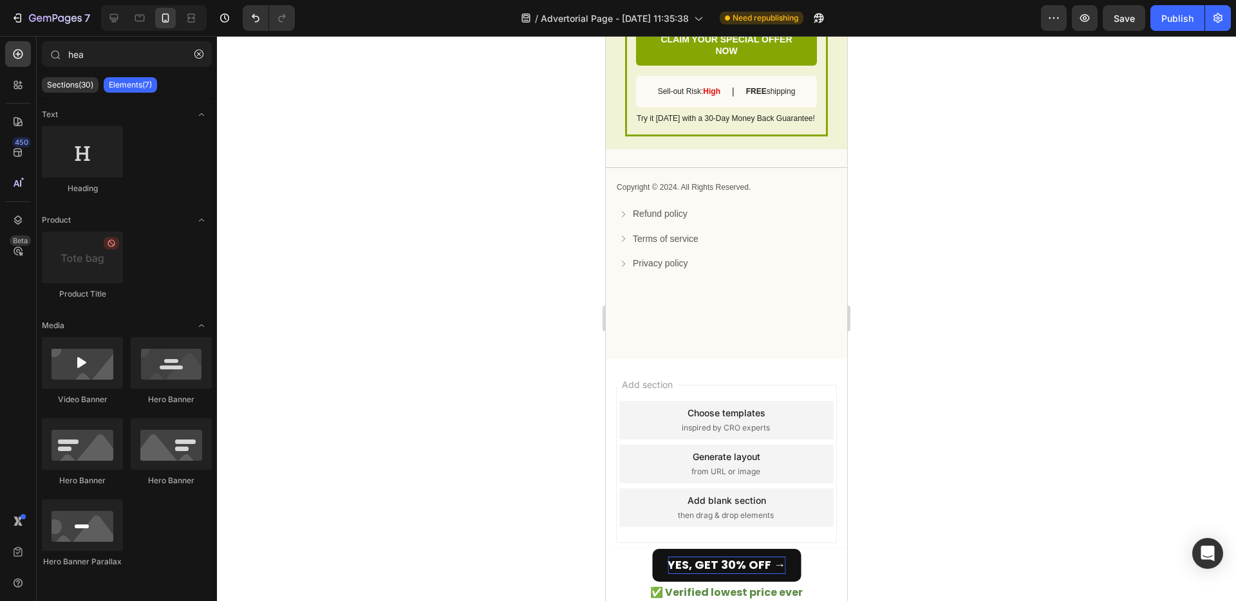
click at [909, 444] on div at bounding box center [726, 318] width 1019 height 565
click at [725, 587] on p "✅ Verified lowest price ever" at bounding box center [726, 594] width 239 height 14
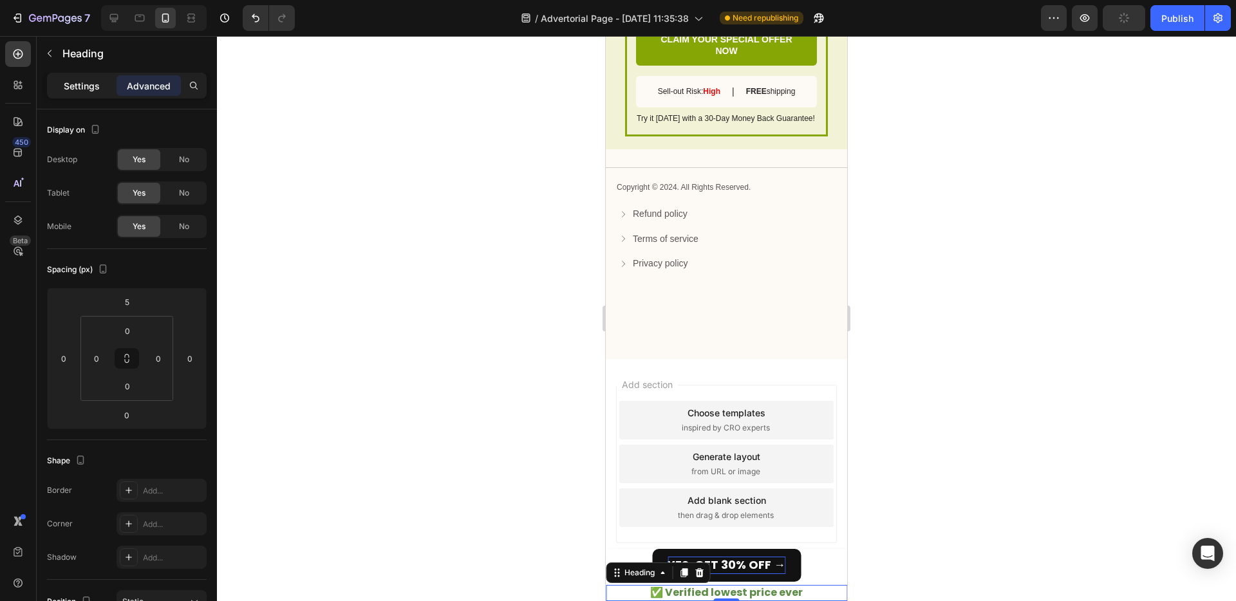
click at [75, 89] on p "Settings" at bounding box center [82, 86] width 36 height 14
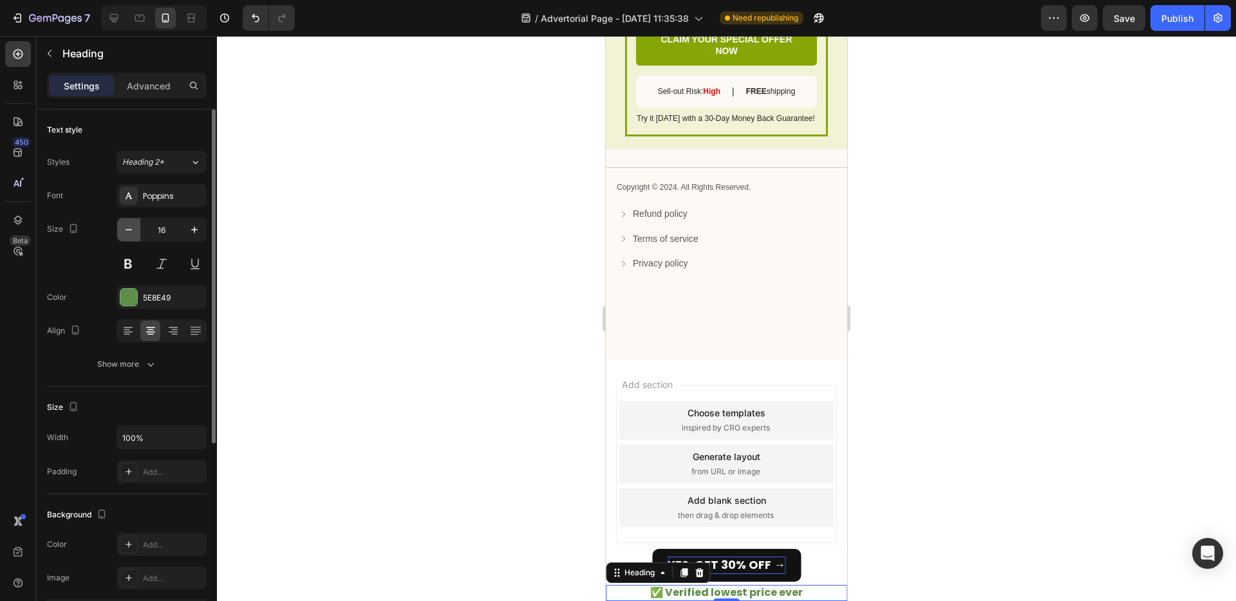
click at [124, 227] on icon "button" at bounding box center [128, 229] width 13 height 13
type input "13"
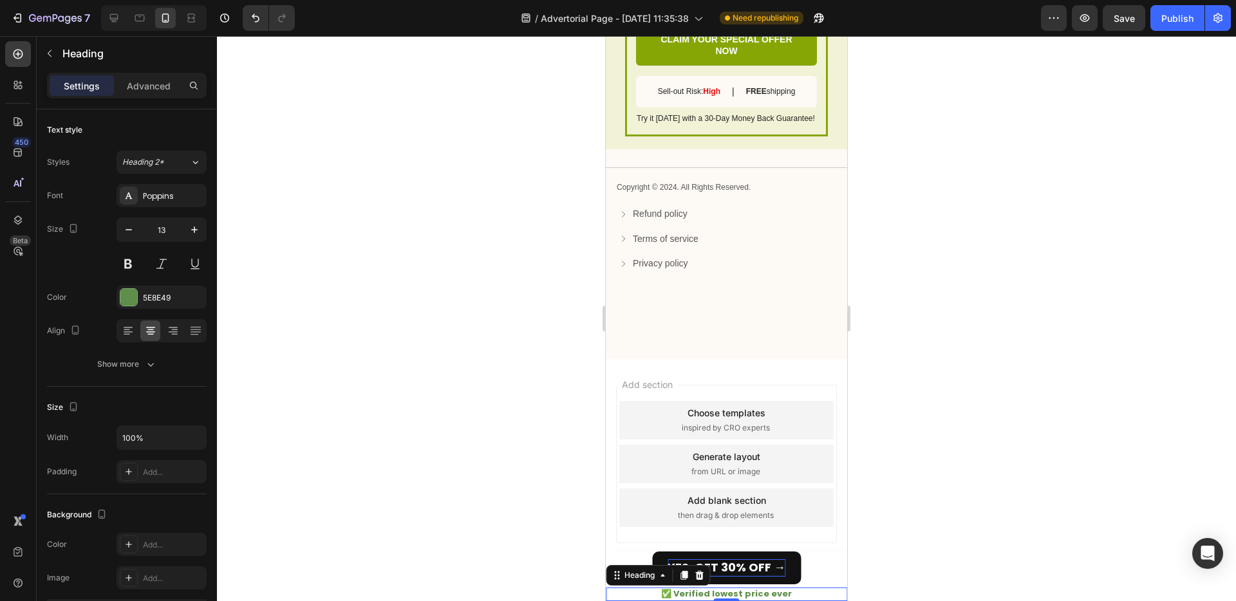
click at [377, 468] on div at bounding box center [726, 318] width 1019 height 565
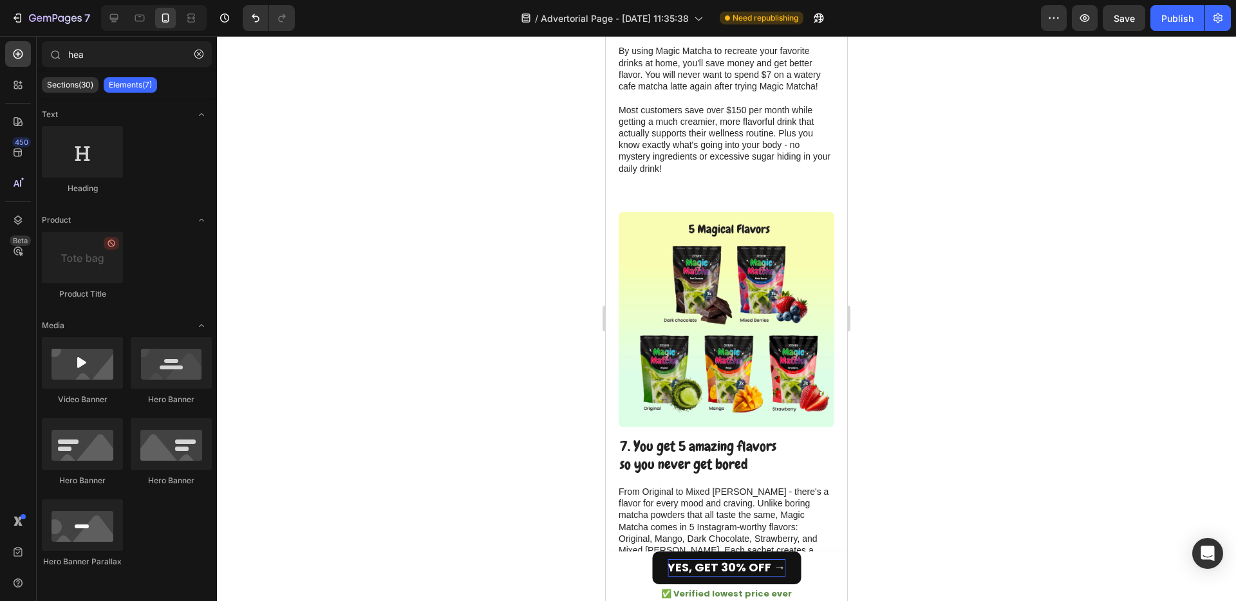
scroll to position [1600, 0]
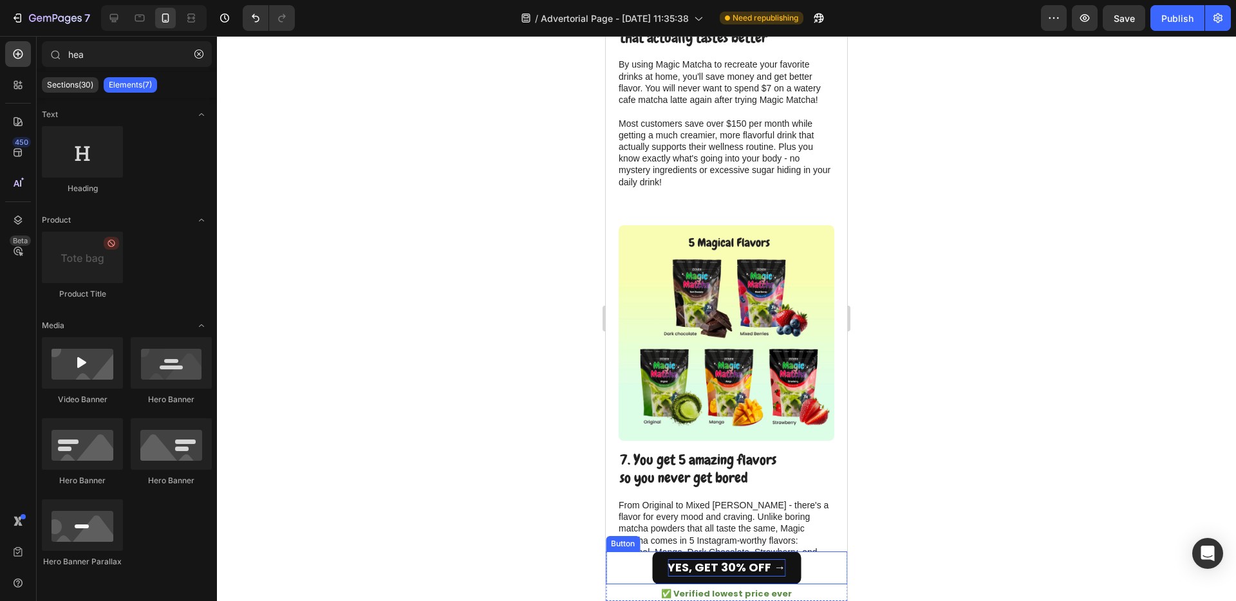
click at [642, 568] on div "YES, GET 30% OFF → Button" at bounding box center [726, 568] width 241 height 33
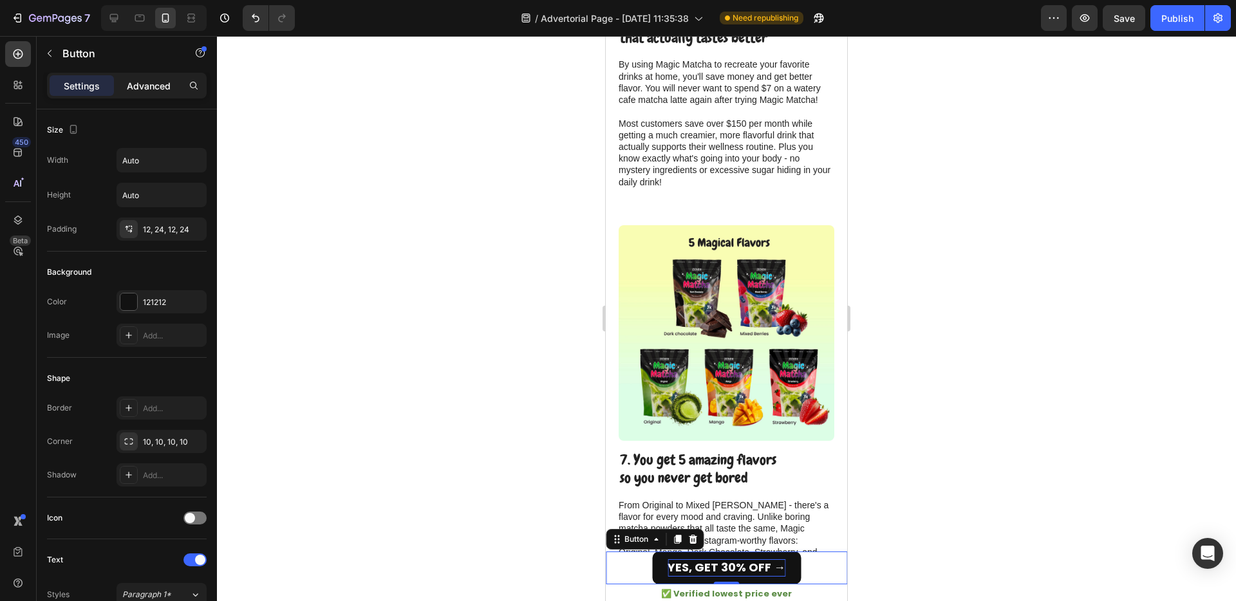
click at [146, 89] on p "Advanced" at bounding box center [149, 86] width 44 height 14
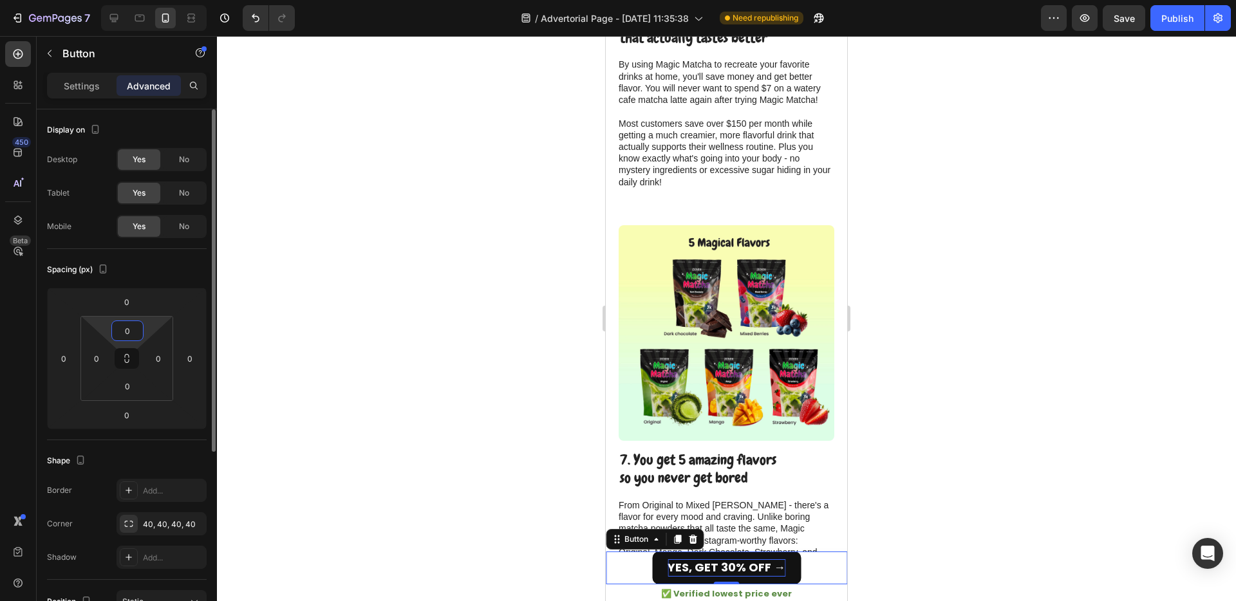
click at [122, 325] on input "0" at bounding box center [128, 330] width 26 height 19
type input "10"
click at [515, 418] on div at bounding box center [726, 318] width 1019 height 565
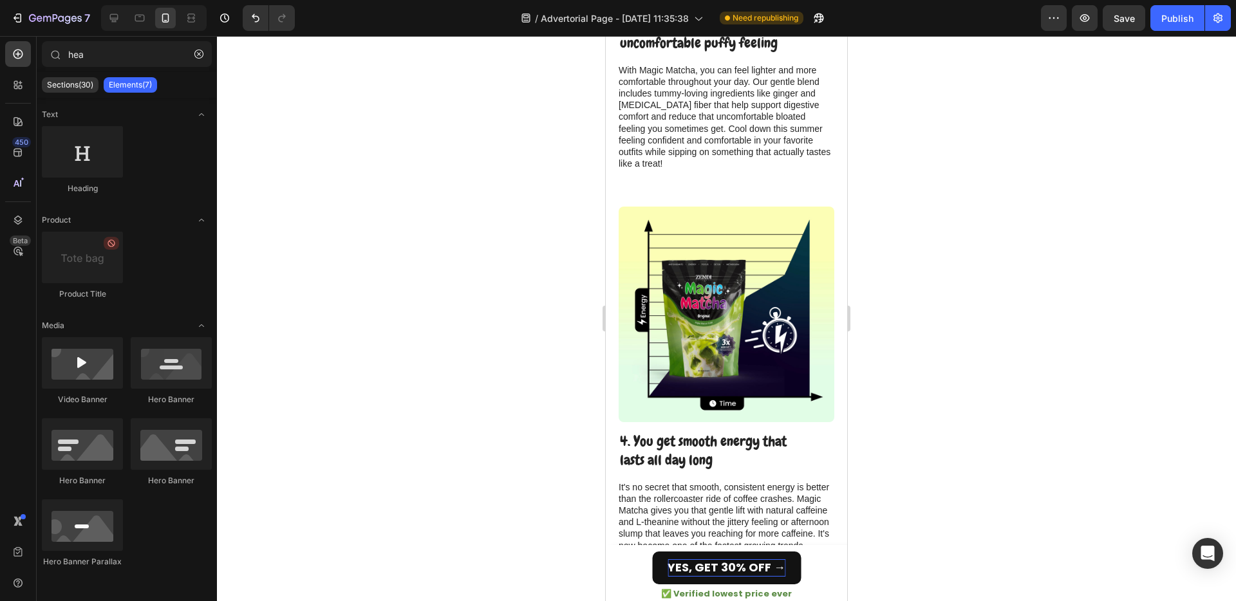
scroll to position [1330, 0]
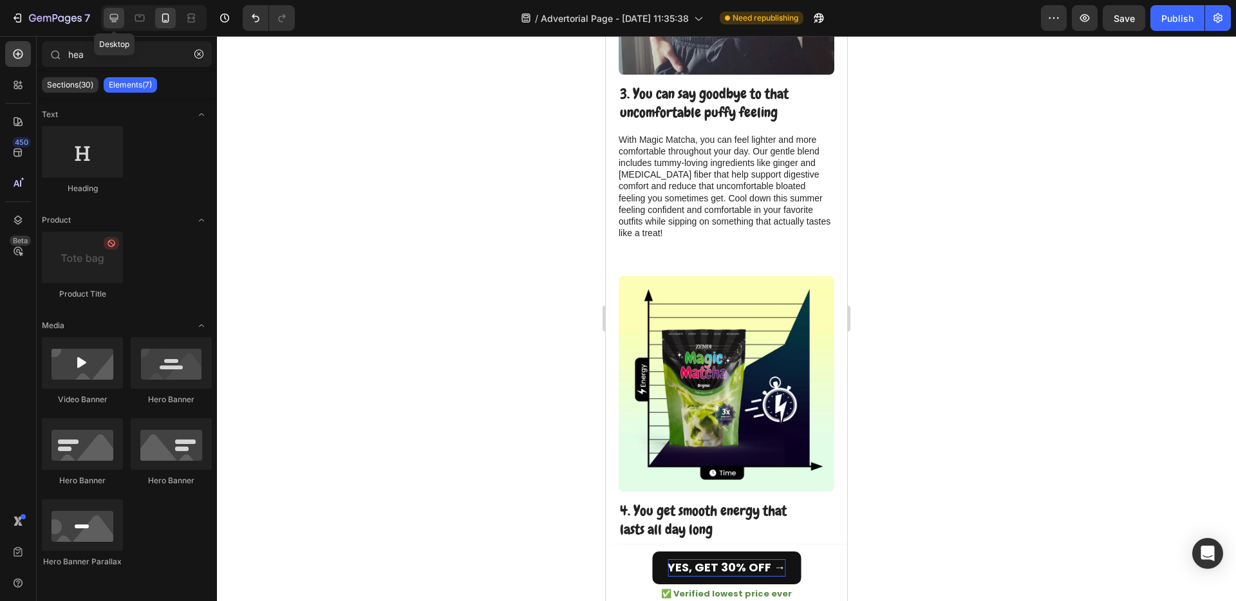
click at [118, 17] on icon at bounding box center [114, 18] width 13 height 13
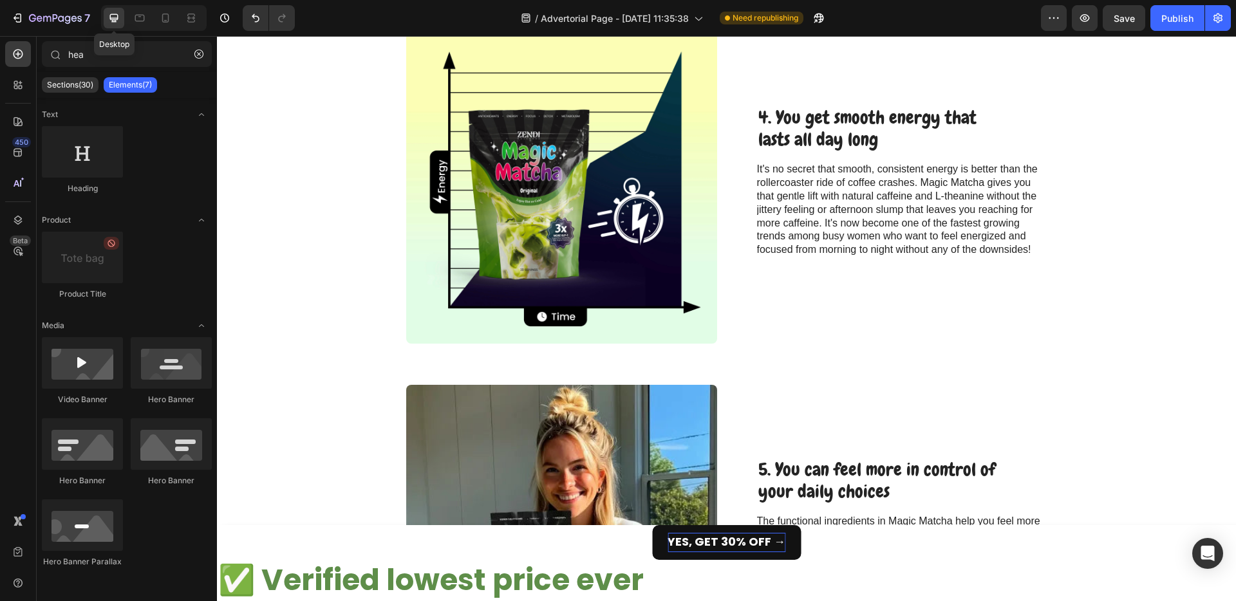
scroll to position [1350, 0]
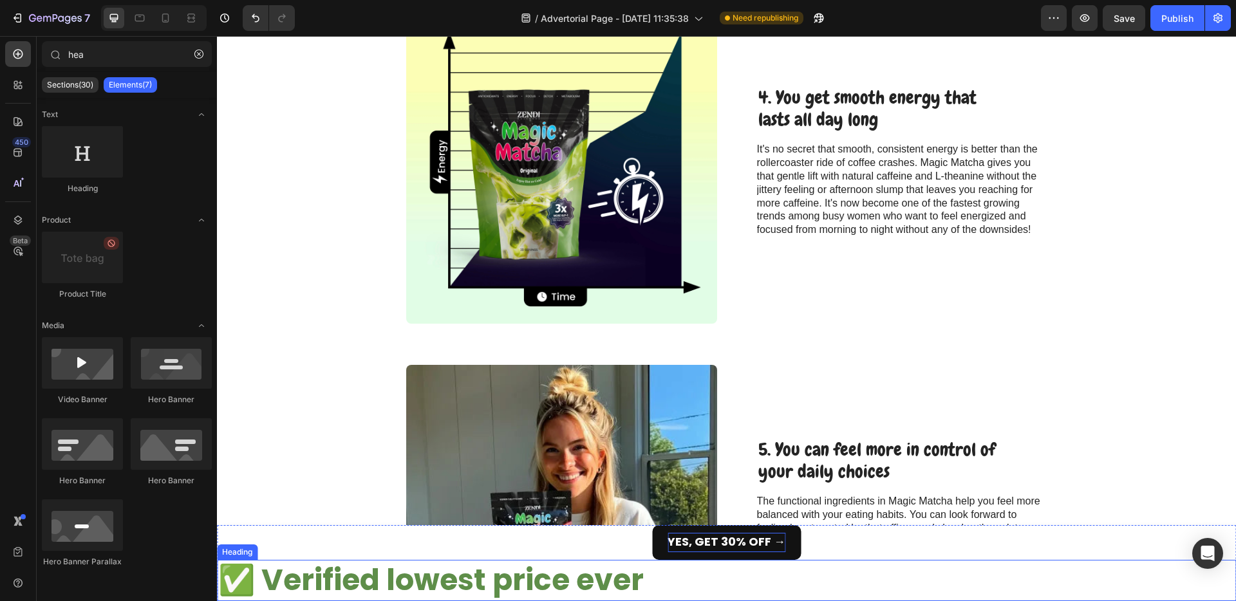
click at [597, 577] on p "✅ Verified lowest price ever" at bounding box center [726, 581] width 1017 height 39
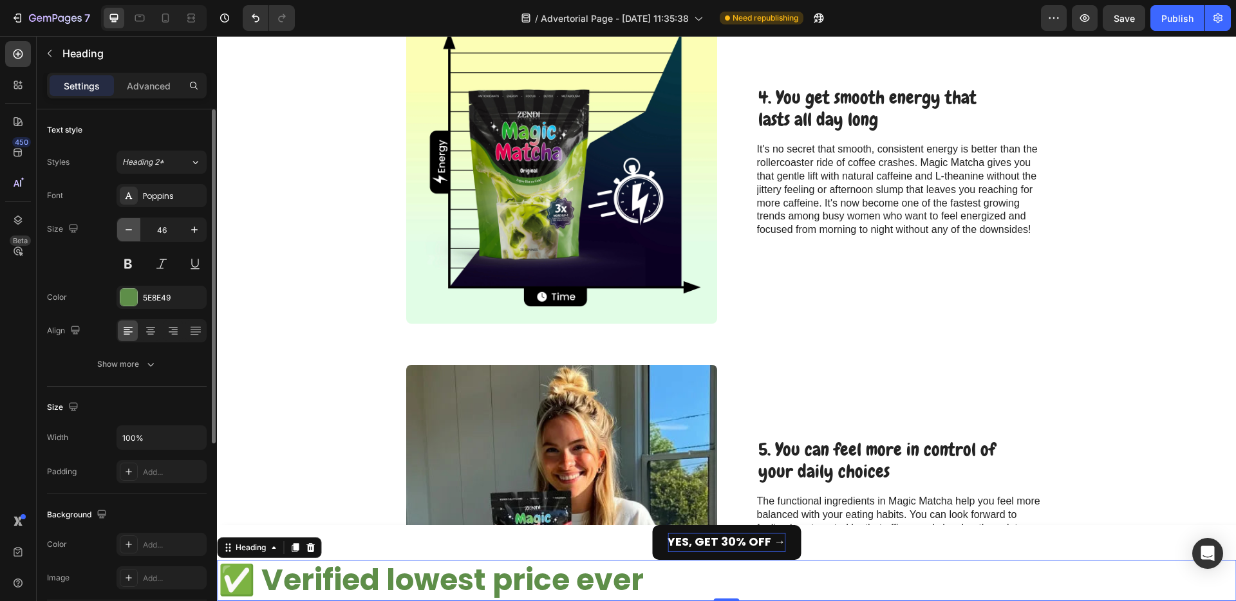
click at [122, 227] on icon "button" at bounding box center [128, 229] width 13 height 13
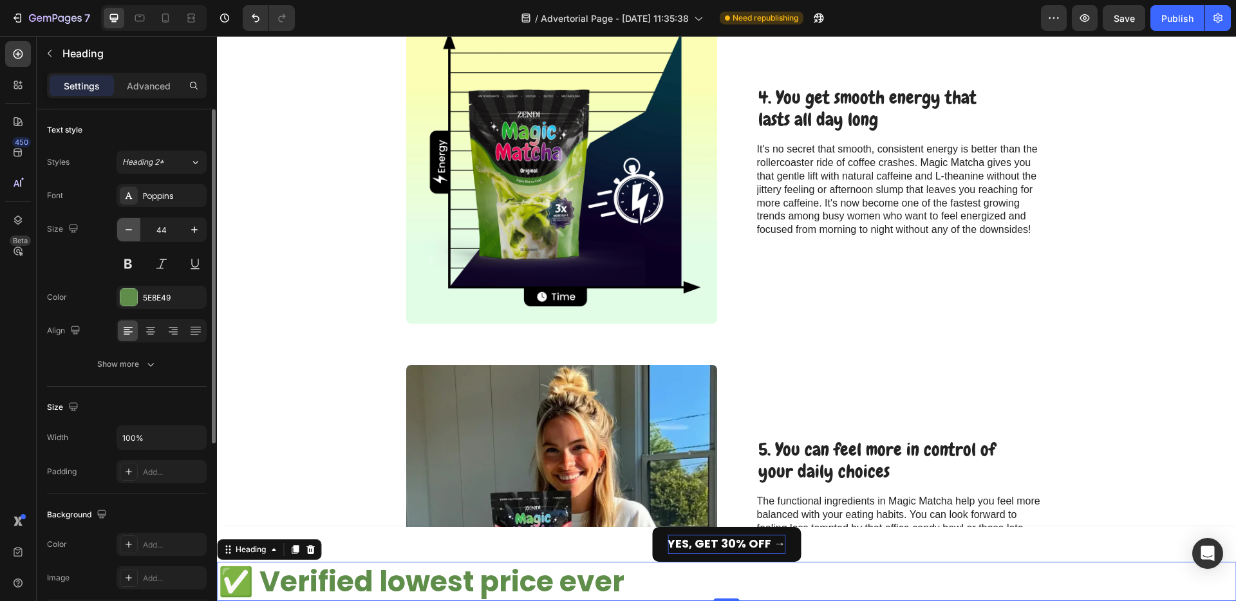
click at [122, 227] on icon "button" at bounding box center [128, 229] width 13 height 13
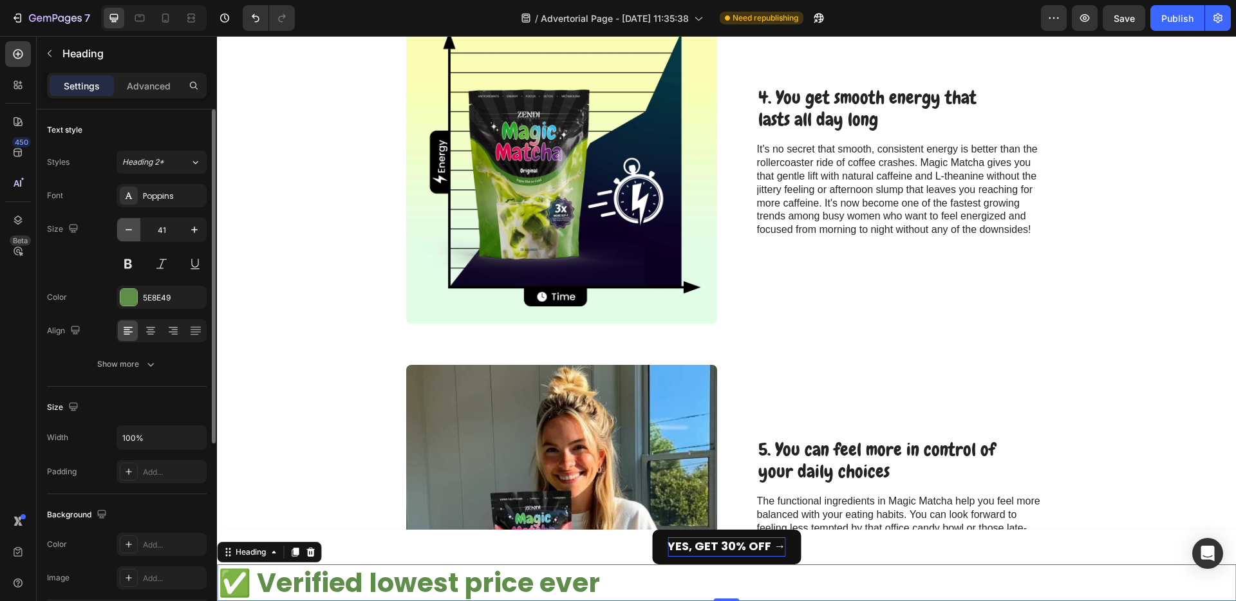
click at [122, 227] on icon "button" at bounding box center [128, 229] width 13 height 13
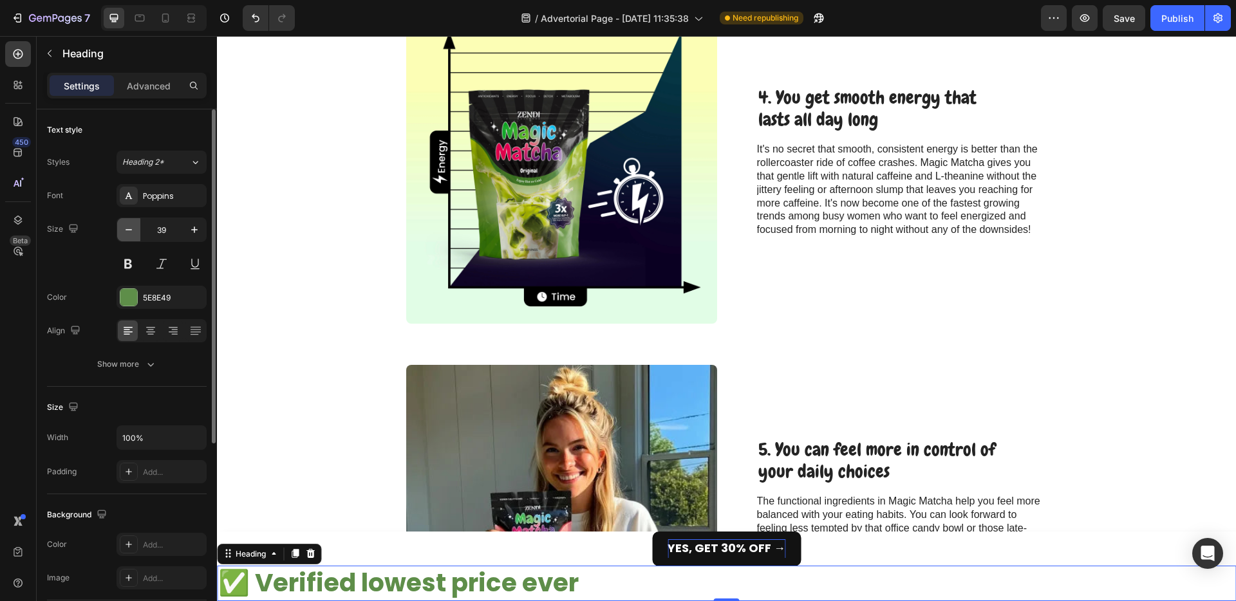
click at [122, 227] on icon "button" at bounding box center [128, 229] width 13 height 13
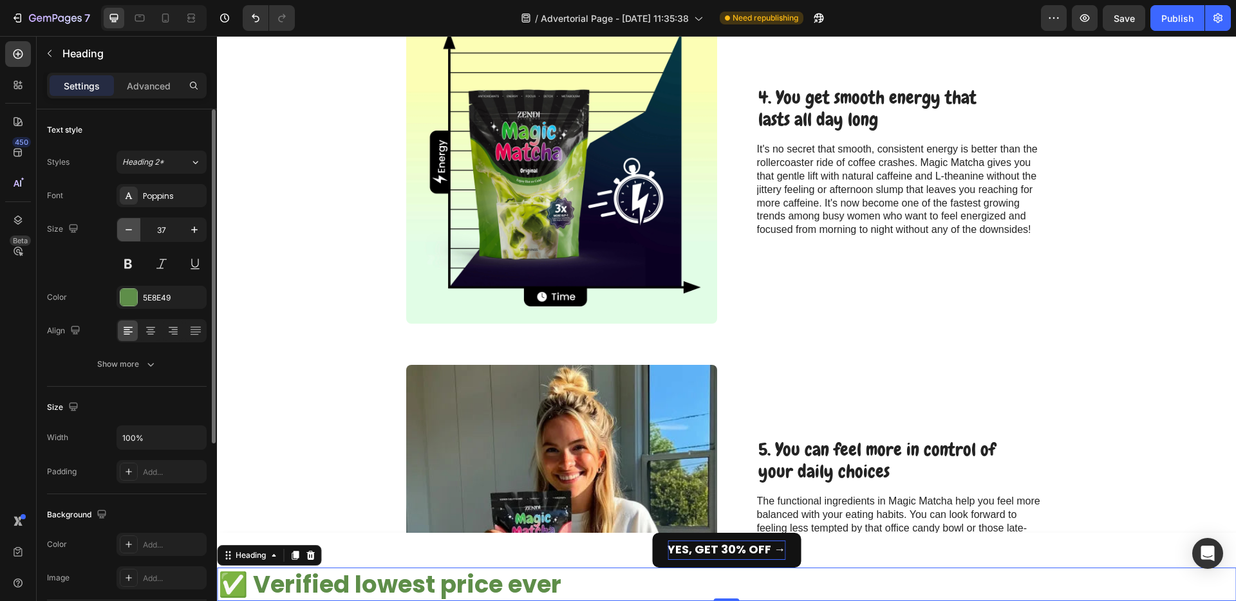
click at [122, 227] on icon "button" at bounding box center [128, 229] width 13 height 13
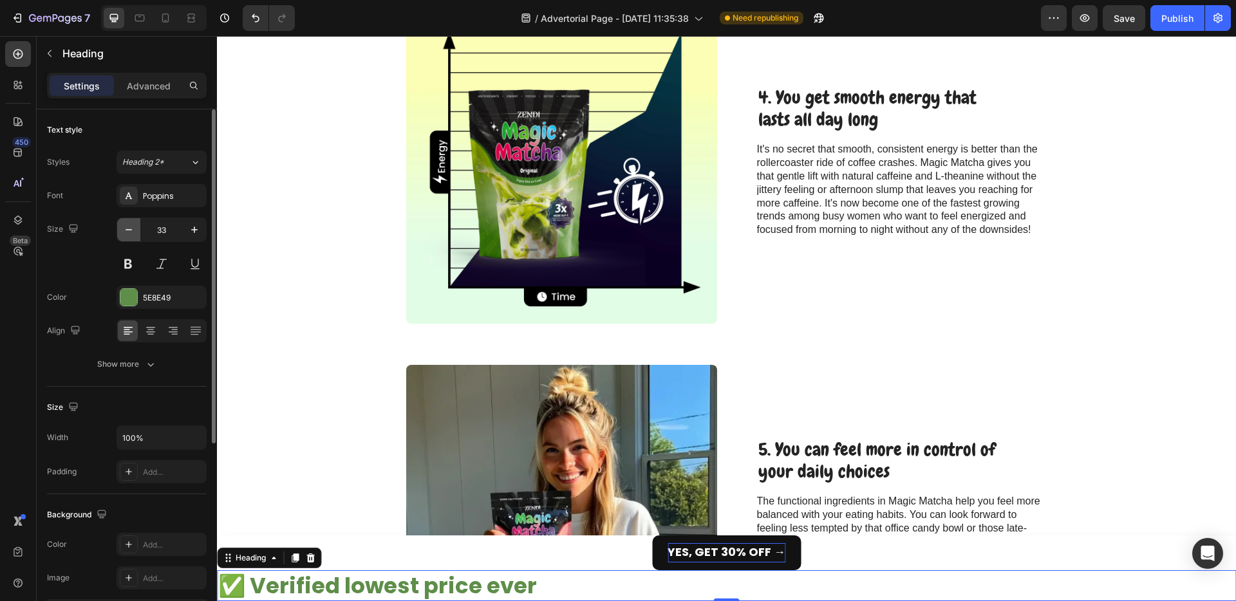
click at [122, 227] on icon "button" at bounding box center [128, 229] width 13 height 13
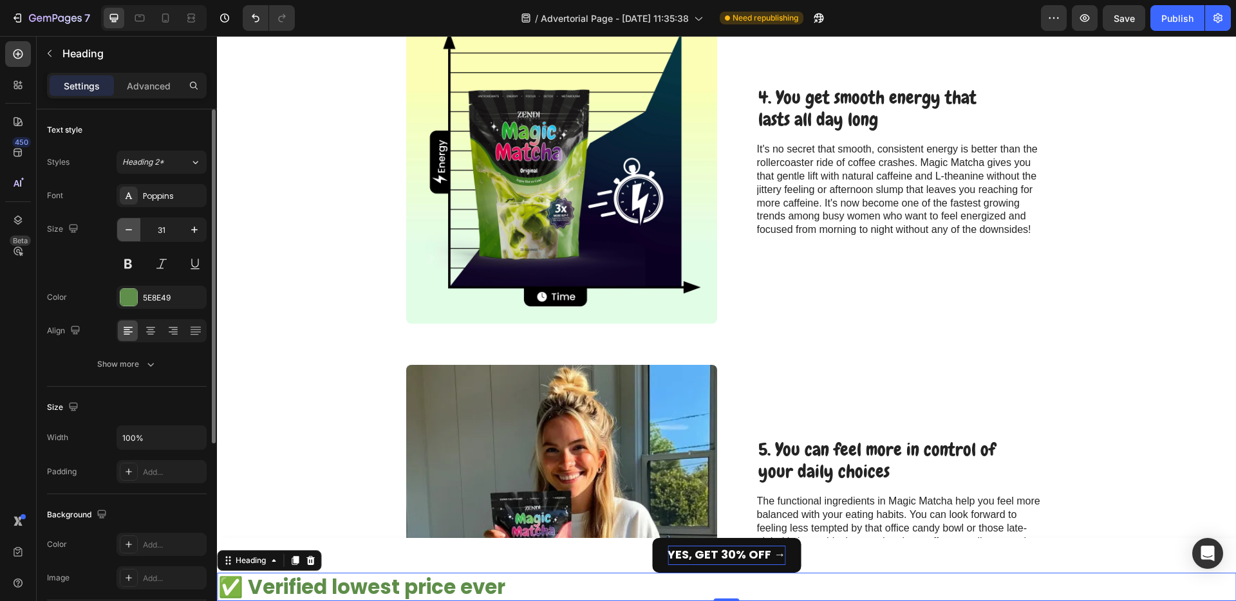
click at [122, 227] on icon "button" at bounding box center [128, 229] width 13 height 13
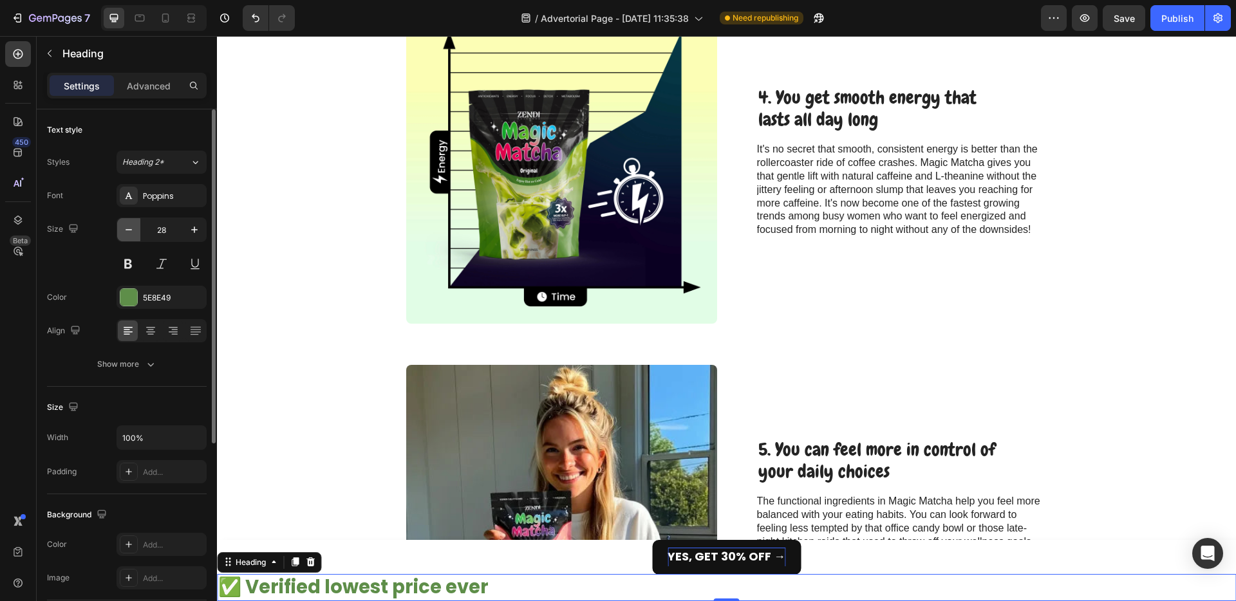
click at [122, 227] on icon "button" at bounding box center [128, 229] width 13 height 13
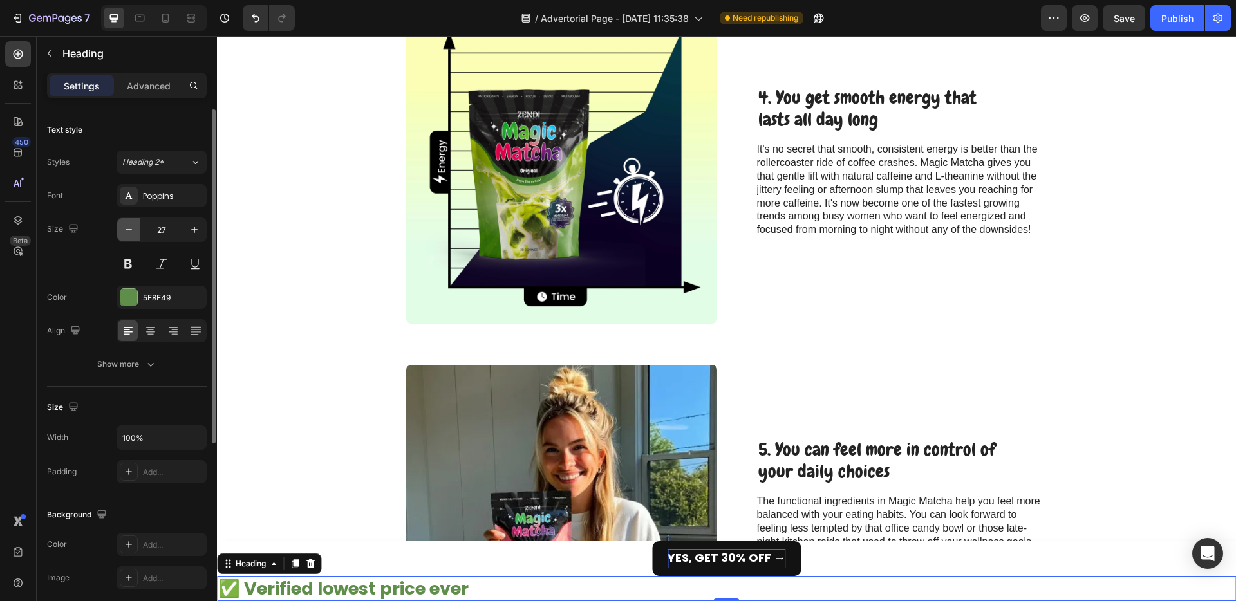
click at [122, 227] on icon "button" at bounding box center [128, 229] width 13 height 13
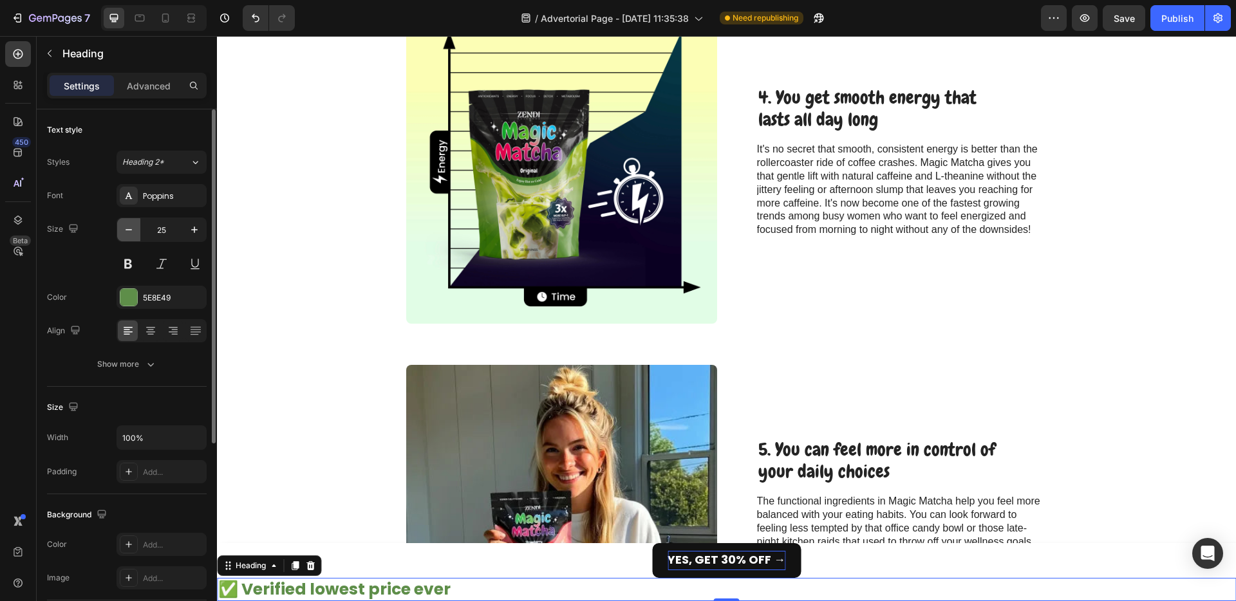
click at [122, 227] on icon "button" at bounding box center [128, 229] width 13 height 13
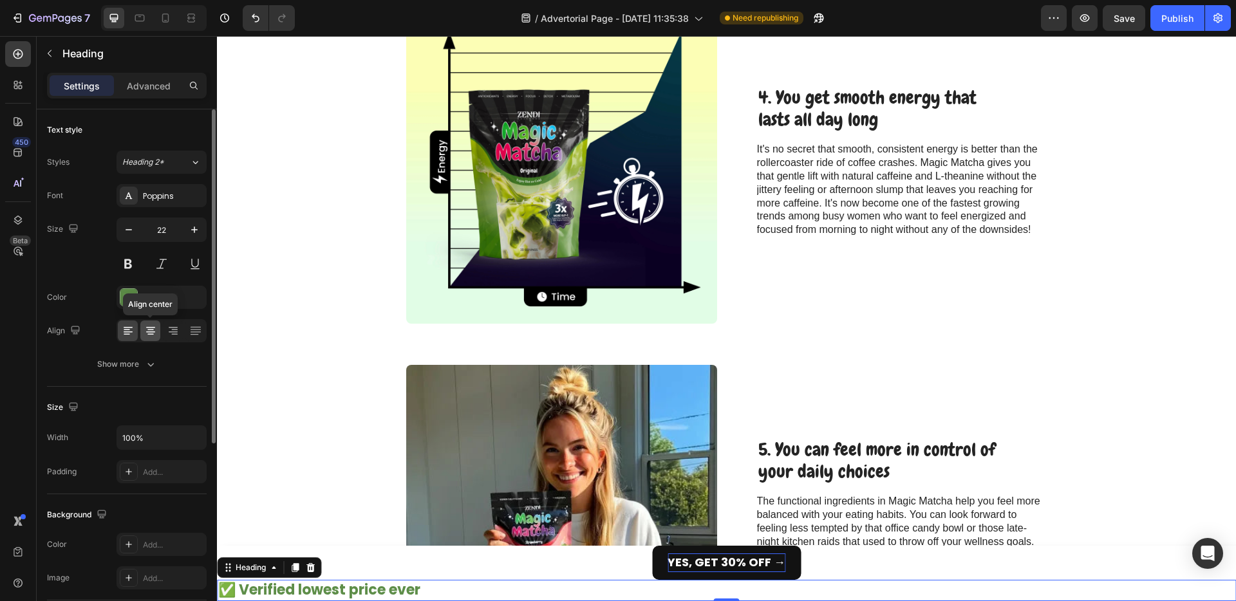
click at [147, 332] on icon at bounding box center [150, 331] width 13 height 13
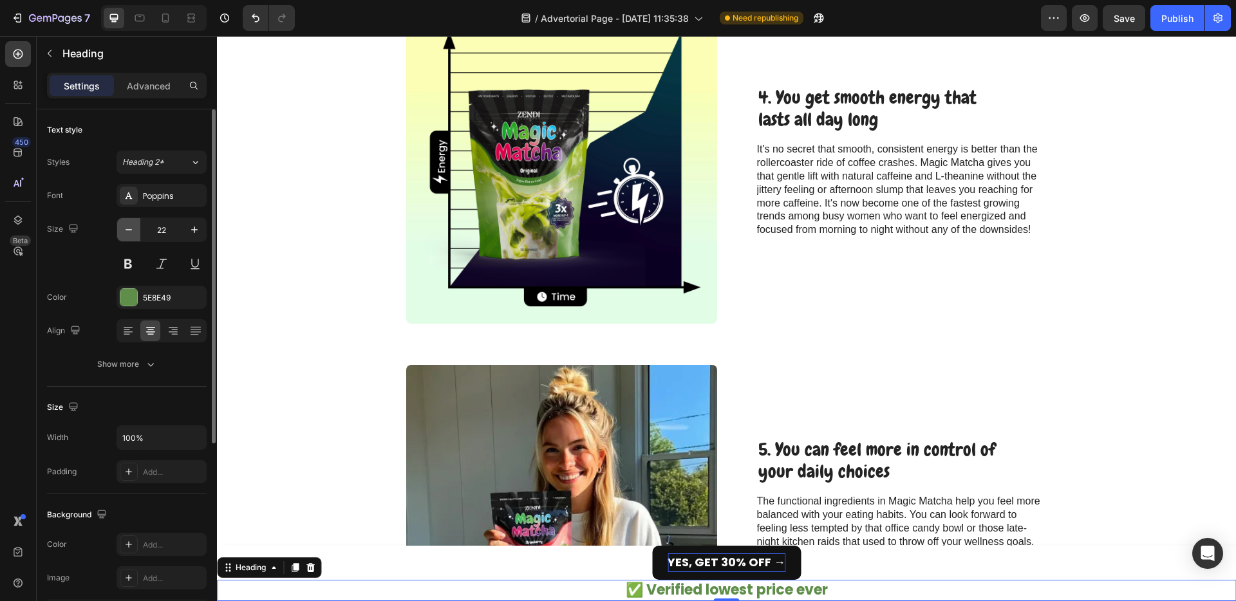
click at [132, 231] on icon "button" at bounding box center [128, 229] width 13 height 13
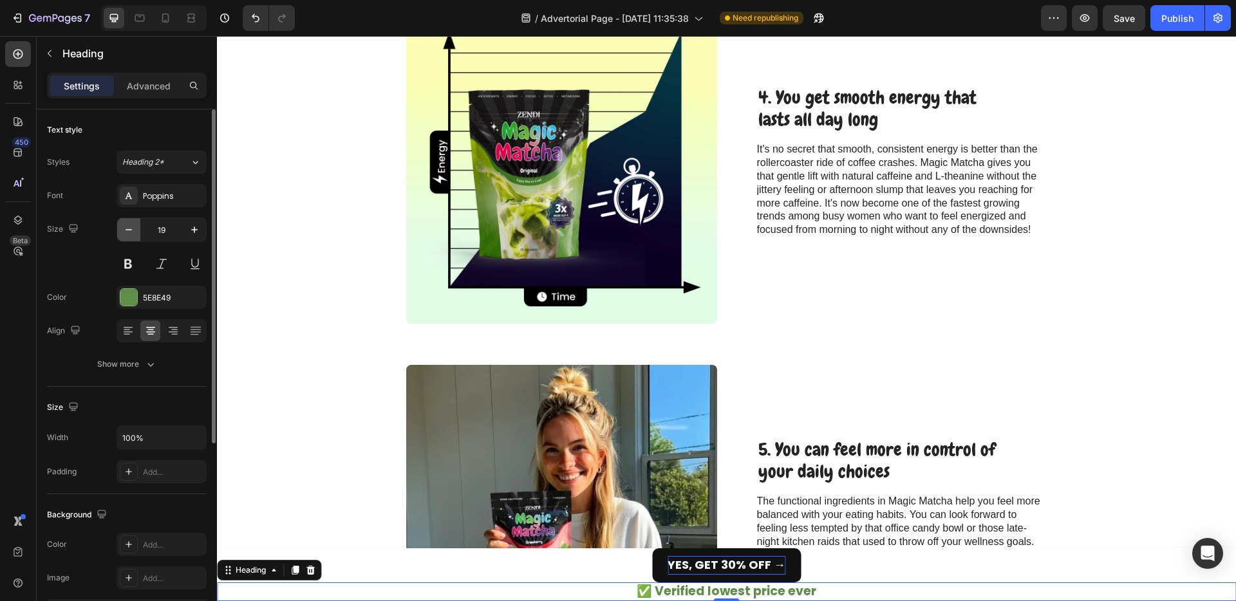
click at [132, 231] on icon "button" at bounding box center [128, 229] width 13 height 13
type input "18"
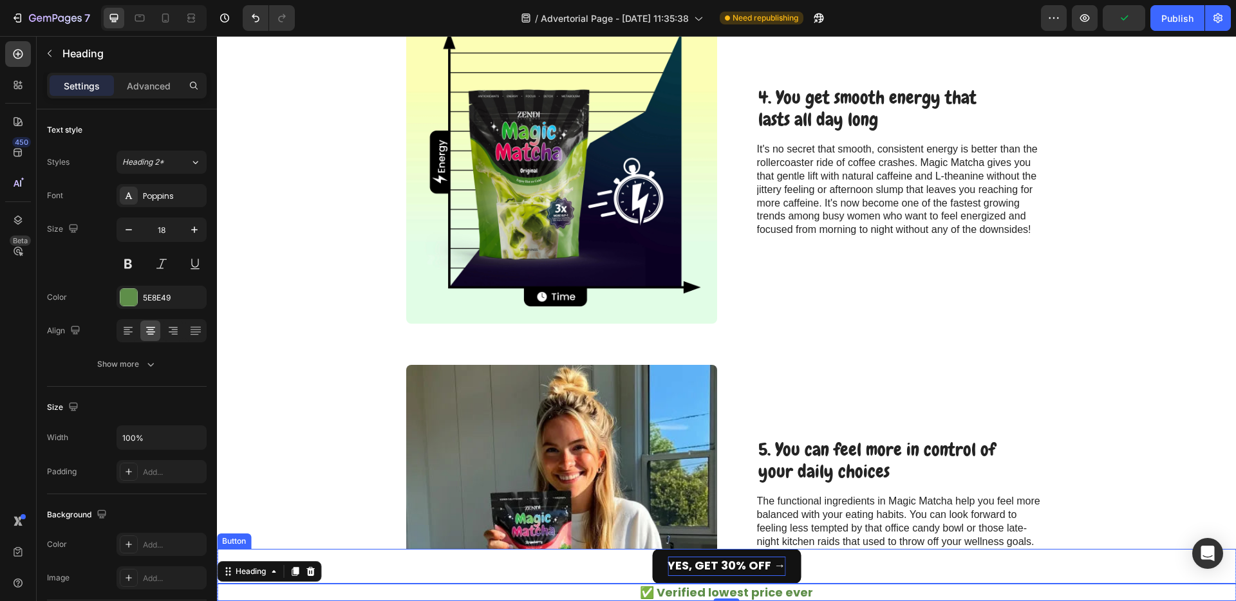
click at [628, 575] on div "YES, GET 30% OFF → Button" at bounding box center [726, 566] width 1019 height 35
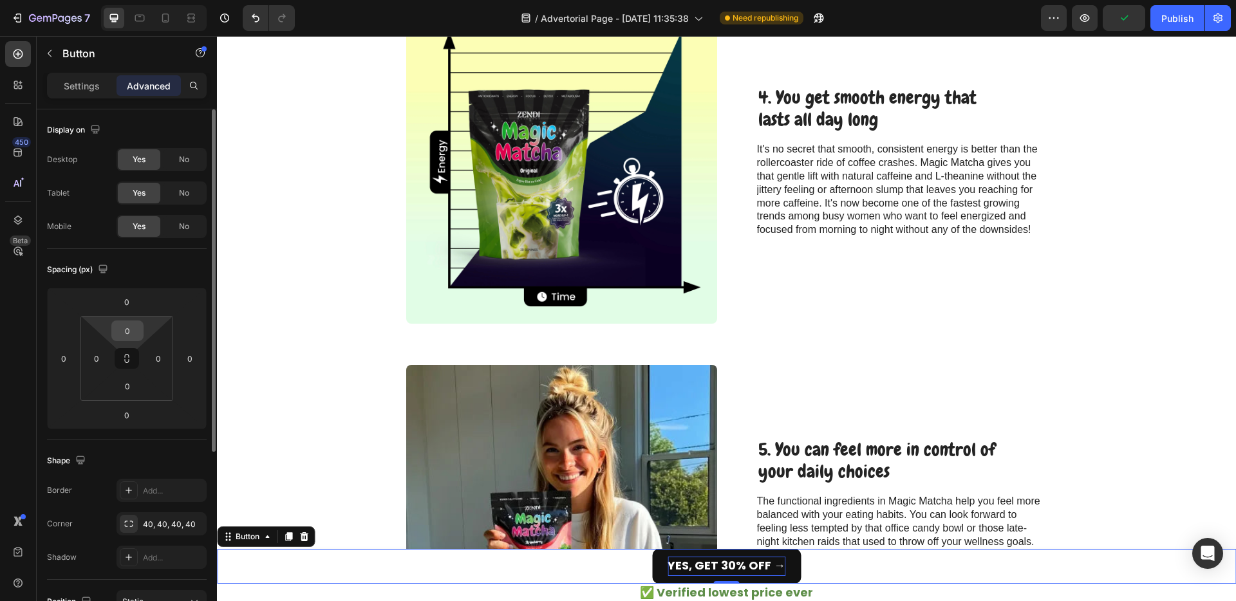
click at [137, 334] on input "0" at bounding box center [128, 330] width 26 height 19
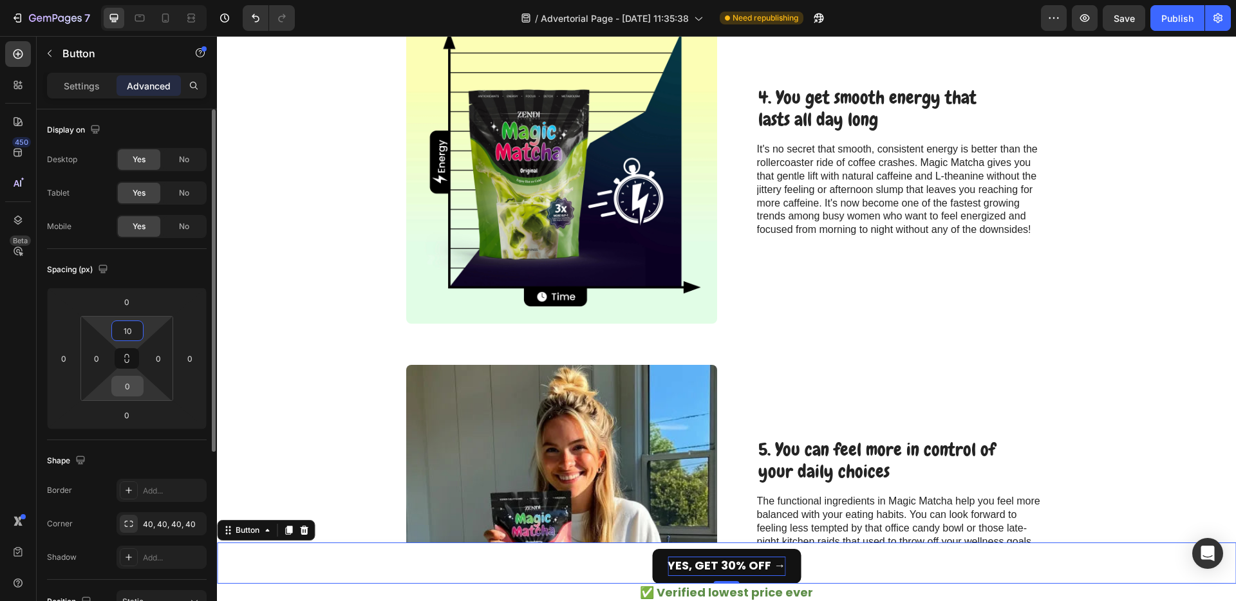
type input "10"
click at [137, 395] on input "0" at bounding box center [128, 386] width 26 height 19
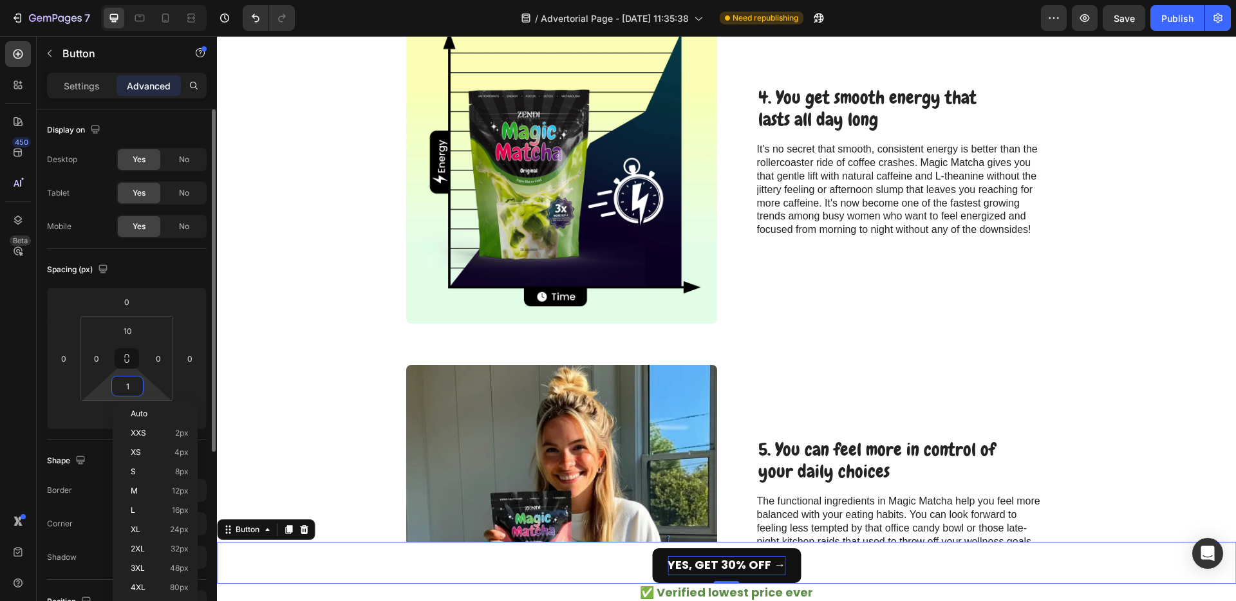
type input "10"
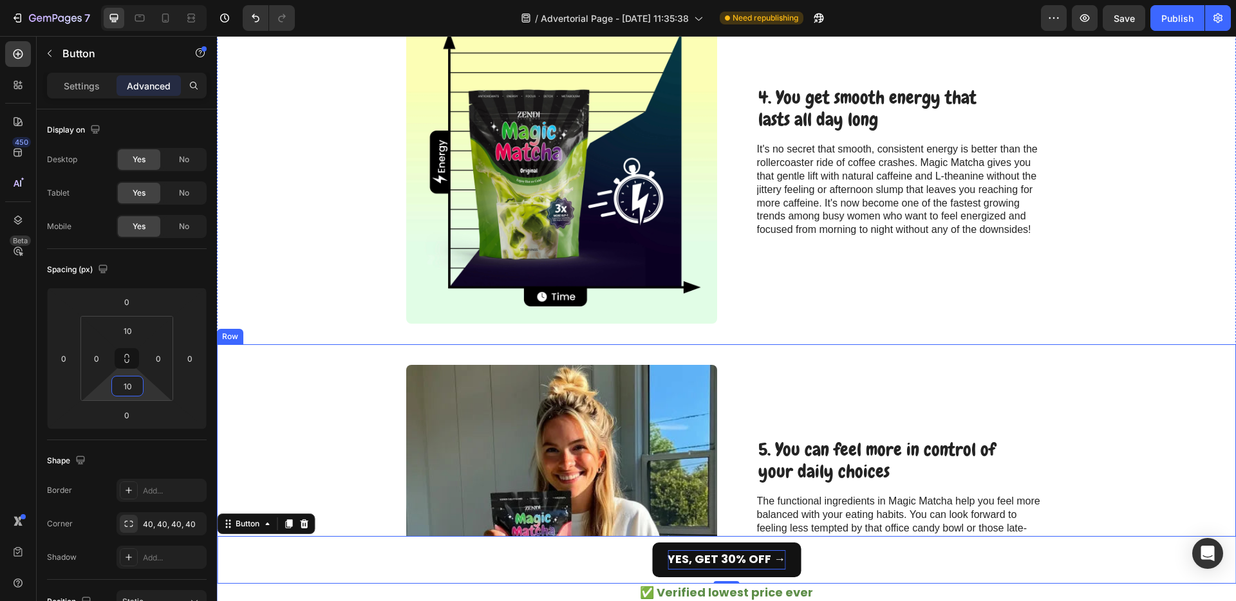
click at [331, 404] on div "Image 5. You can feel more in control of your daily choices Heading The functio…" at bounding box center [726, 521] width 1019 height 352
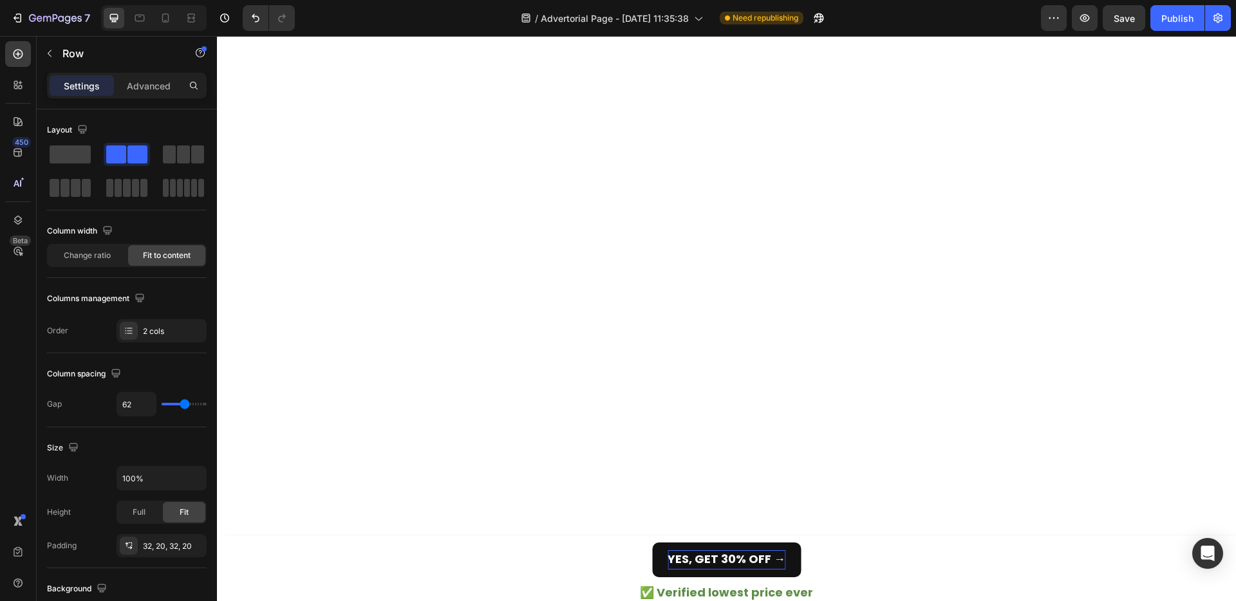
scroll to position [0, 0]
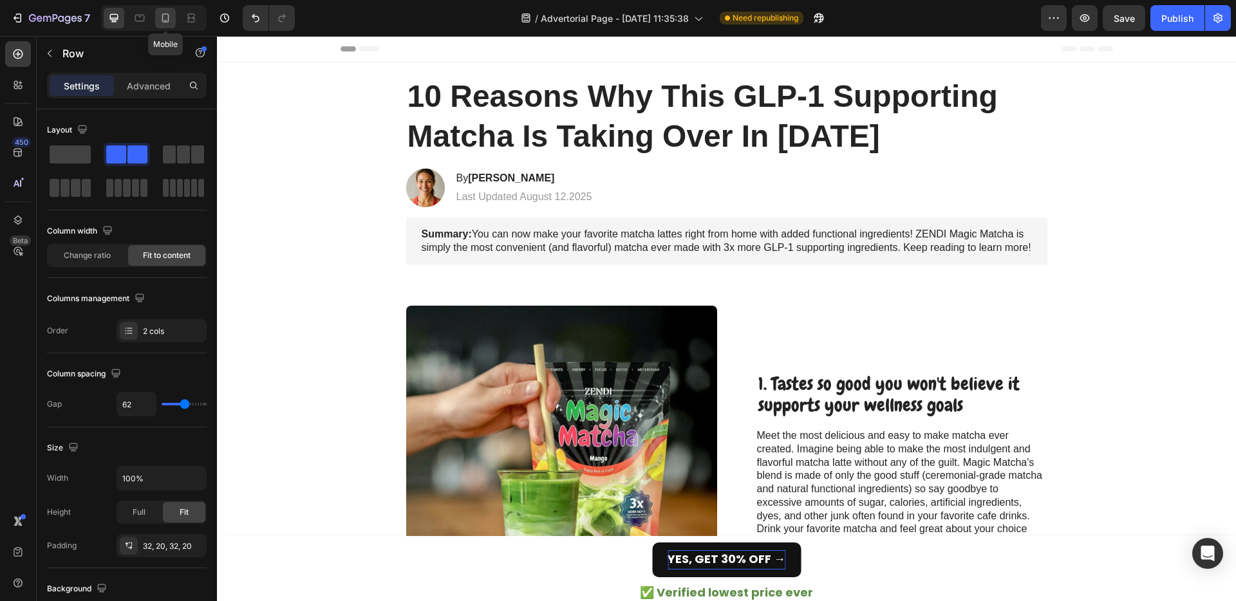
click at [171, 19] on icon at bounding box center [165, 18] width 13 height 13
type input "0"
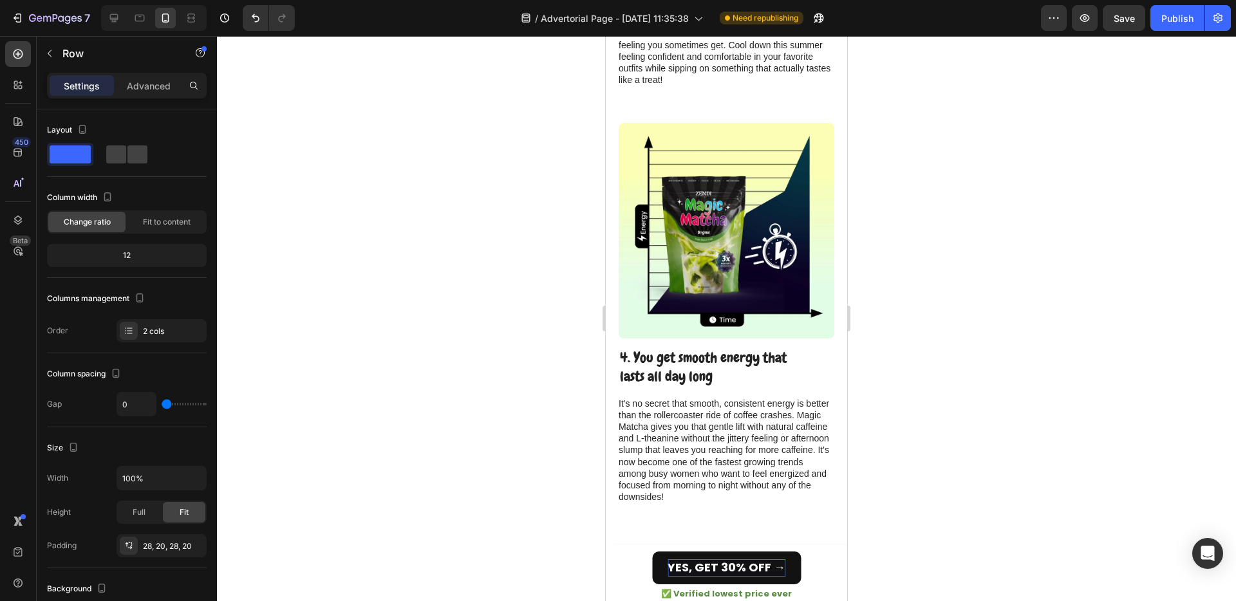
scroll to position [1665, 0]
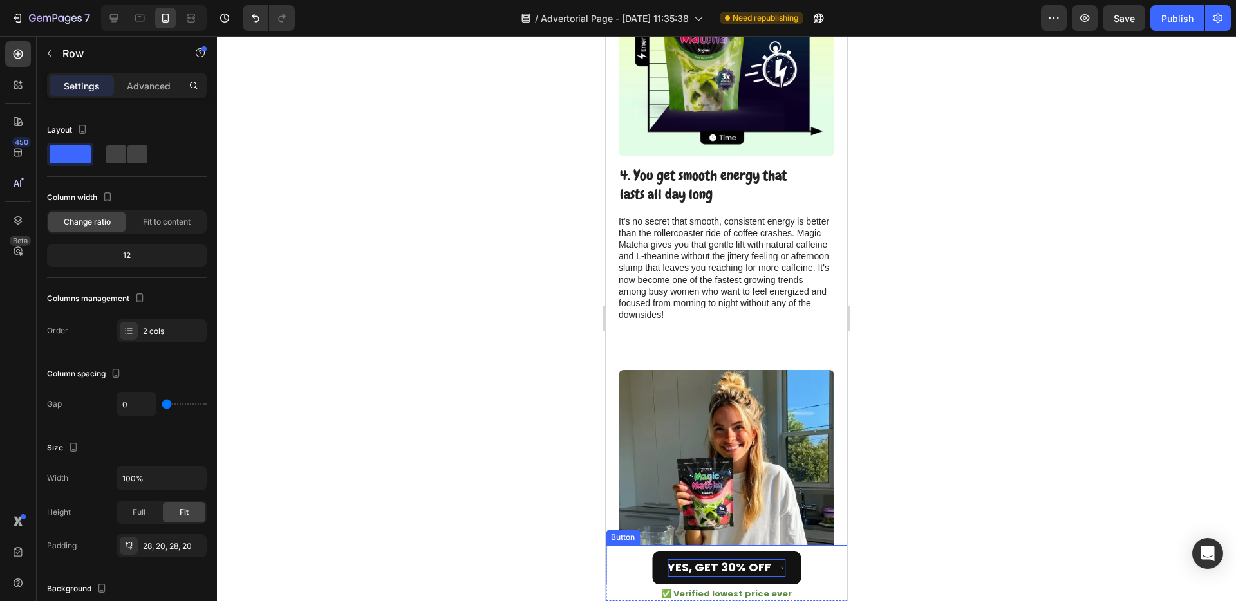
click at [712, 563] on strong "YES, GET 30% OFF →" at bounding box center [727, 568] width 118 height 16
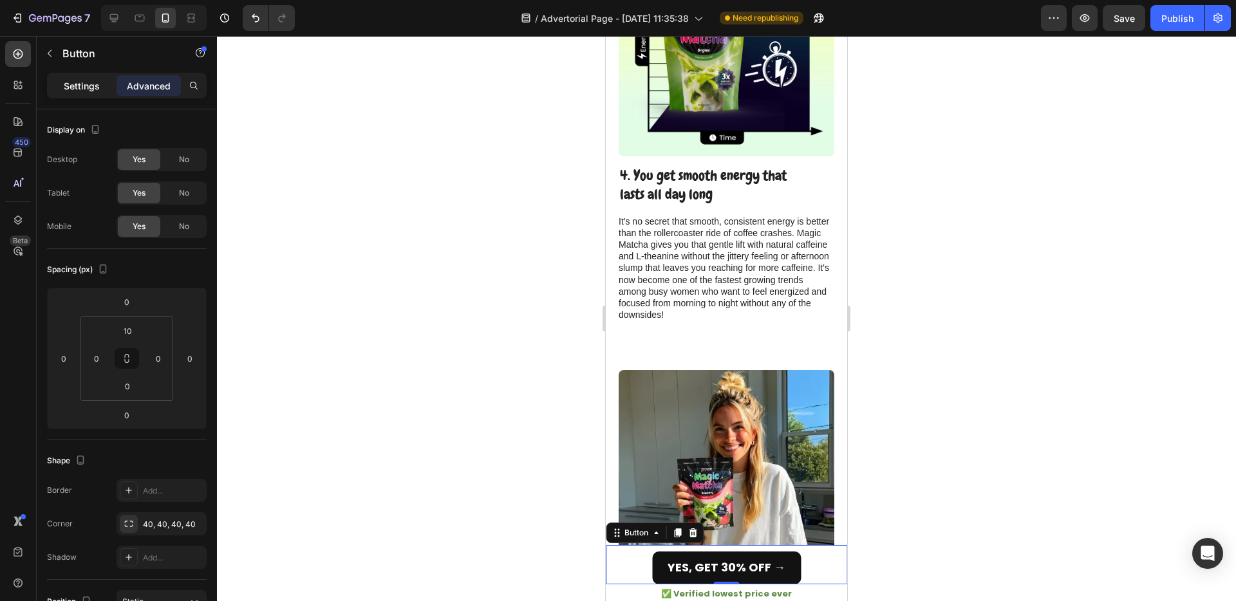
click at [99, 77] on div "Settings" at bounding box center [82, 85] width 64 height 21
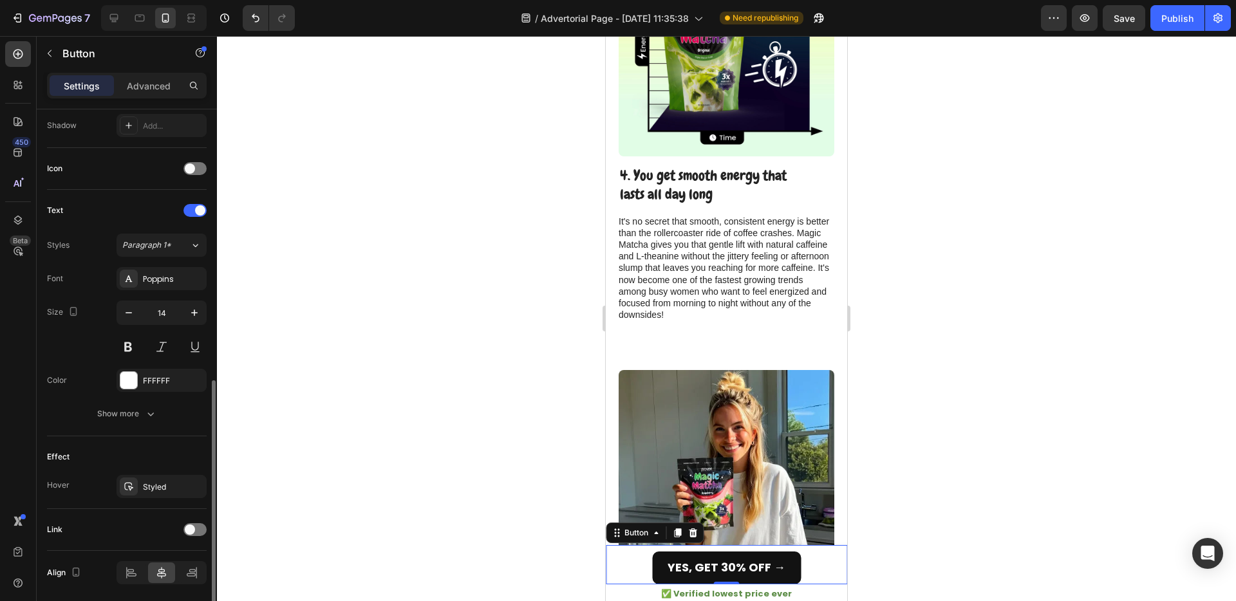
scroll to position [395, 0]
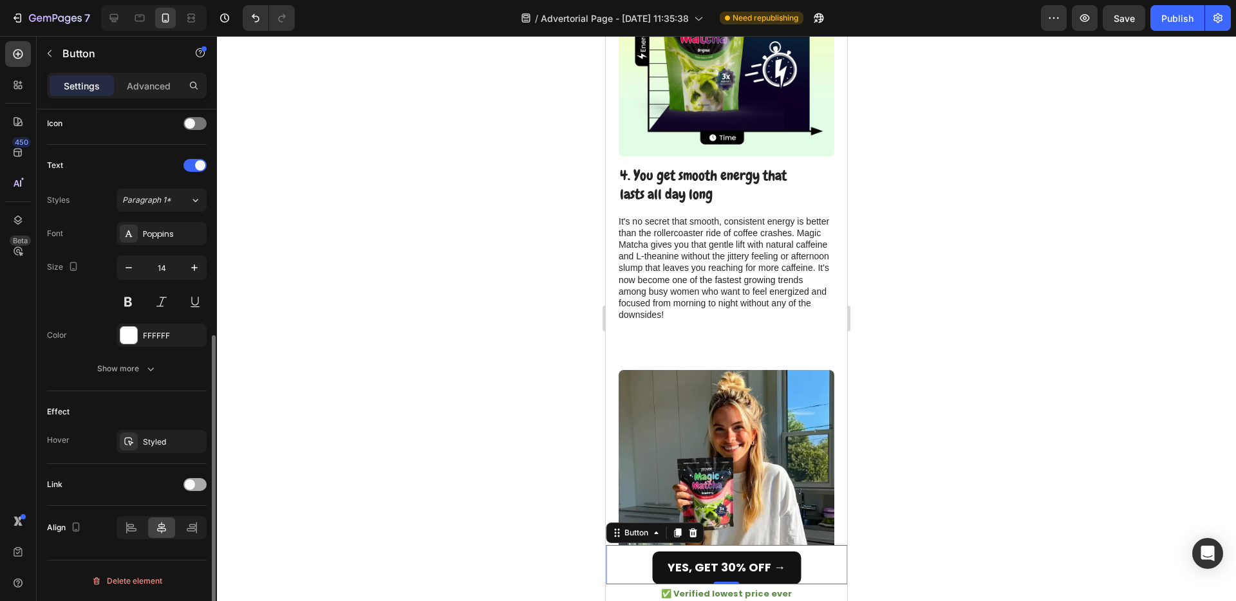
click at [194, 484] on span at bounding box center [190, 485] width 10 height 10
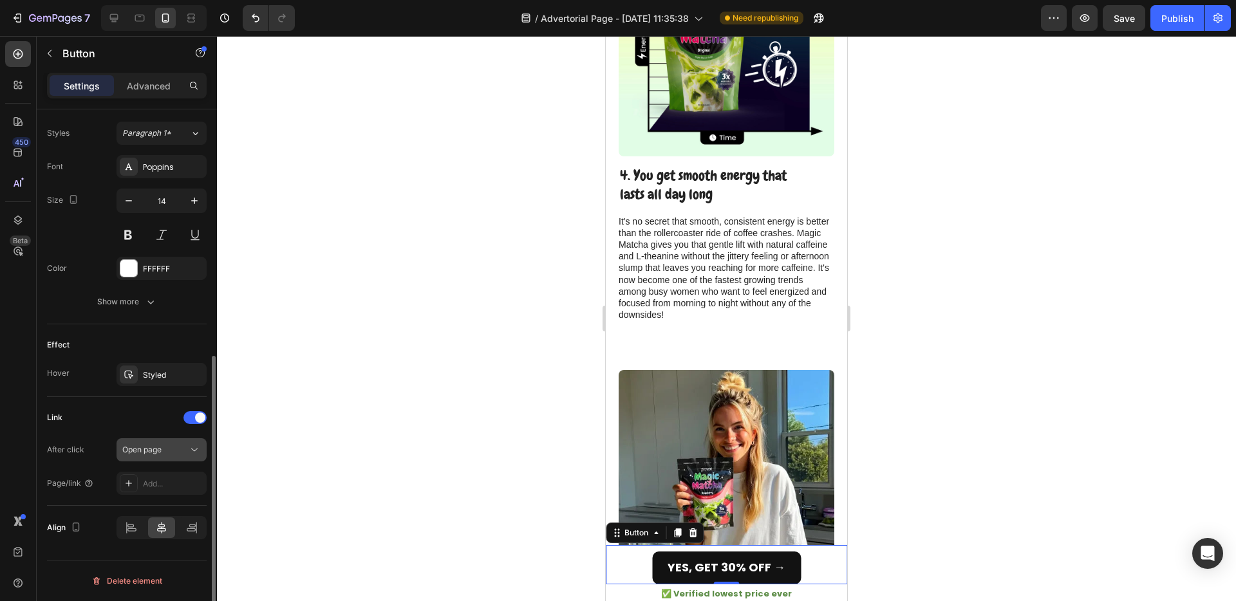
click at [182, 448] on div "Open page" at bounding box center [155, 450] width 66 height 12
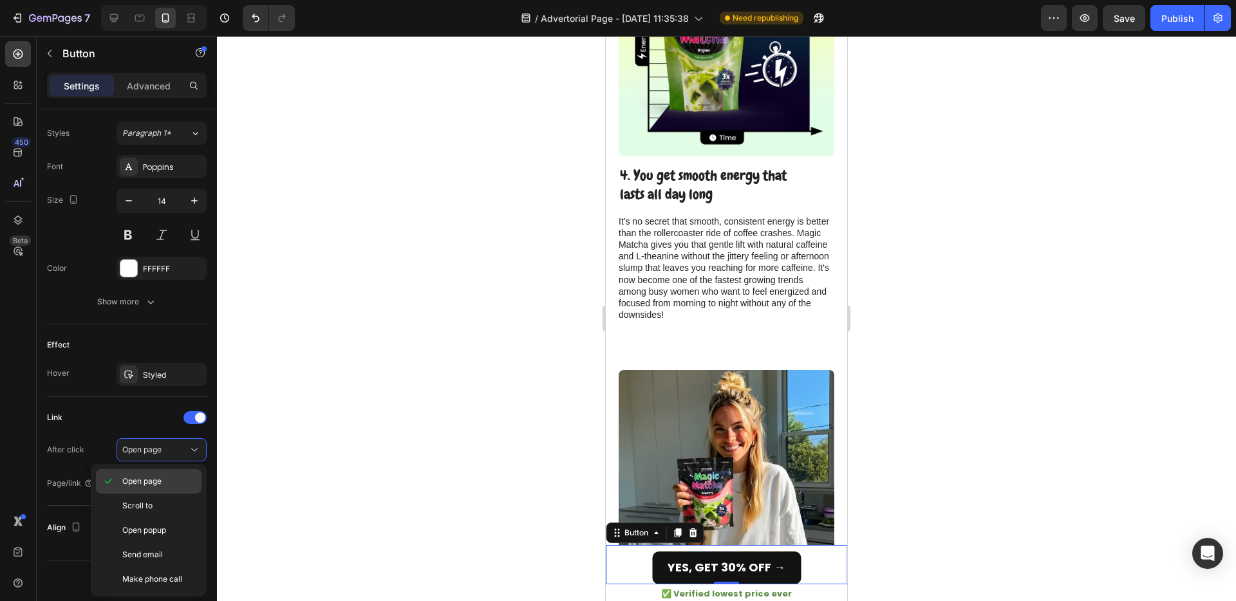
click at [172, 494] on div "Open page" at bounding box center [149, 506] width 106 height 24
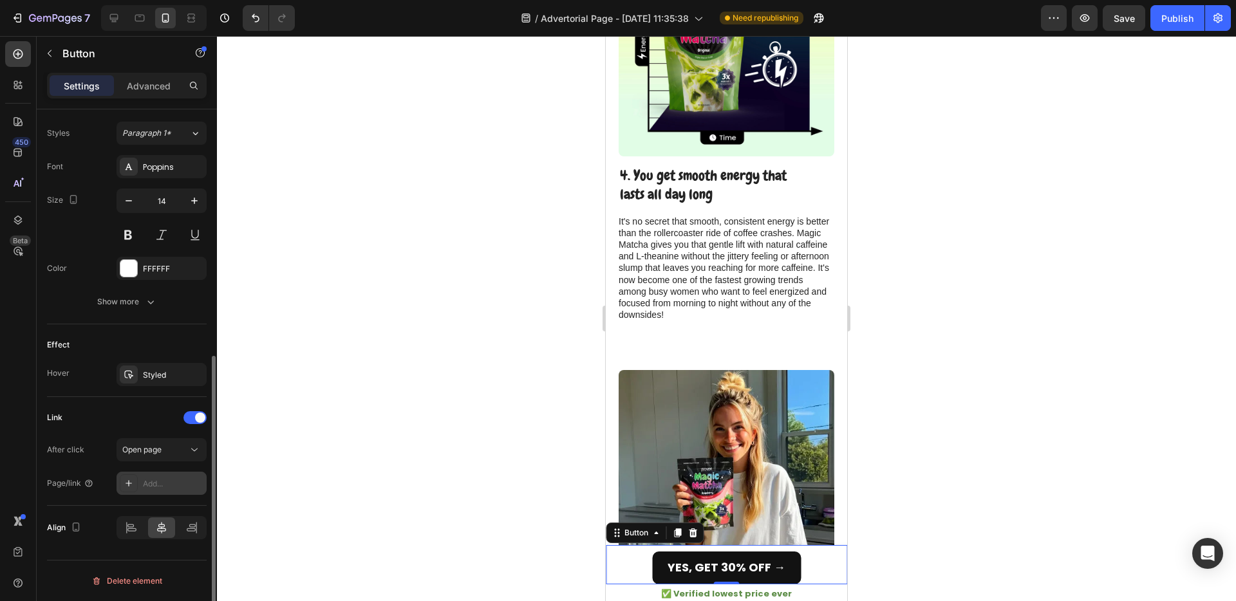
click at [174, 475] on div "Add..." at bounding box center [162, 483] width 90 height 23
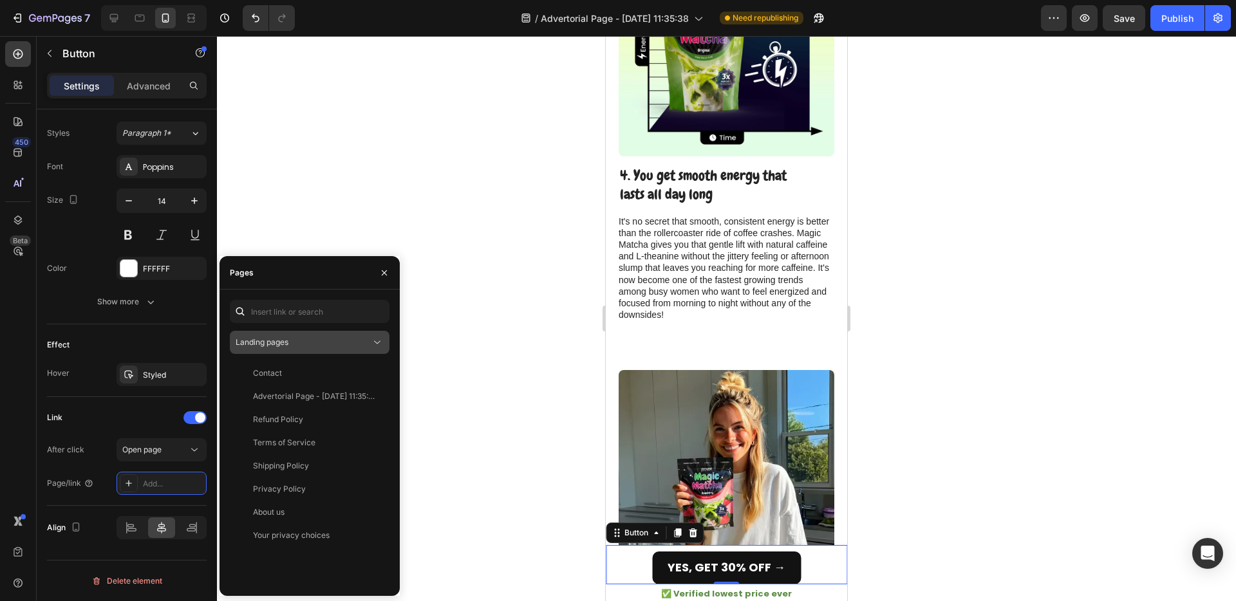
click at [313, 346] on div "Landing pages" at bounding box center [303, 343] width 135 height 12
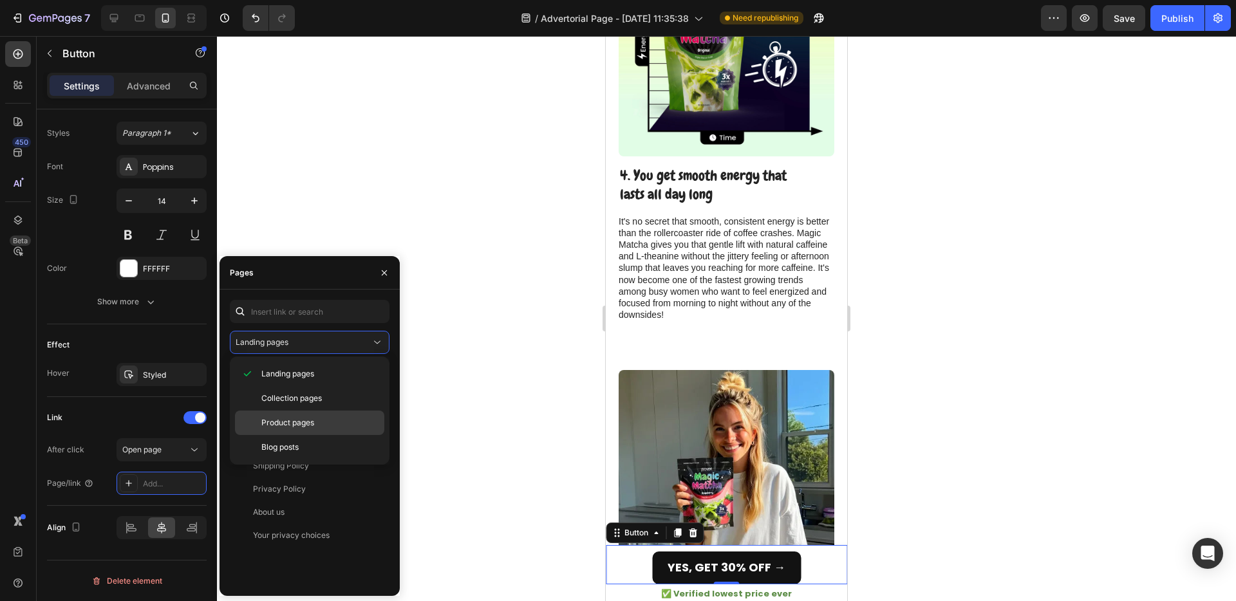
click at [302, 435] on div "Product pages" at bounding box center [309, 447] width 149 height 24
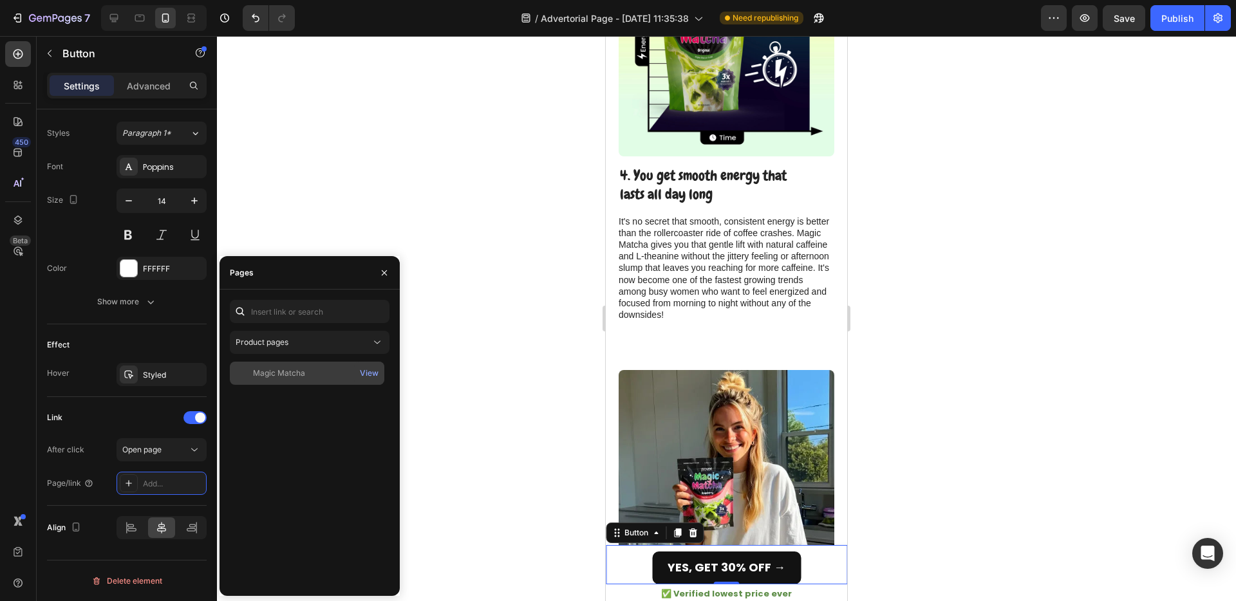
click at [281, 375] on div "Magic Matcha" at bounding box center [279, 374] width 52 height 12
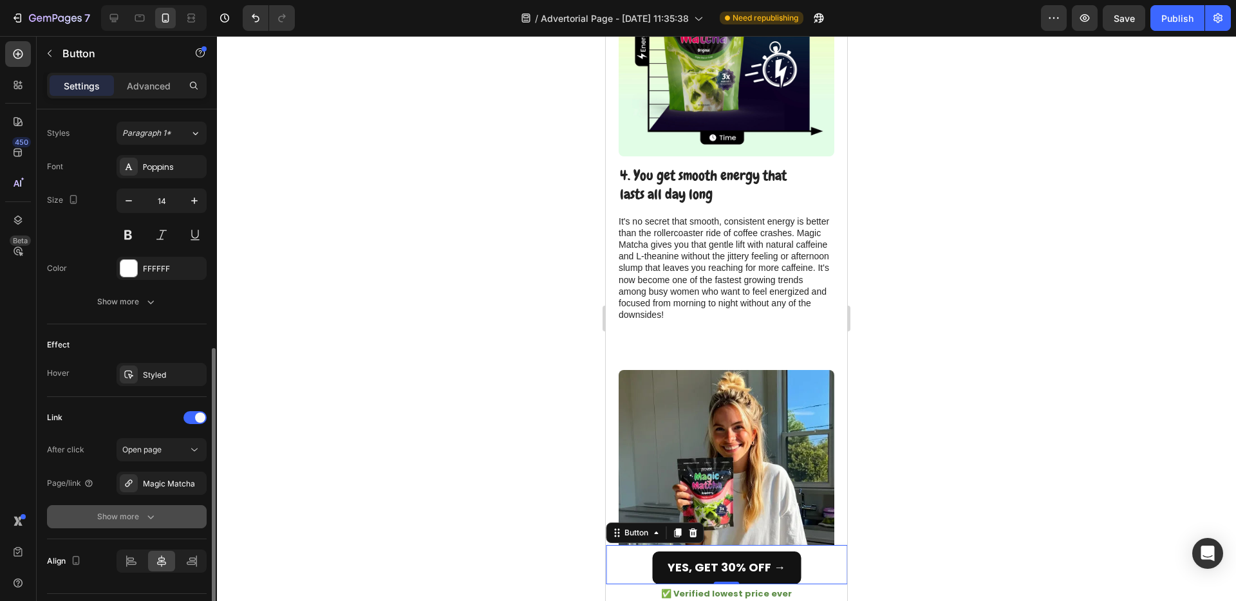
click at [138, 518] on div "Show more" at bounding box center [127, 517] width 60 height 13
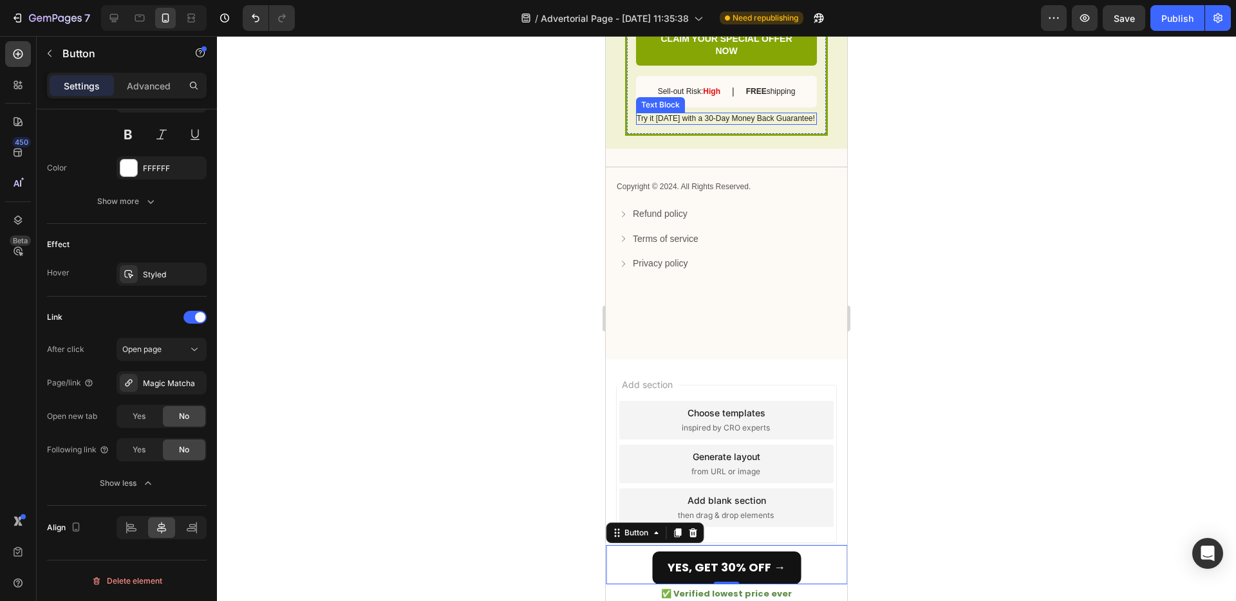
scroll to position [4858, 0]
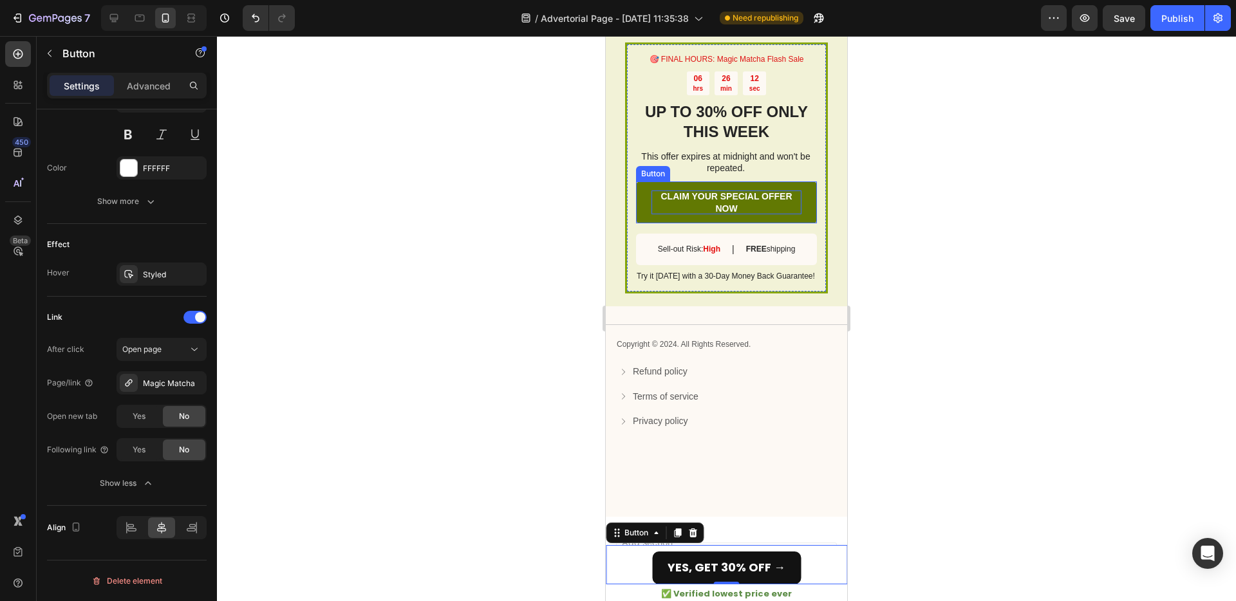
click at [772, 209] on p "CLAIM YOUR SPECIAL OFFER NOW" at bounding box center [727, 202] width 150 height 23
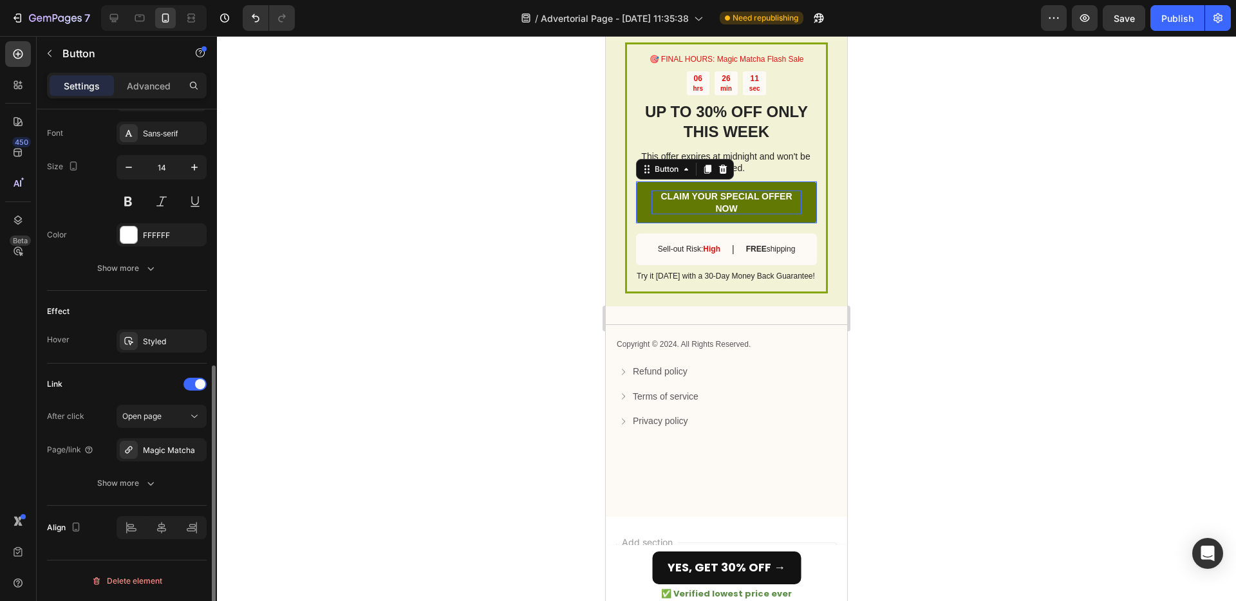
scroll to position [495, 0]
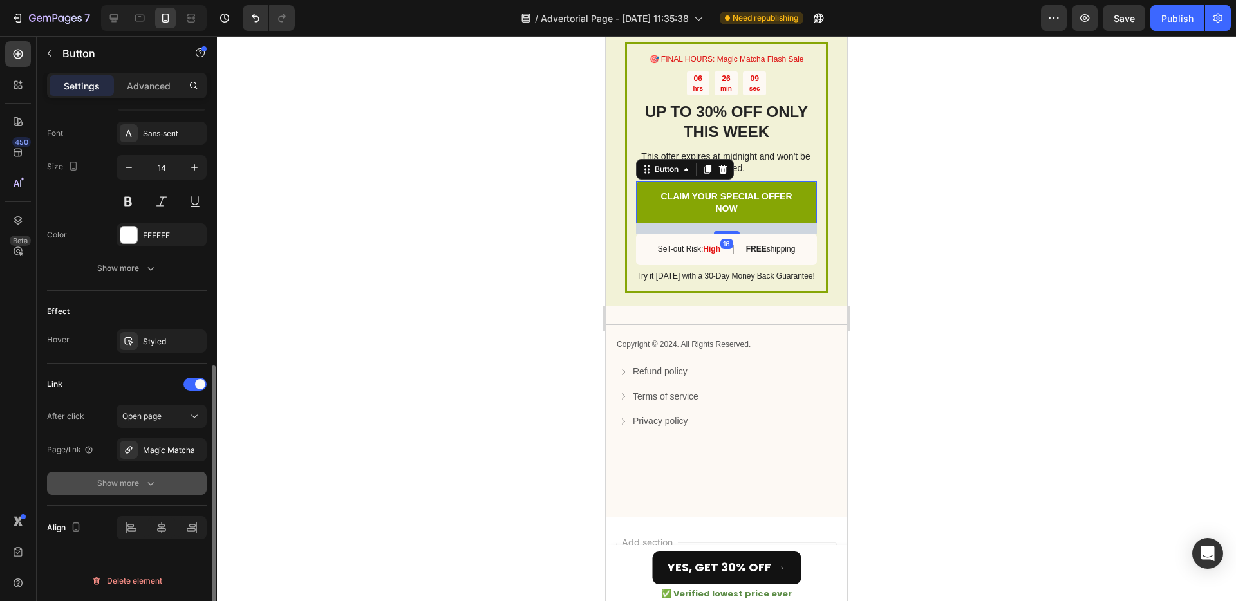
click at [151, 481] on icon "button" at bounding box center [150, 483] width 13 height 13
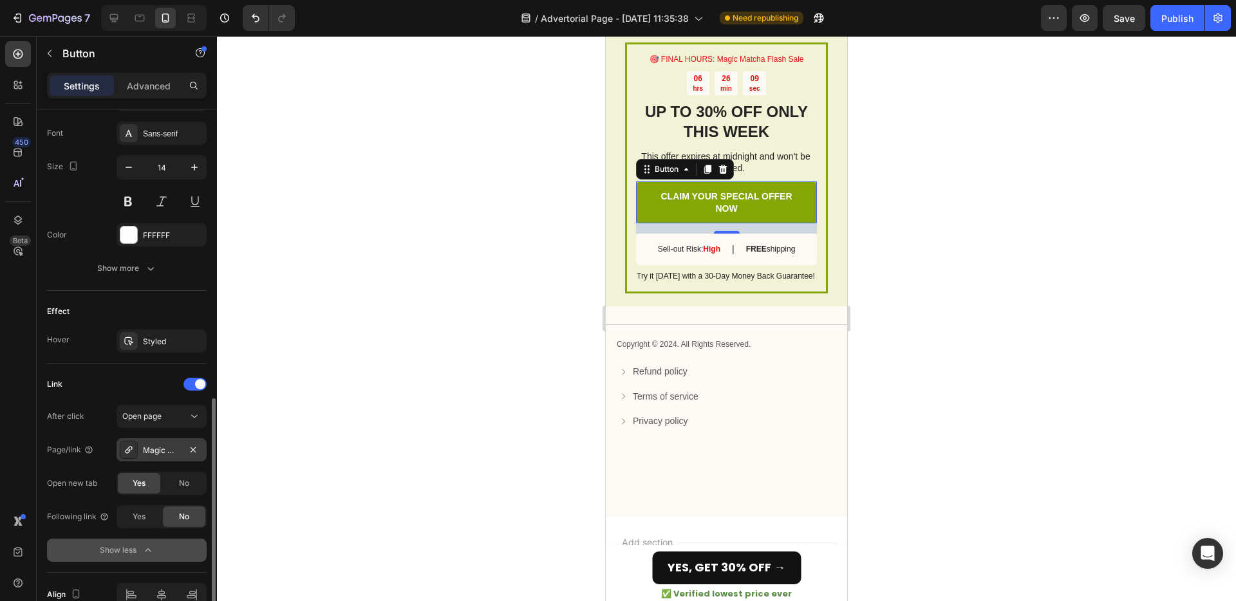
scroll to position [562, 0]
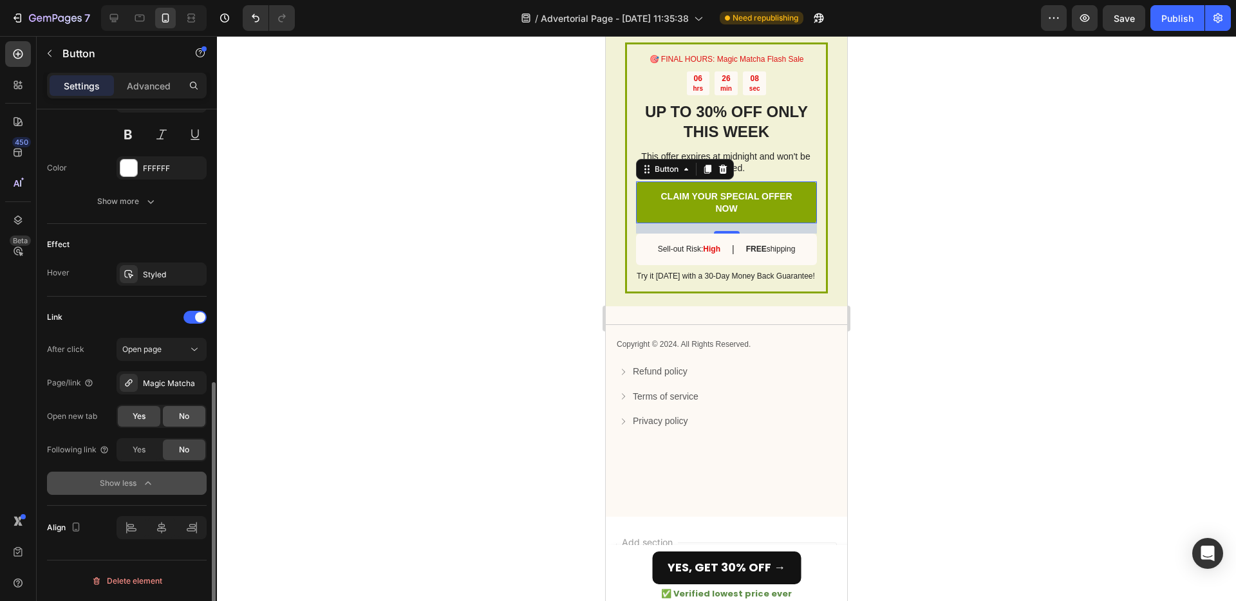
click at [187, 420] on span "No" at bounding box center [184, 417] width 10 height 12
click at [554, 359] on div at bounding box center [726, 318] width 1019 height 565
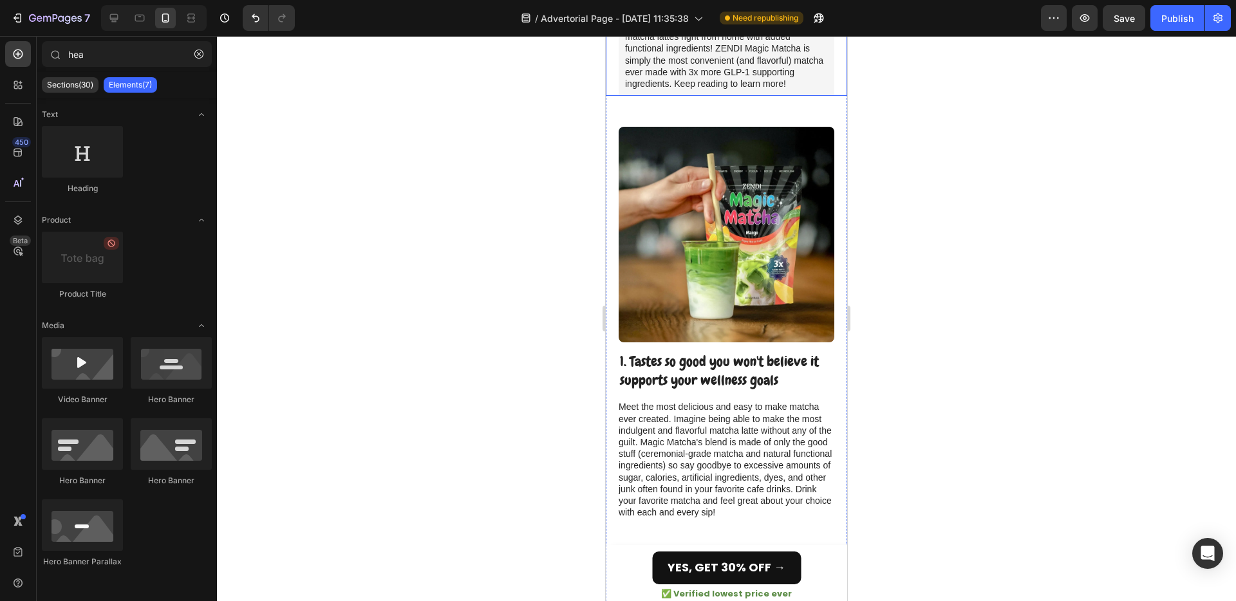
scroll to position [370, 0]
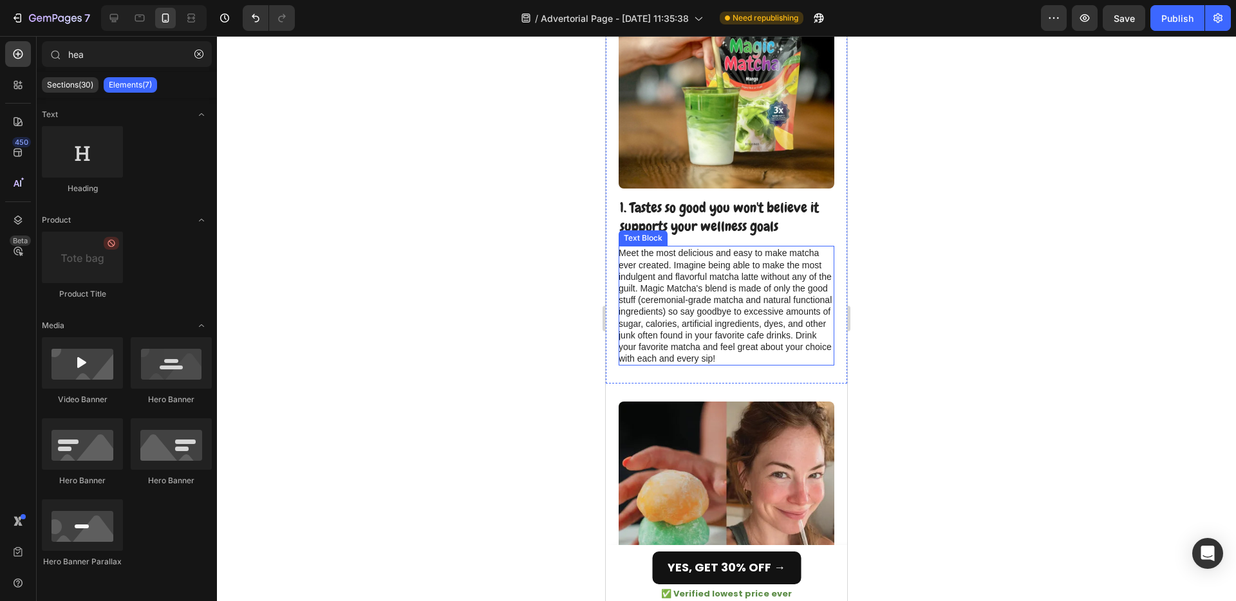
click at [675, 290] on p "Meet the most delicious and easy to make matcha ever created. Imagine being abl…" at bounding box center [726, 305] width 214 height 117
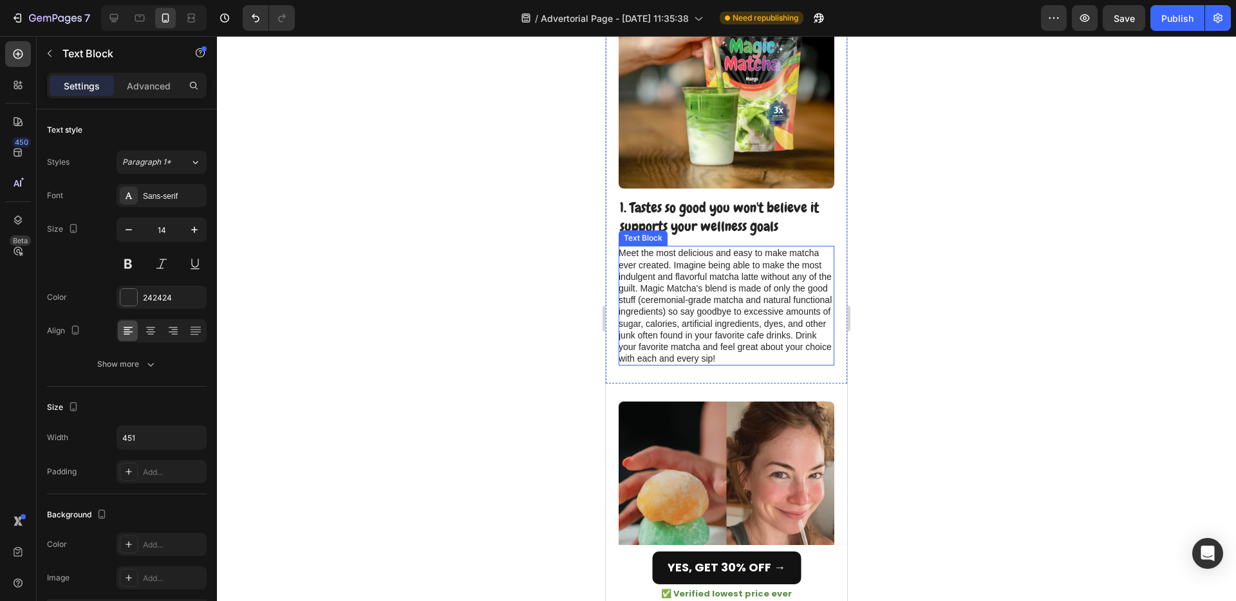
click at [675, 290] on p "Meet the most delicious and easy to make matcha ever created. Imagine being abl…" at bounding box center [726, 305] width 214 height 117
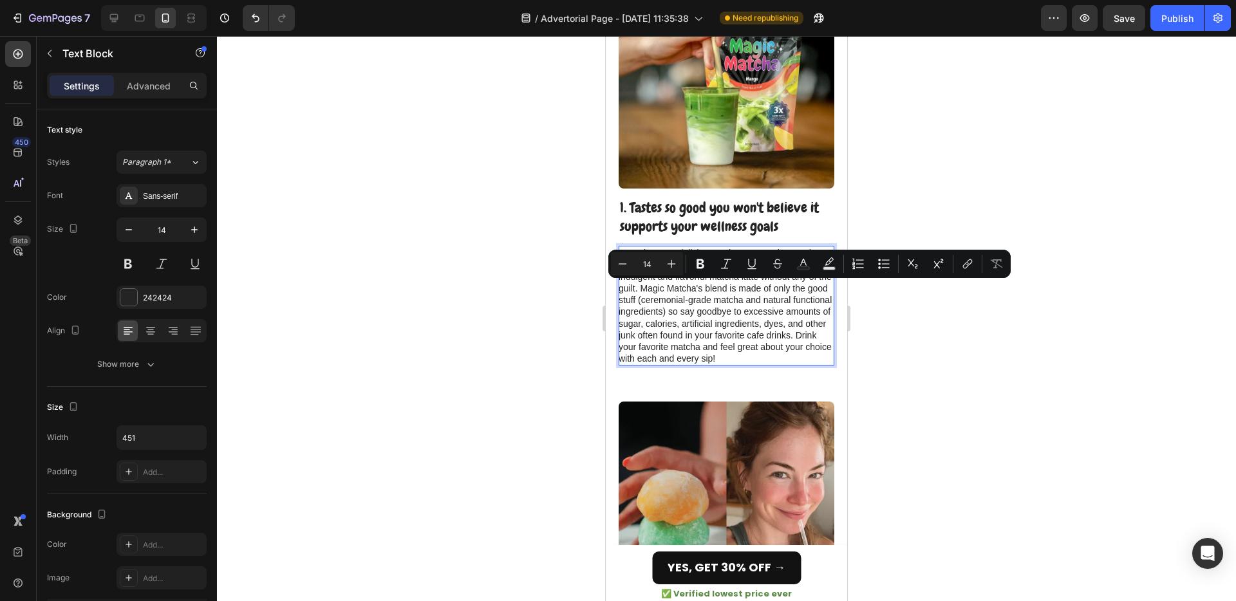
click at [649, 289] on p "Meet the most delicious and easy to make matcha ever created. Imagine being abl…" at bounding box center [726, 305] width 214 height 117
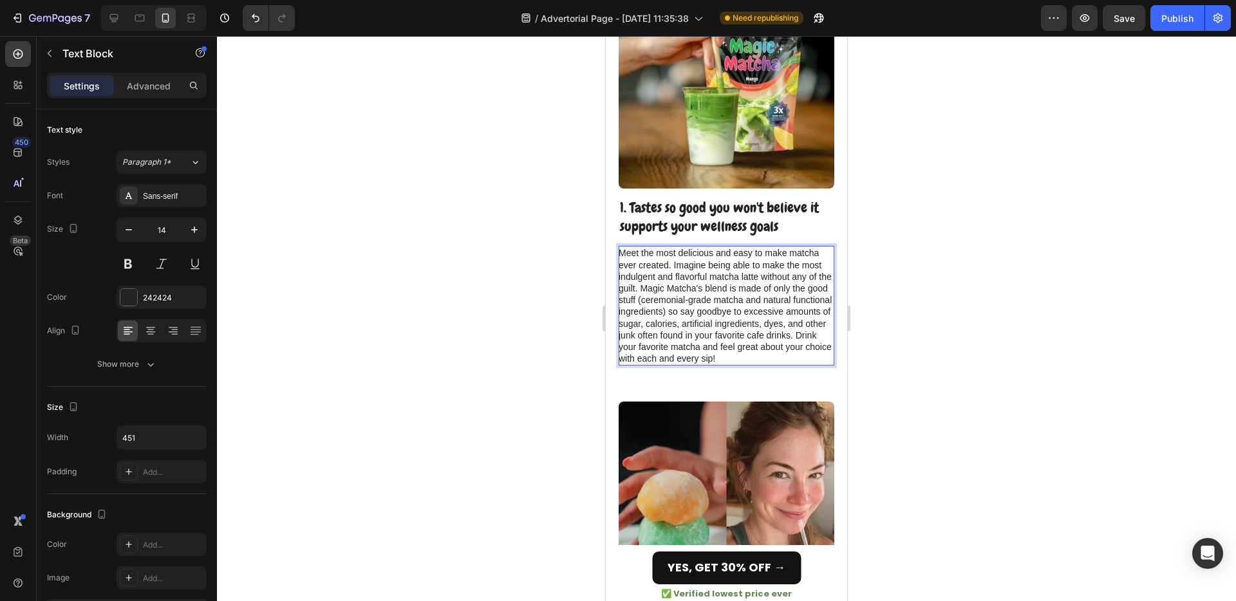
click at [639, 290] on p "Meet the most delicious and easy to make matcha ever created. Imagine being abl…" at bounding box center [726, 305] width 214 height 117
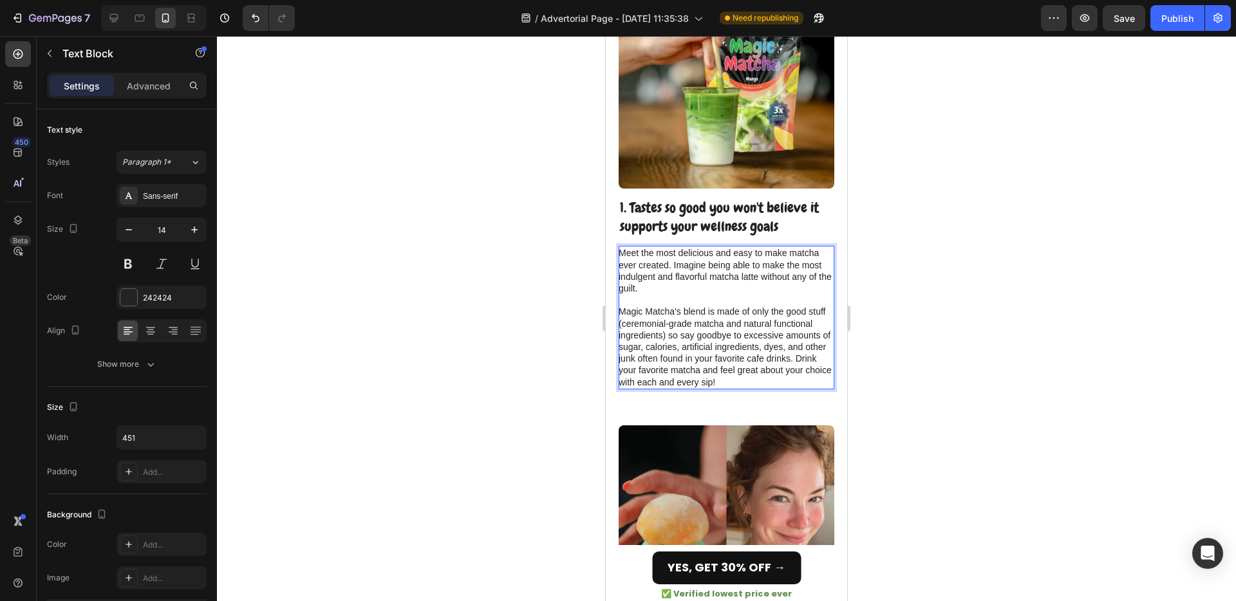
click at [974, 298] on div at bounding box center [726, 318] width 1019 height 565
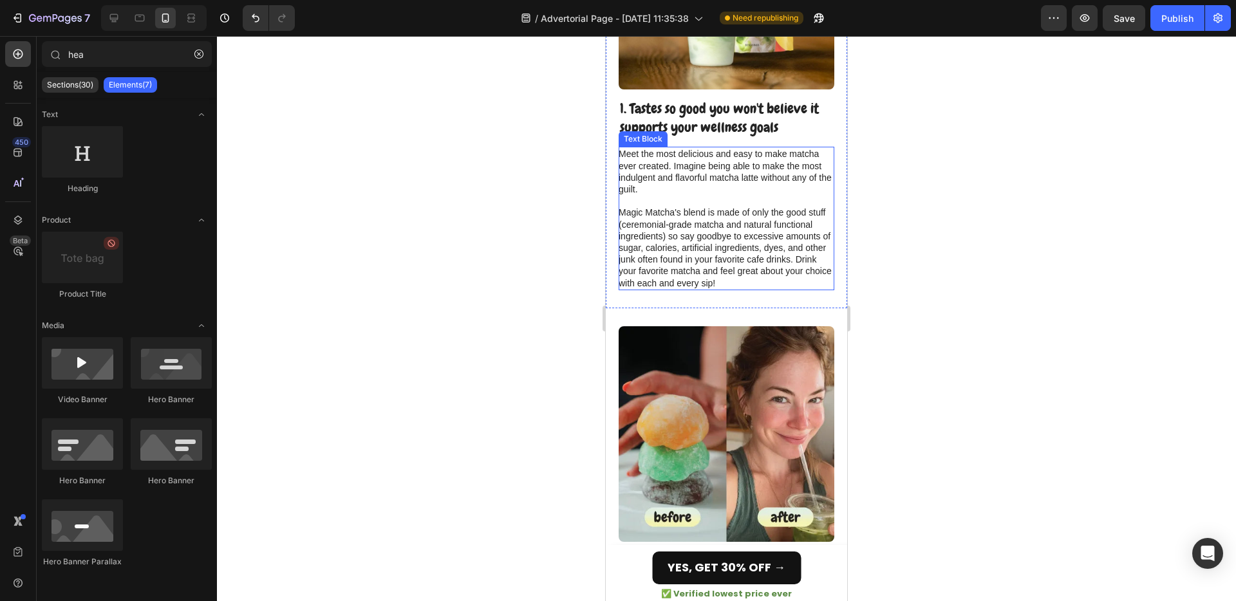
scroll to position [430, 0]
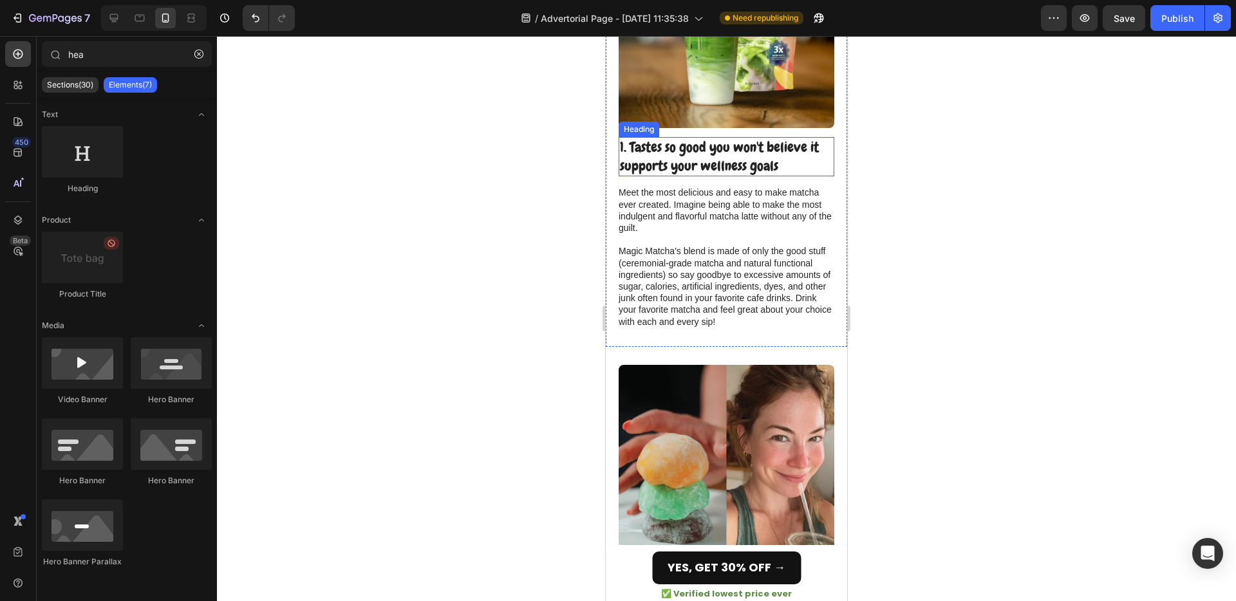
click at [814, 151] on h2 "1. Tastes so good you won't believe it supports your wellness goals" at bounding box center [727, 156] width 216 height 39
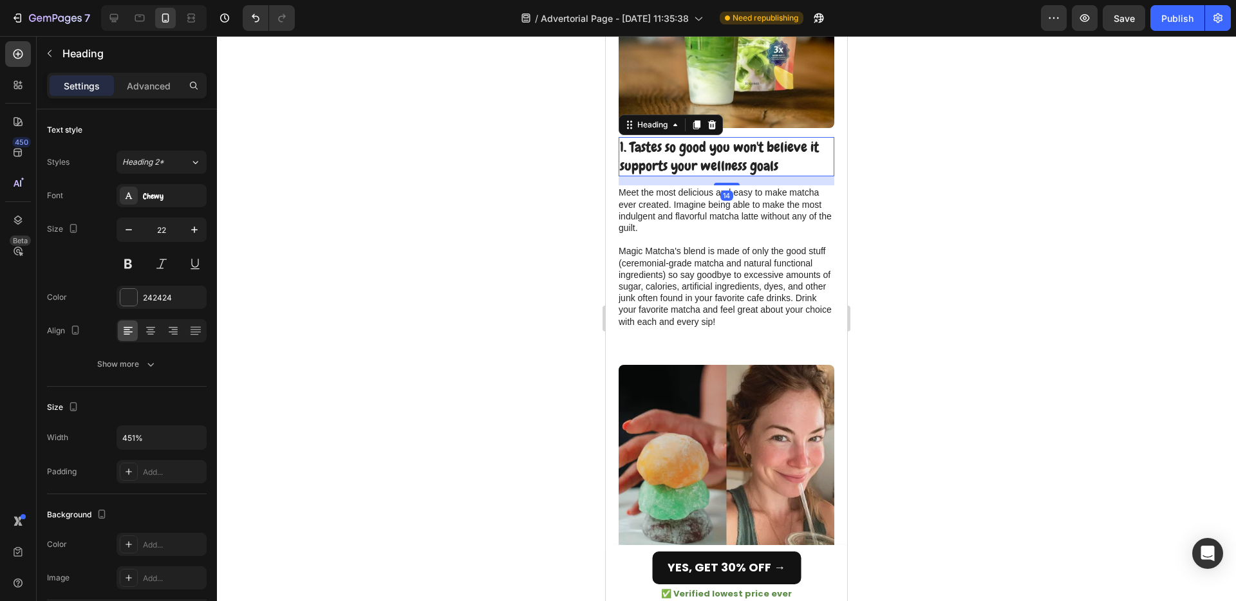
click at [814, 151] on h2 "1. Tastes so good you won't believe it supports your wellness goals" at bounding box center [727, 156] width 216 height 39
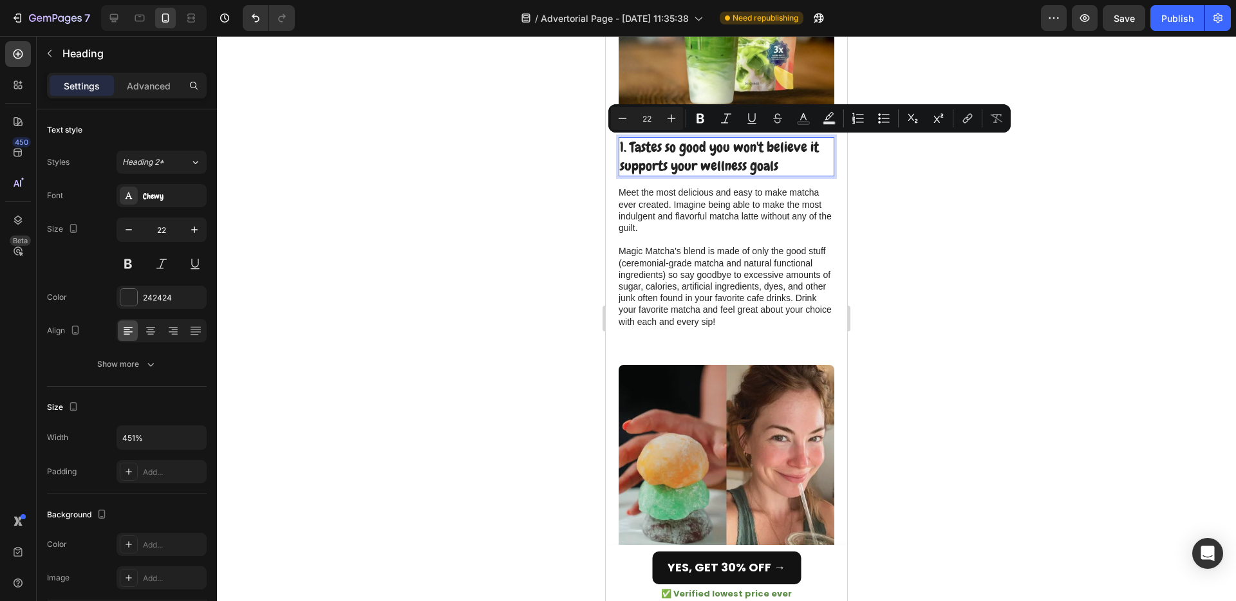
click at [802, 150] on p "1. Tastes so good you won't believe it supports your wellness goals" at bounding box center [726, 156] width 213 height 37
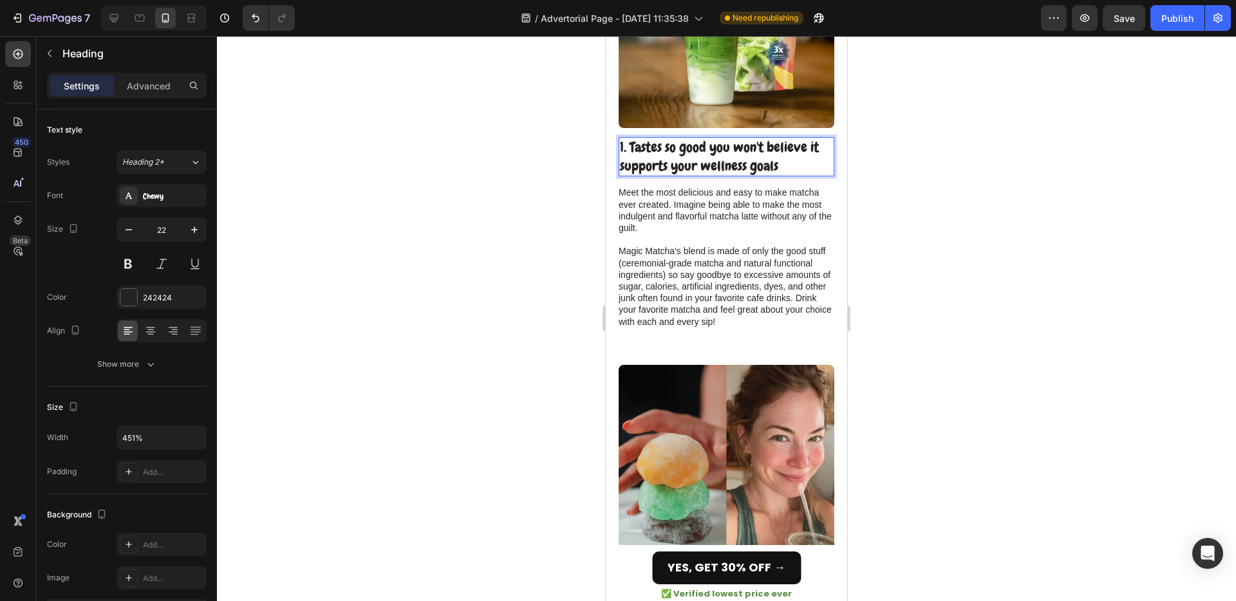
click at [813, 150] on p "1. Tastes so good you won't believe it supports your wellness goals" at bounding box center [726, 156] width 213 height 37
click at [622, 167] on p "1. Tastes so good you won't believe it supports your wellness goals" at bounding box center [726, 156] width 213 height 37
click at [969, 220] on div at bounding box center [726, 318] width 1019 height 565
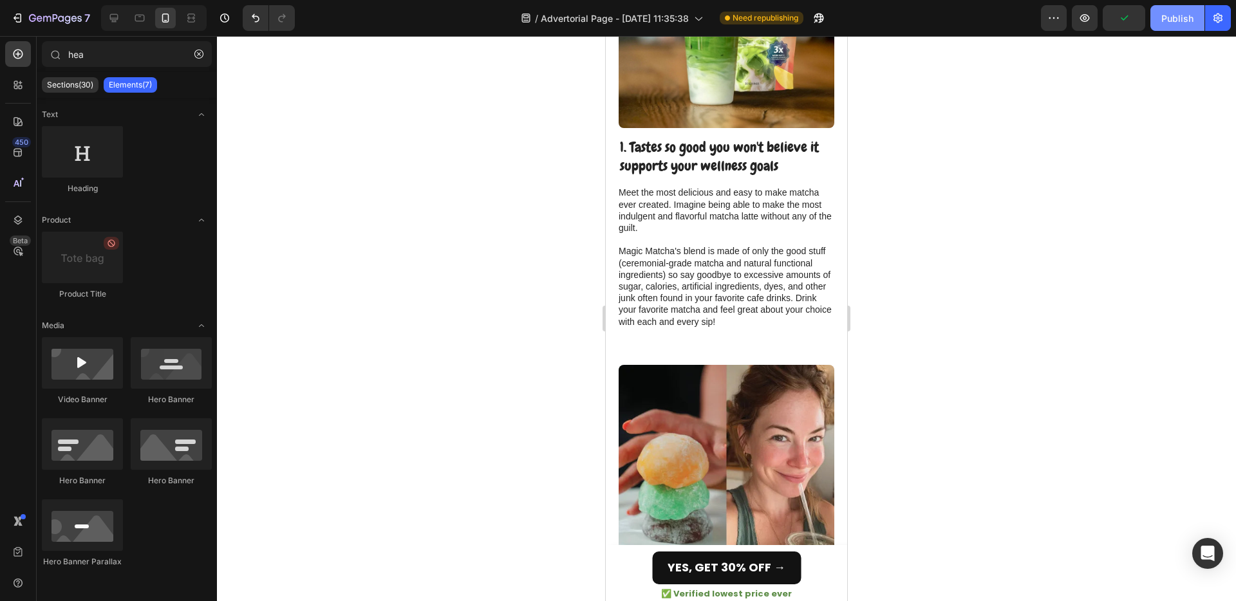
click at [1174, 22] on div "Publish" at bounding box center [1178, 19] width 32 height 14
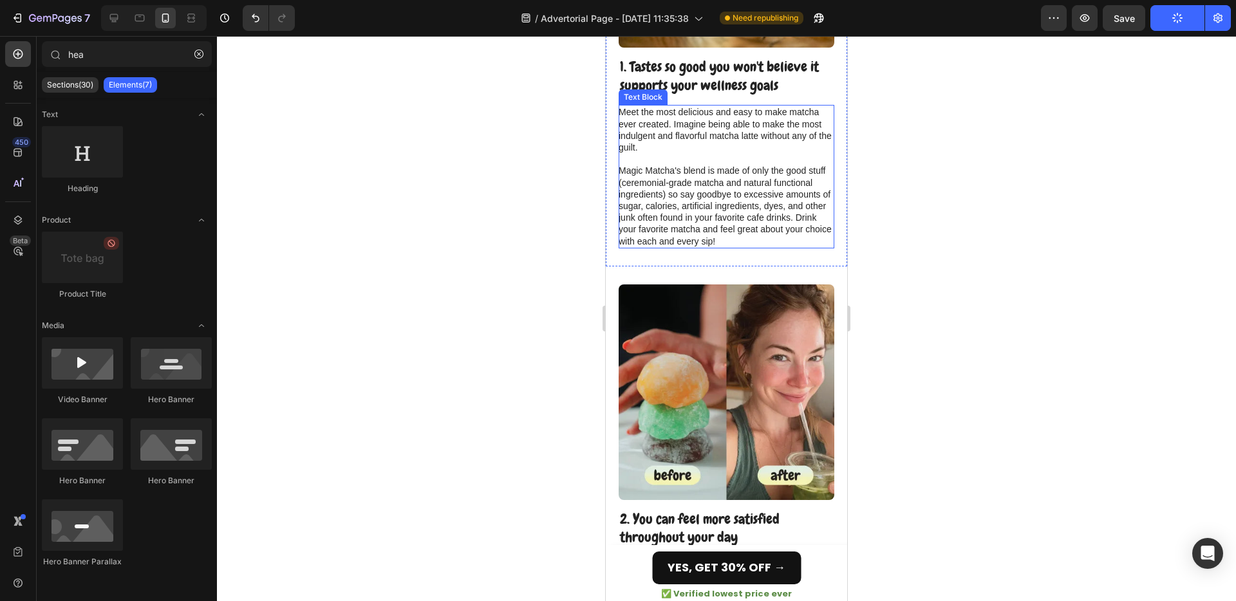
scroll to position [495, 0]
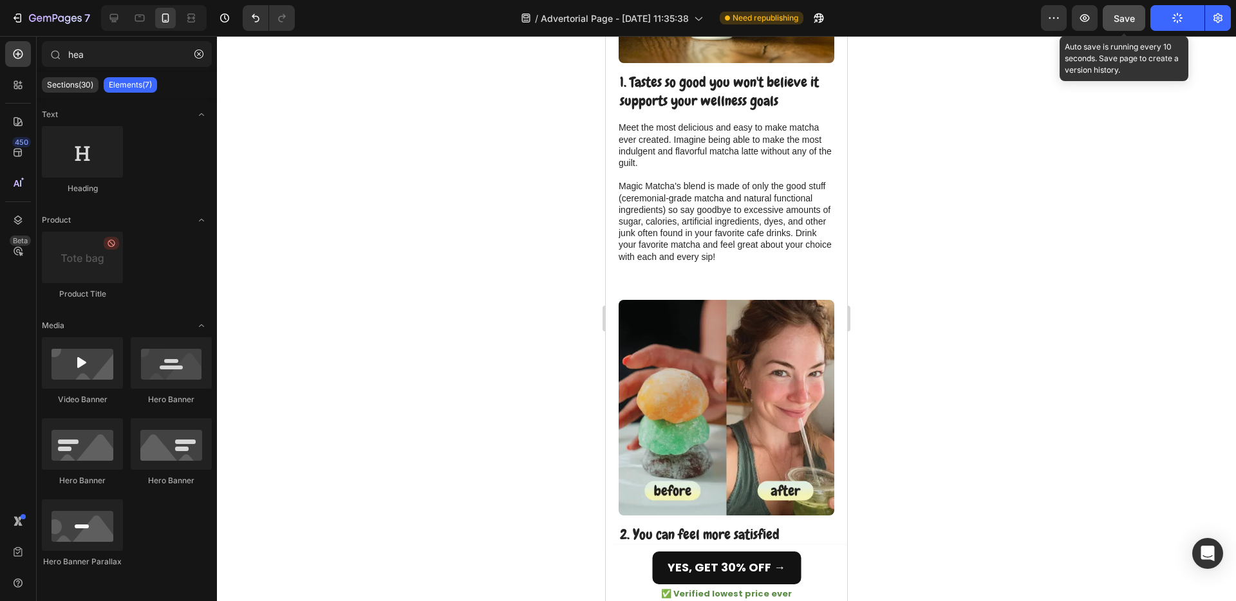
click at [1133, 19] on span "Save" at bounding box center [1124, 18] width 21 height 11
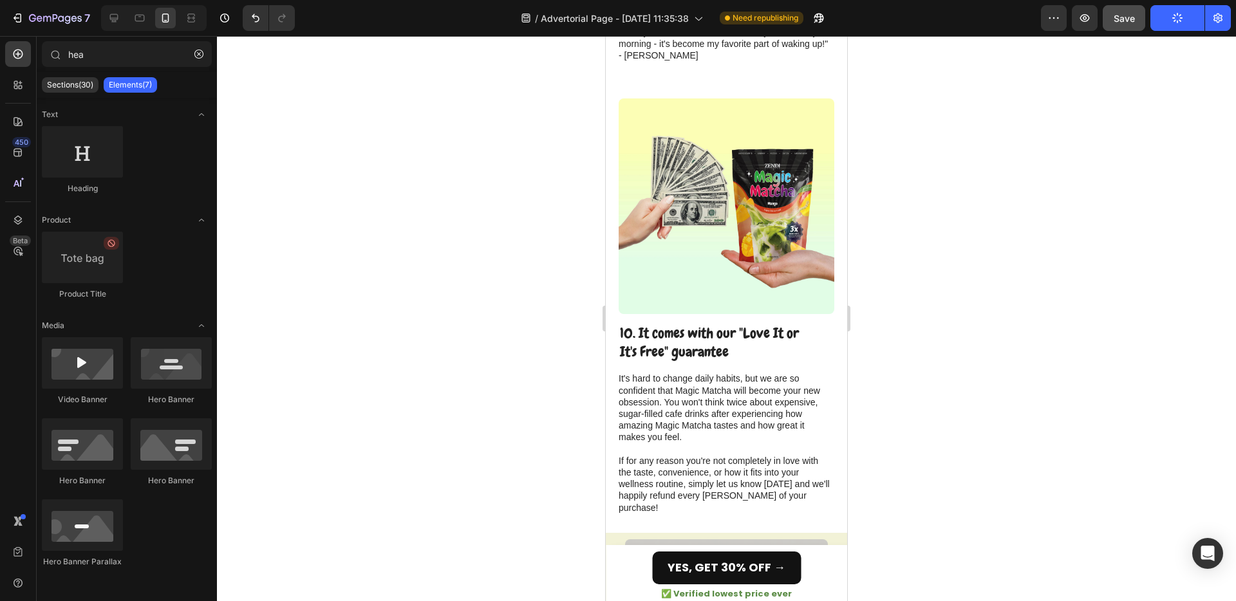
scroll to position [4526, 0]
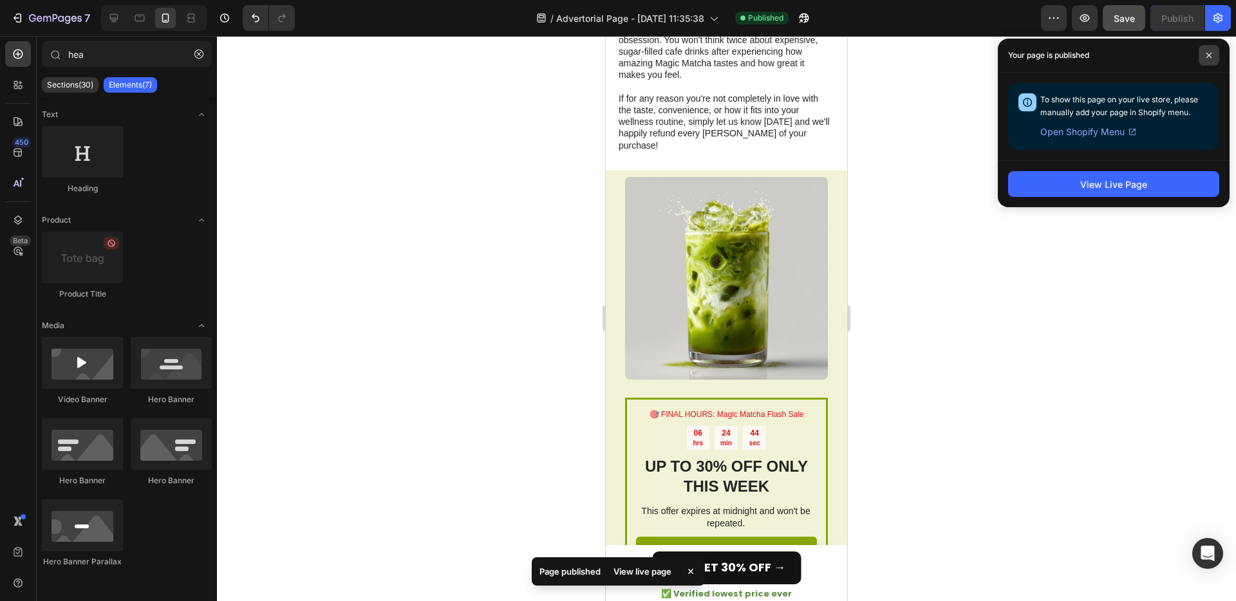
click at [1211, 59] on span at bounding box center [1209, 55] width 21 height 21
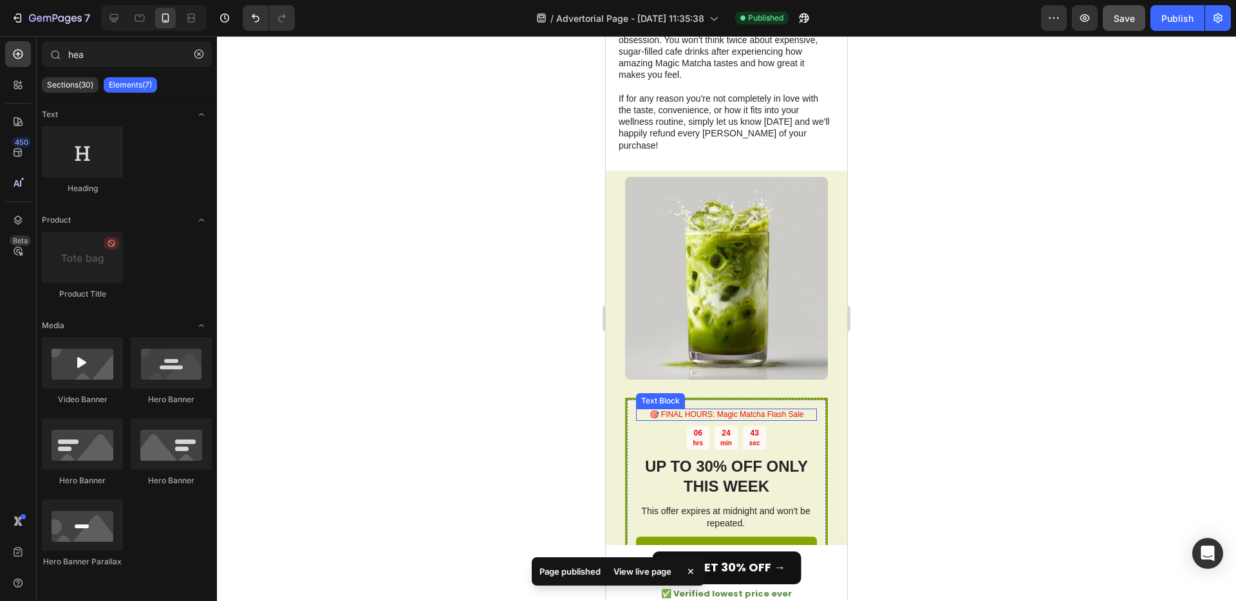
scroll to position [5039, 0]
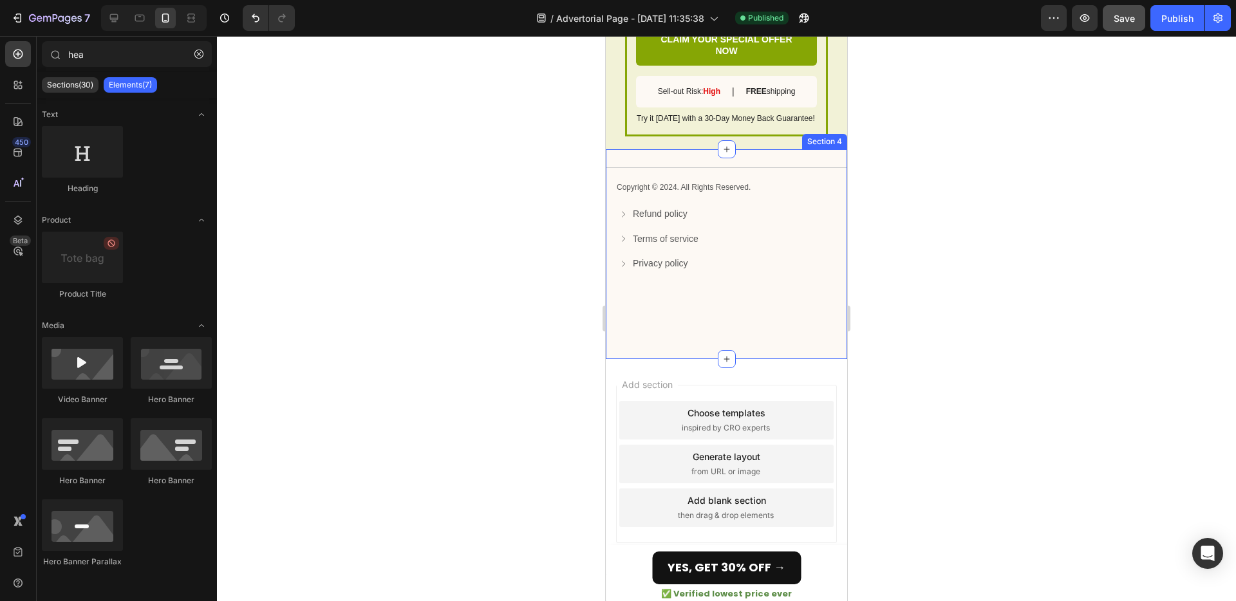
click at [766, 164] on div "Title Line Copyright © 2024. All Rights Reserved. Text Block Refund policy Butt…" at bounding box center [726, 254] width 241 height 210
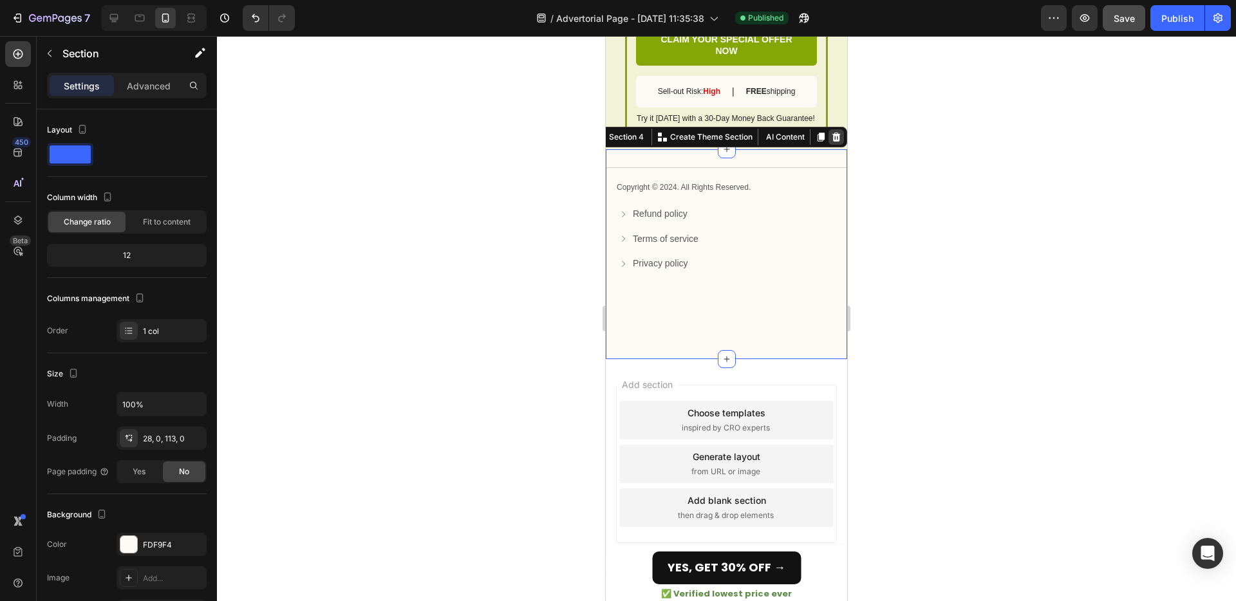
click at [836, 137] on icon at bounding box center [837, 137] width 8 height 9
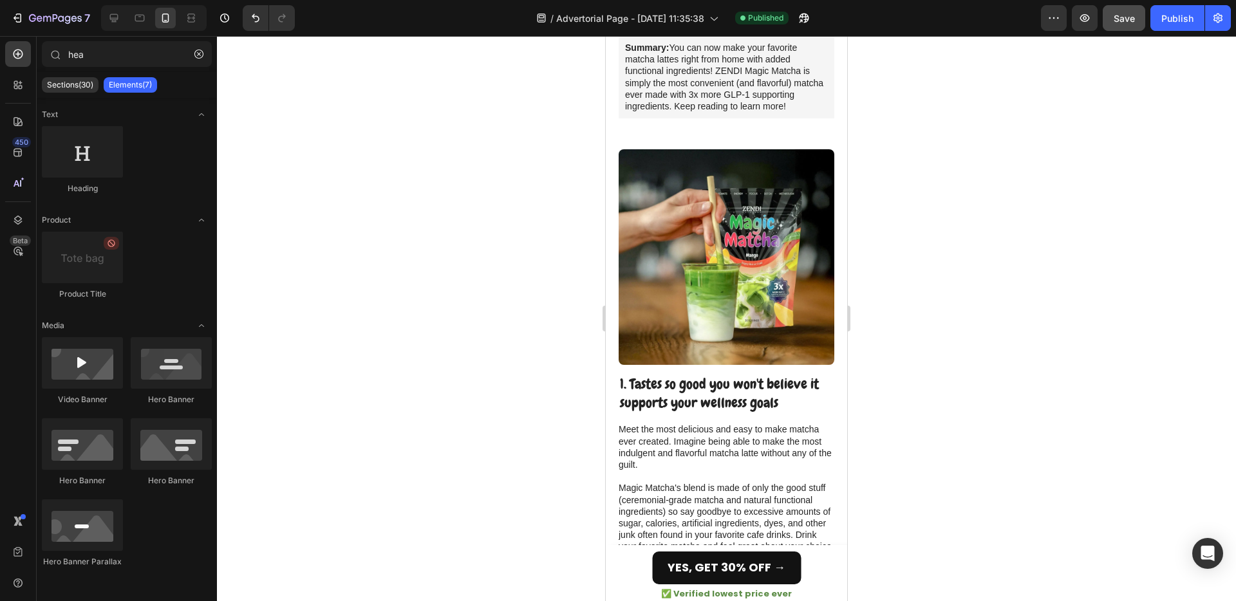
scroll to position [417, 0]
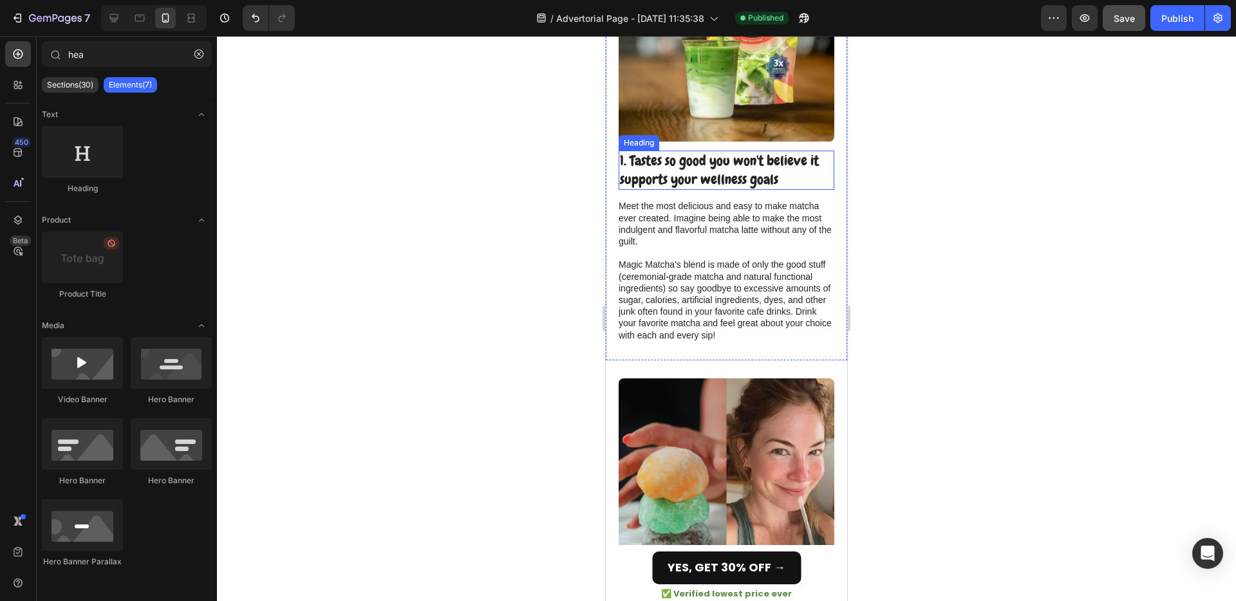
click at [753, 180] on h2 "1. Tastes so good you won't believe it supports your wellness goals" at bounding box center [727, 170] width 216 height 39
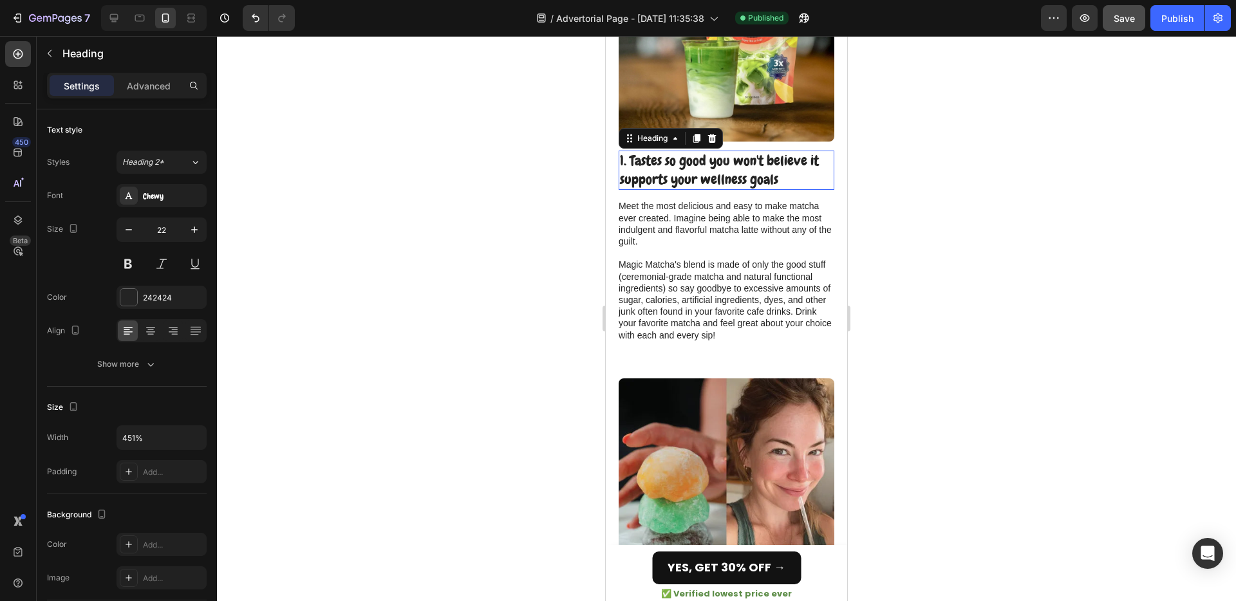
click at [753, 180] on h2 "1. Tastes so good you won't believe it supports your wellness goals" at bounding box center [727, 170] width 216 height 39
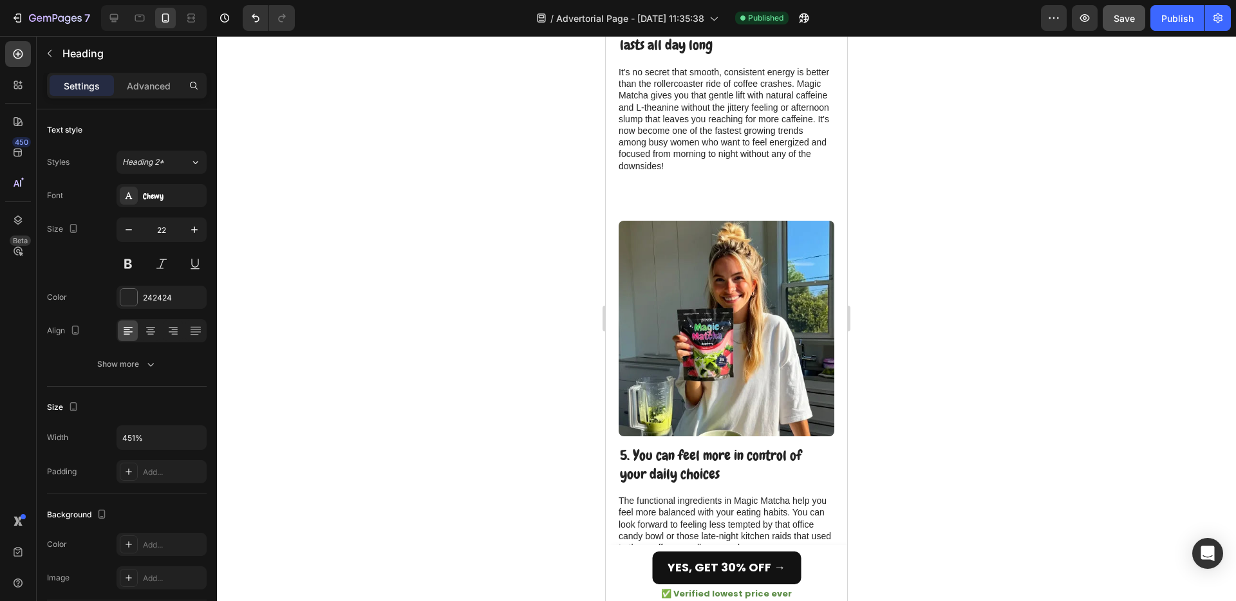
type input "16"
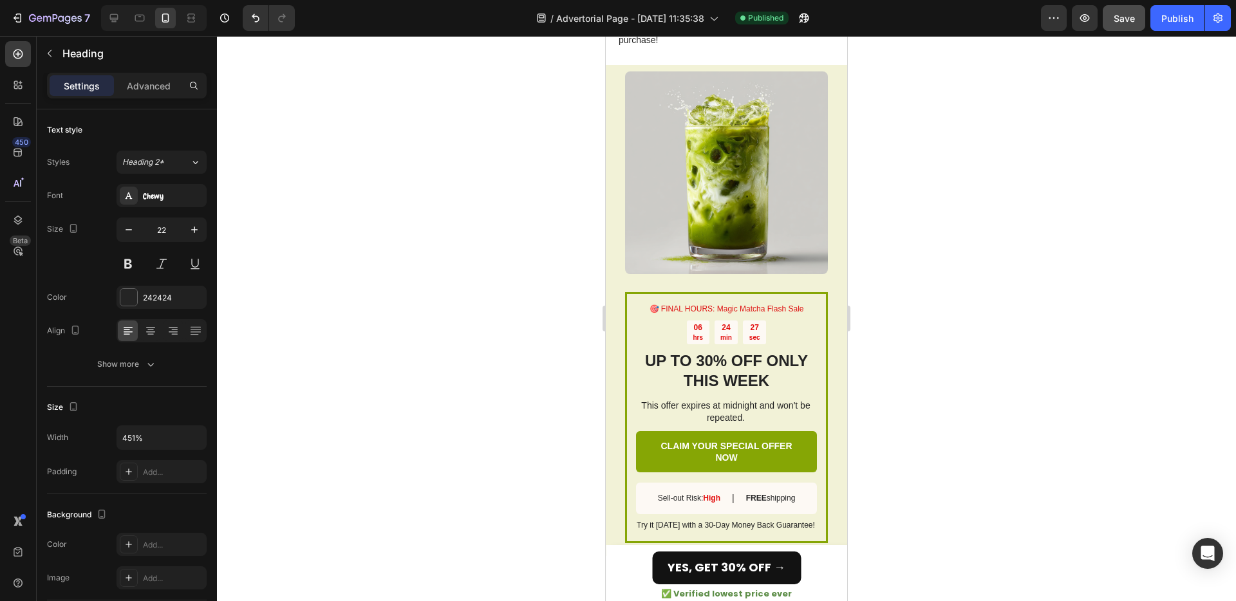
scroll to position [4829, 0]
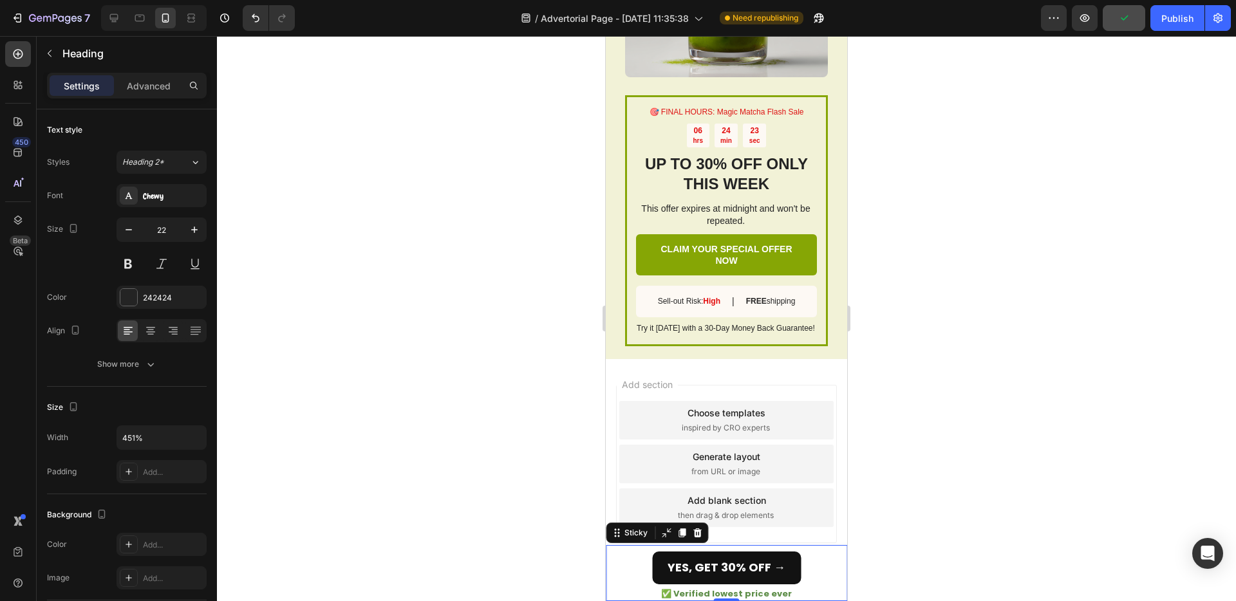
click at [637, 587] on div "YES, GET 30% OFF → Button ✅ Verified lowest price ever Heading" at bounding box center [726, 573] width 241 height 56
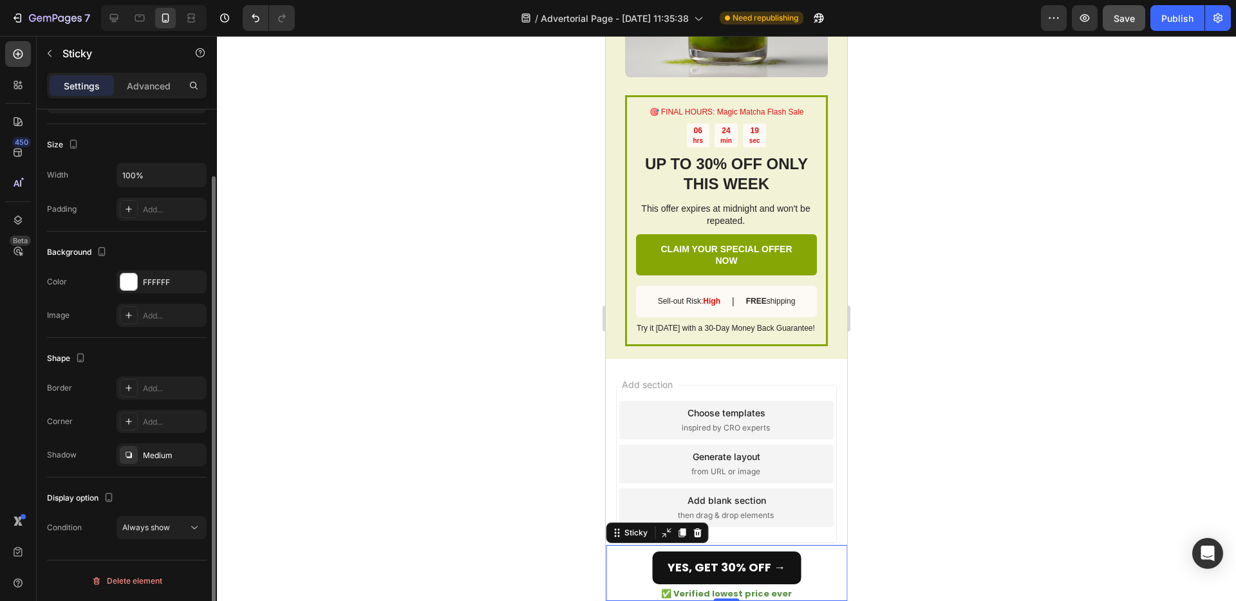
scroll to position [0, 0]
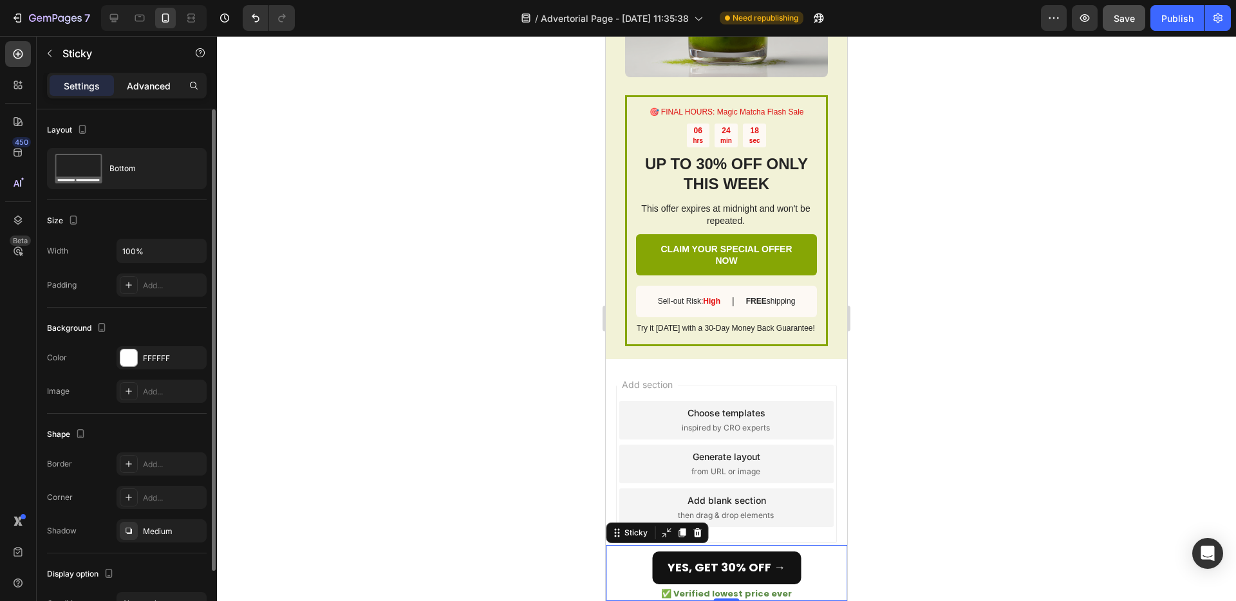
click at [136, 82] on p "Advanced" at bounding box center [149, 86] width 44 height 14
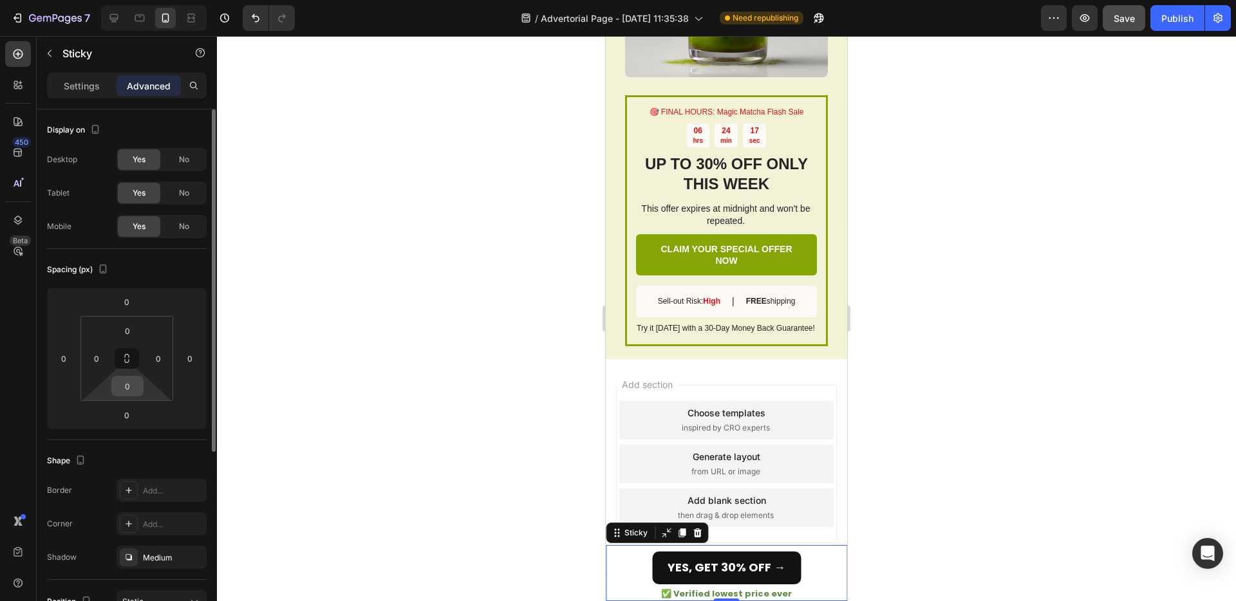
click at [120, 390] on input "0" at bounding box center [128, 386] width 26 height 19
type input "10"
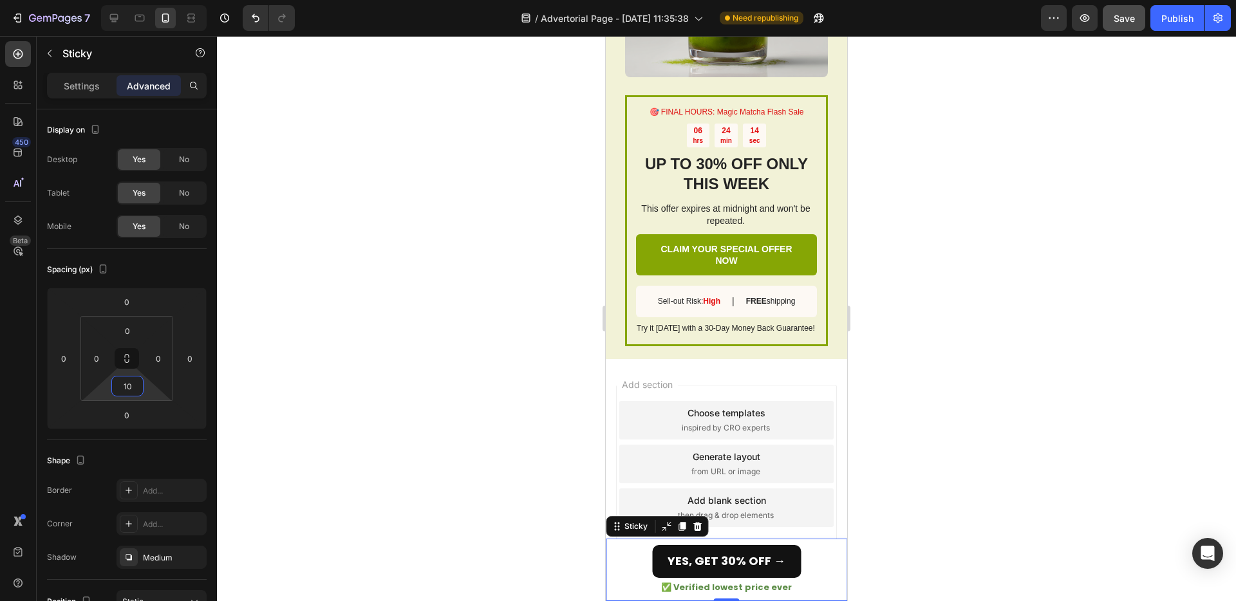
click at [468, 374] on div at bounding box center [726, 318] width 1019 height 565
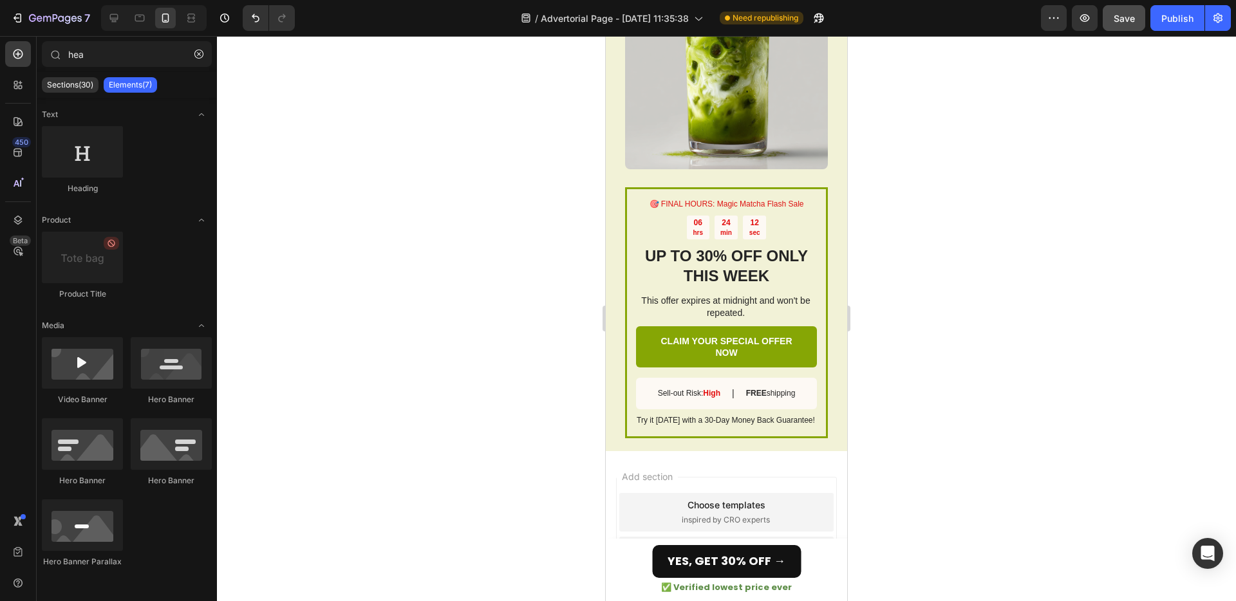
scroll to position [4829, 0]
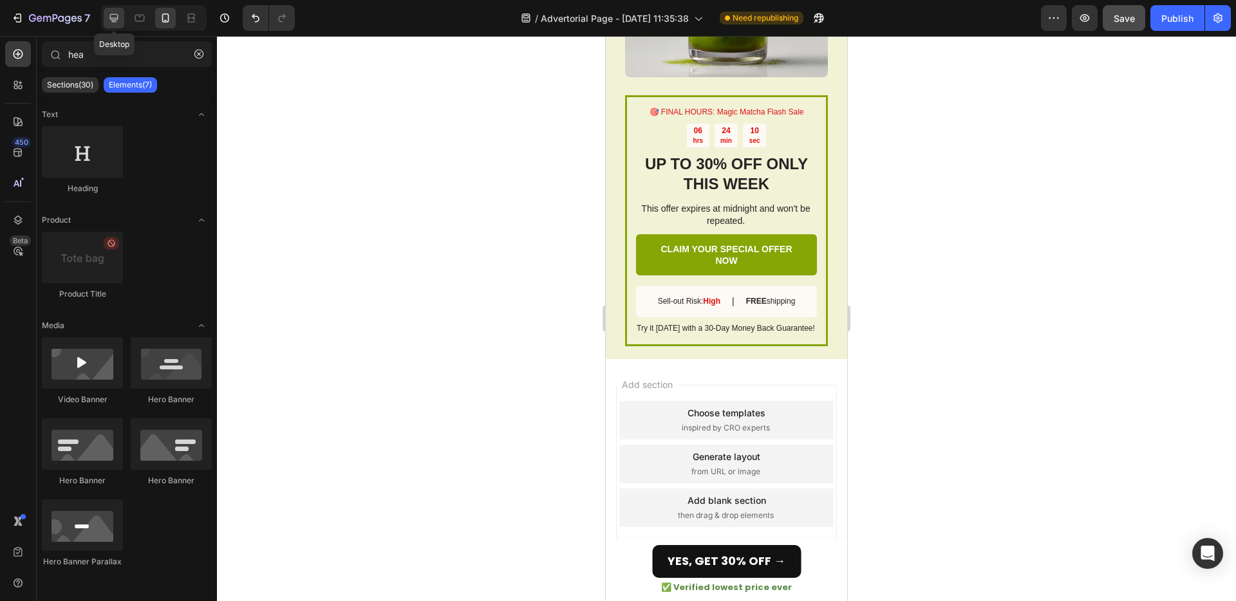
click at [119, 21] on icon at bounding box center [114, 18] width 13 height 13
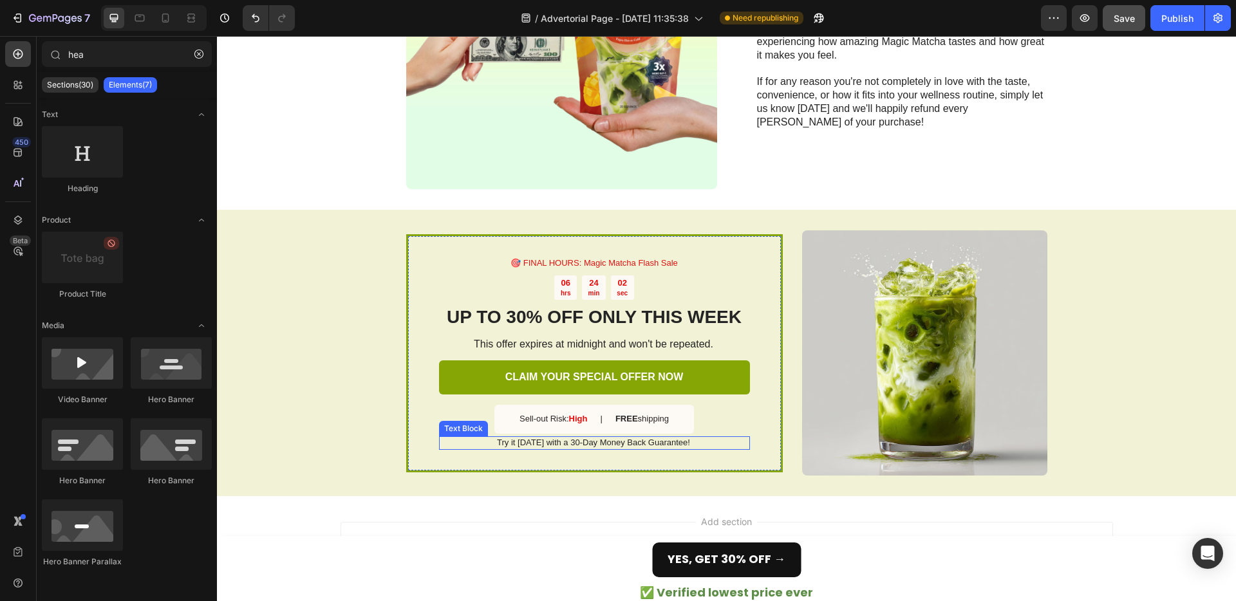
scroll to position [4071, 0]
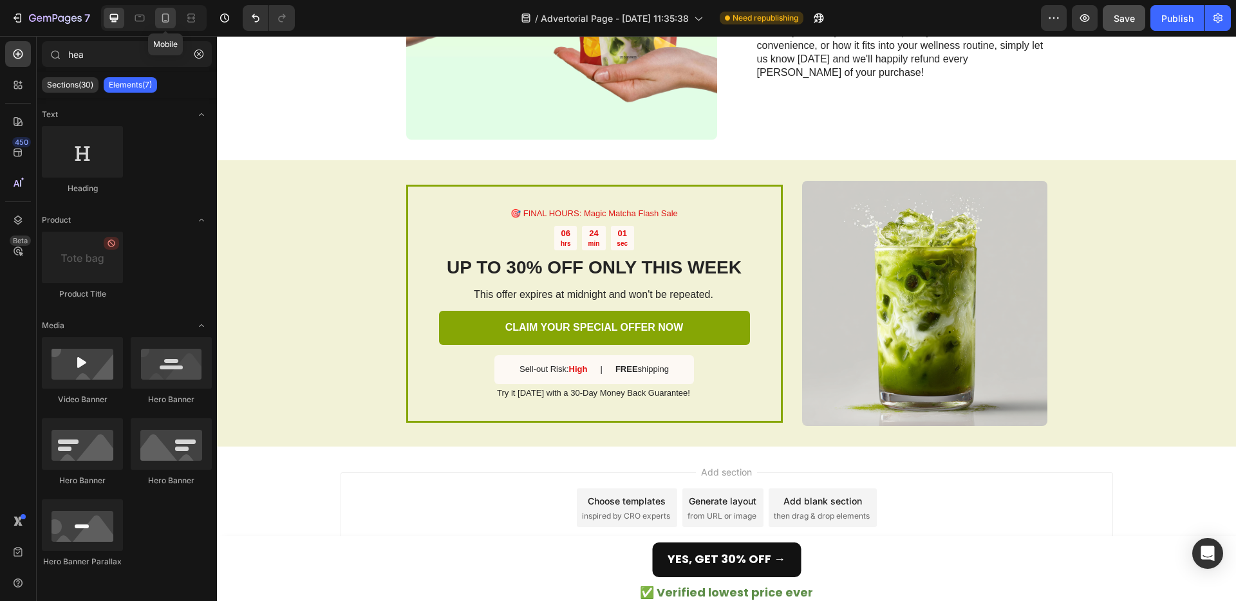
click at [162, 26] on div at bounding box center [165, 18] width 21 height 21
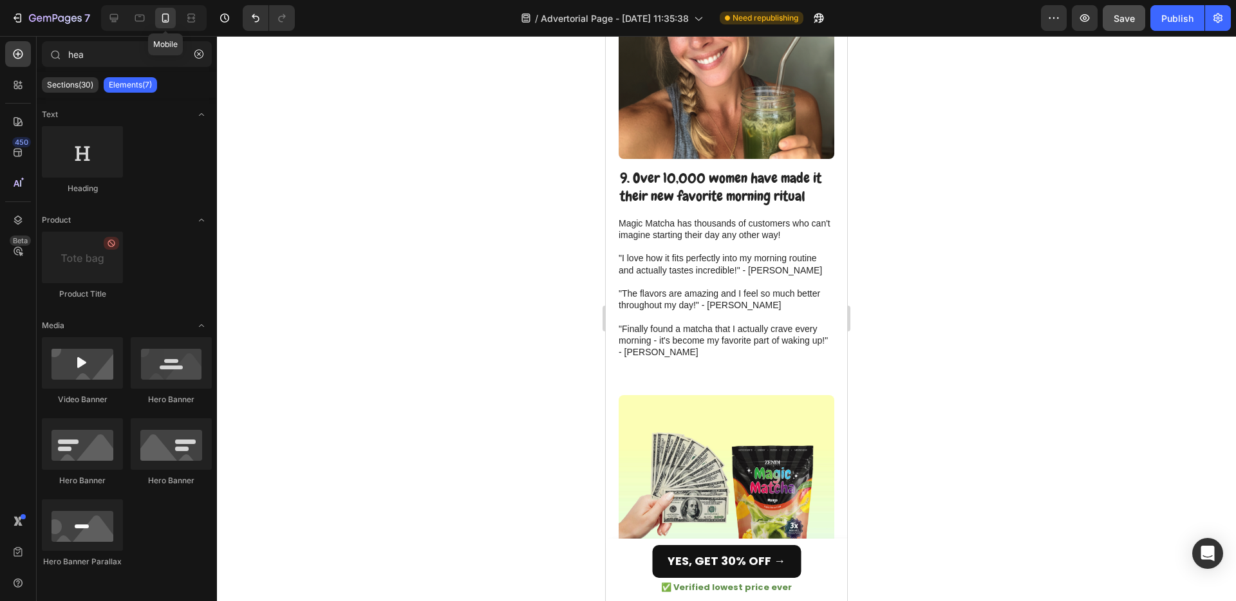
scroll to position [3879, 0]
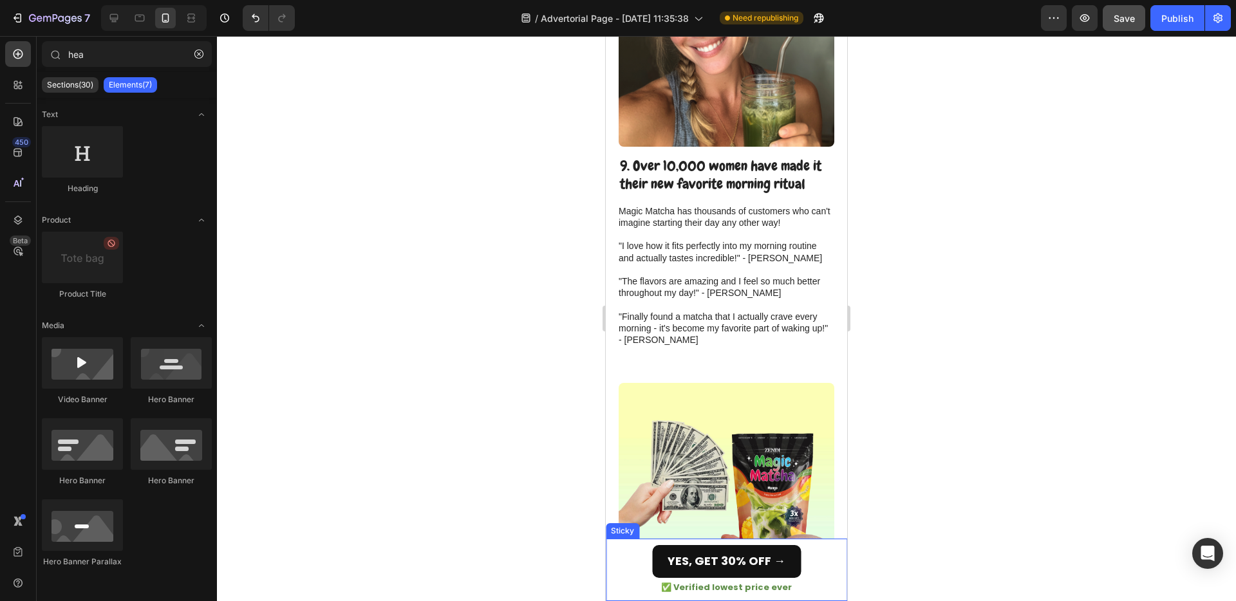
click at [630, 580] on div "YES, GET 30% OFF → Button ✅ Verified lowest price ever Heading" at bounding box center [726, 567] width 241 height 56
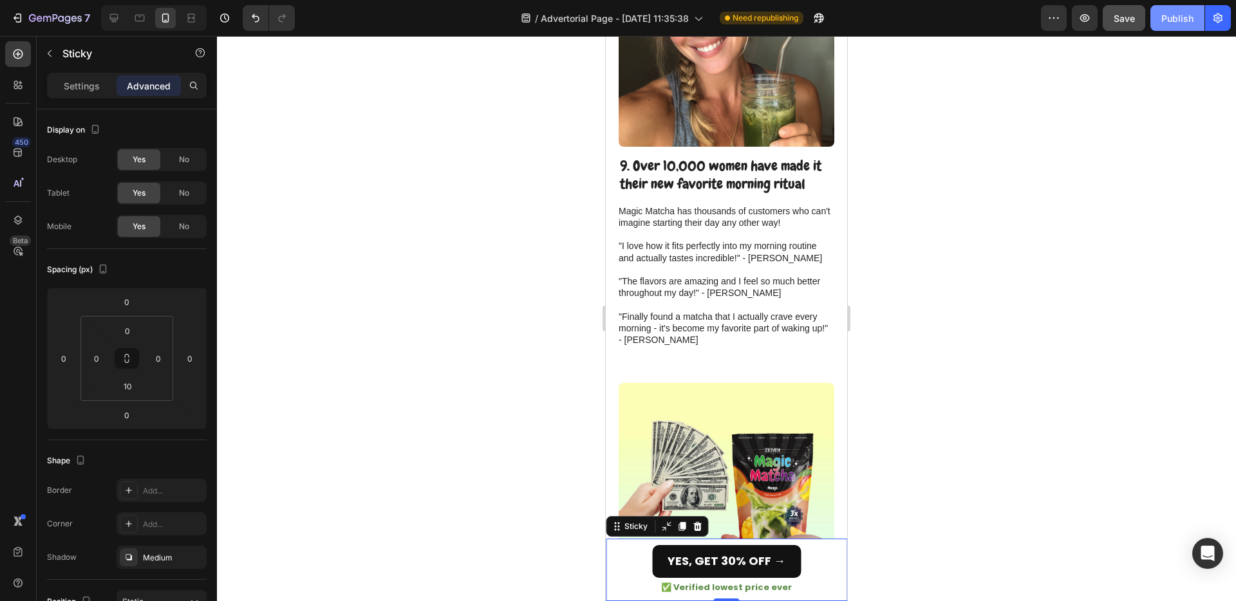
click at [1162, 9] on button "Publish" at bounding box center [1178, 18] width 54 height 26
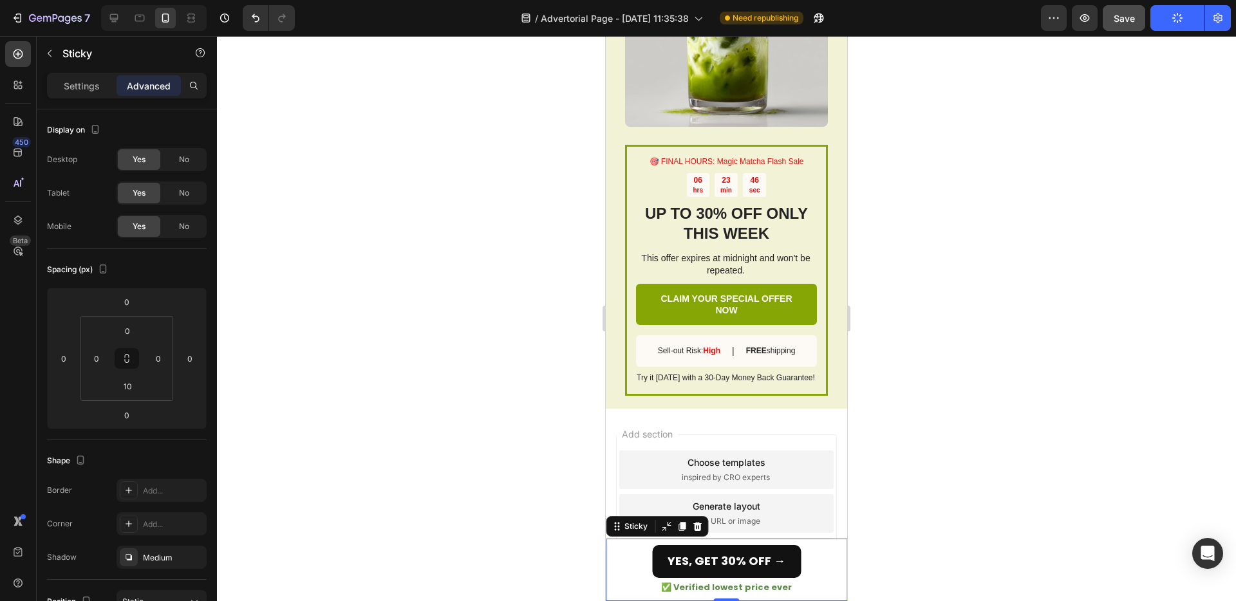
scroll to position [4829, 0]
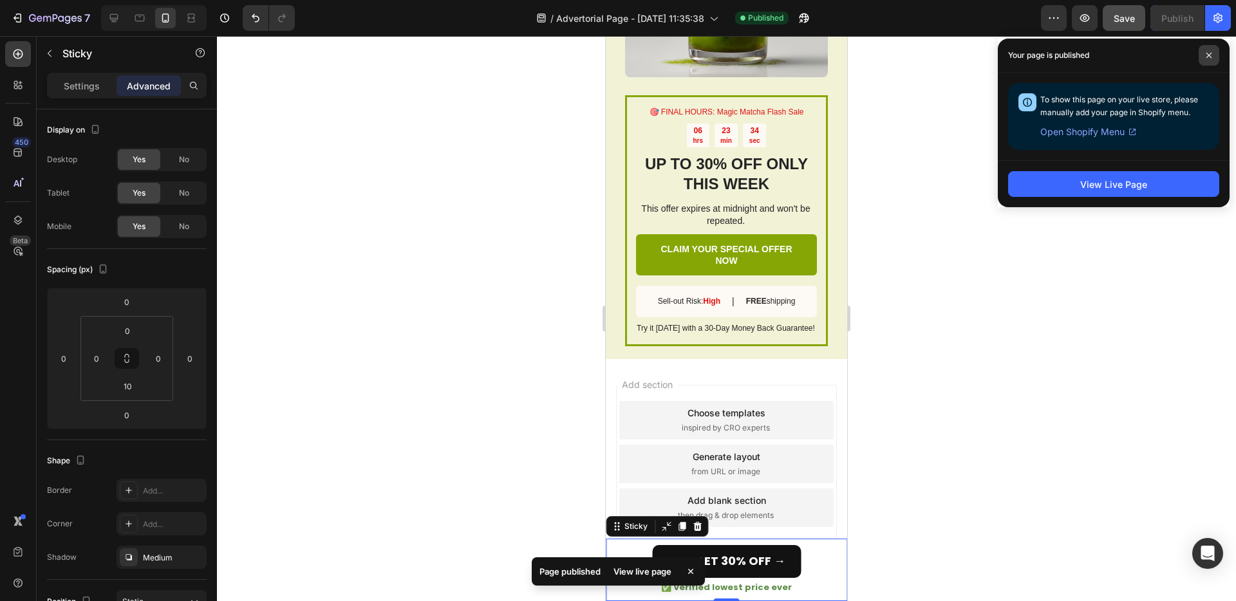
click at [1210, 50] on span at bounding box center [1209, 55] width 21 height 21
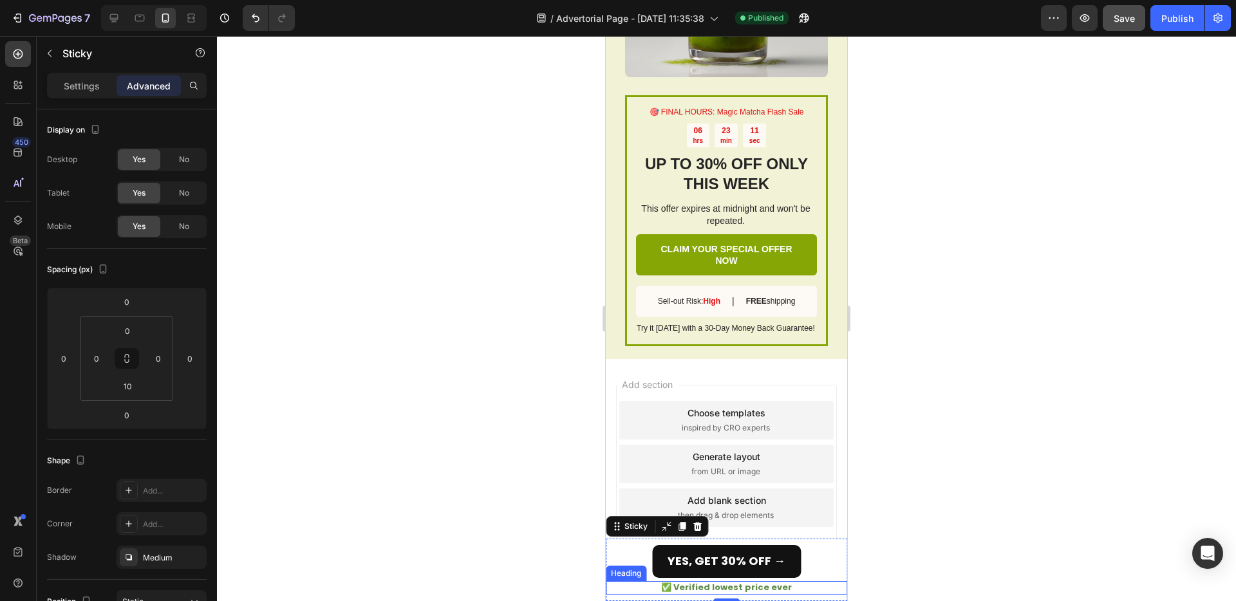
click at [637, 583] on p "✅ Verified lowest price ever" at bounding box center [726, 588] width 239 height 11
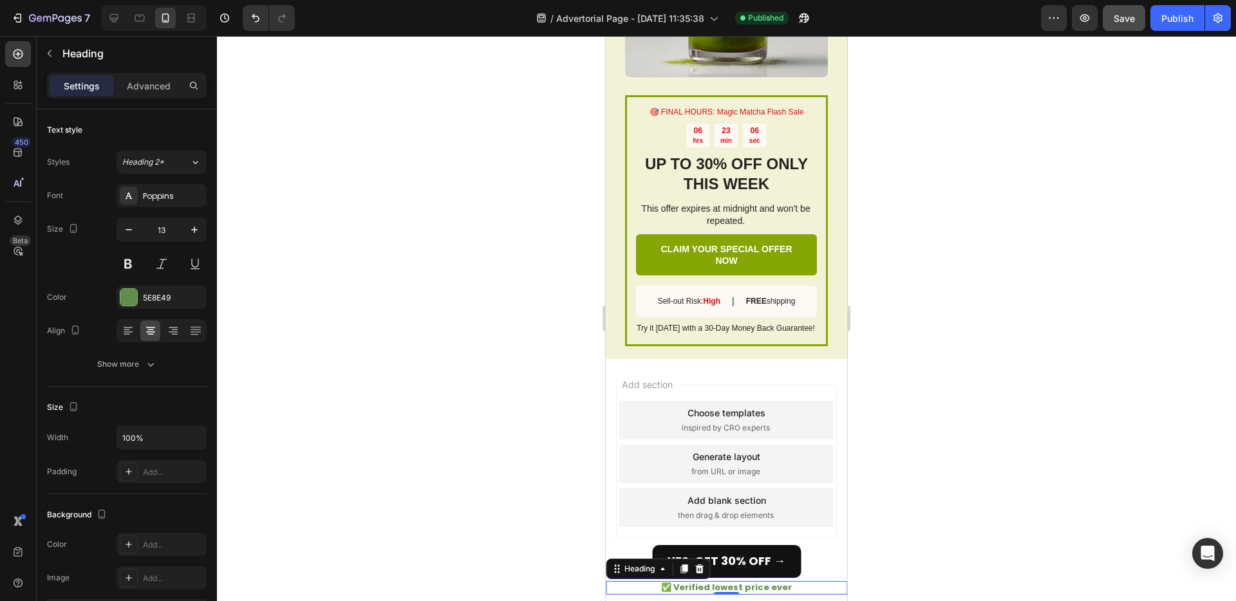
click at [509, 450] on div at bounding box center [726, 318] width 1019 height 565
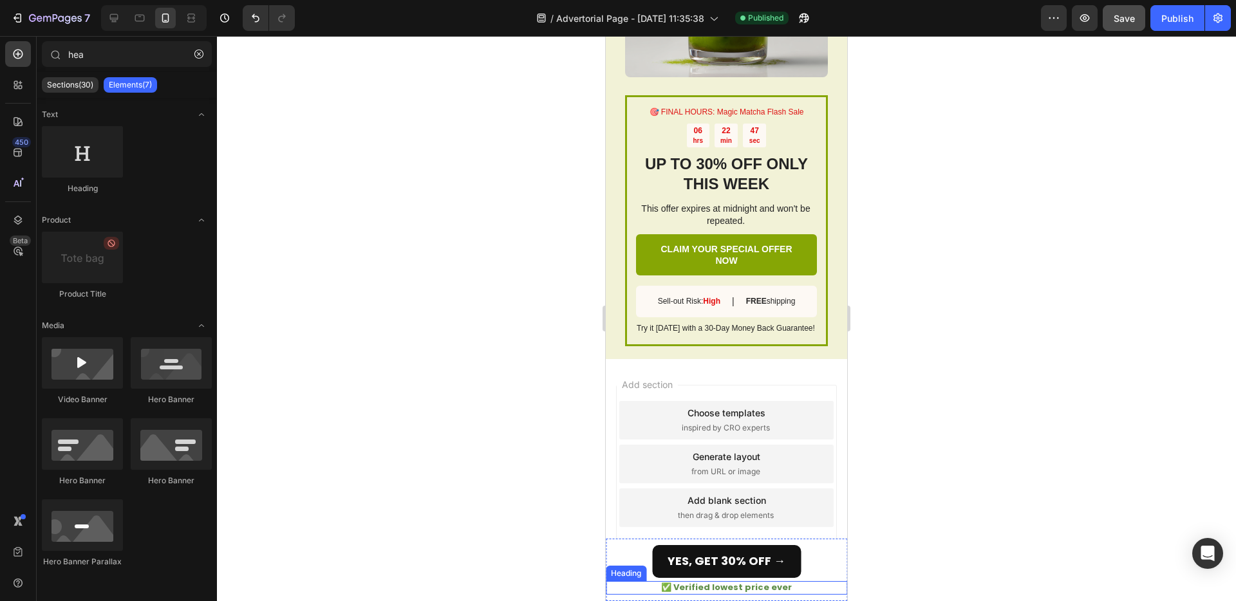
click at [649, 585] on p "✅ Verified lowest price ever" at bounding box center [726, 588] width 239 height 11
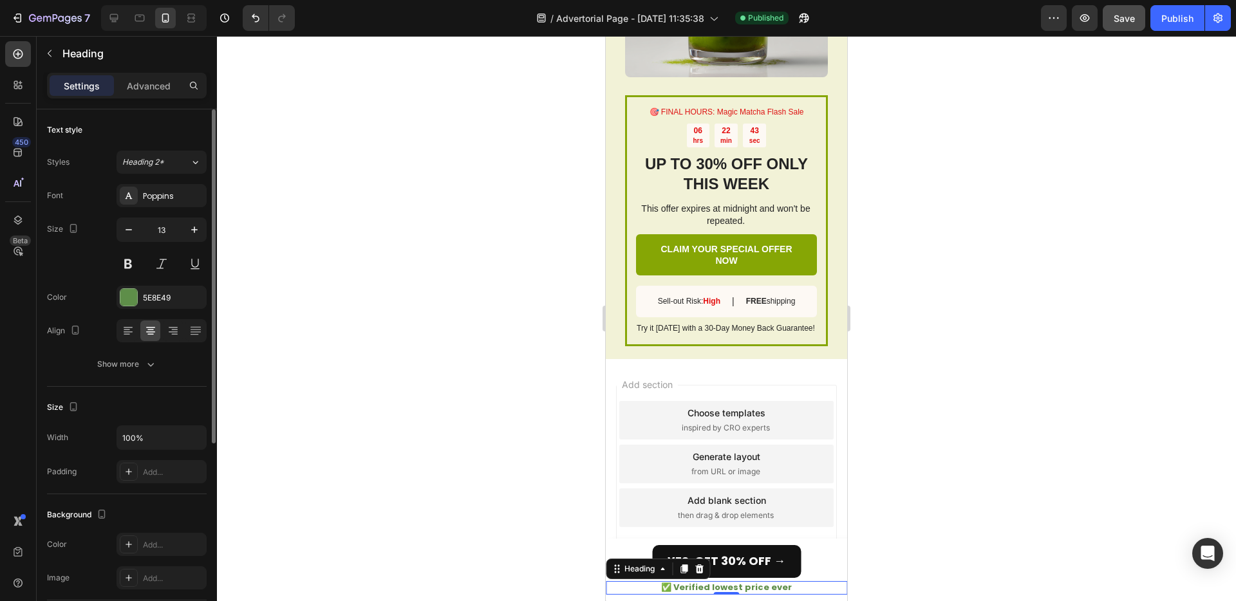
click at [155, 149] on div "Styles Heading 2* Font Poppins Size 13 Color 5E8E49 Align Show more" at bounding box center [127, 262] width 160 height 228
click at [155, 152] on button "Heading 2*" at bounding box center [162, 162] width 90 height 23
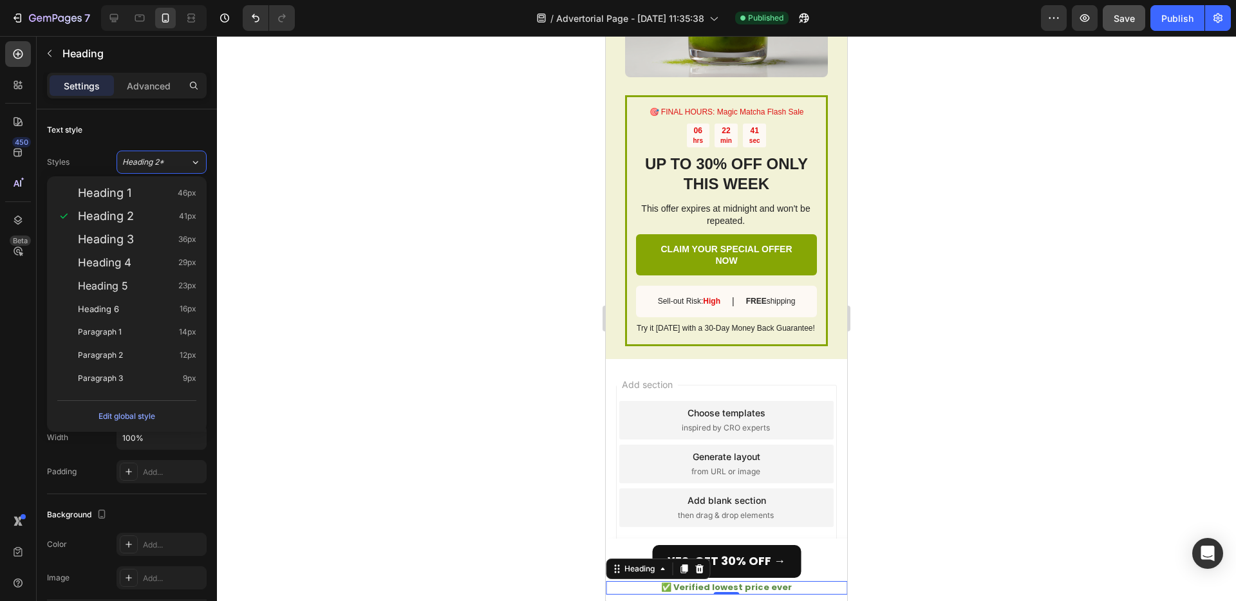
click at [348, 245] on div at bounding box center [726, 318] width 1019 height 565
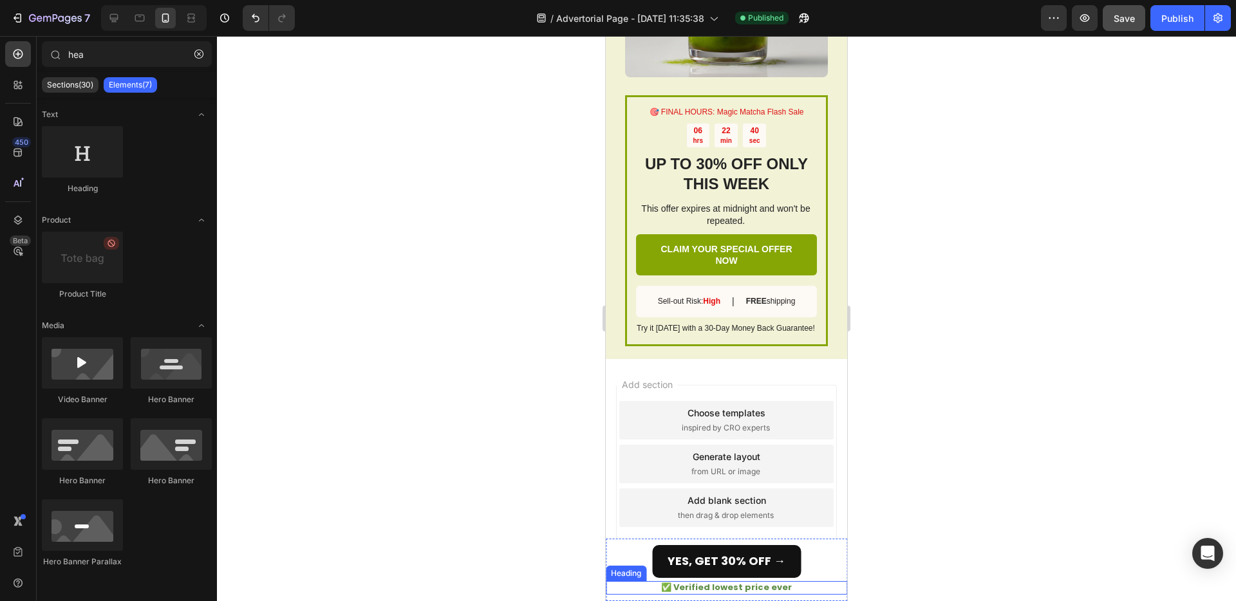
click at [752, 583] on p "✅ Verified lowest price ever" at bounding box center [726, 588] width 239 height 11
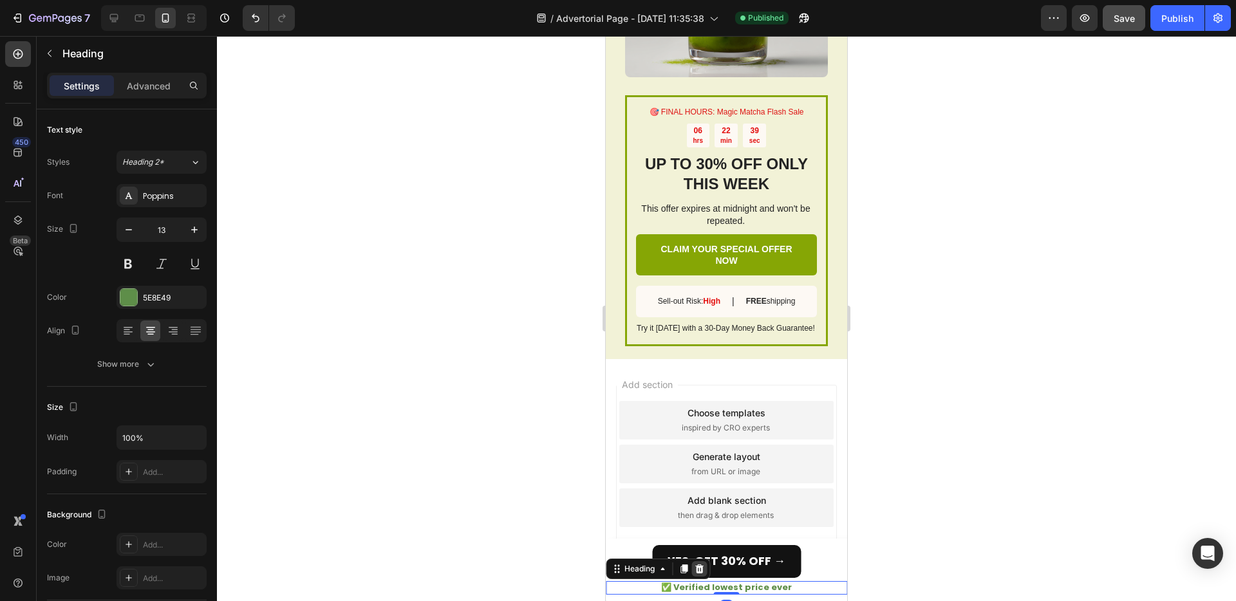
click at [703, 568] on icon at bounding box center [699, 569] width 8 height 9
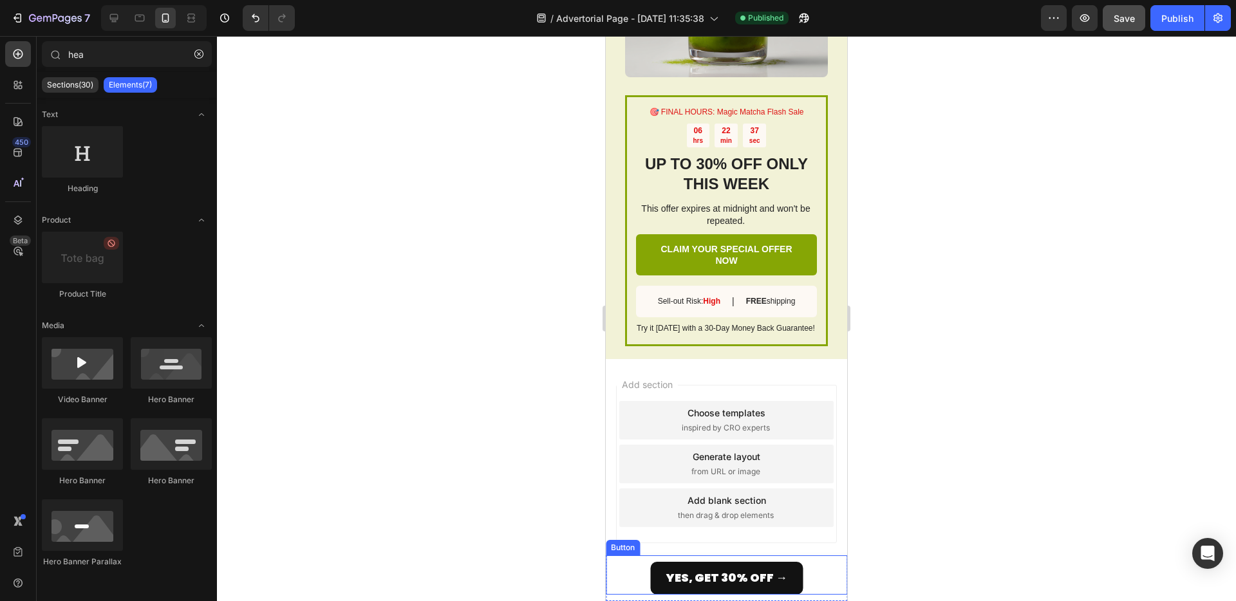
click at [635, 572] on div "YES, GET 30% OFF → Button" at bounding box center [726, 575] width 241 height 39
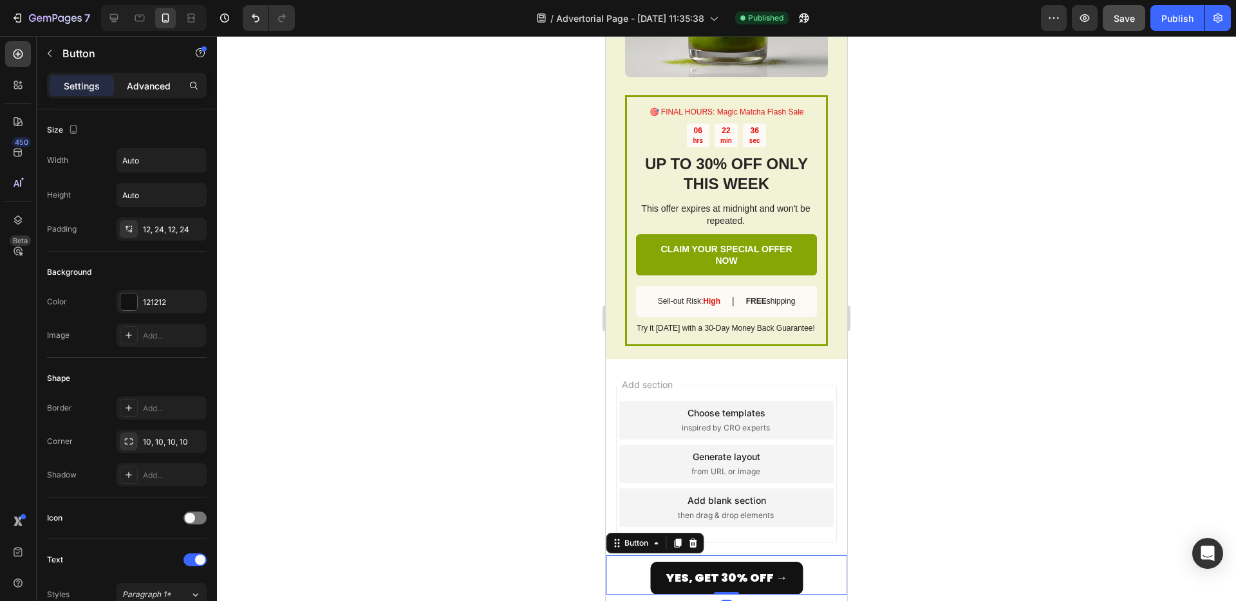
click at [135, 92] on div "Advanced" at bounding box center [149, 85] width 64 height 21
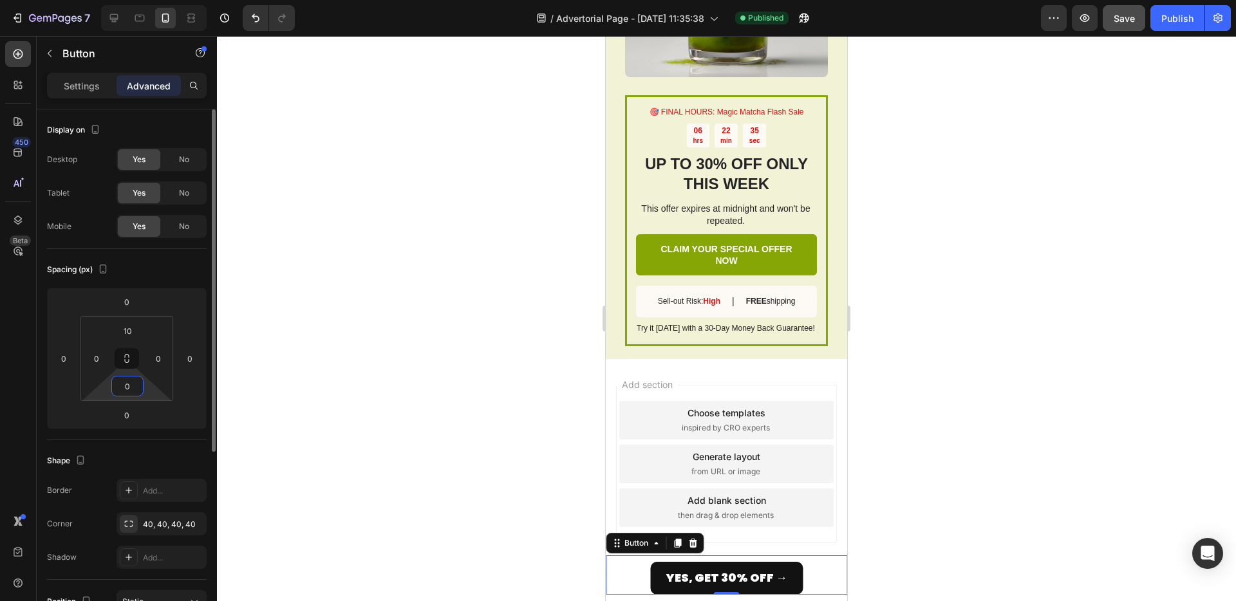
click at [124, 377] on input "0" at bounding box center [128, 386] width 26 height 19
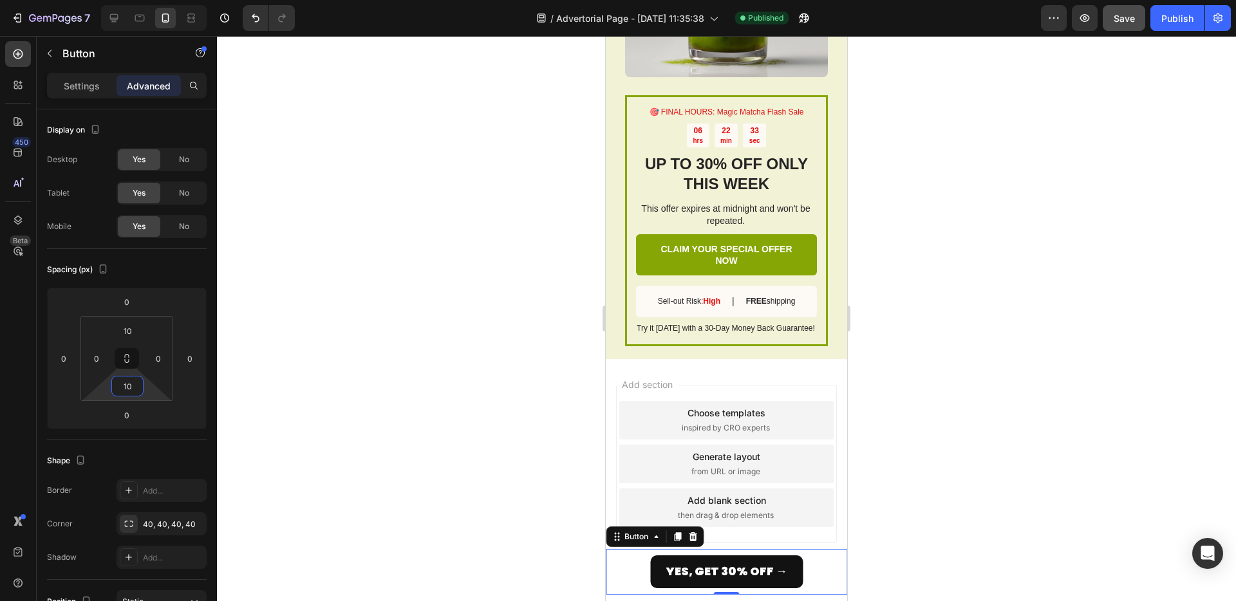
type input "10"
click at [432, 369] on div at bounding box center [726, 318] width 1019 height 565
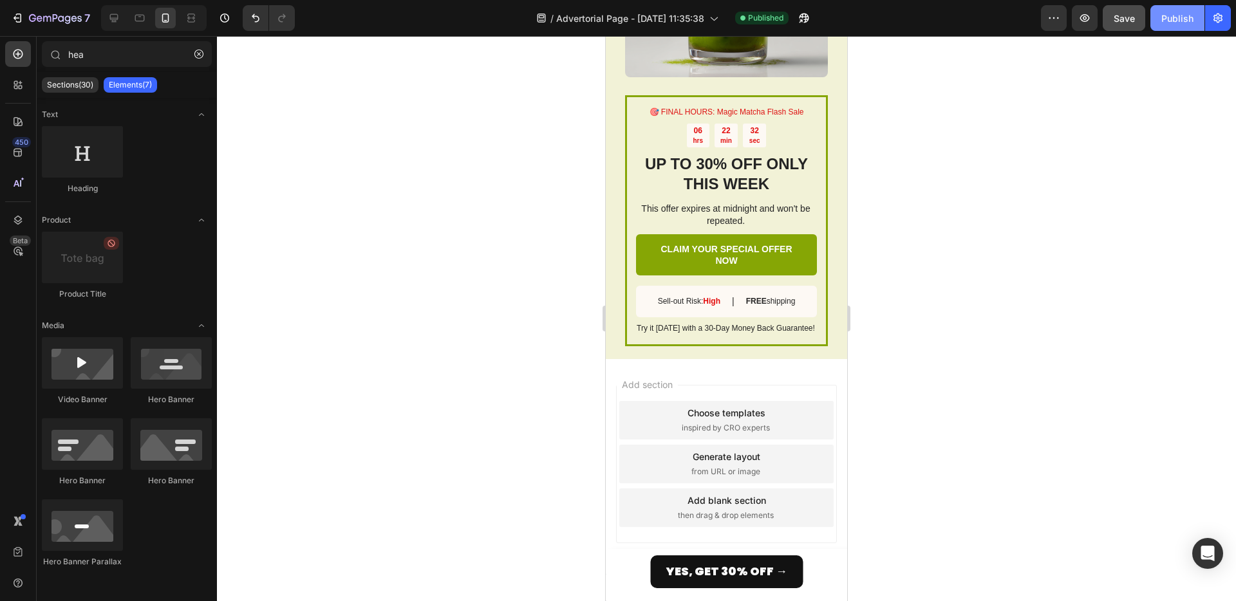
click at [1181, 12] on div "Publish" at bounding box center [1178, 19] width 32 height 14
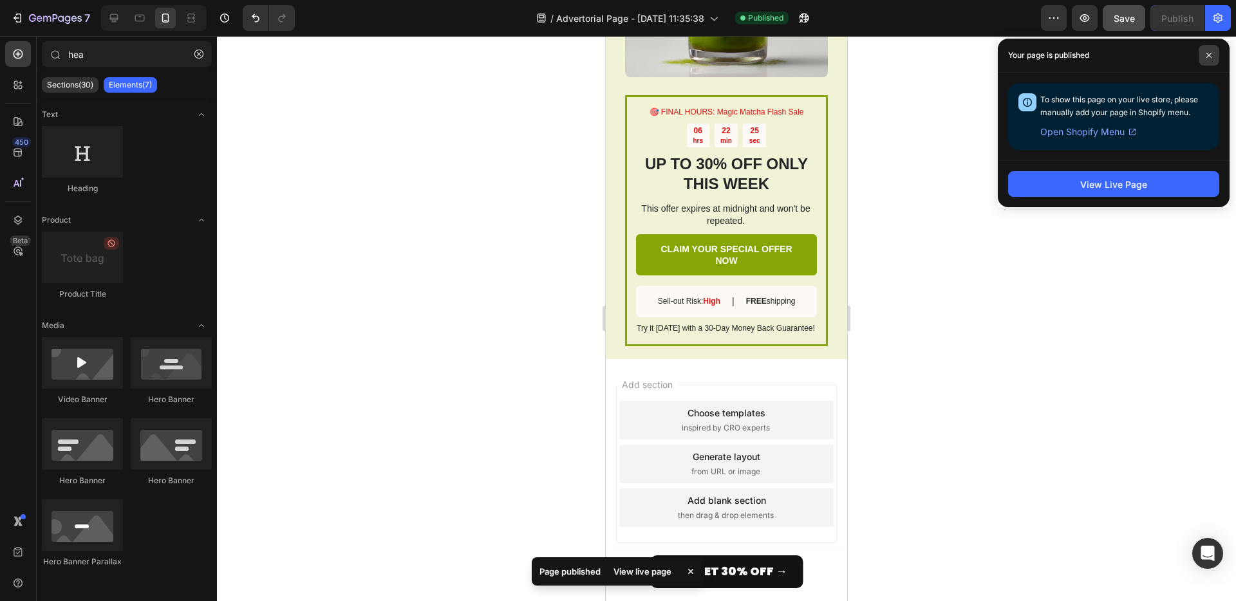
click at [1206, 50] on span at bounding box center [1209, 55] width 21 height 21
